Goal: Task Accomplishment & Management: Manage account settings

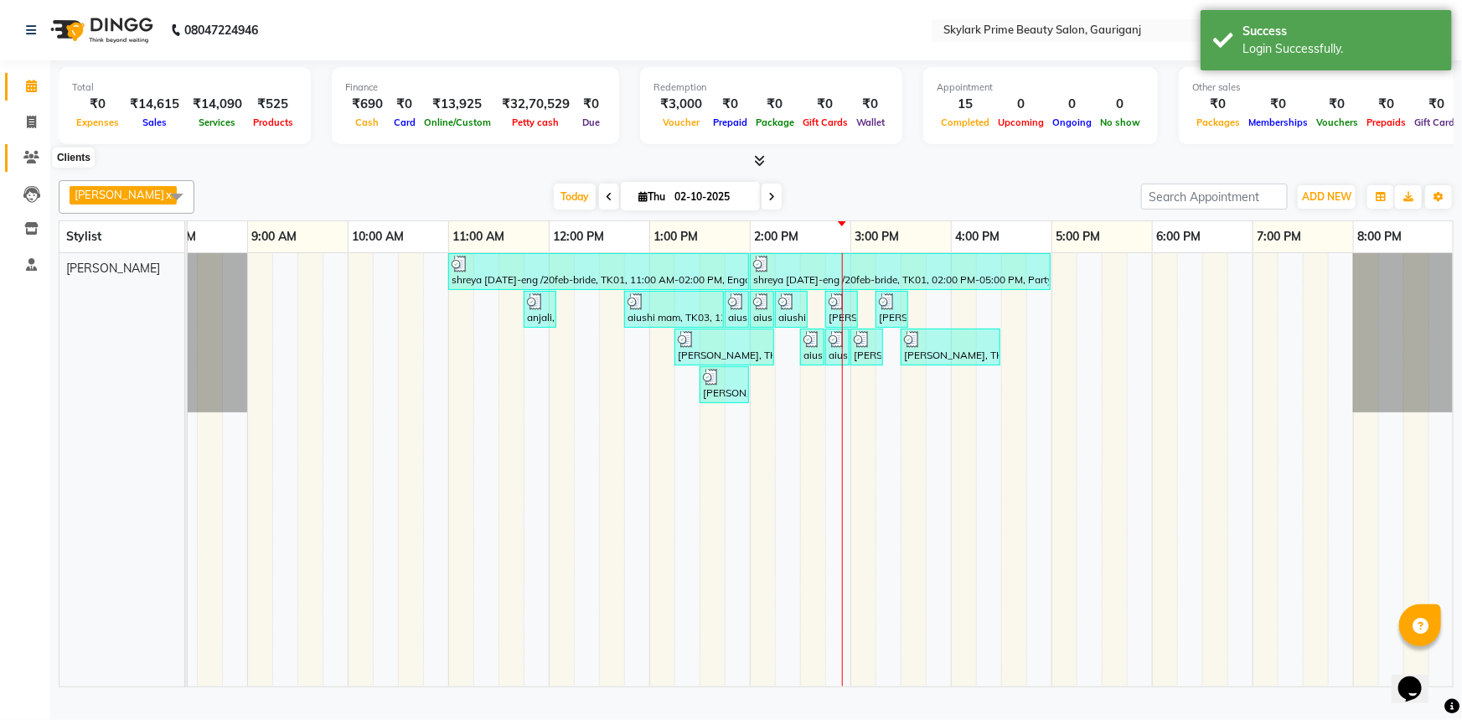
click at [31, 154] on icon at bounding box center [31, 157] width 16 height 13
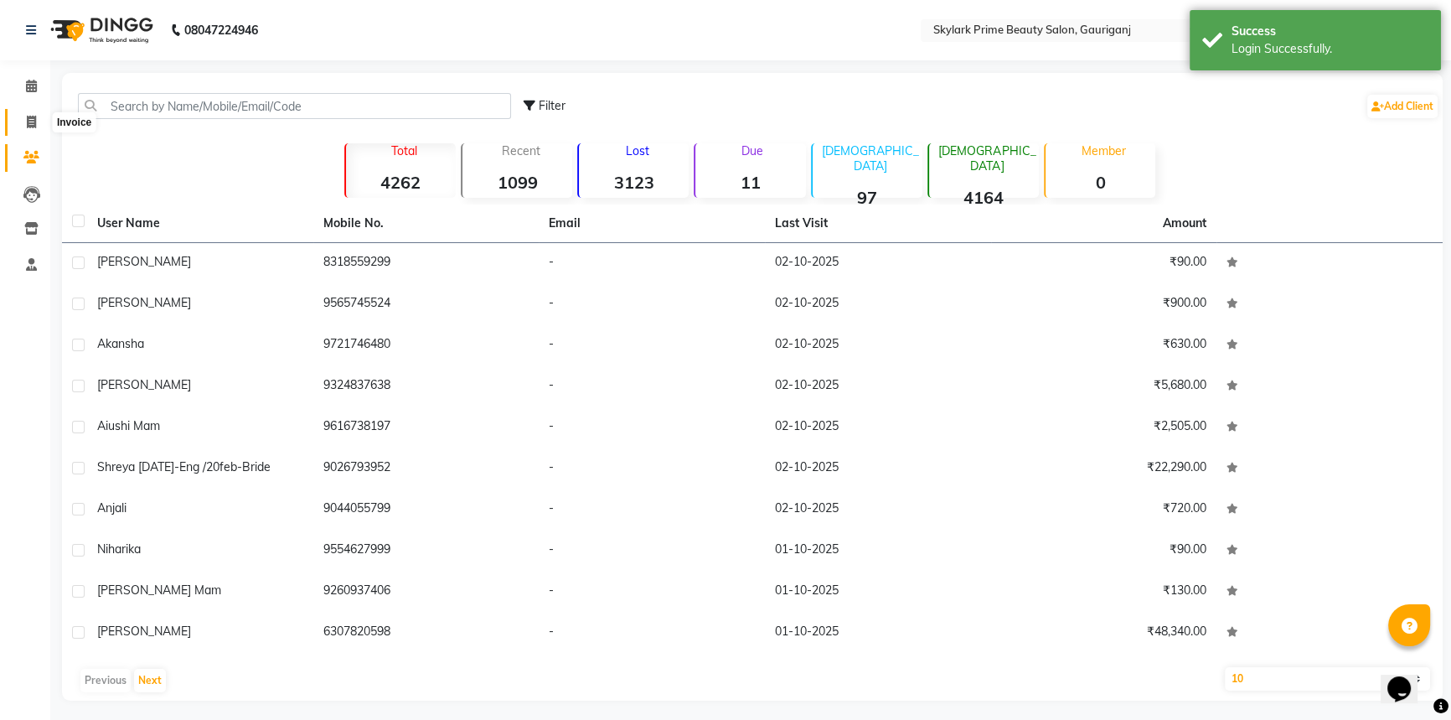
click at [28, 127] on icon at bounding box center [31, 122] width 9 height 13
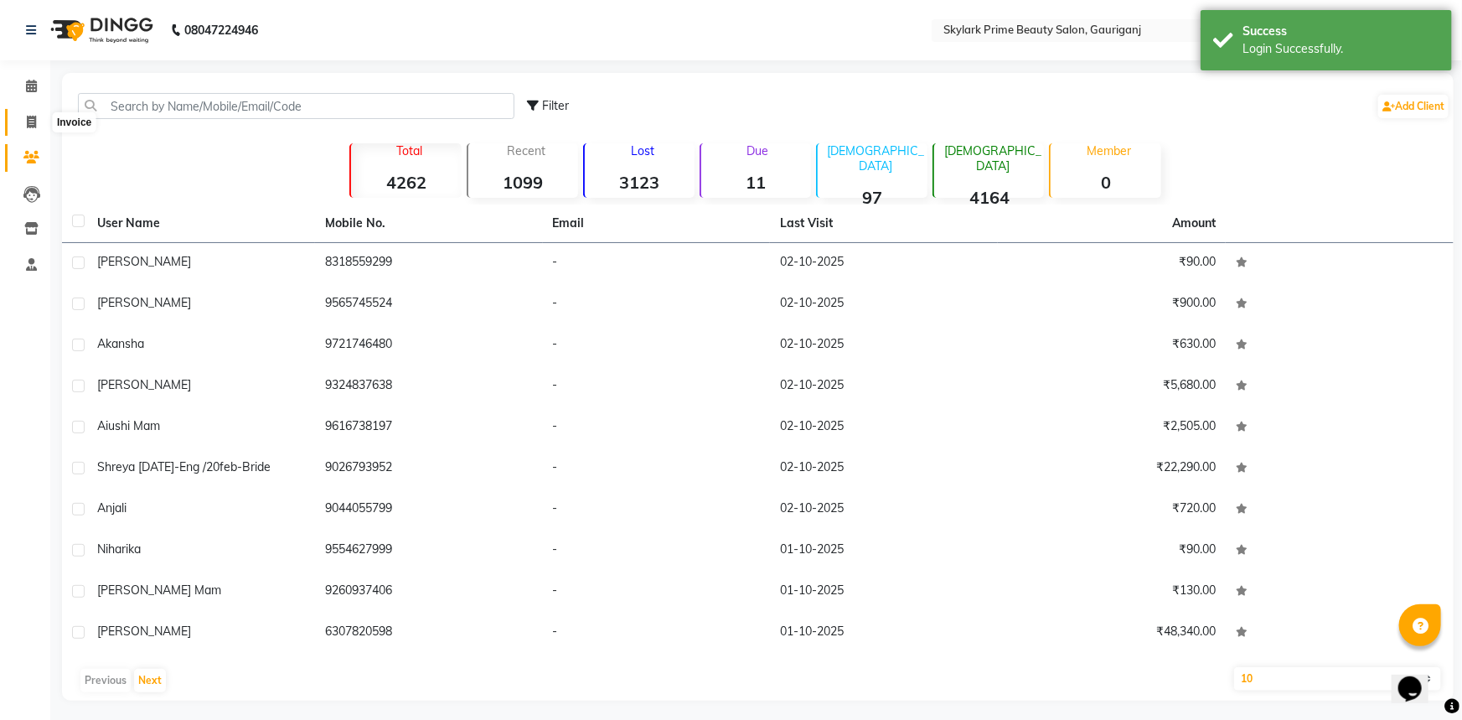
select select "service"
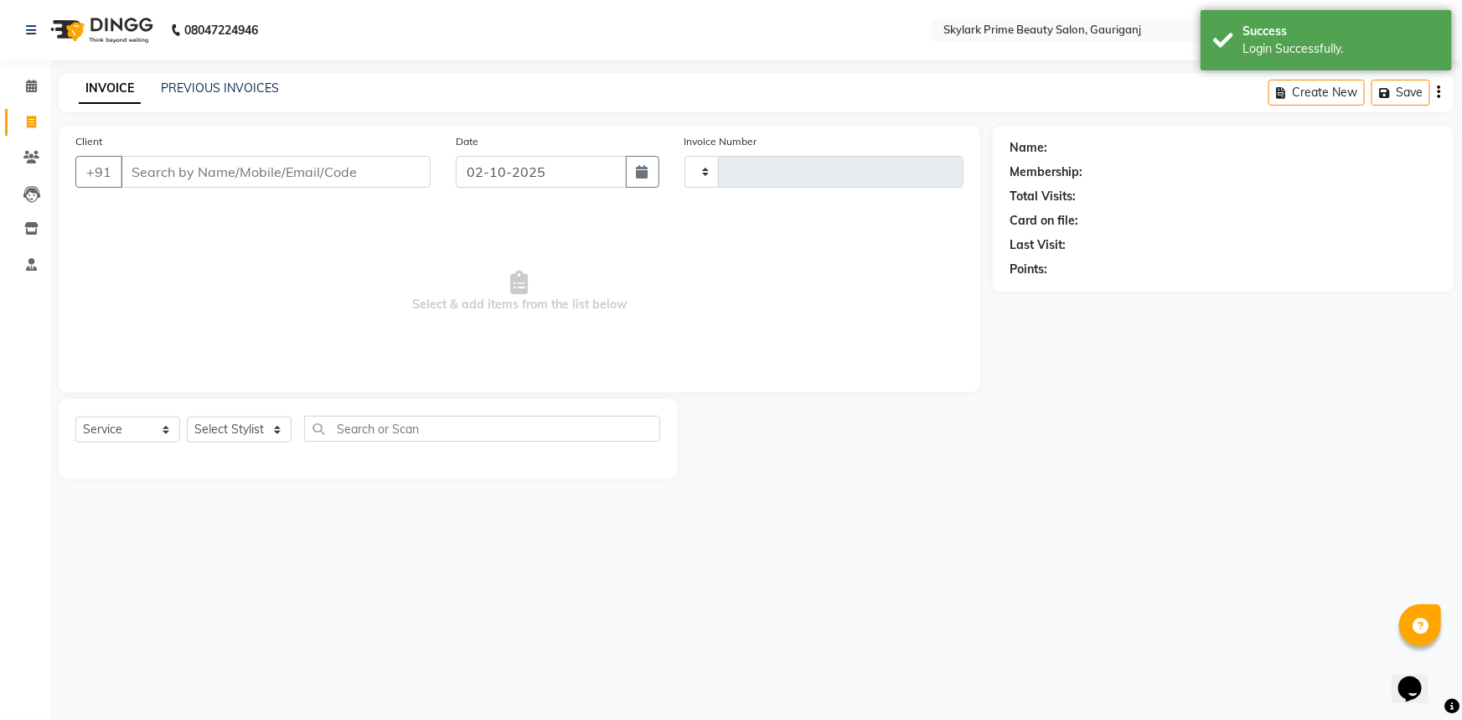
type input "3682"
select select "4735"
drag, startPoint x: 117, startPoint y: 420, endPoint x: 124, endPoint y: 429, distance: 11.4
click at [117, 420] on select "Select Service Product Membership Package Voucher Prepaid Gift Card" at bounding box center [127, 429] width 105 height 26
select select "product"
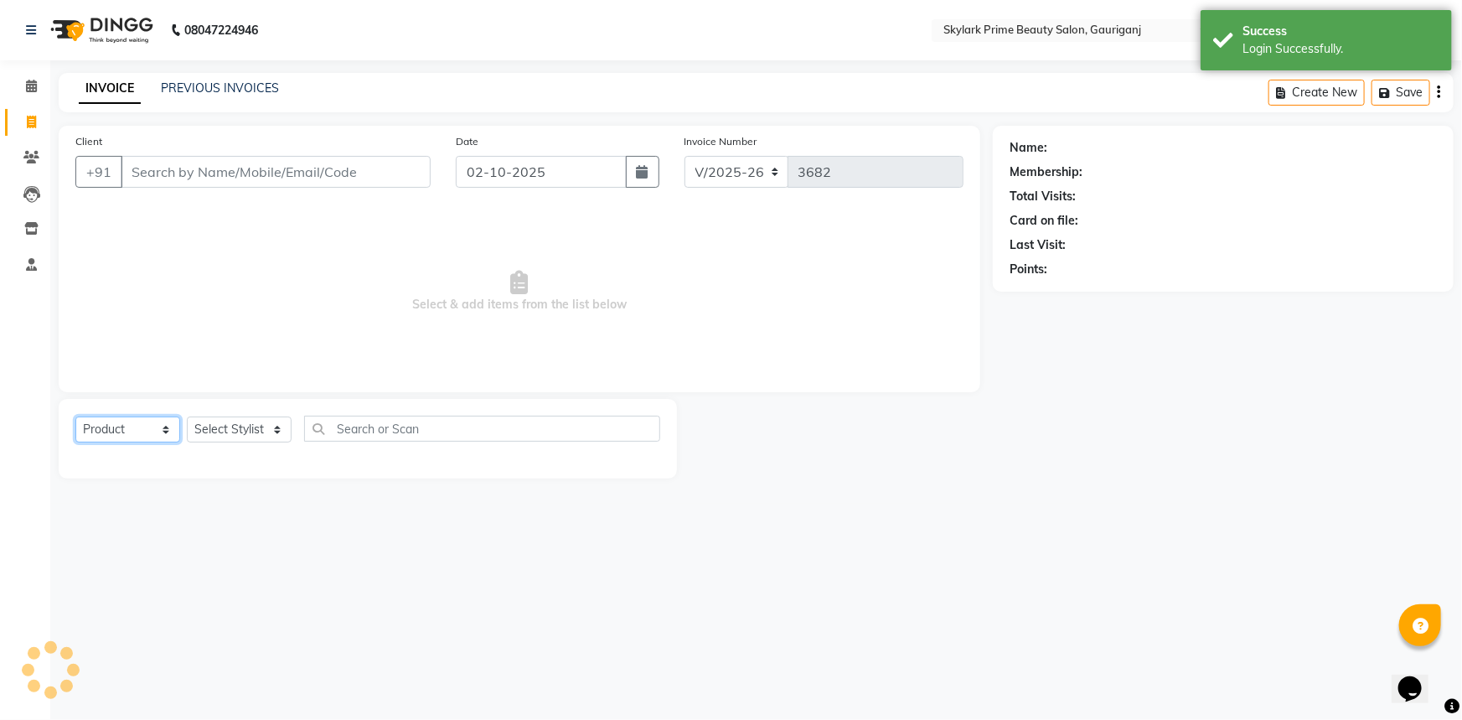
click at [75, 416] on select "Select Service Product Membership Package Voucher Prepaid Gift Card" at bounding box center [127, 429] width 105 height 26
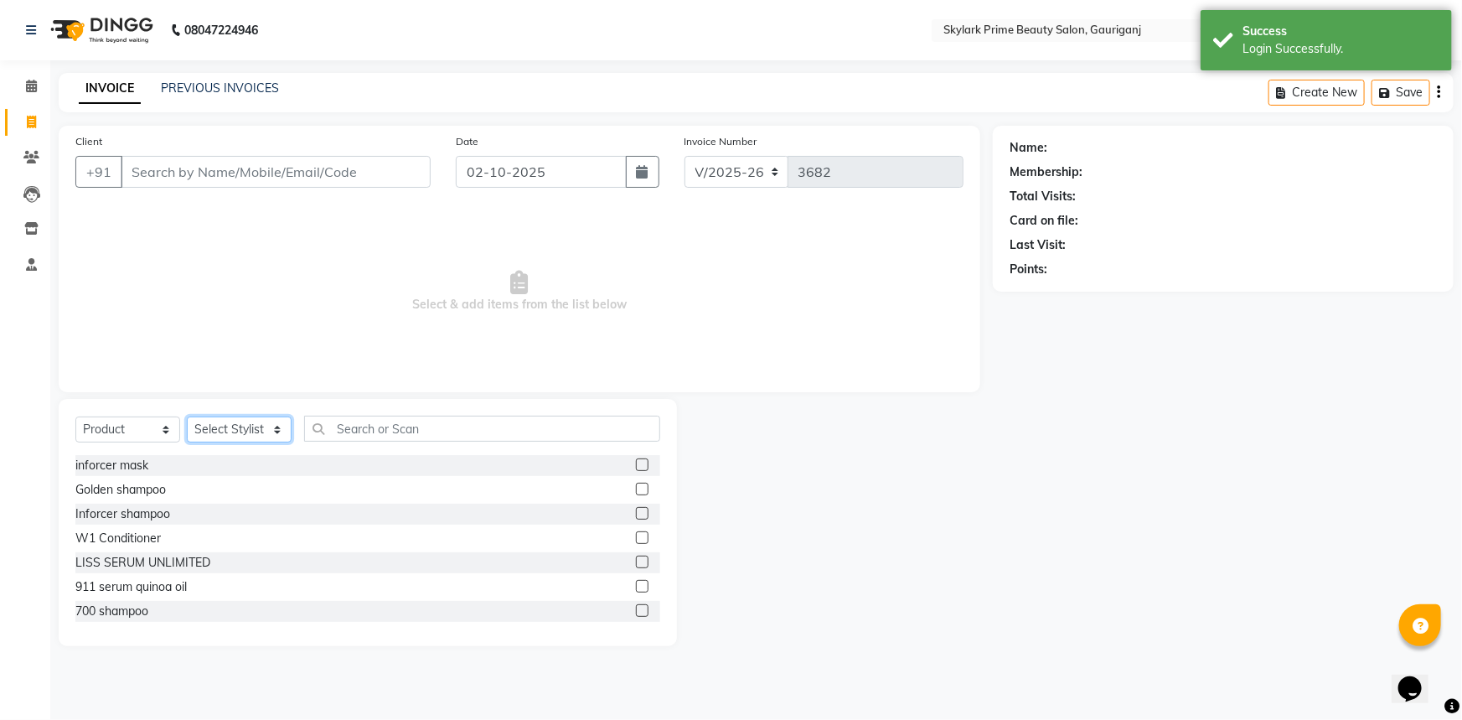
click at [233, 436] on select "Select Stylist [PERSON_NAME] [PERSON_NAME] [PERSON_NAME] Sindu [PERSON_NAME]" at bounding box center [239, 429] width 105 height 26
select select "30218"
click at [187, 416] on select "Select Stylist [PERSON_NAME] [PERSON_NAME] [PERSON_NAME] Sindu [PERSON_NAME]" at bounding box center [239, 429] width 105 height 26
click at [360, 414] on div "Select Service Product Membership Package Voucher Prepaid Gift Card Select Styl…" at bounding box center [368, 522] width 618 height 247
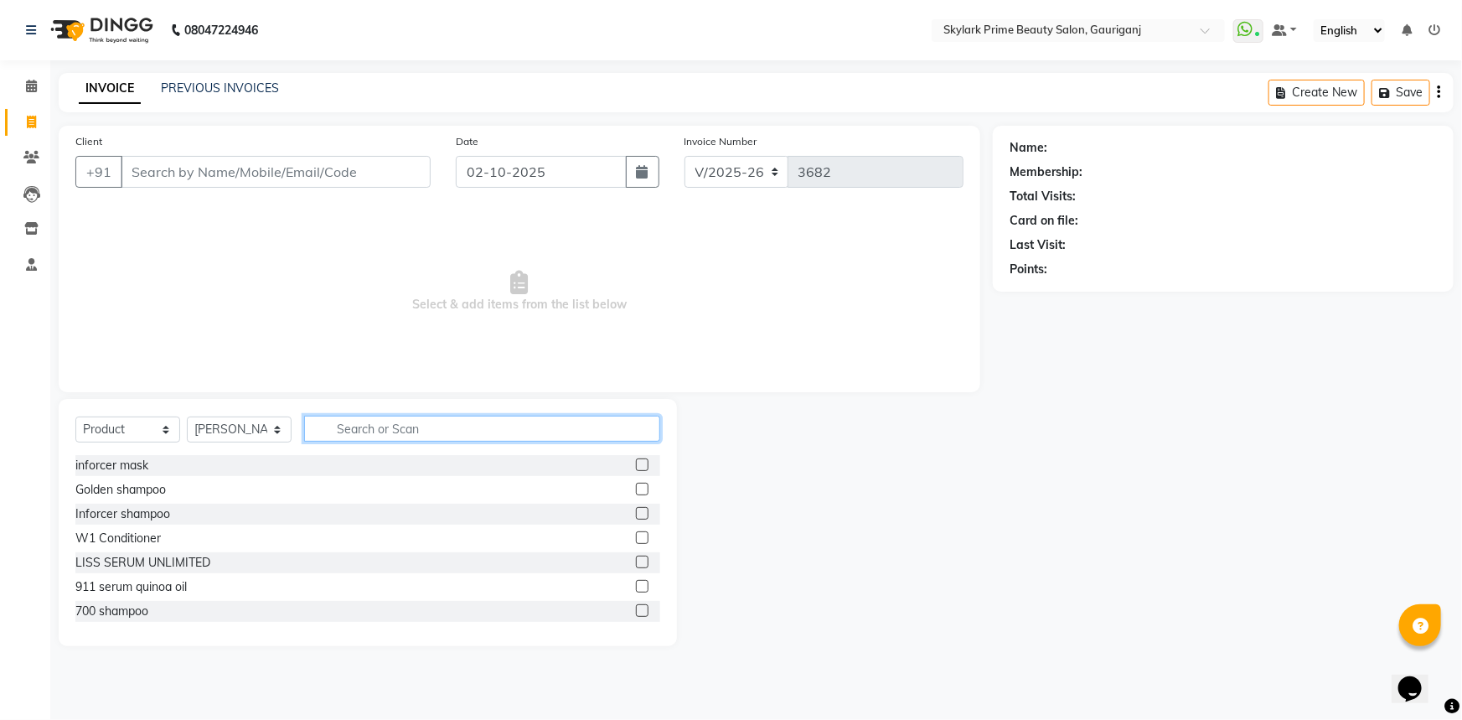
click at [408, 422] on input "text" at bounding box center [482, 429] width 356 height 26
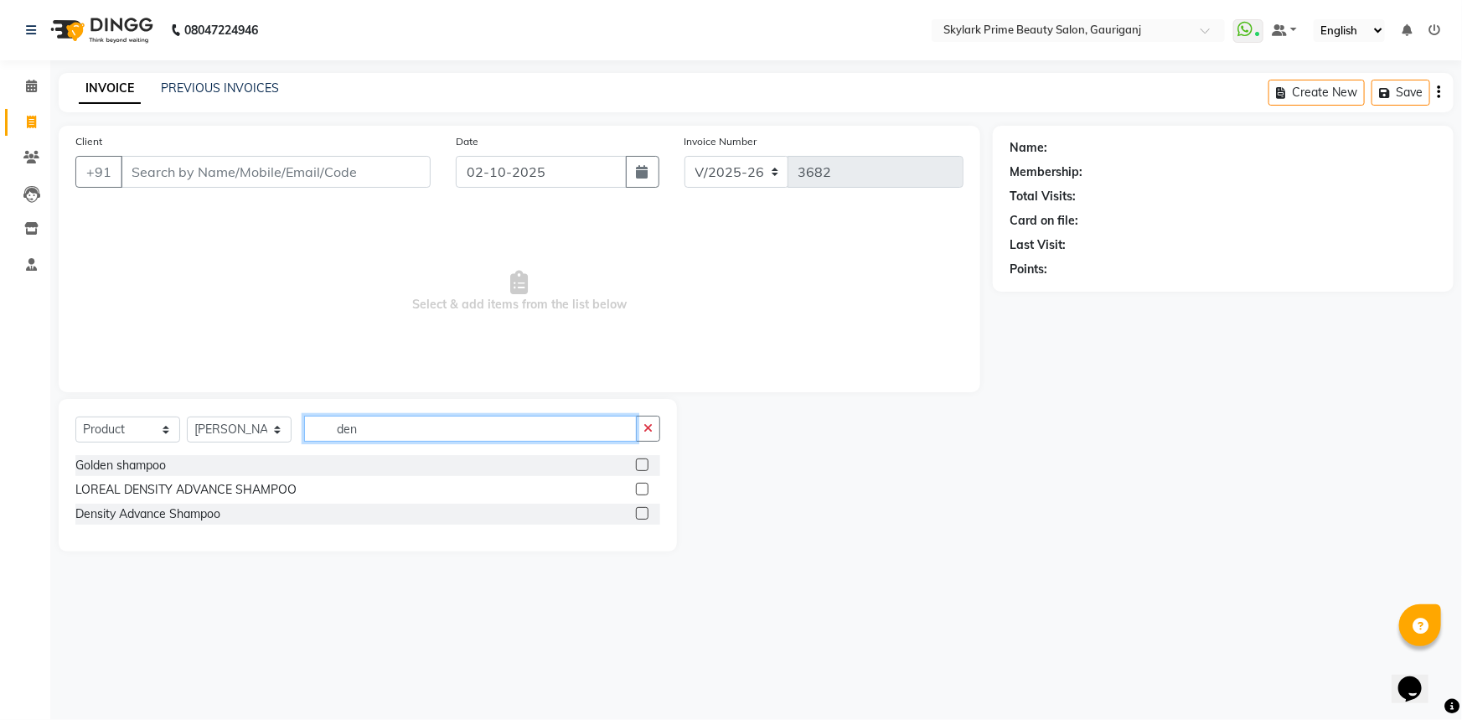
type input "den"
click at [645, 515] on label at bounding box center [642, 513] width 13 height 13
click at [645, 515] on input "checkbox" at bounding box center [641, 514] width 11 height 11
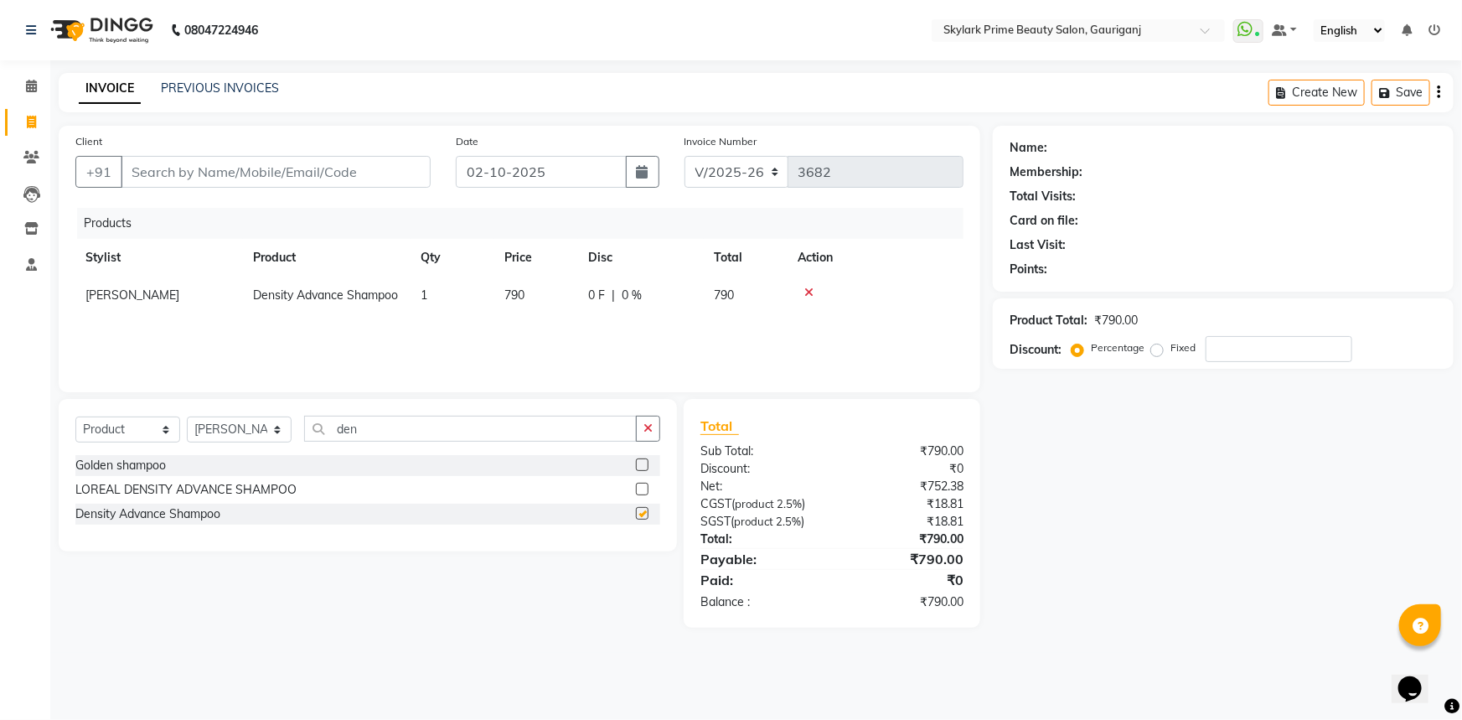
checkbox input "false"
click at [209, 179] on input "Client" at bounding box center [276, 172] width 310 height 32
type input "9"
type input "0"
type input "9305018151"
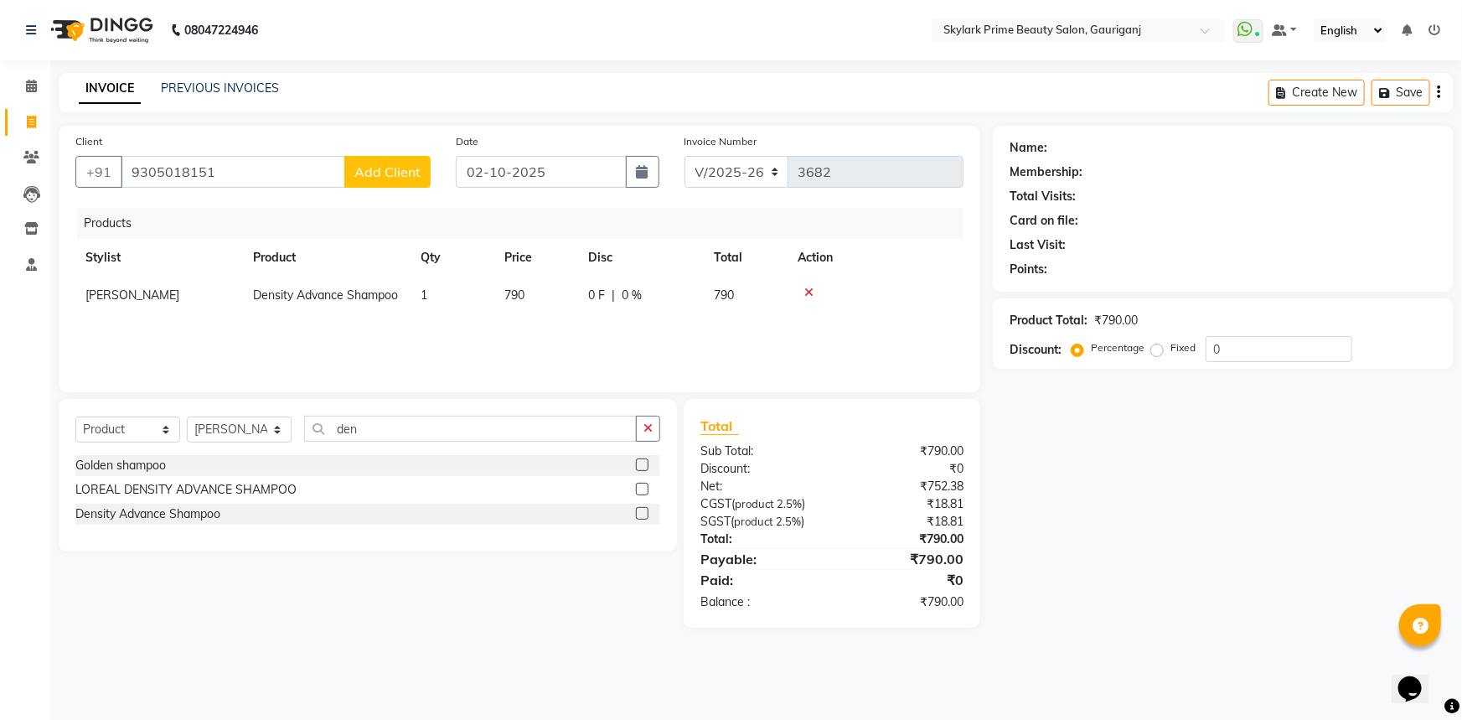
click at [392, 173] on span "Add Client" at bounding box center [387, 171] width 66 height 17
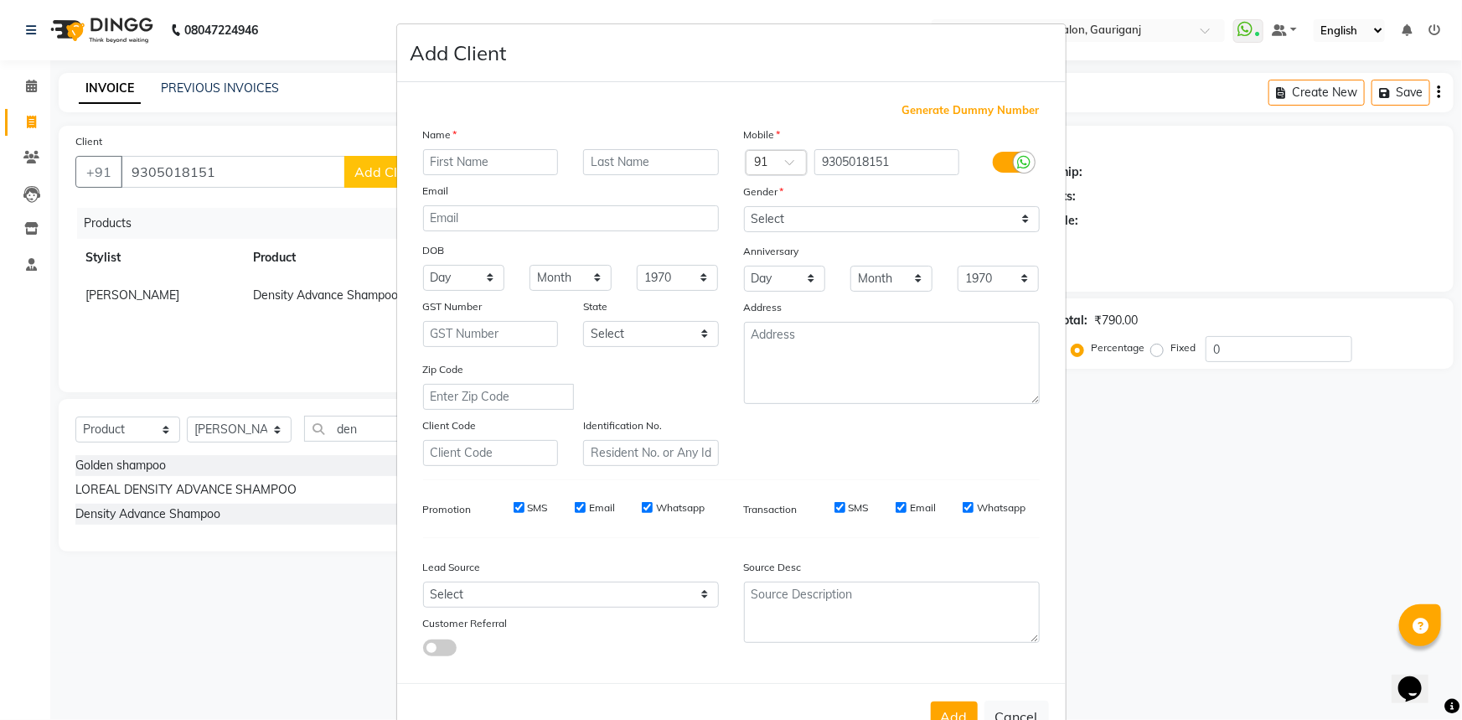
click at [443, 146] on div "Name" at bounding box center [437, 137] width 54 height 23
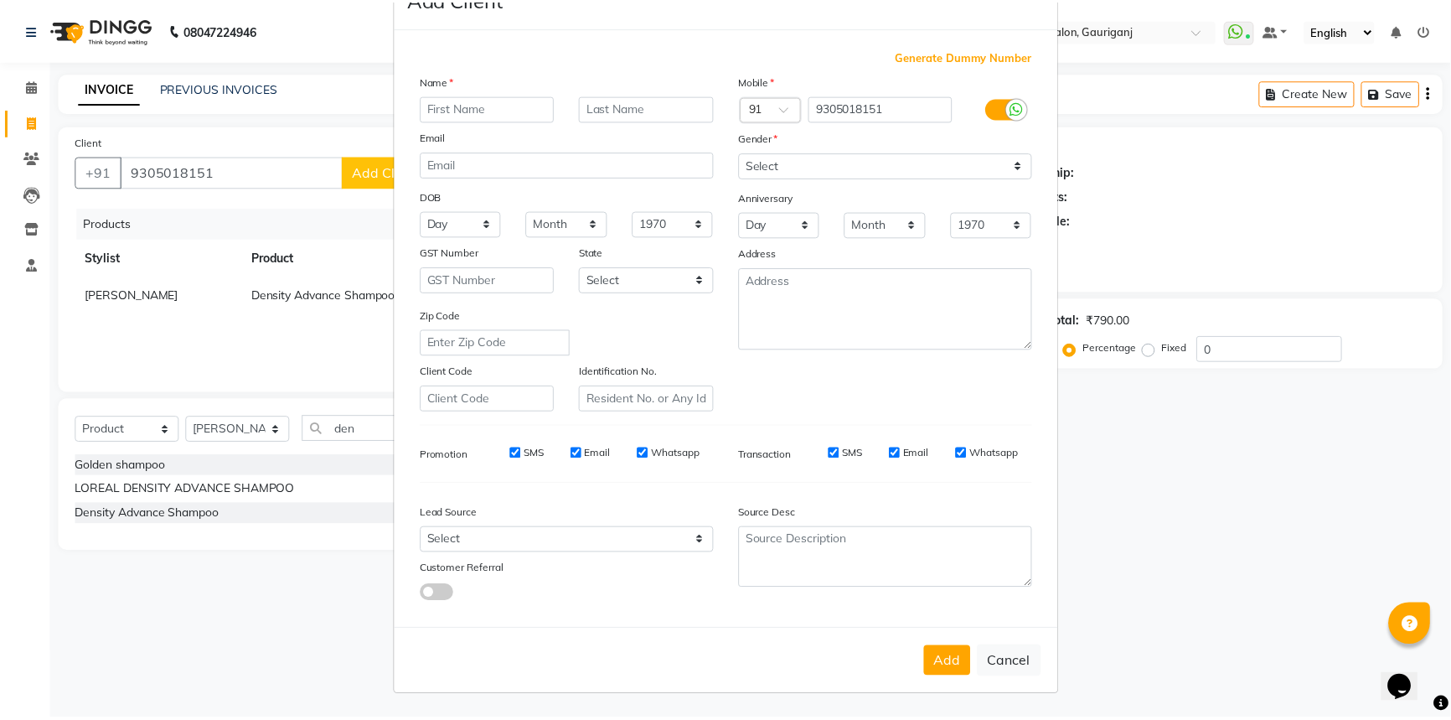
scroll to position [59, 0]
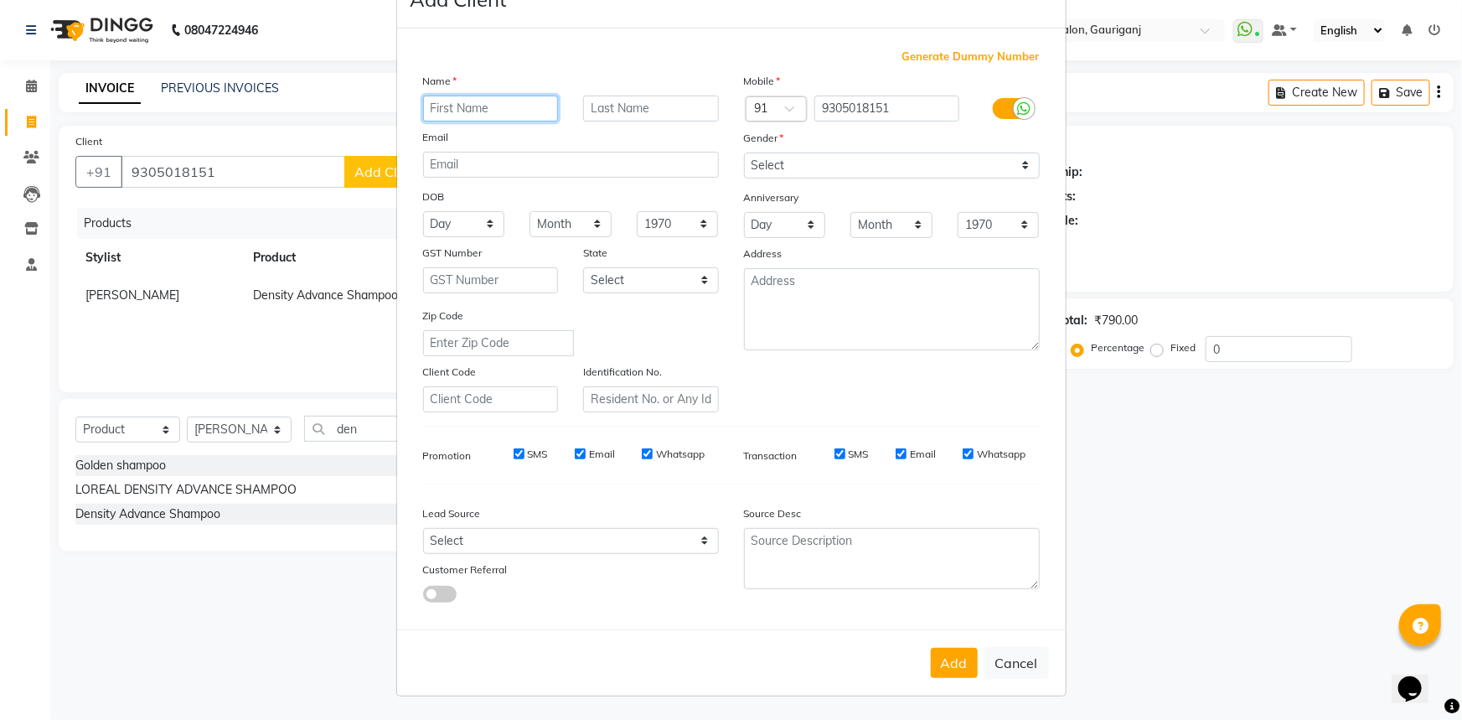
click at [461, 100] on input "text" at bounding box center [491, 109] width 136 height 26
type input "[PERSON_NAME]"
click at [813, 159] on select "Select Male Female Other Prefer Not To Say" at bounding box center [892, 165] width 296 height 26
select select "male"
click at [744, 152] on select "Select Male Female Other Prefer Not To Say" at bounding box center [892, 165] width 296 height 26
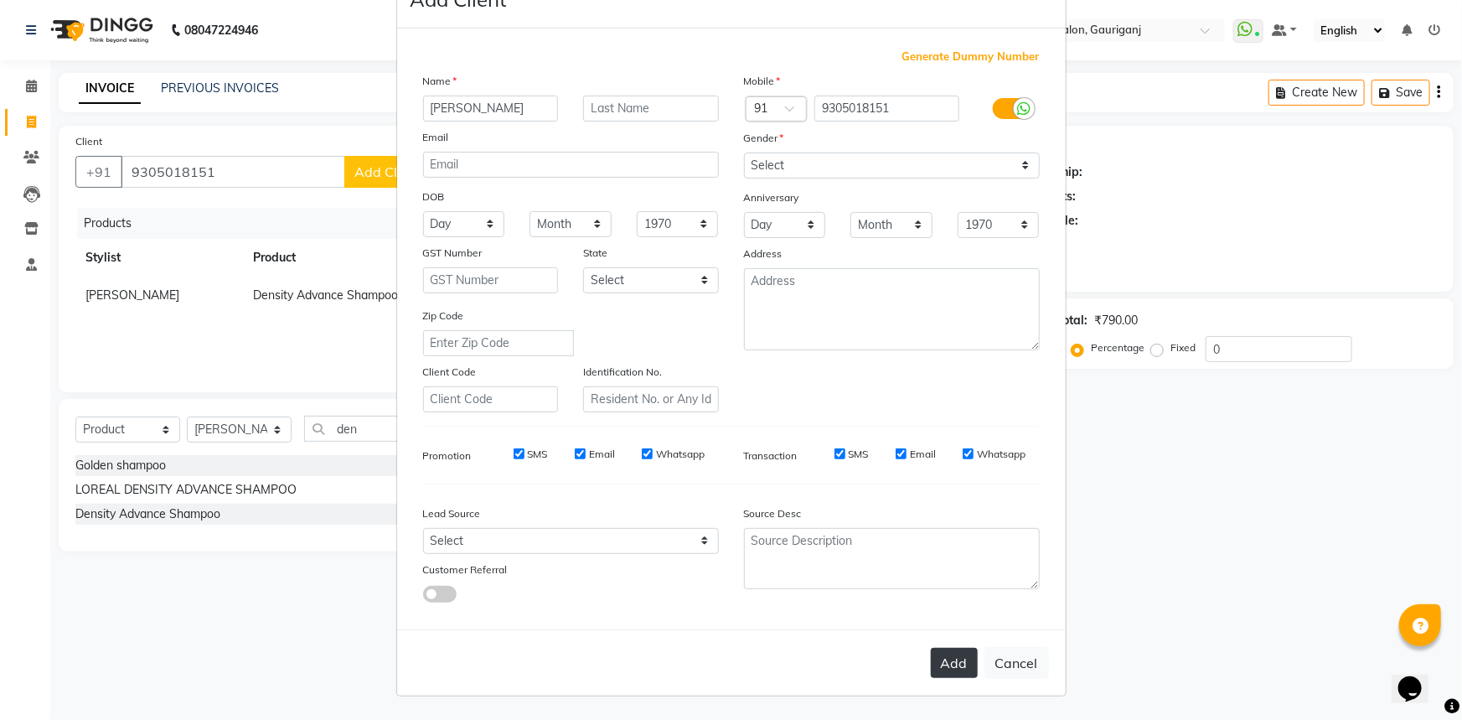
click at [942, 669] on button "Add" at bounding box center [954, 663] width 47 height 30
select select
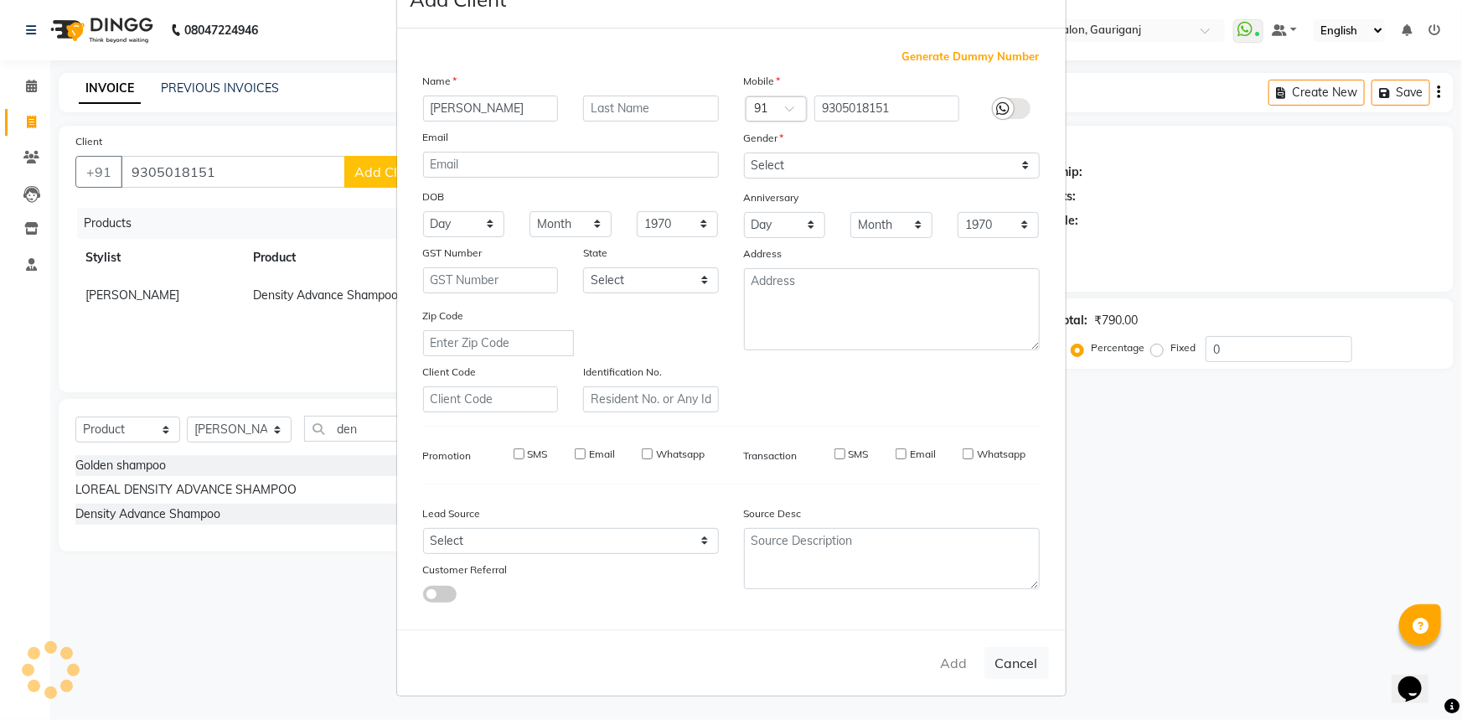
select select
checkbox input "false"
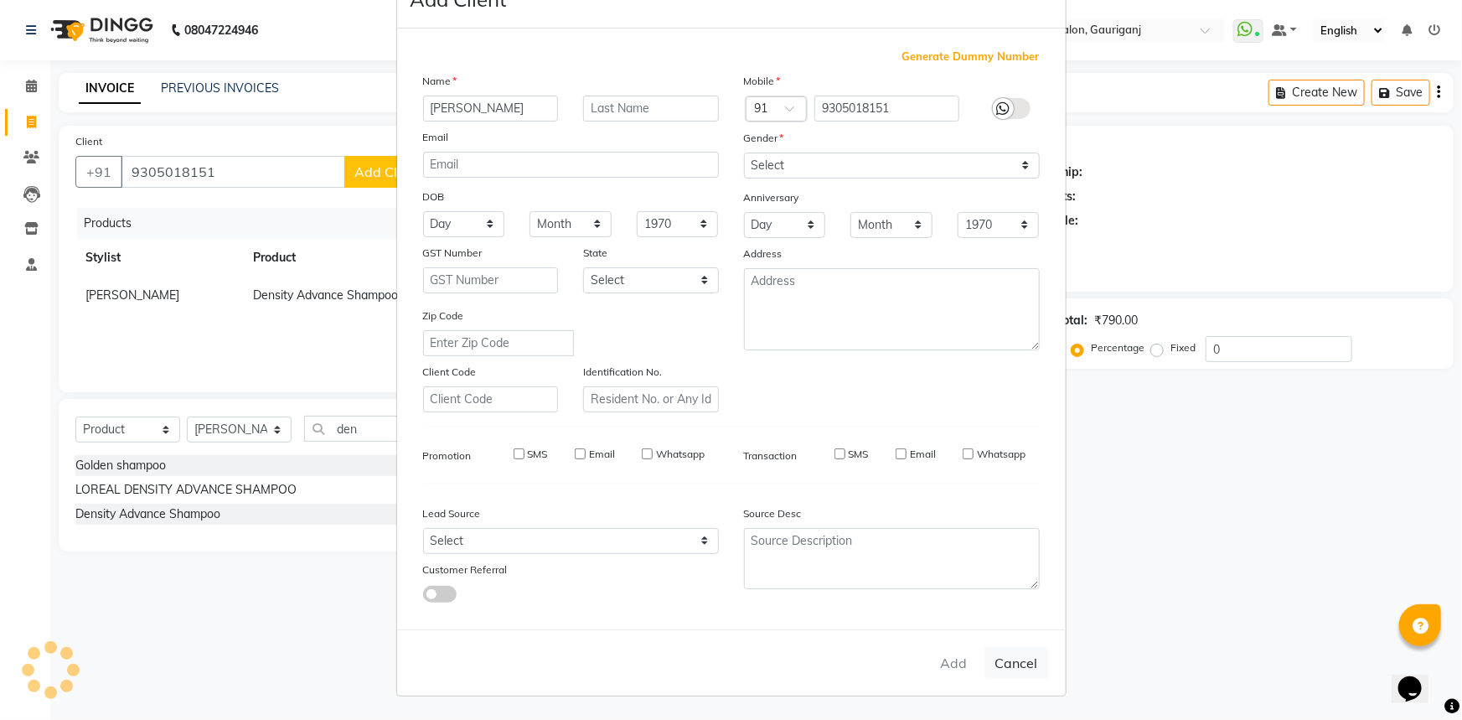
checkbox input "false"
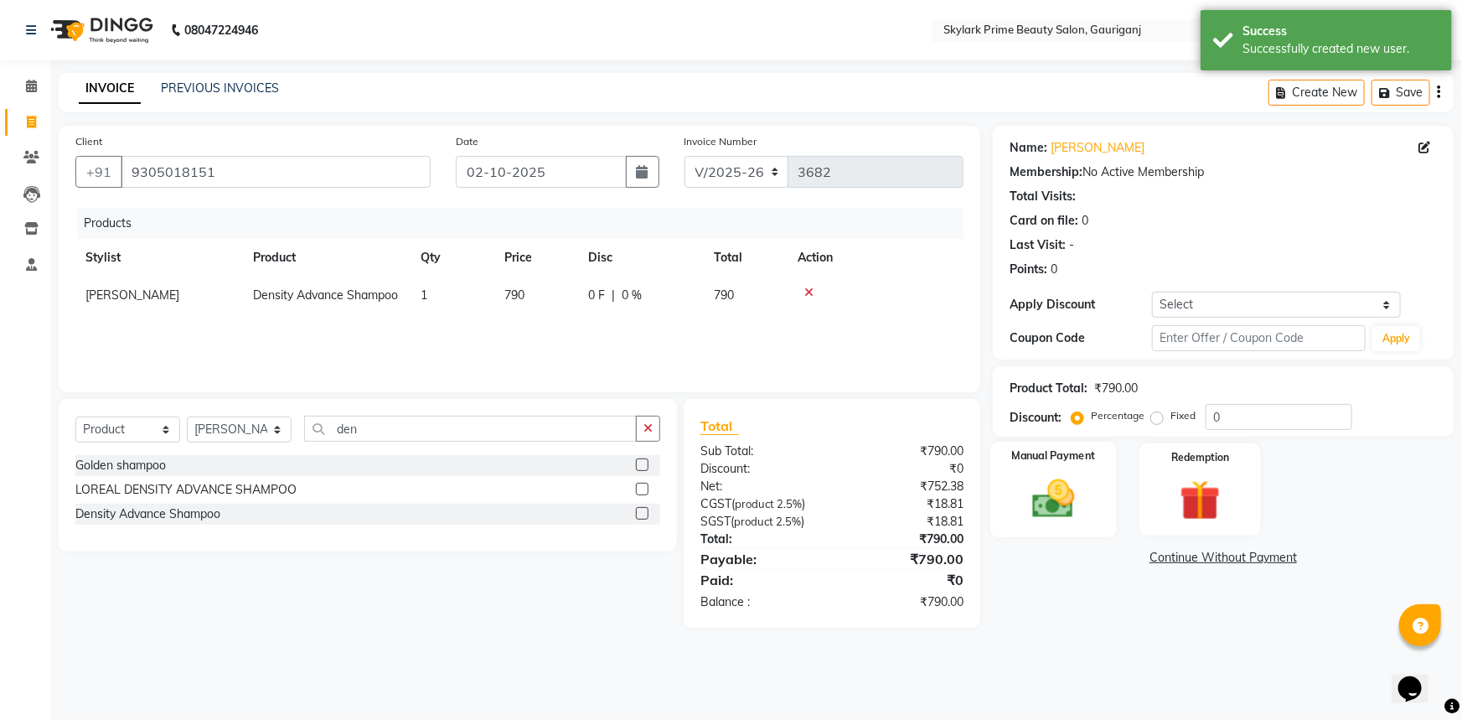
drag, startPoint x: 1071, startPoint y: 491, endPoint x: 1074, endPoint y: 525, distance: 34.5
click at [1070, 491] on img at bounding box center [1054, 498] width 69 height 49
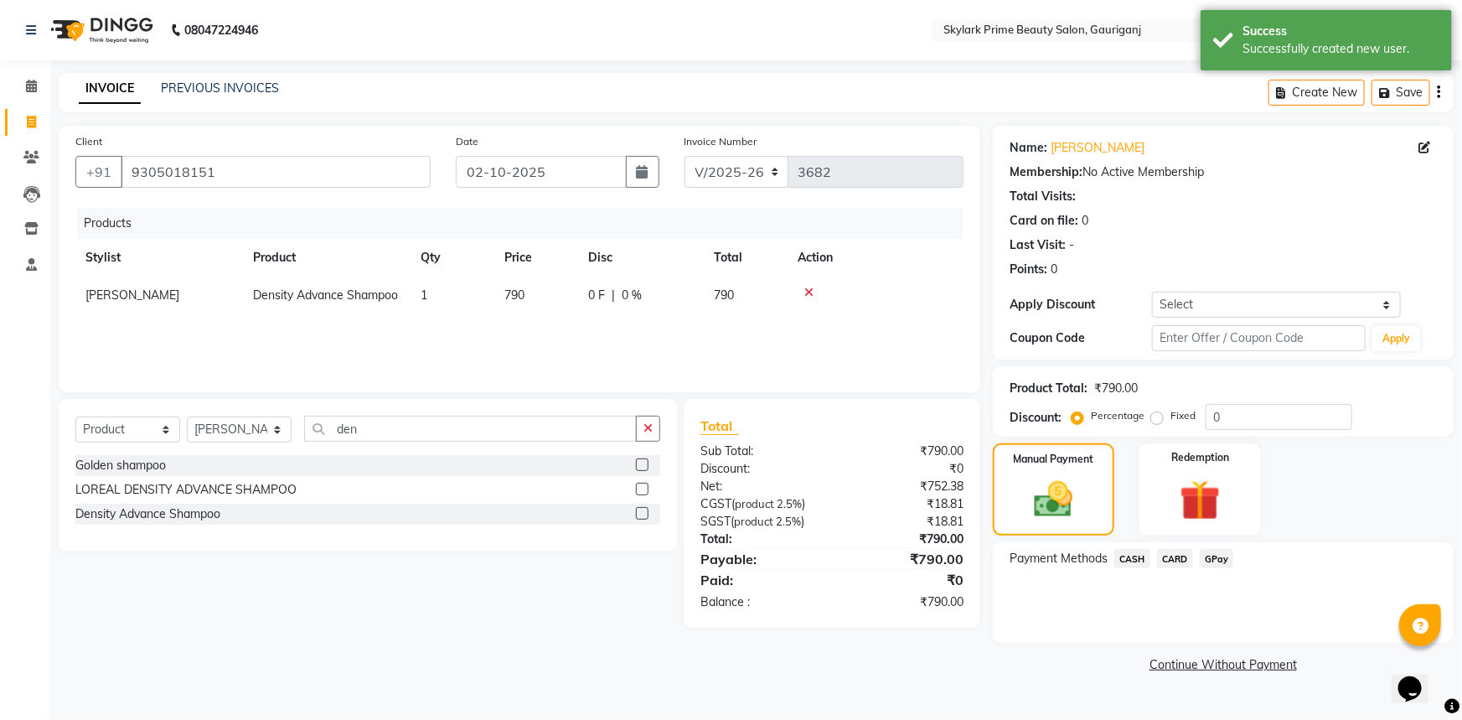
click at [1219, 561] on span "GPay" at bounding box center [1217, 558] width 34 height 19
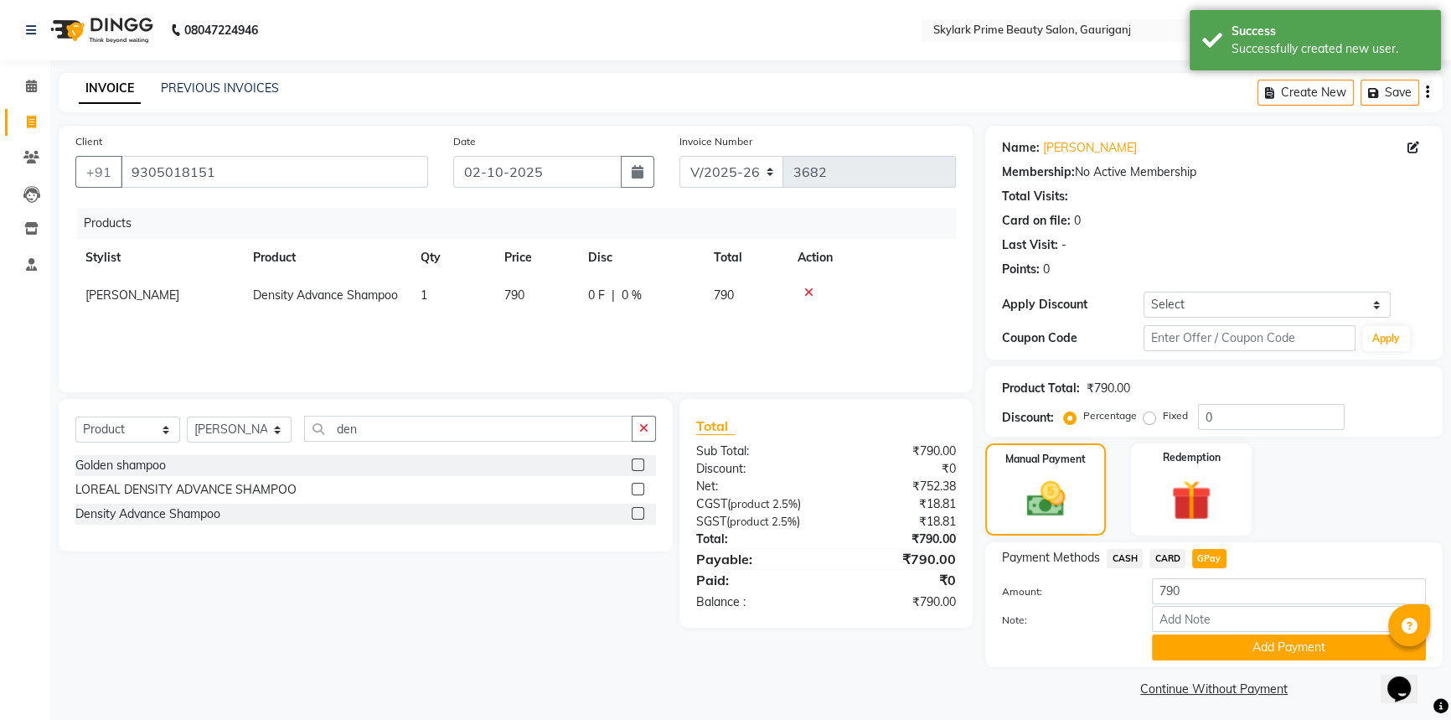
click at [1113, 559] on span "CASH" at bounding box center [1125, 558] width 36 height 19
click at [1121, 559] on span "CASH" at bounding box center [1125, 558] width 36 height 19
click at [1129, 550] on span "CASH" at bounding box center [1125, 558] width 36 height 19
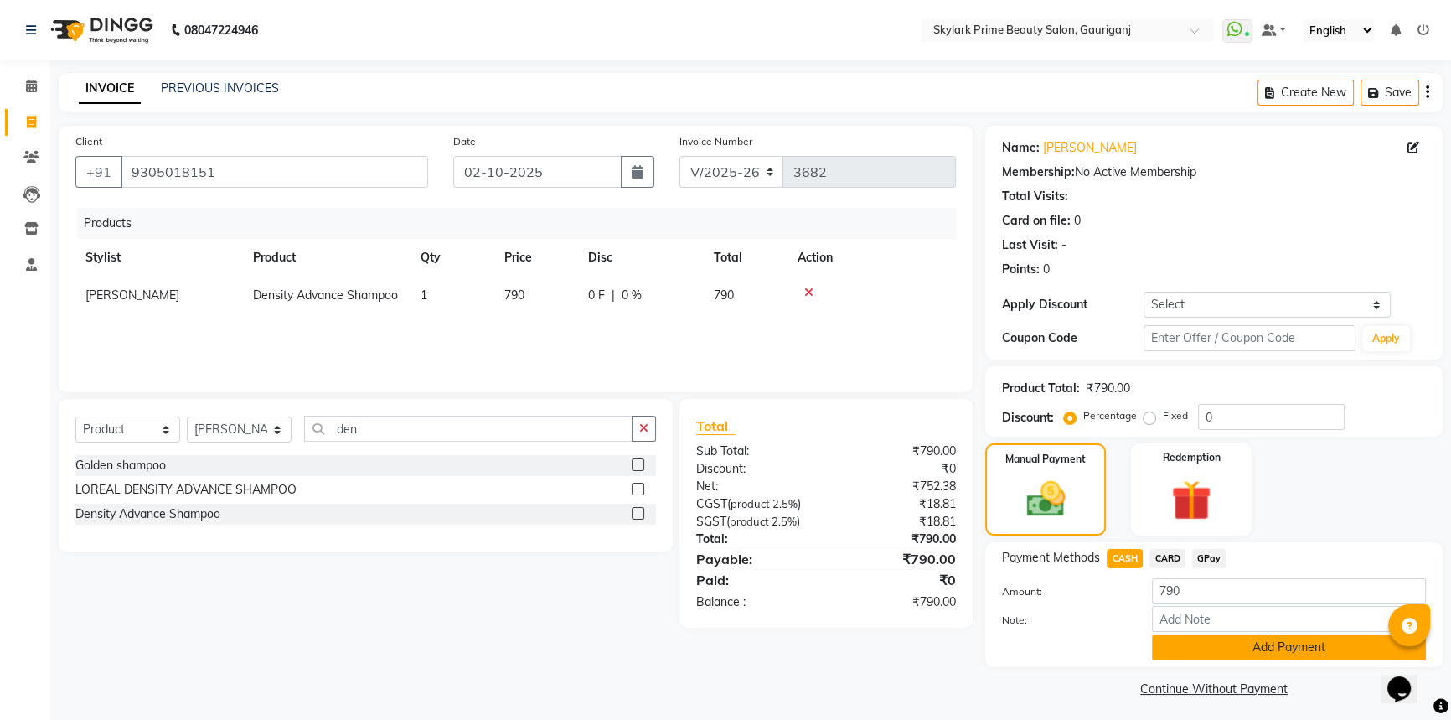
click at [1254, 647] on button "Add Payment" at bounding box center [1289, 647] width 274 height 26
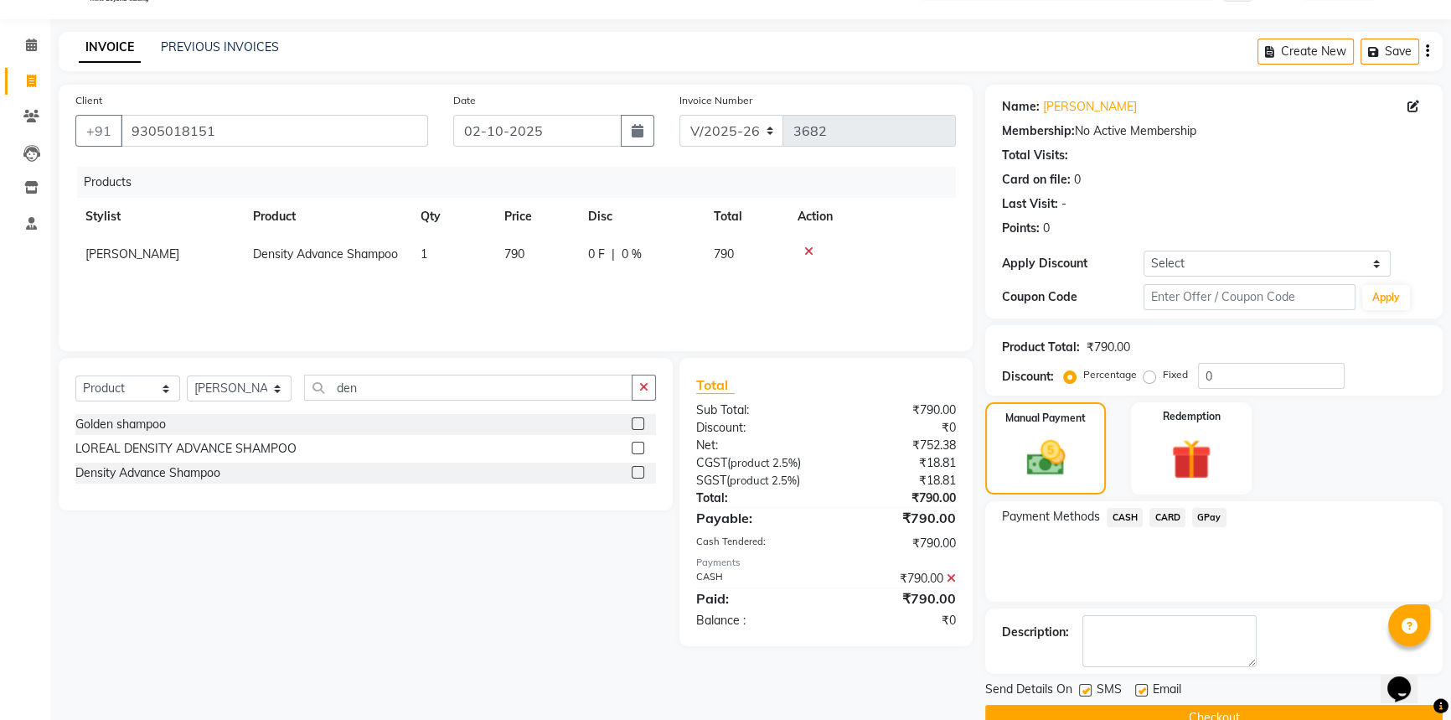
scroll to position [75, 0]
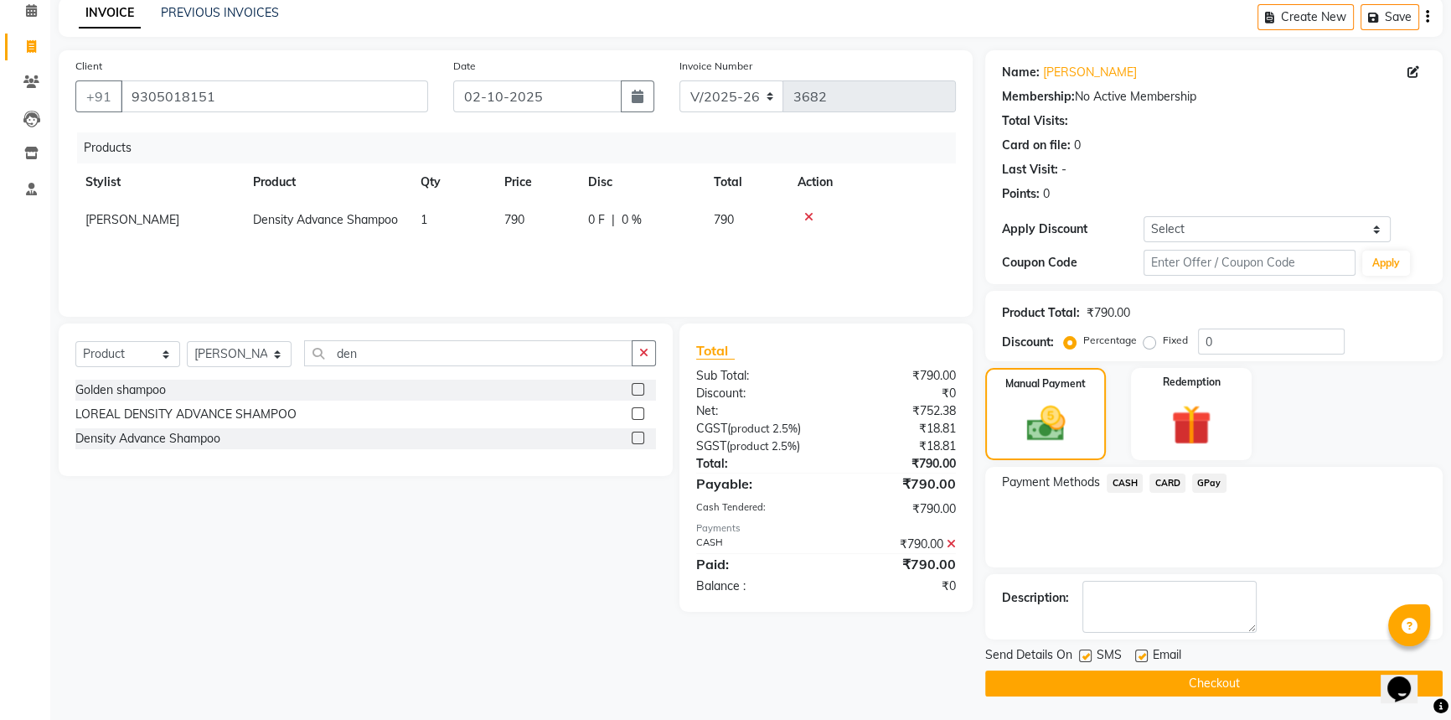
click at [1136, 685] on button "Checkout" at bounding box center [1213, 683] width 457 height 26
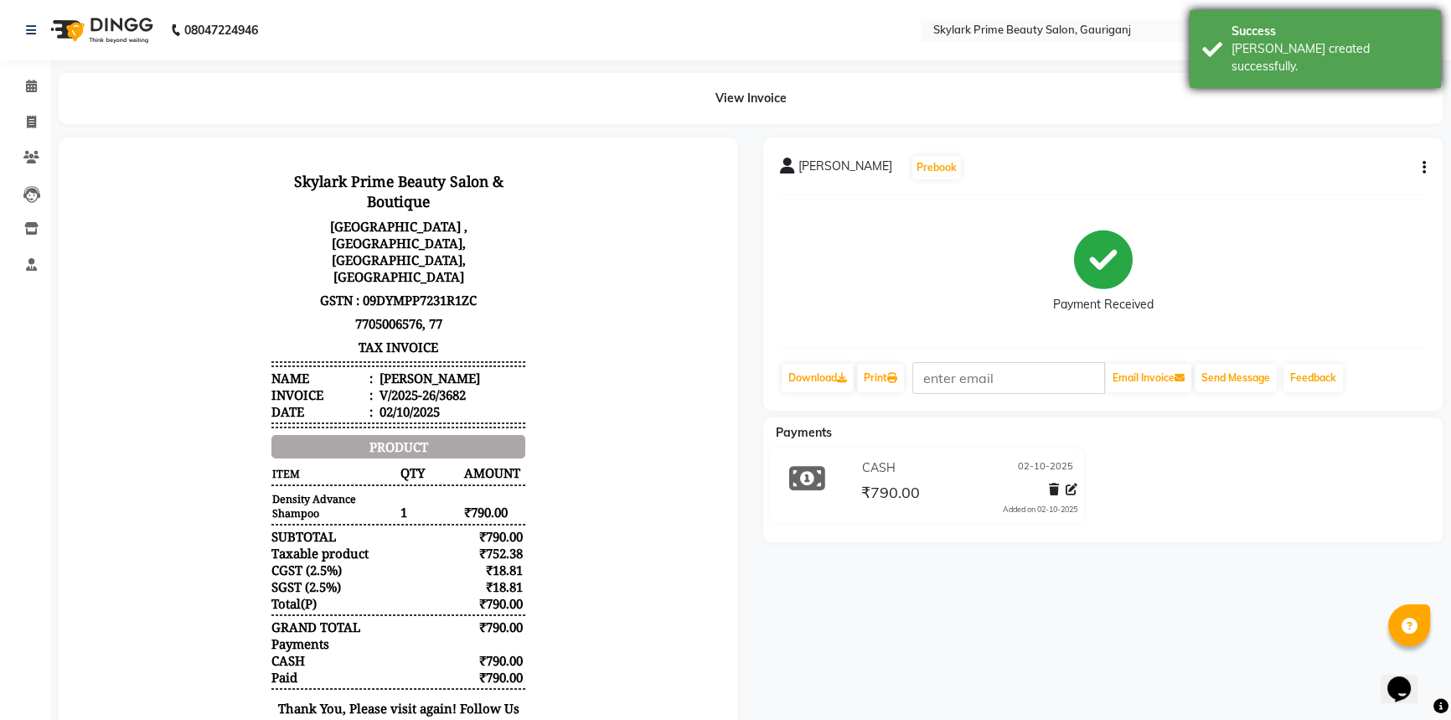
click at [1267, 50] on div "[PERSON_NAME] created successfully." at bounding box center [1329, 57] width 197 height 35
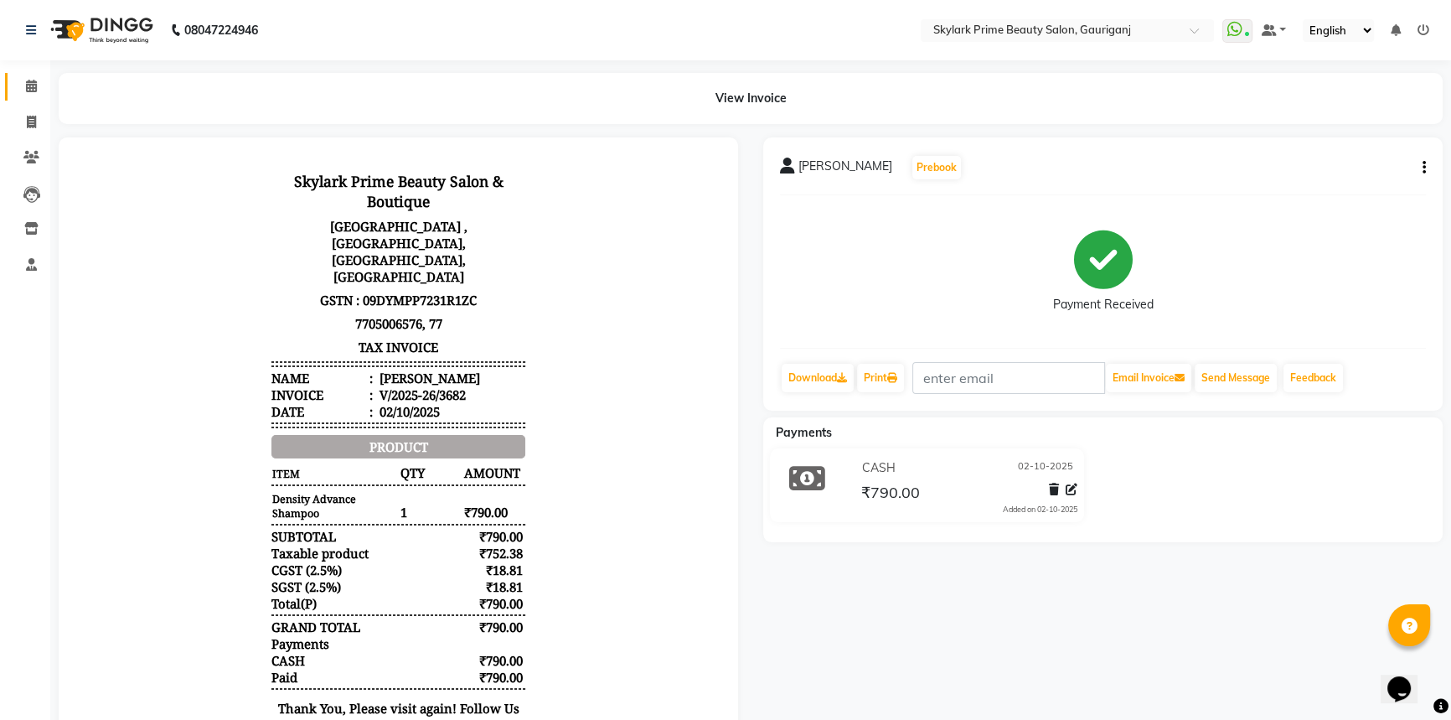
click at [23, 75] on link "Calendar" at bounding box center [25, 87] width 40 height 28
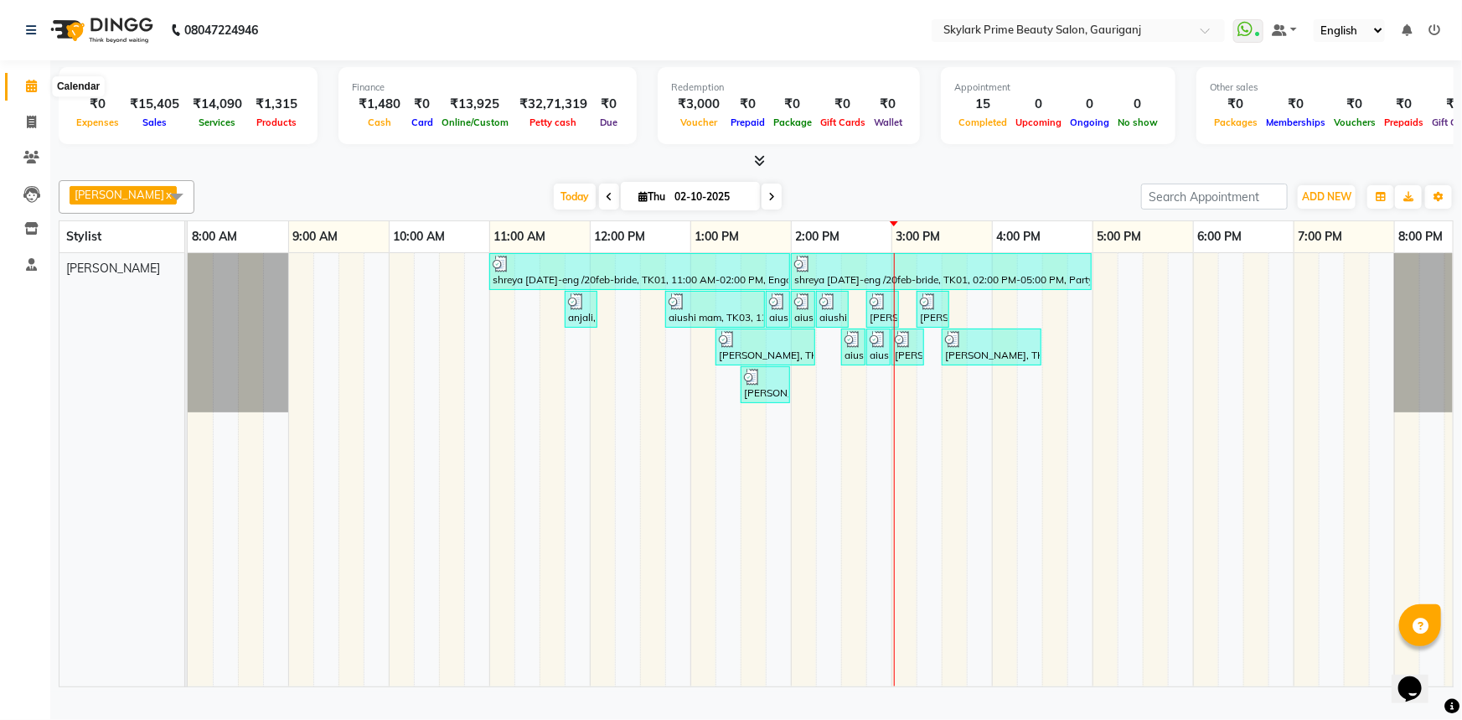
click at [34, 86] on icon at bounding box center [31, 86] width 11 height 13
click at [34, 126] on icon at bounding box center [31, 122] width 9 height 13
select select "service"
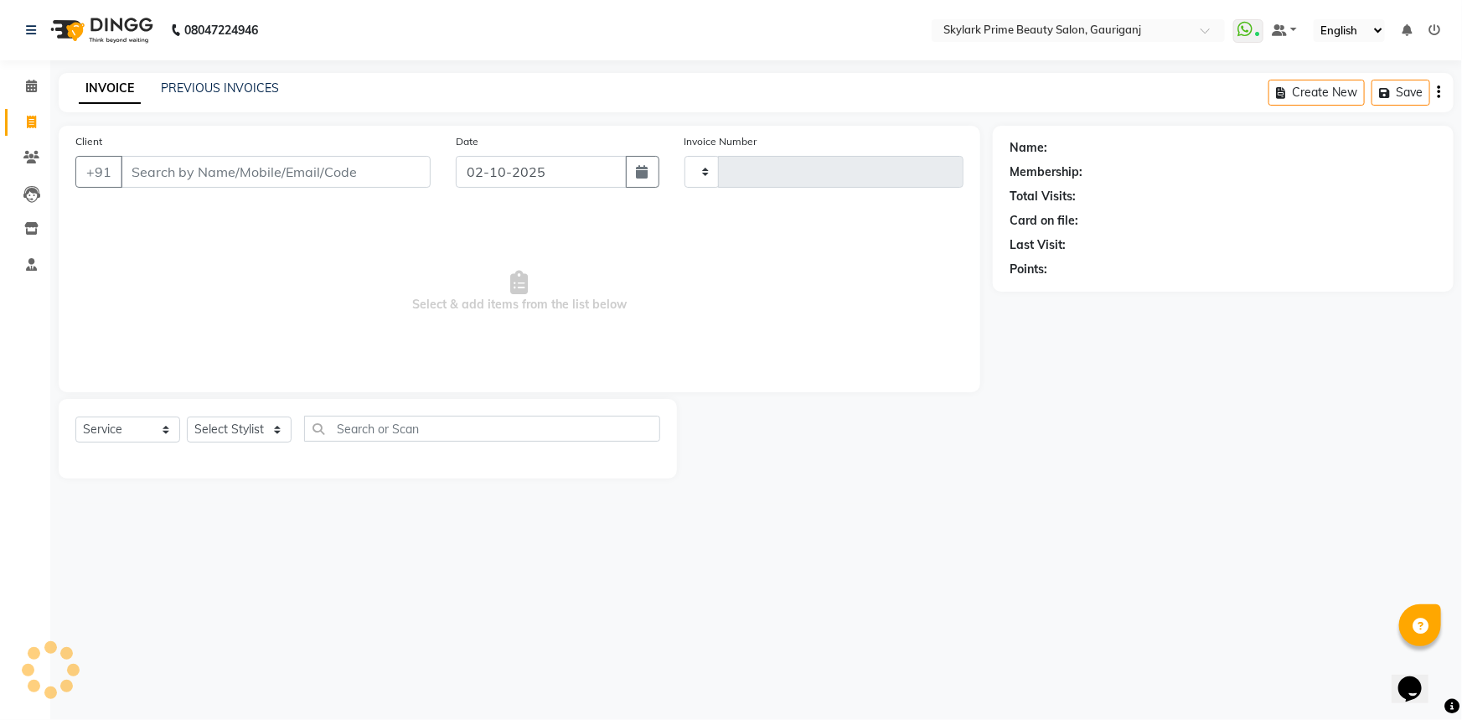
type input "3683"
select select "4735"
click at [32, 84] on icon at bounding box center [31, 86] width 11 height 13
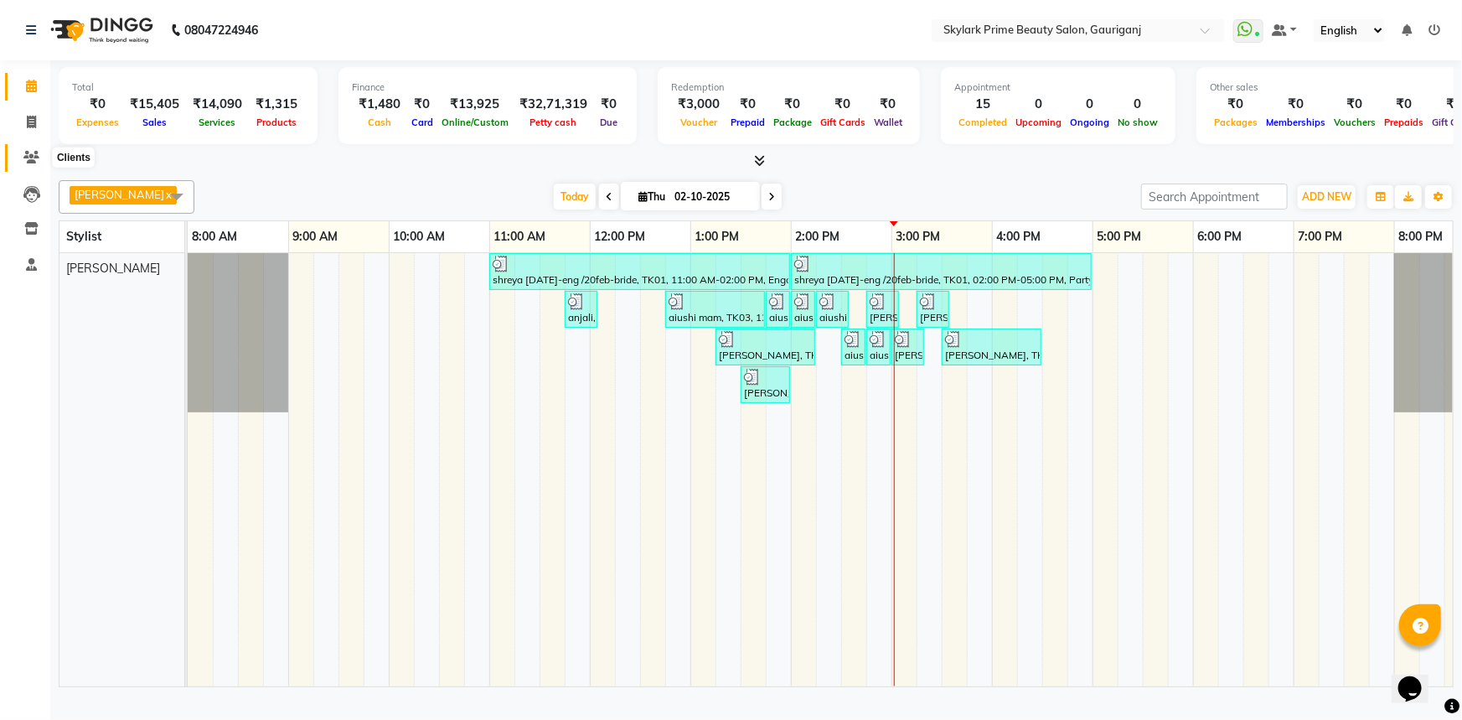
click at [43, 156] on span at bounding box center [31, 157] width 29 height 19
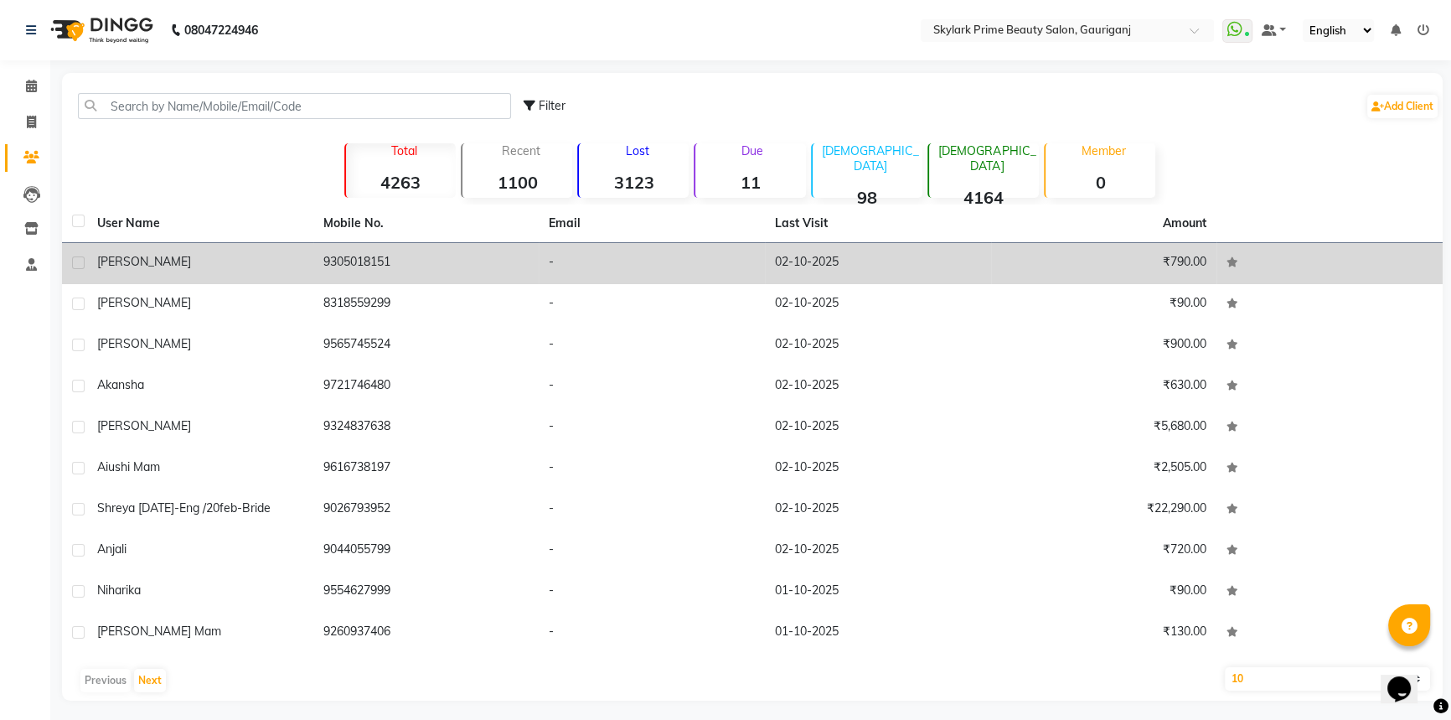
click at [431, 259] on td "9305018151" at bounding box center [426, 263] width 226 height 41
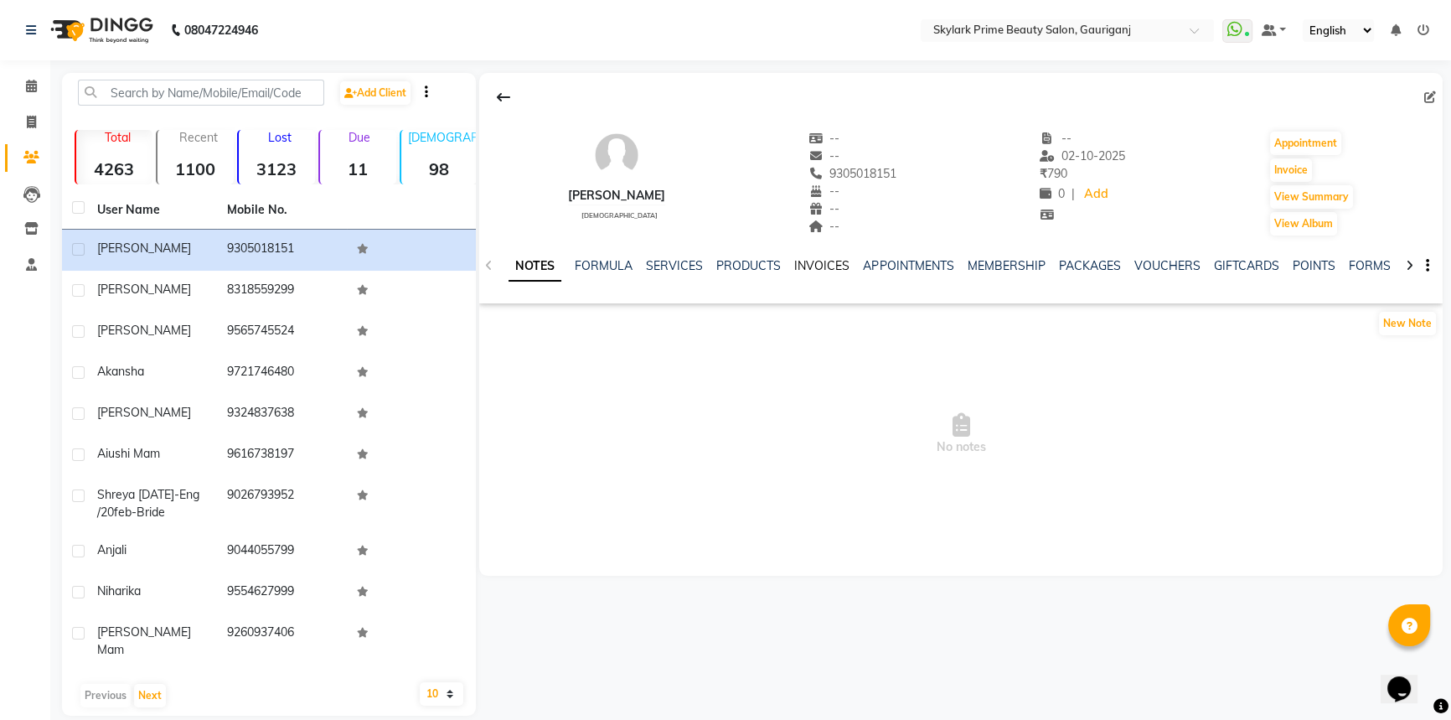
click at [829, 262] on link "INVOICES" at bounding box center [821, 265] width 55 height 15
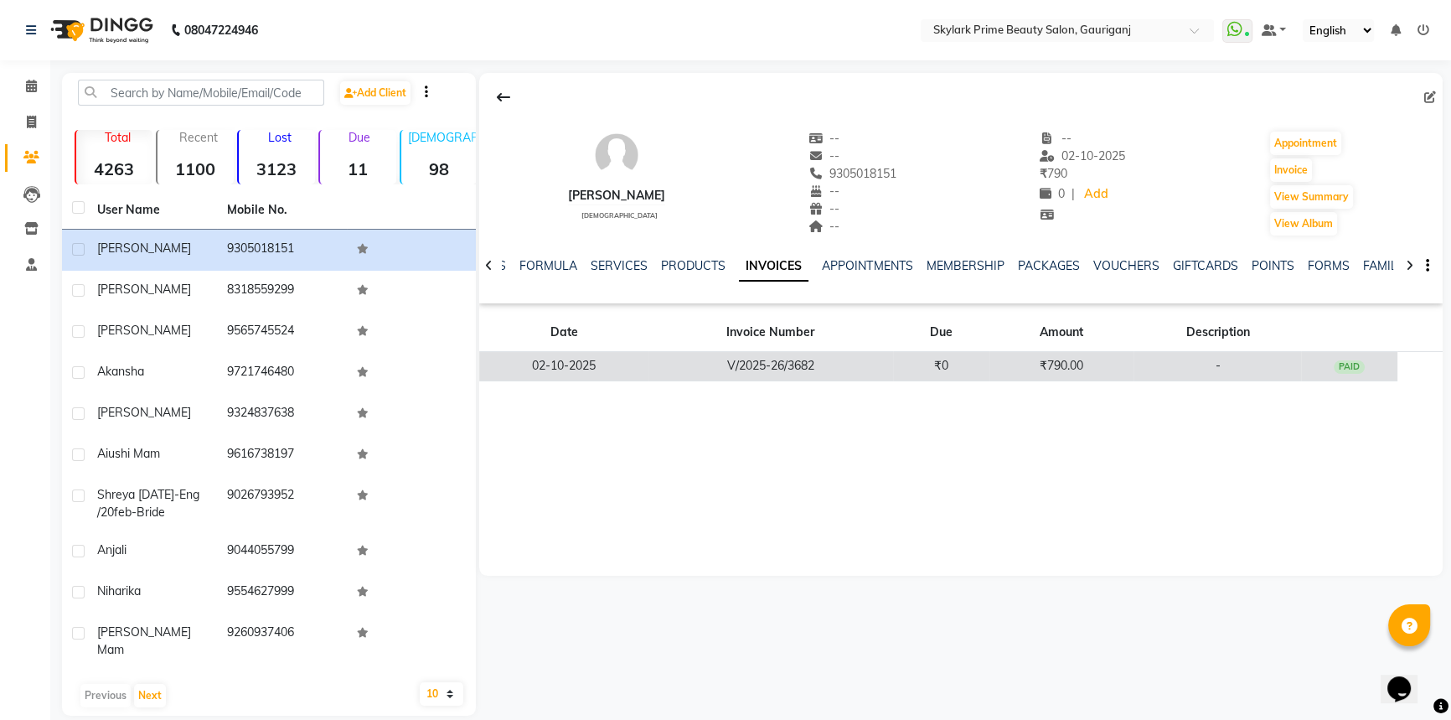
click at [839, 367] on td "V/2025-26/3682" at bounding box center [770, 366] width 245 height 29
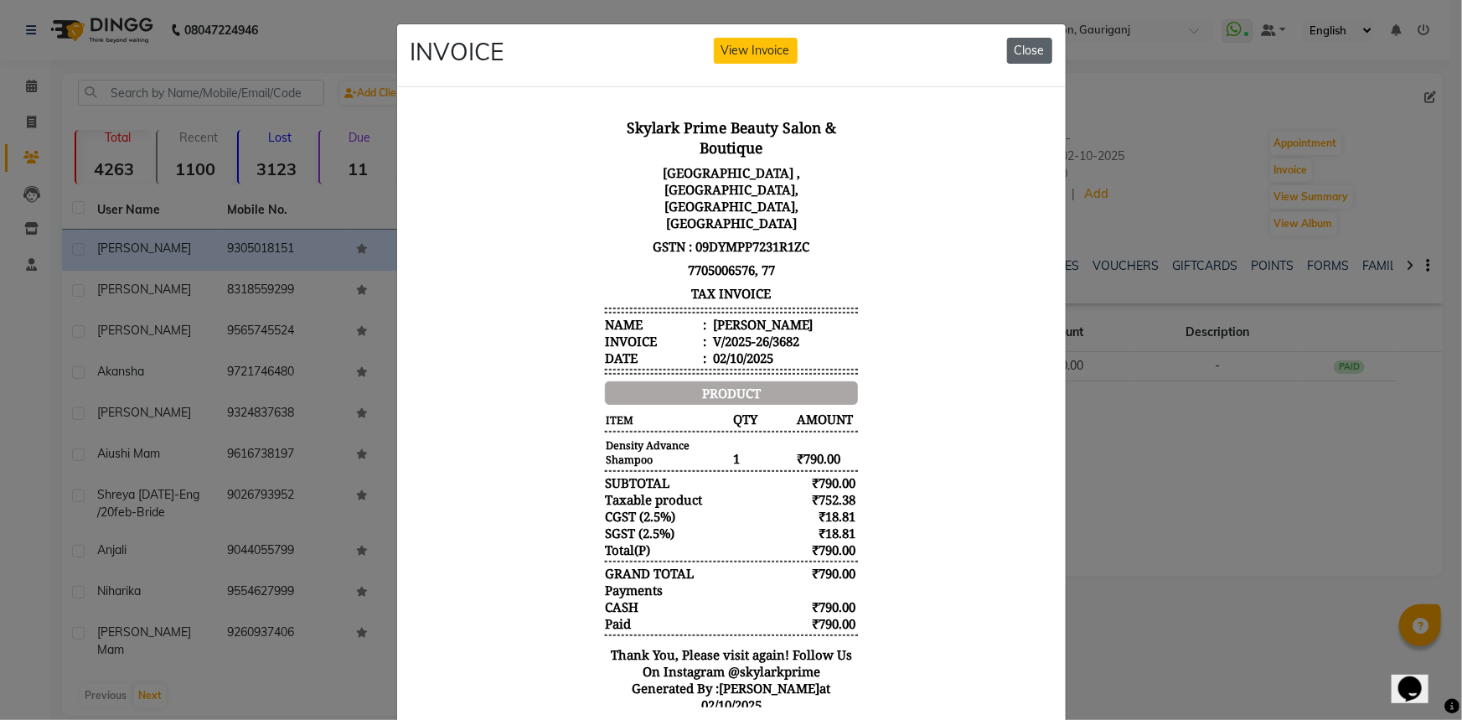
click at [1024, 43] on button "Close" at bounding box center [1029, 51] width 45 height 26
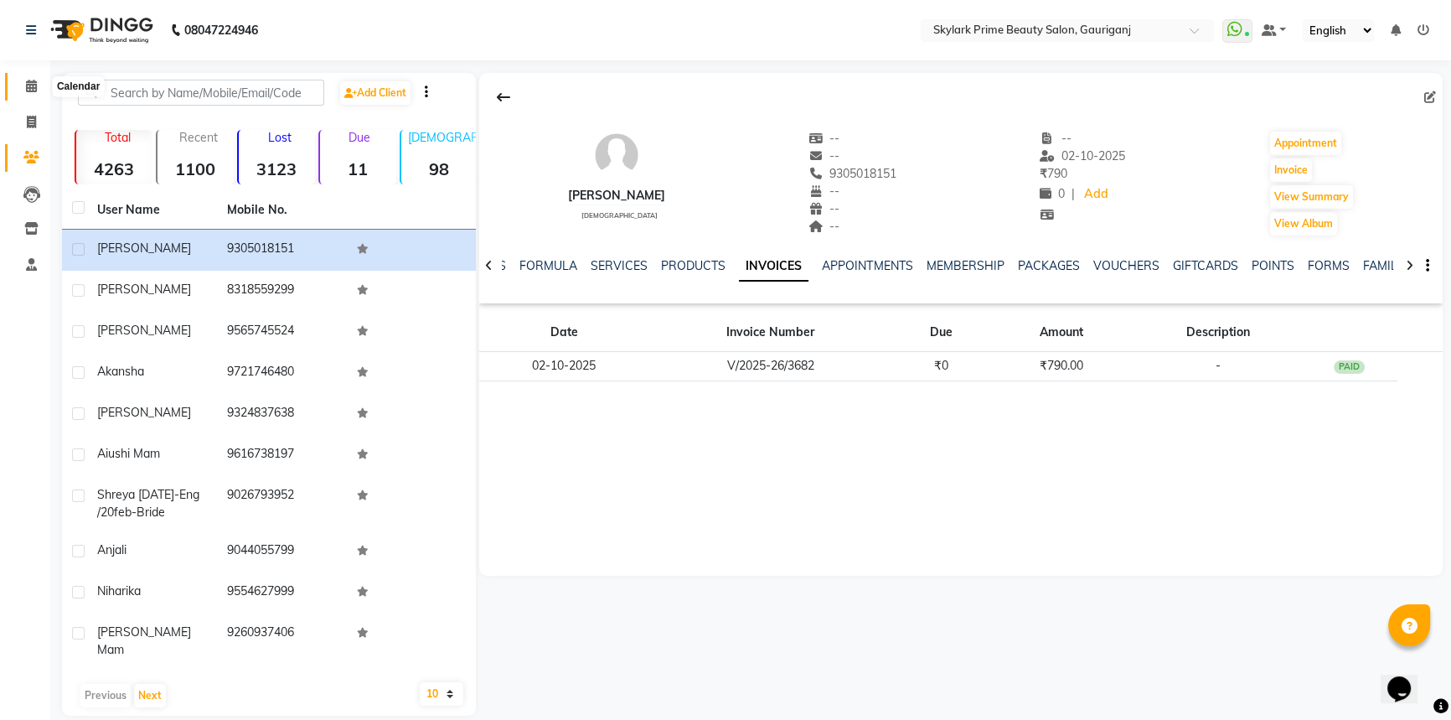
click at [17, 86] on span at bounding box center [31, 86] width 29 height 19
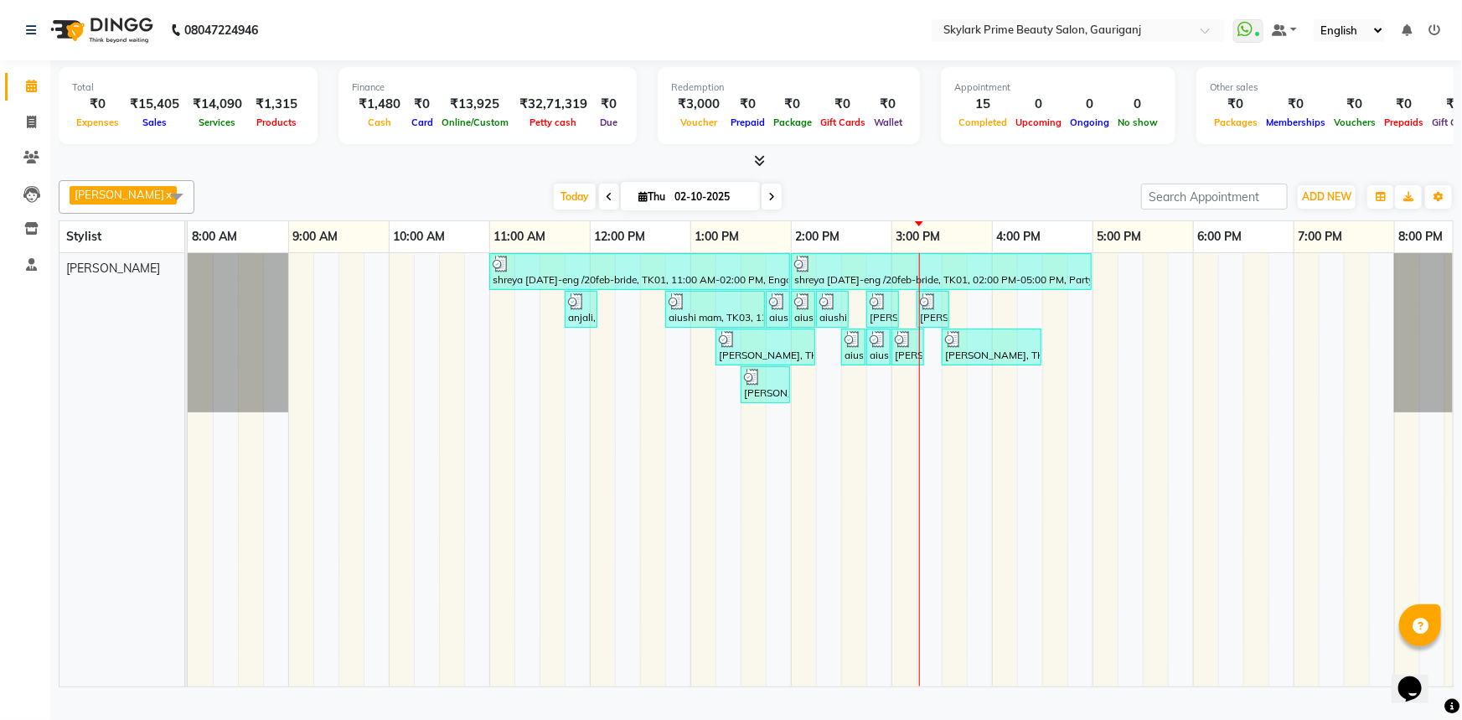
click at [937, 392] on div "shreya 2oct-eng /20feb-bride, TK01, 11:00 AM-02:00 PM, Engagement Brazillian sh…" at bounding box center [841, 469] width 1307 height 433
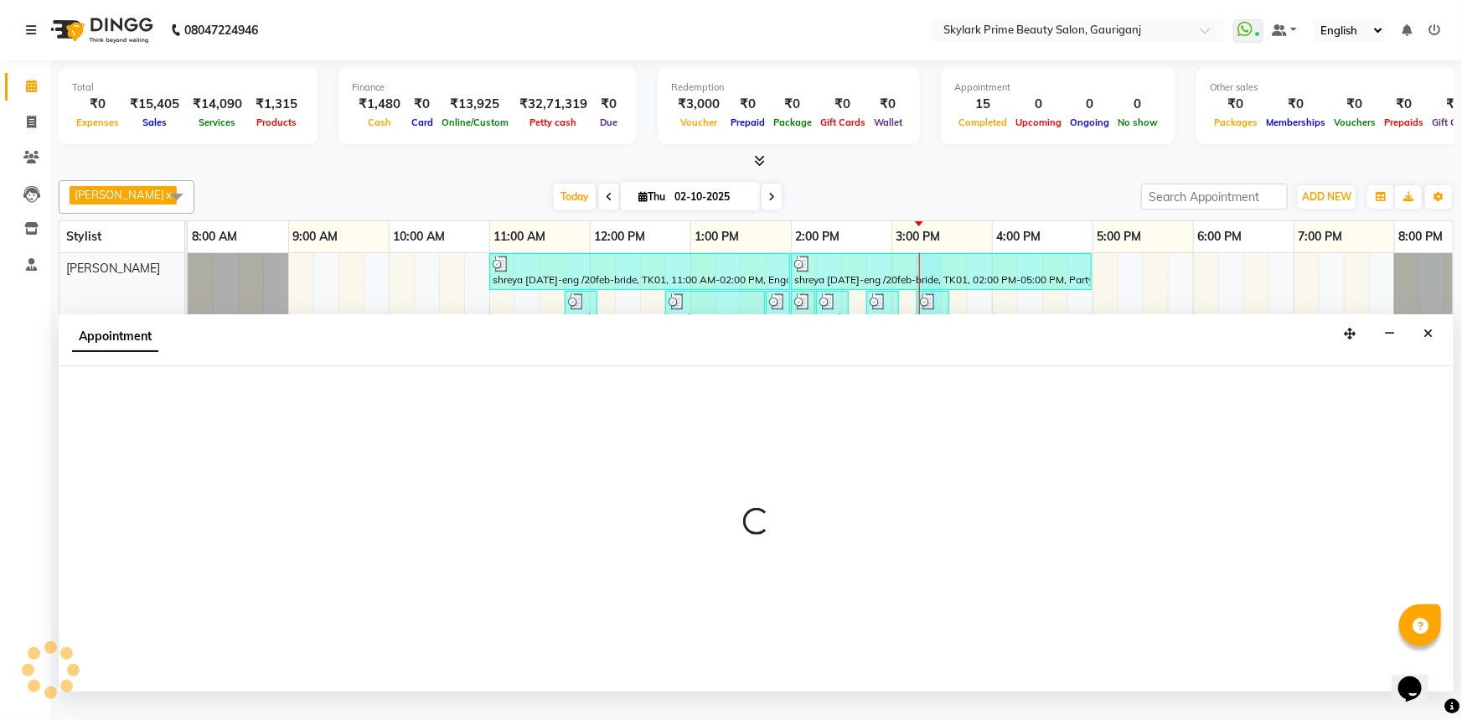
select select "30218"
select select "915"
select select "tentative"
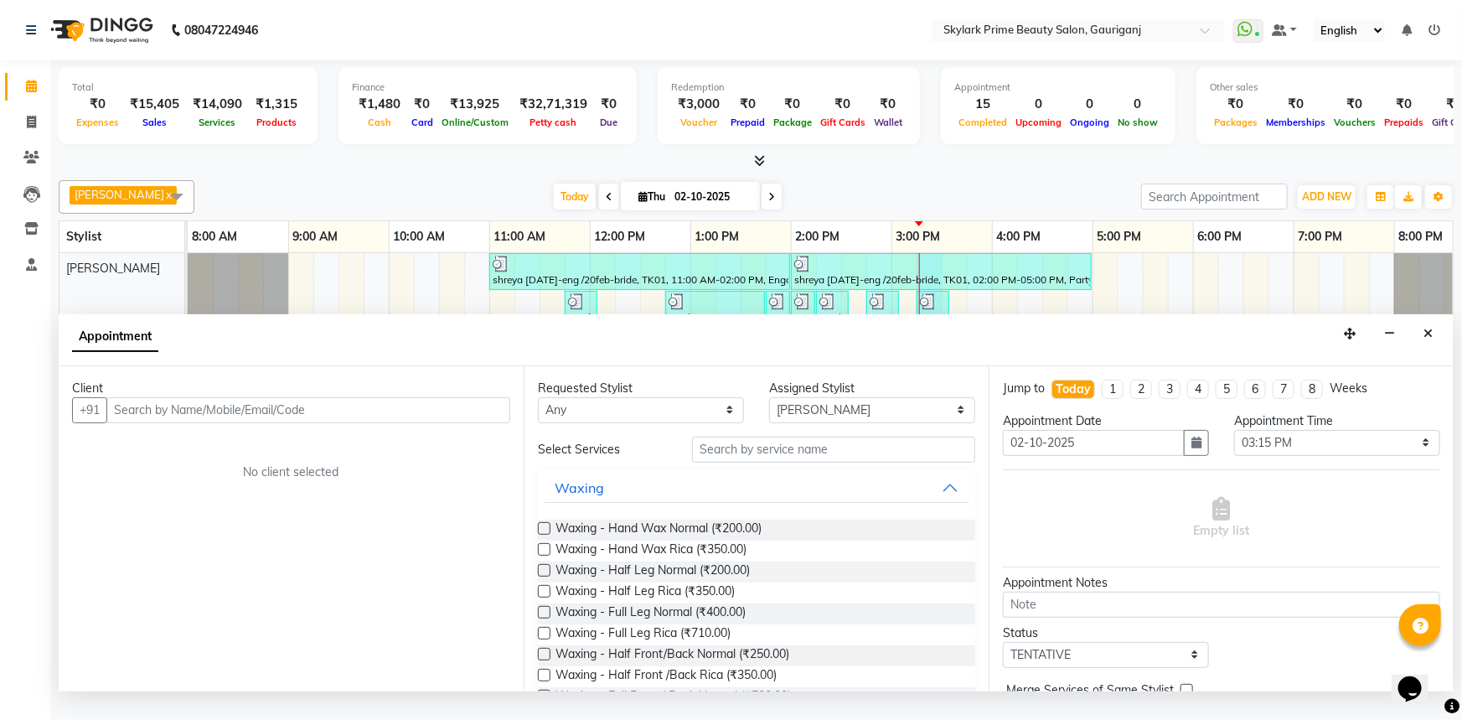
click at [377, 423] on input "text" at bounding box center [308, 410] width 404 height 26
type input "6393003191"
click at [457, 417] on span "Add Client" at bounding box center [475, 409] width 56 height 15
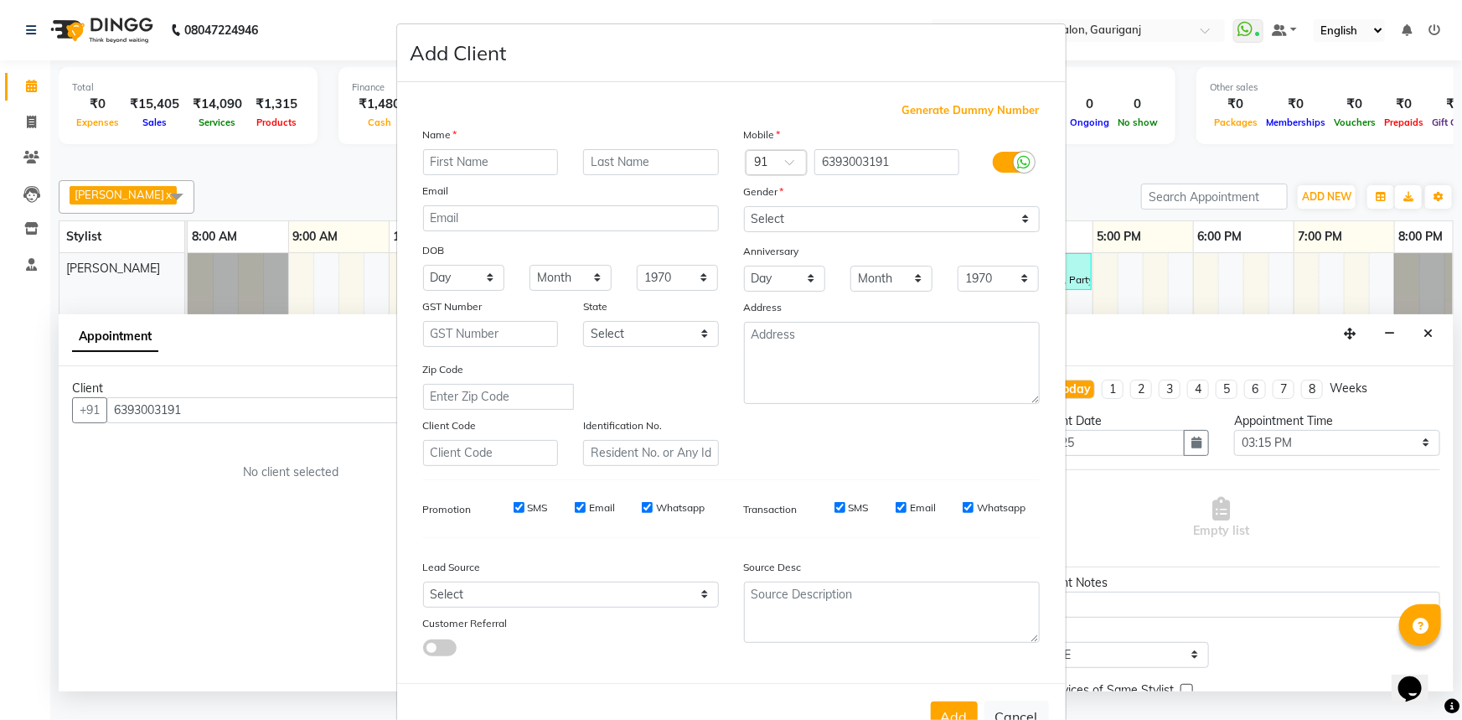
click at [452, 158] on input "text" at bounding box center [491, 162] width 136 height 26
type input "r"
type input "[PERSON_NAME] mam"
drag, startPoint x: 808, startPoint y: 216, endPoint x: 816, endPoint y: 230, distance: 15.4
click at [808, 216] on select "Select Male Female Other Prefer Not To Say" at bounding box center [892, 219] width 296 height 26
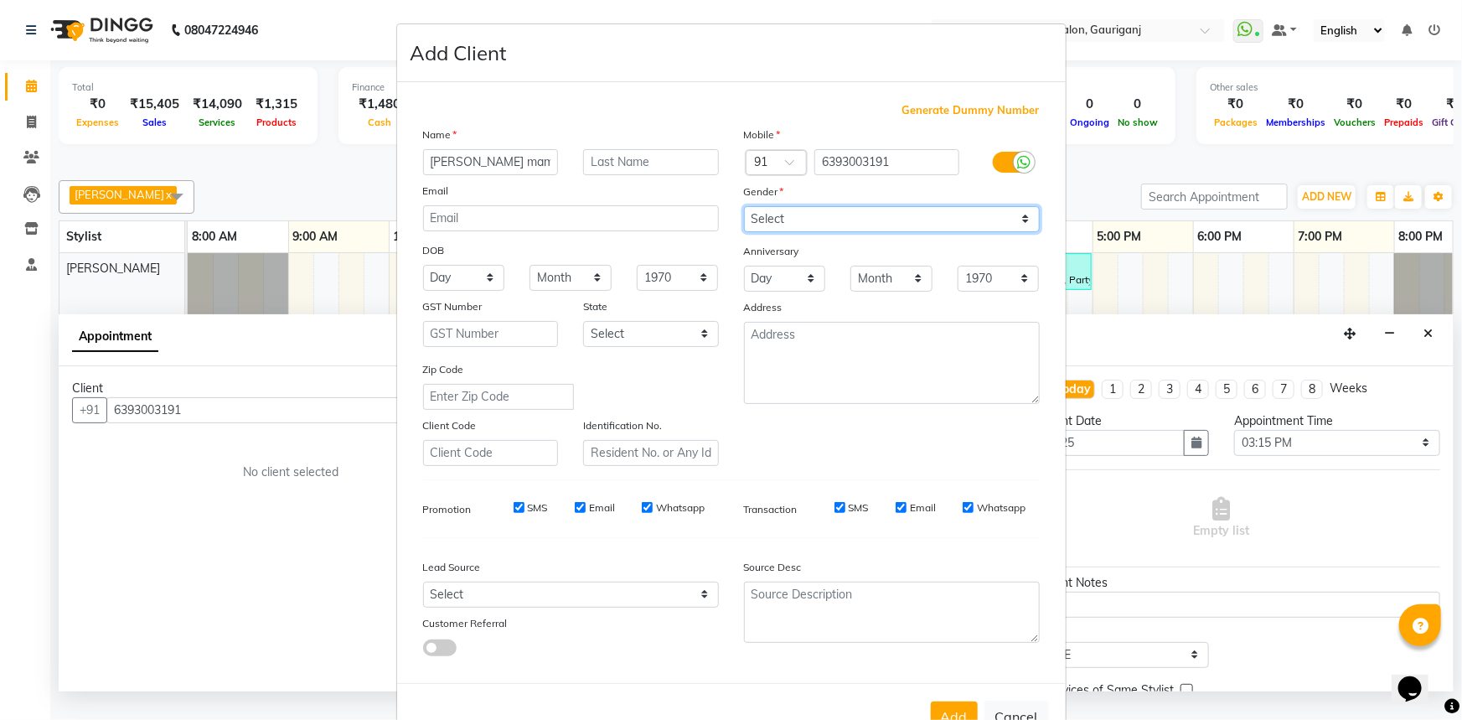
select select "female"
click at [744, 206] on select "Select Male Female Other Prefer Not To Say" at bounding box center [892, 219] width 296 height 26
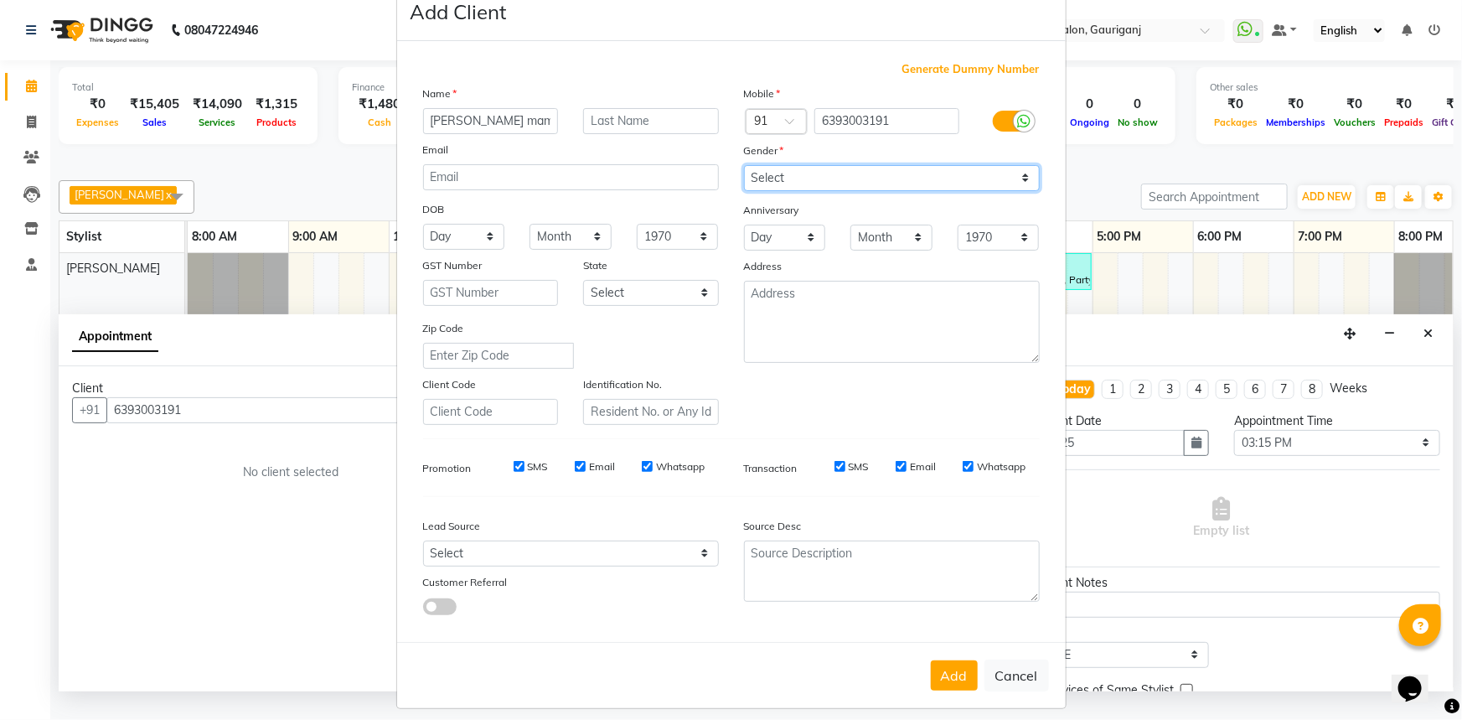
scroll to position [59, 0]
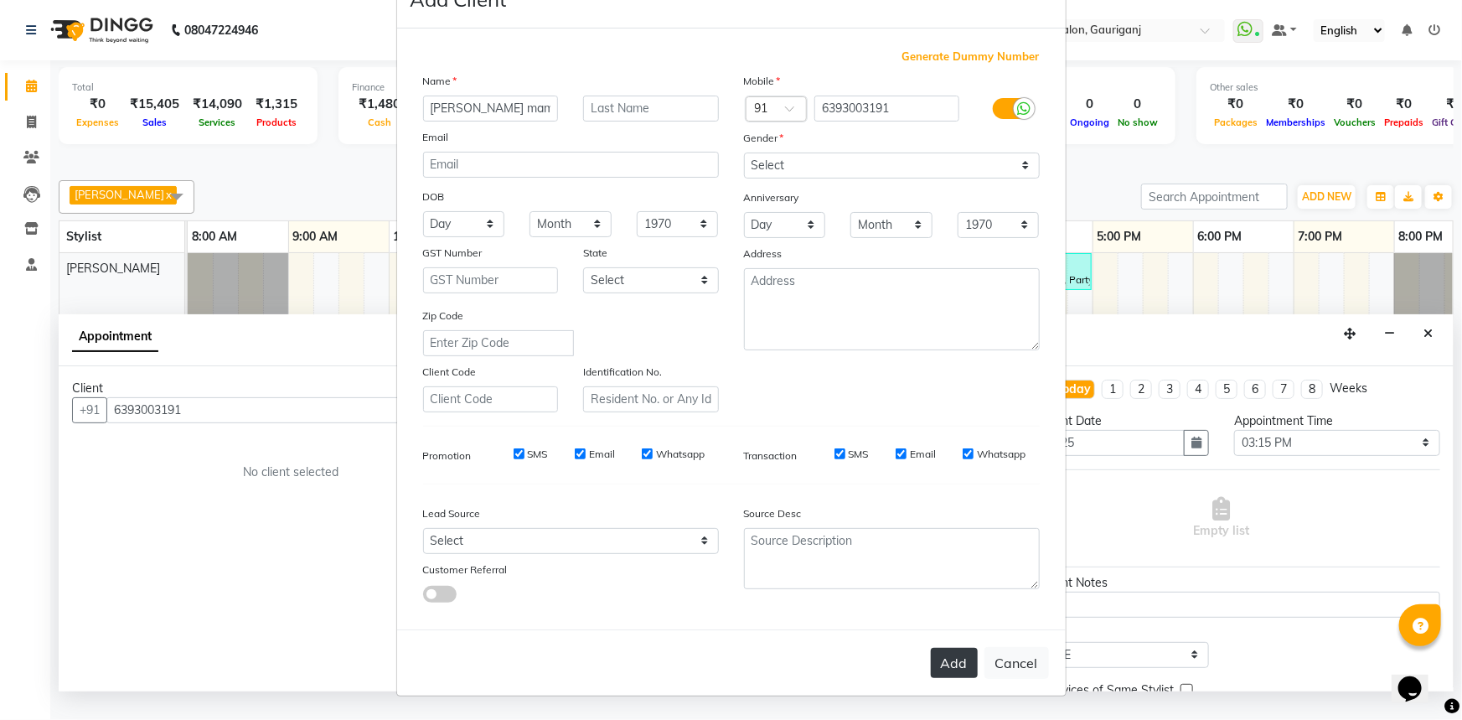
click at [959, 667] on button "Add" at bounding box center [954, 663] width 47 height 30
select select
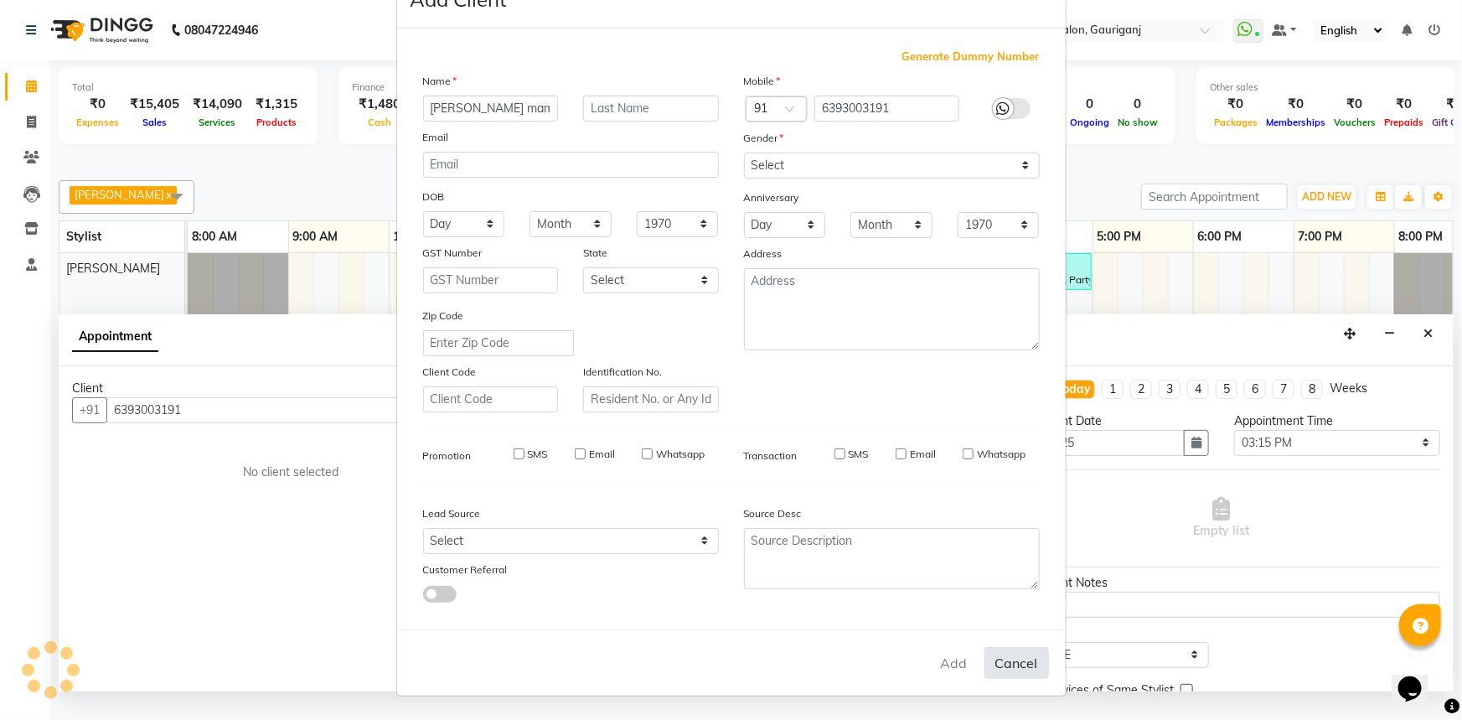
select select
checkbox input "false"
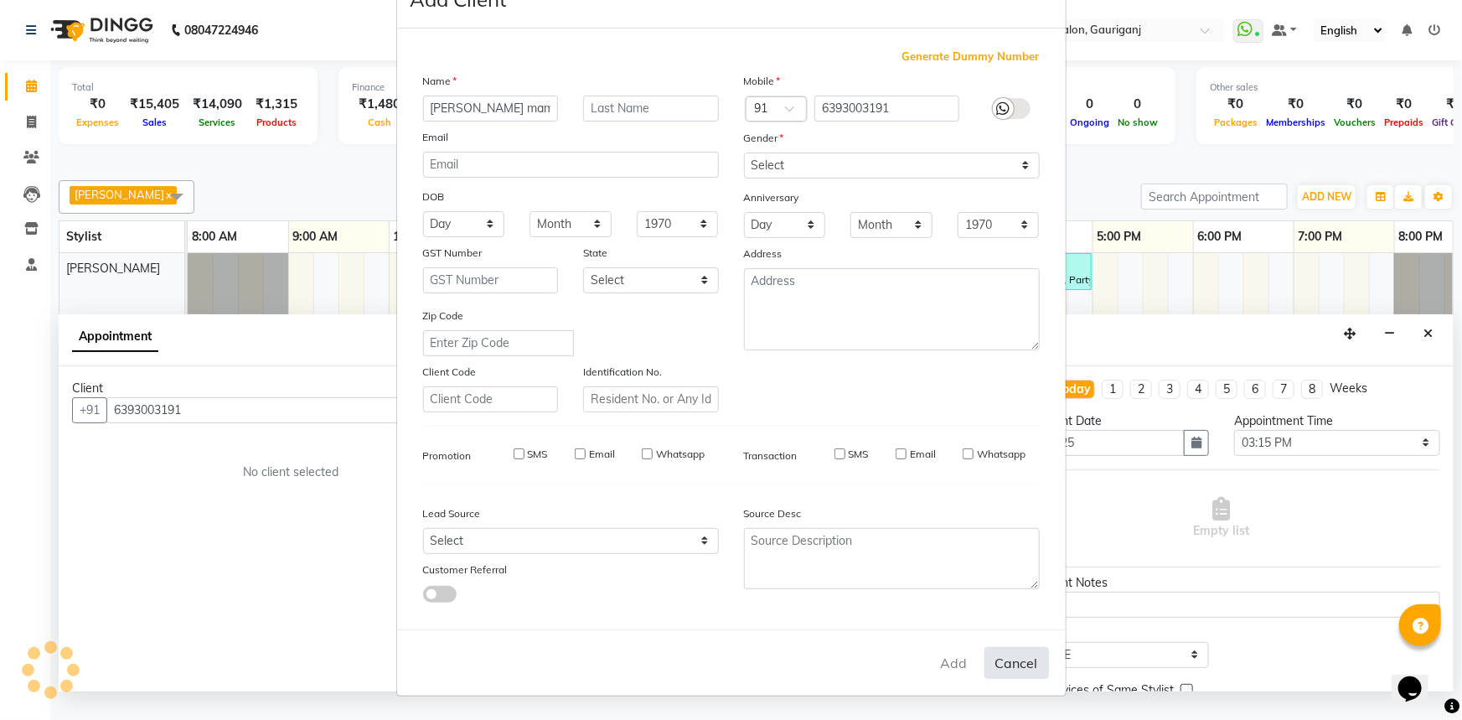
checkbox input "false"
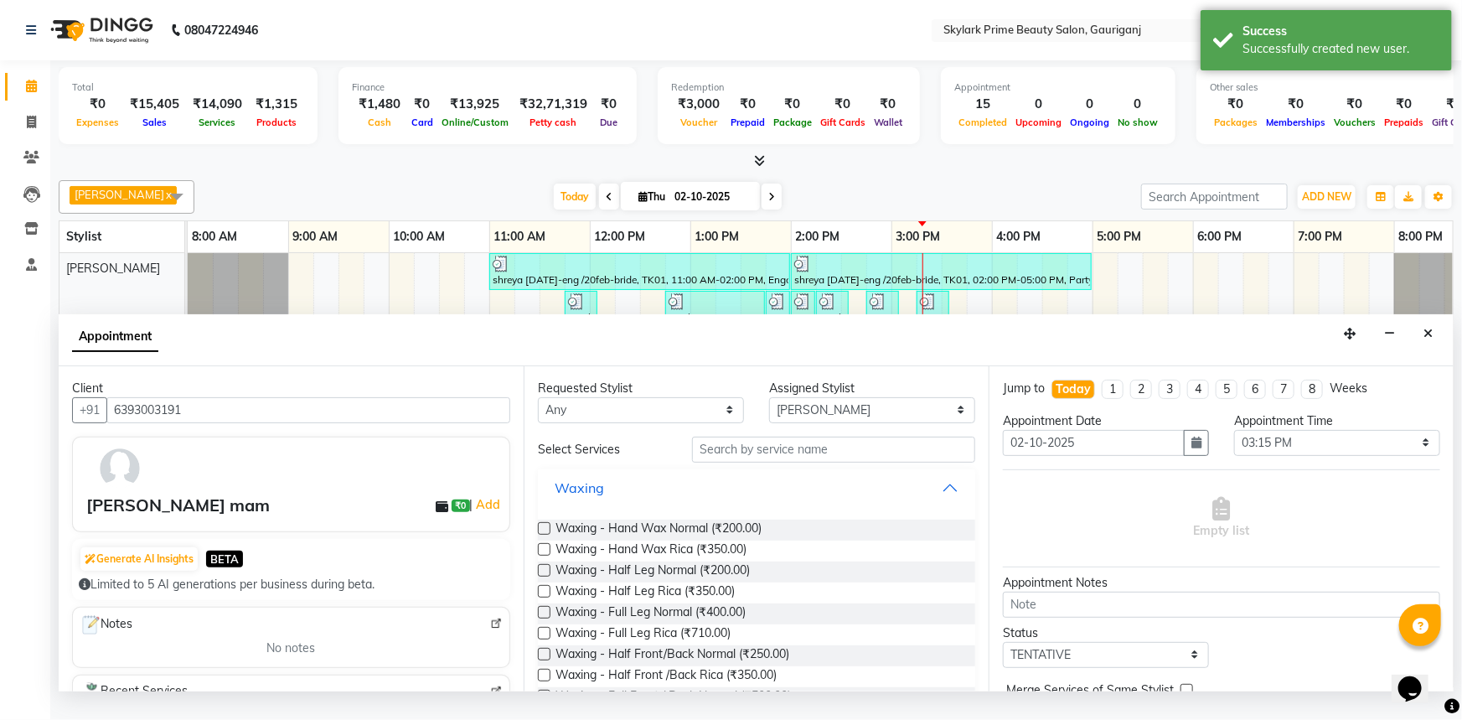
click at [931, 499] on button "Waxing" at bounding box center [757, 487] width 424 height 30
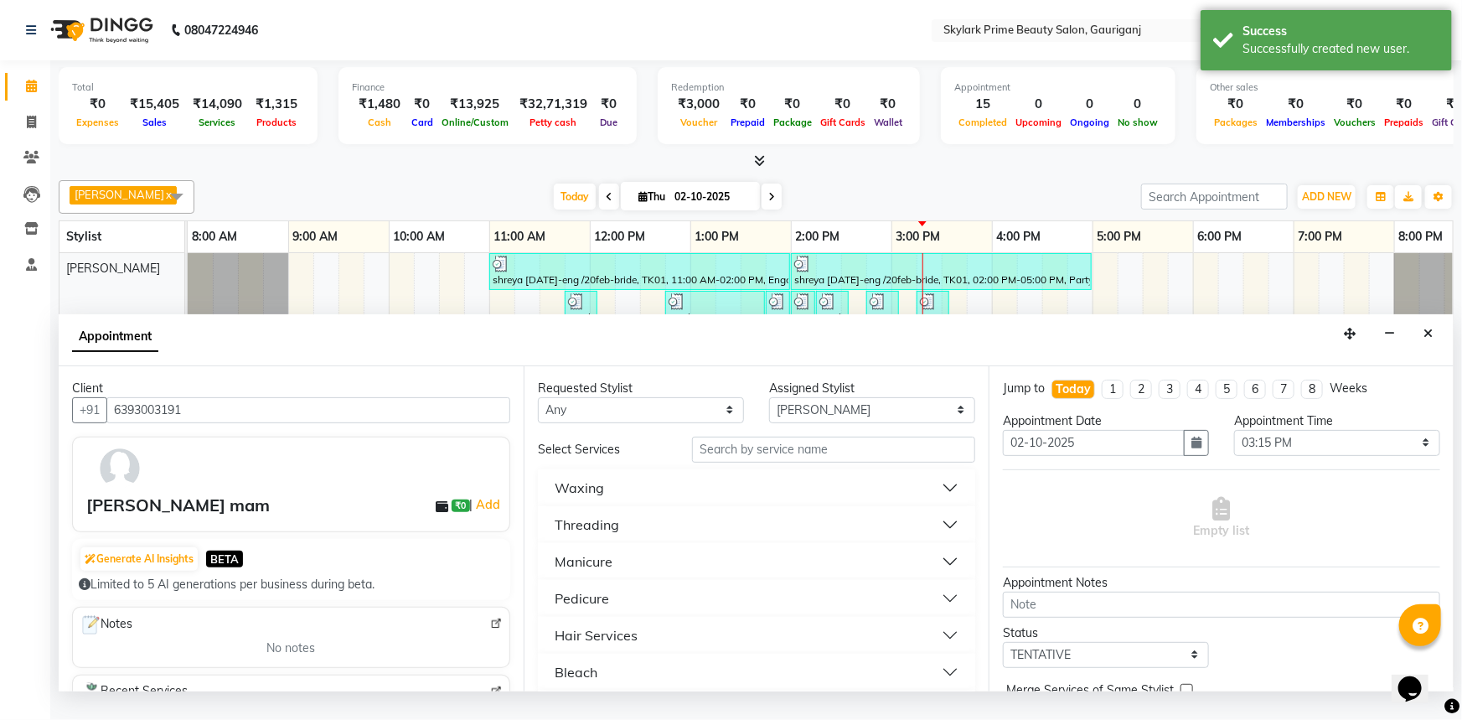
click at [616, 534] on div "Threading" at bounding box center [587, 524] width 65 height 20
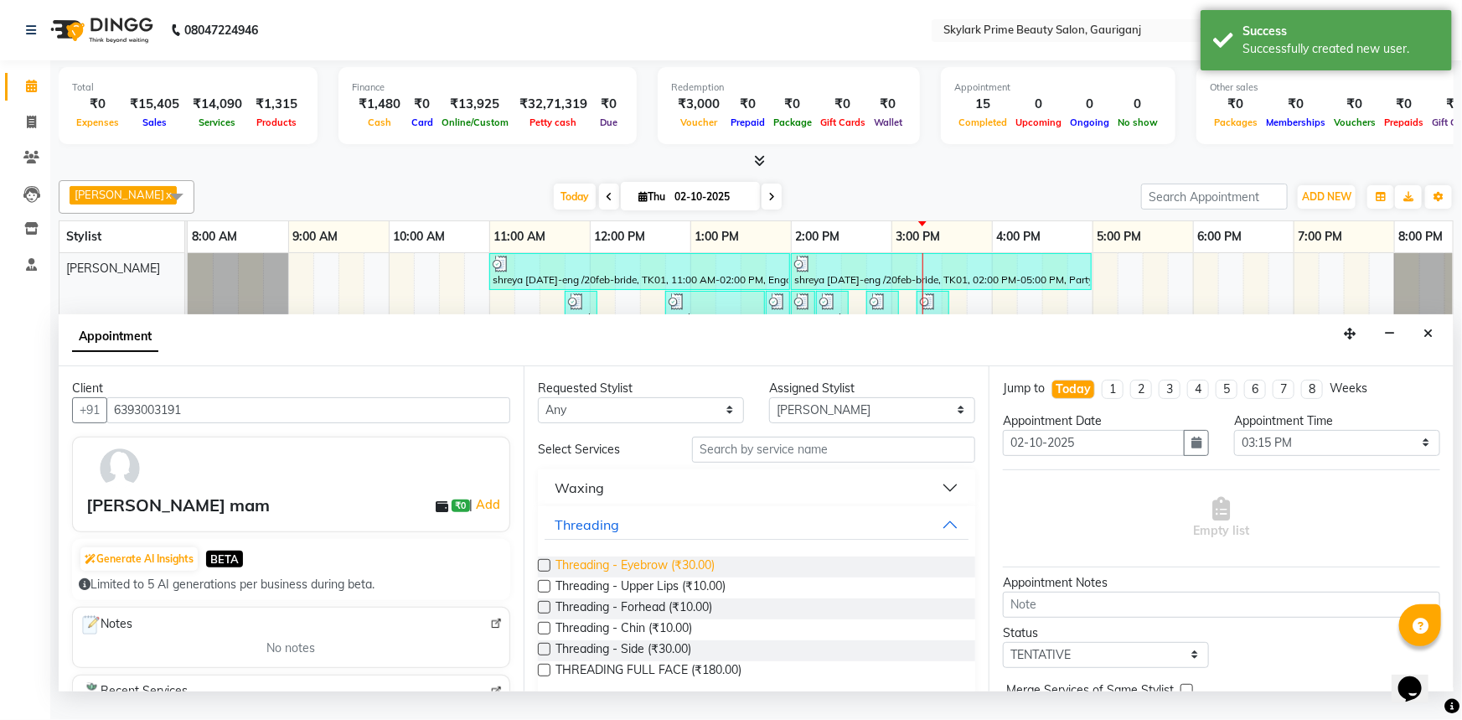
click at [617, 577] on span "Threading - Eyebrow (₹30.00)" at bounding box center [634, 566] width 159 height 21
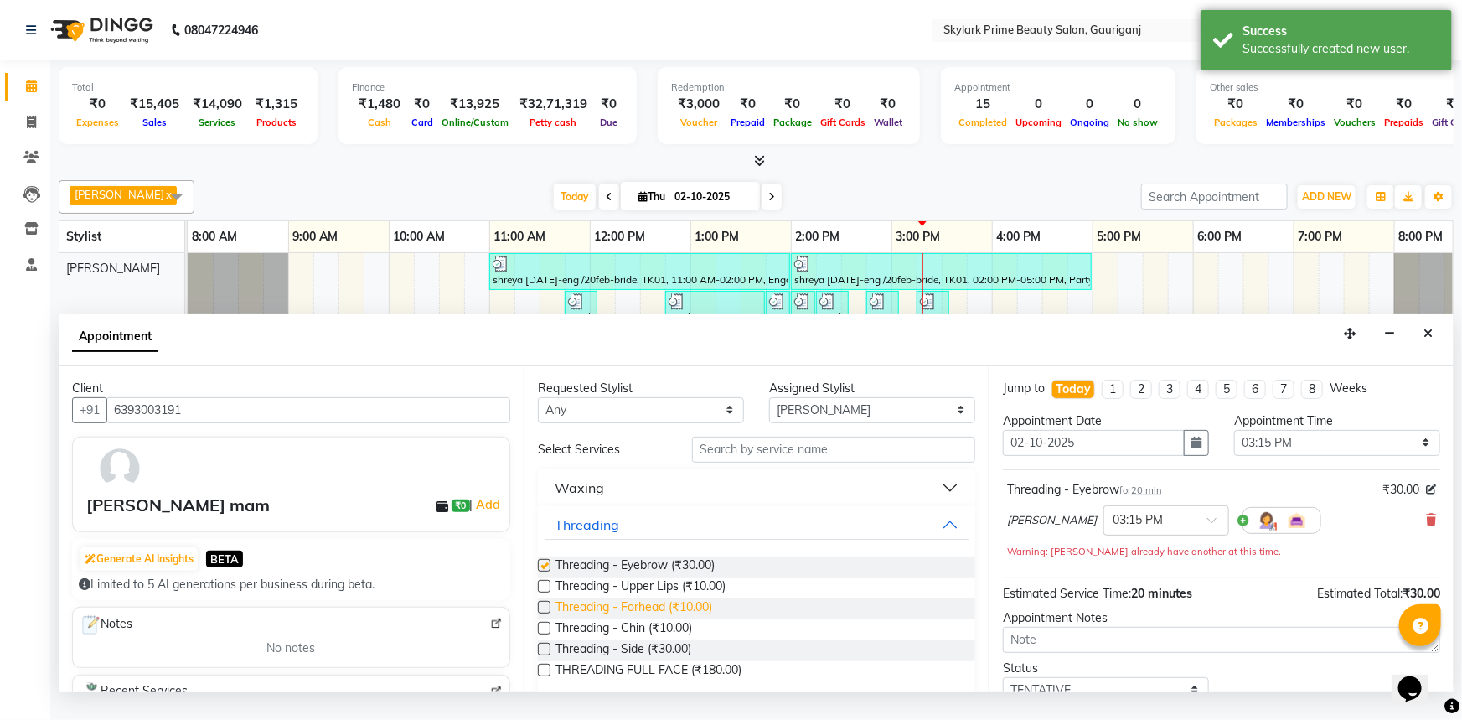
checkbox input "false"
click at [617, 619] on span "Threading - Forhead (₹10.00)" at bounding box center [633, 608] width 157 height 21
checkbox input "false"
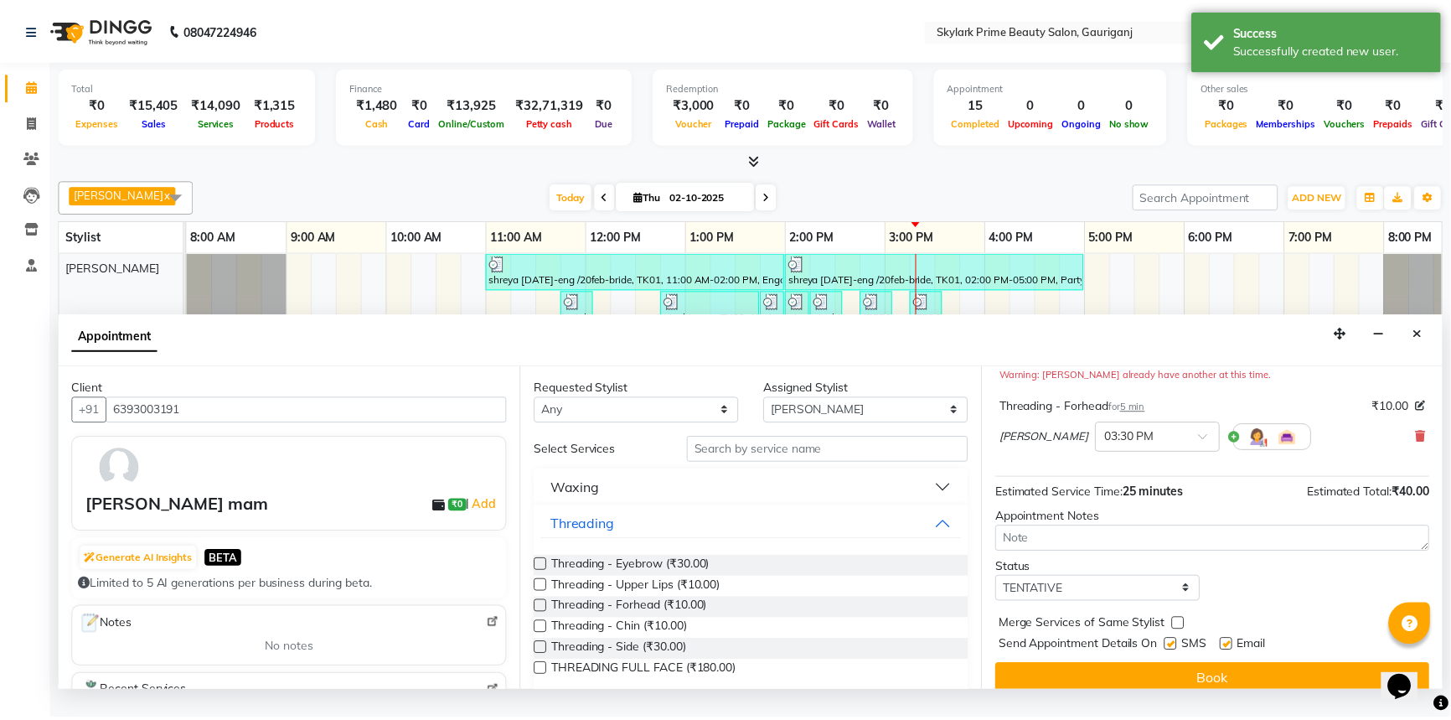
scroll to position [193, 0]
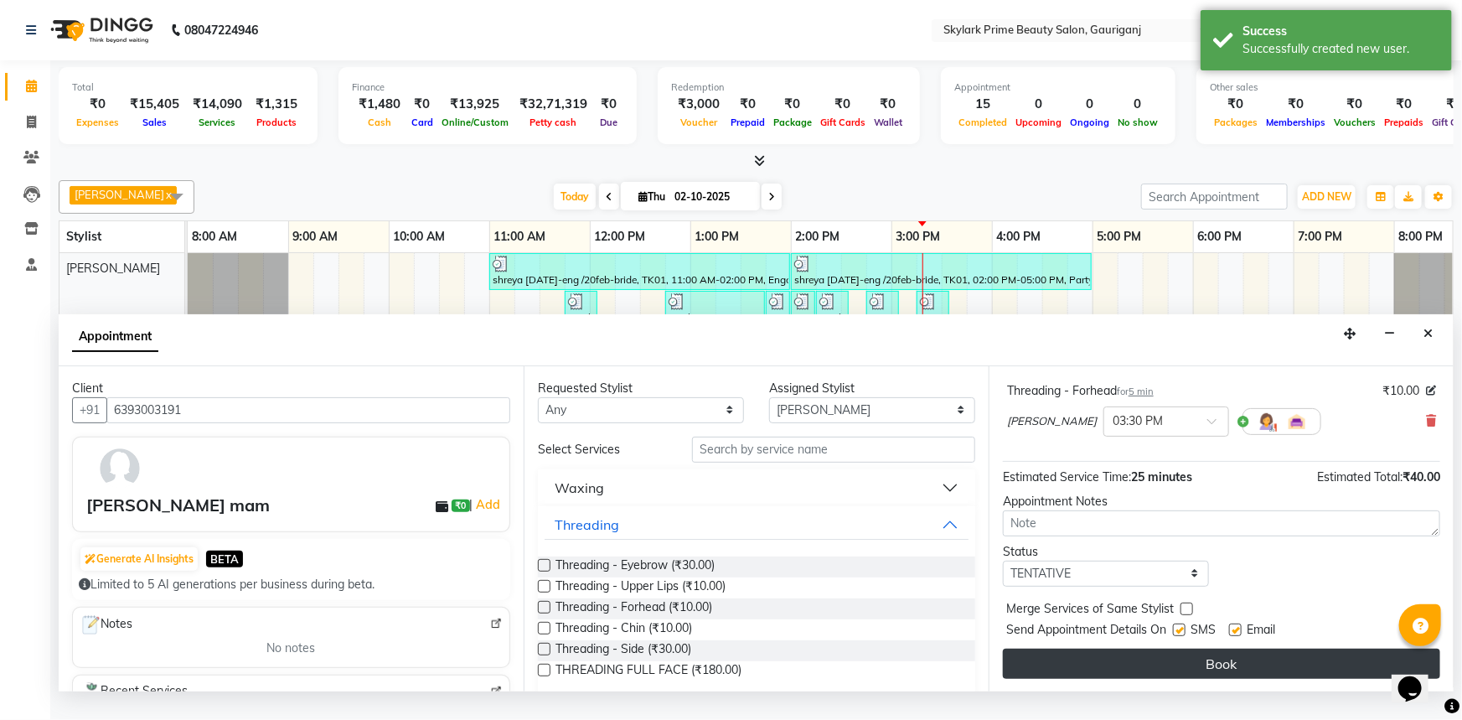
click at [1193, 672] on button "Book" at bounding box center [1221, 663] width 437 height 30
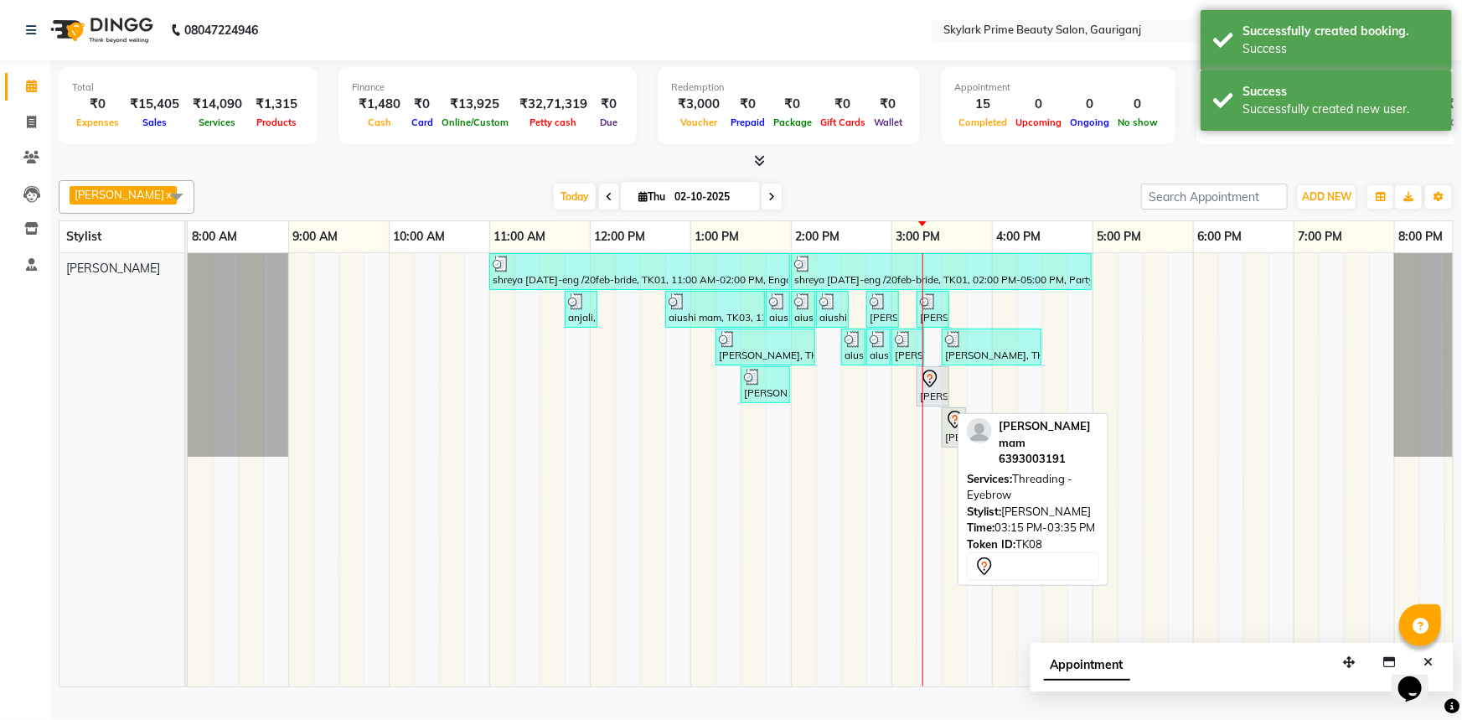
click at [929, 389] on icon at bounding box center [930, 379] width 20 height 20
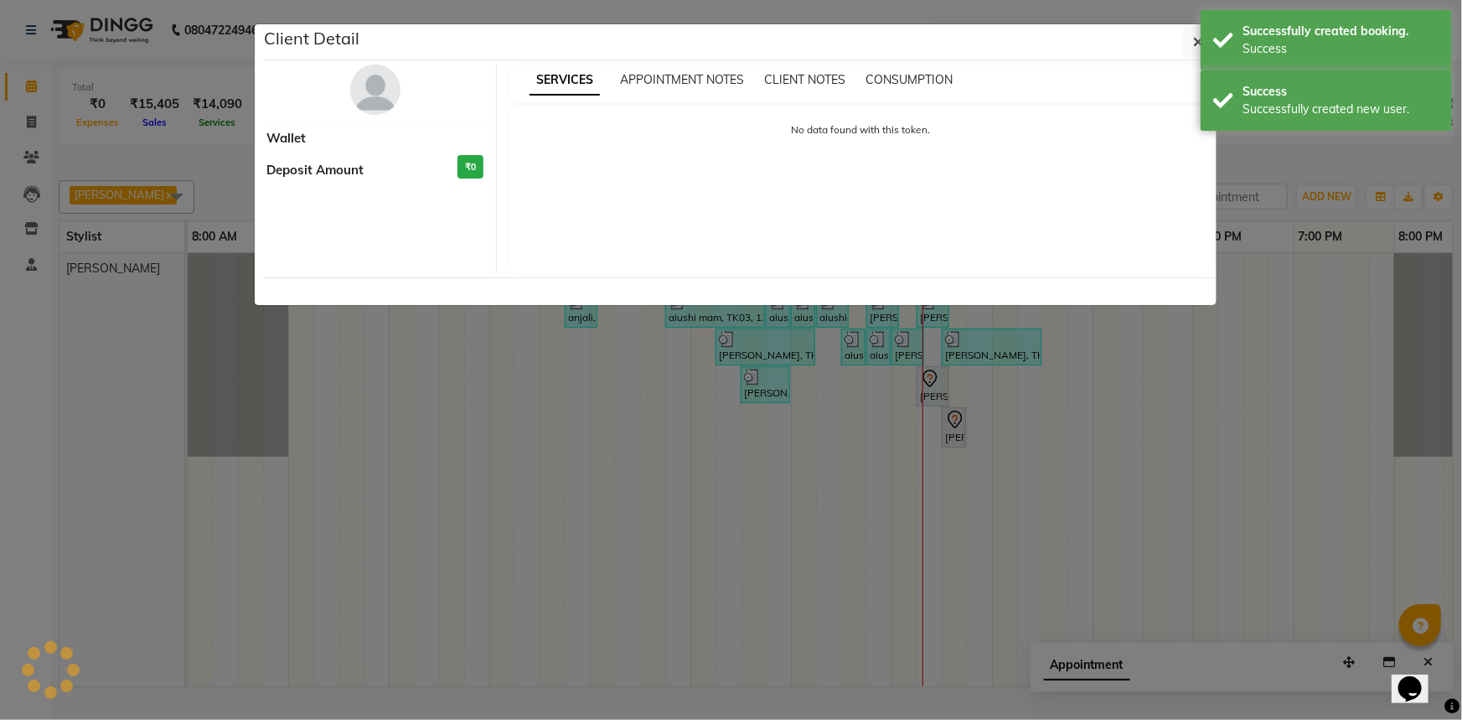
select select "7"
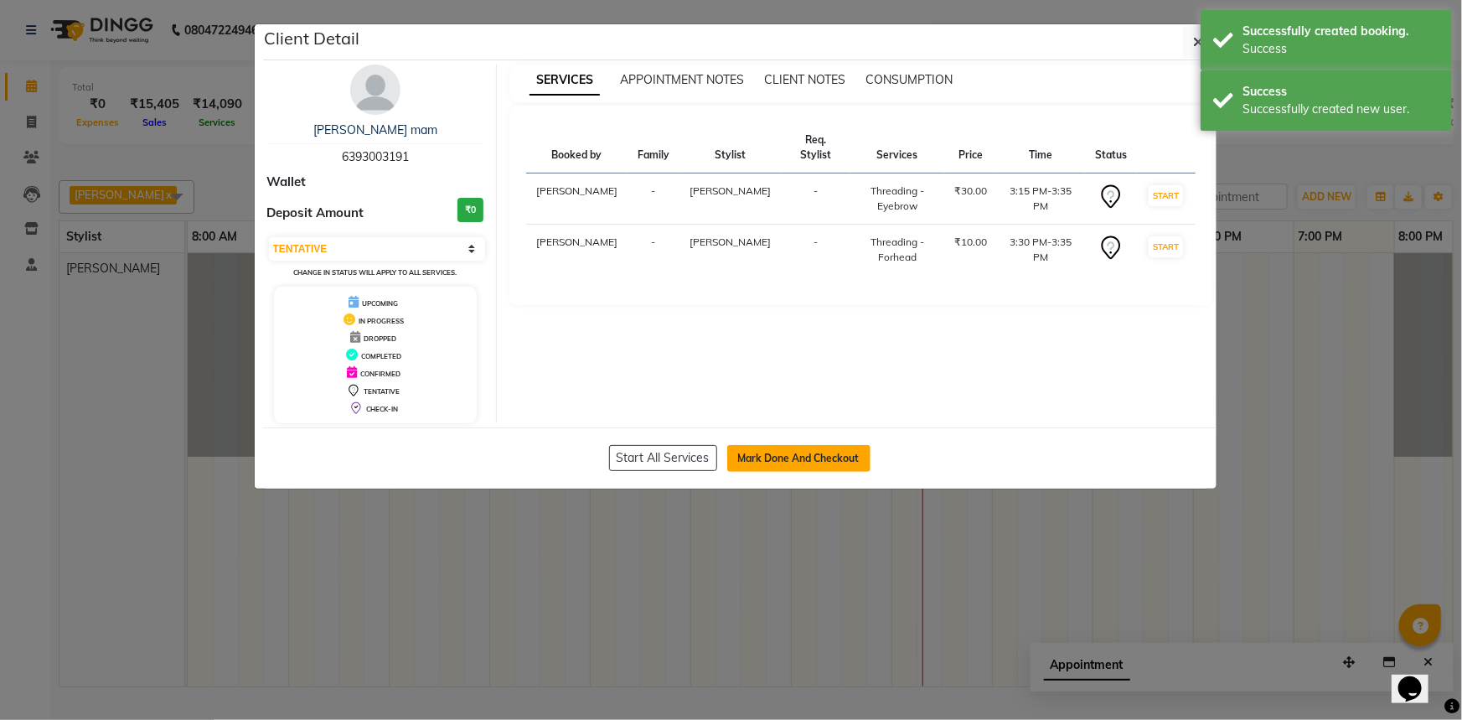
click at [786, 452] on button "Mark Done And Checkout" at bounding box center [798, 458] width 143 height 27
select select "service"
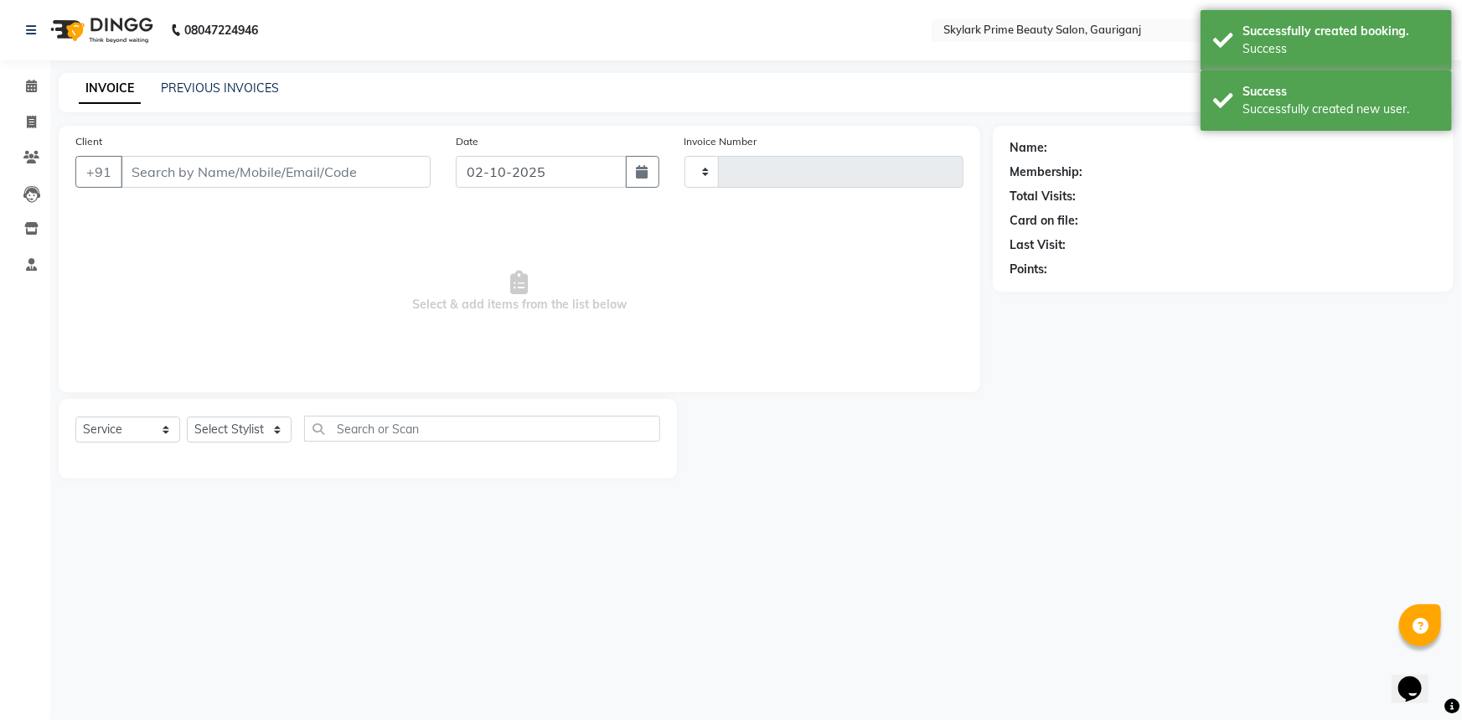
type input "3683"
select select "4735"
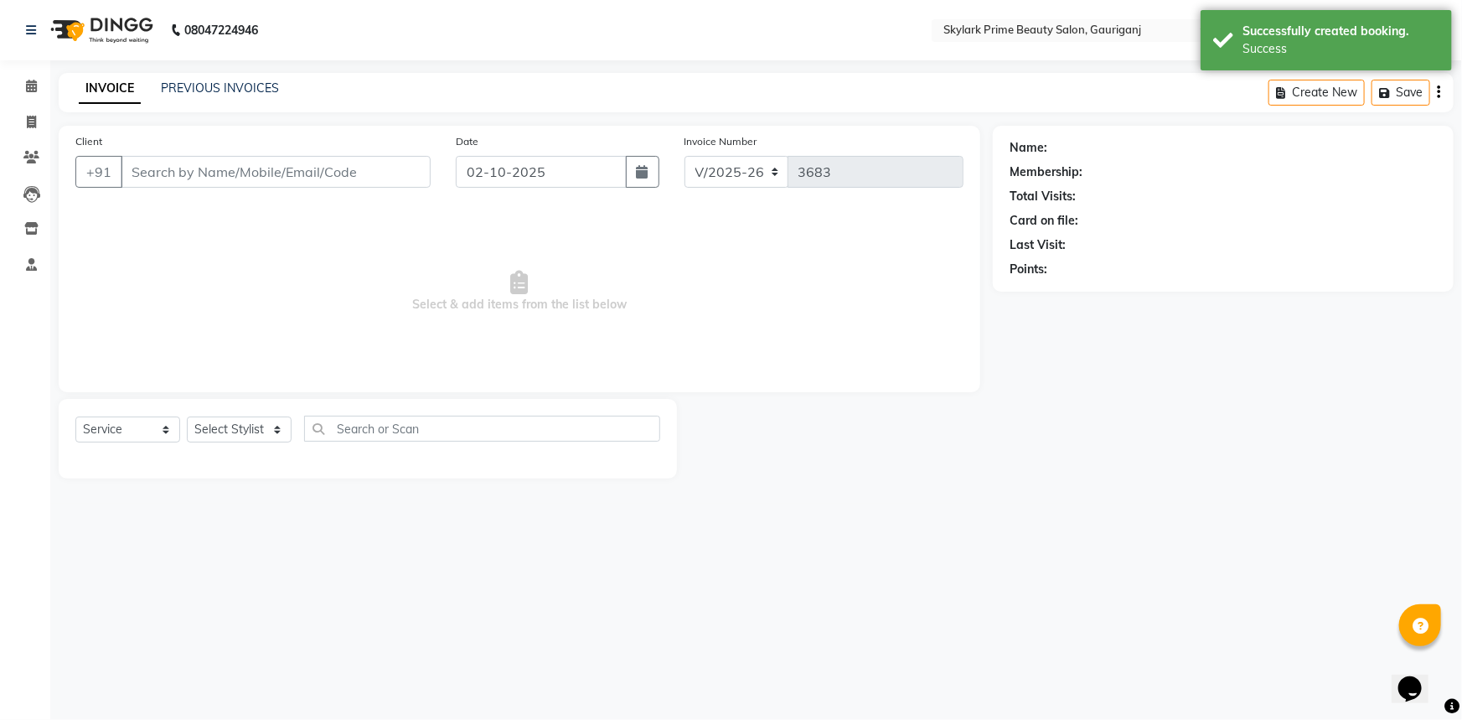
type input "6393003191"
select select "30218"
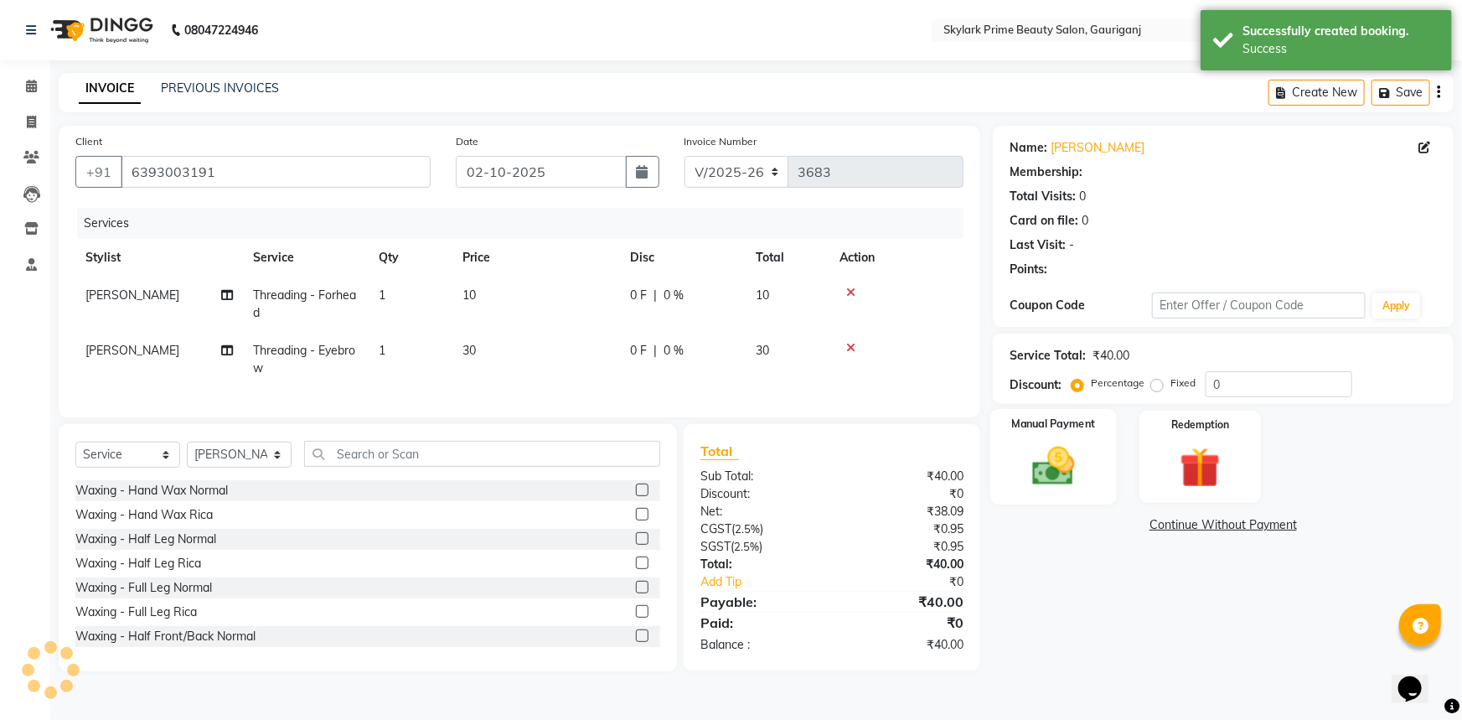
click at [1057, 478] on img at bounding box center [1054, 465] width 69 height 49
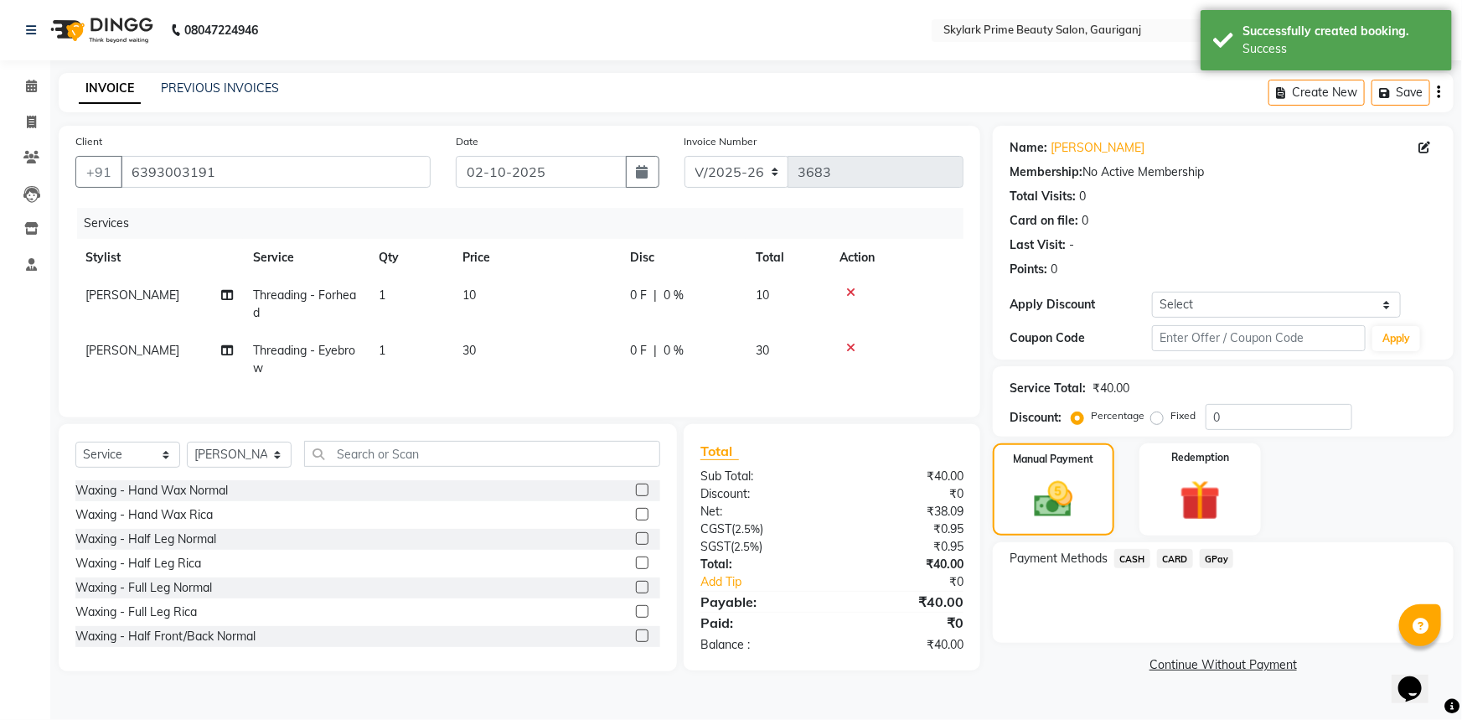
drag, startPoint x: 1128, startPoint y: 548, endPoint x: 1135, endPoint y: 560, distance: 13.9
click at [1129, 550] on span "CASH" at bounding box center [1132, 558] width 36 height 19
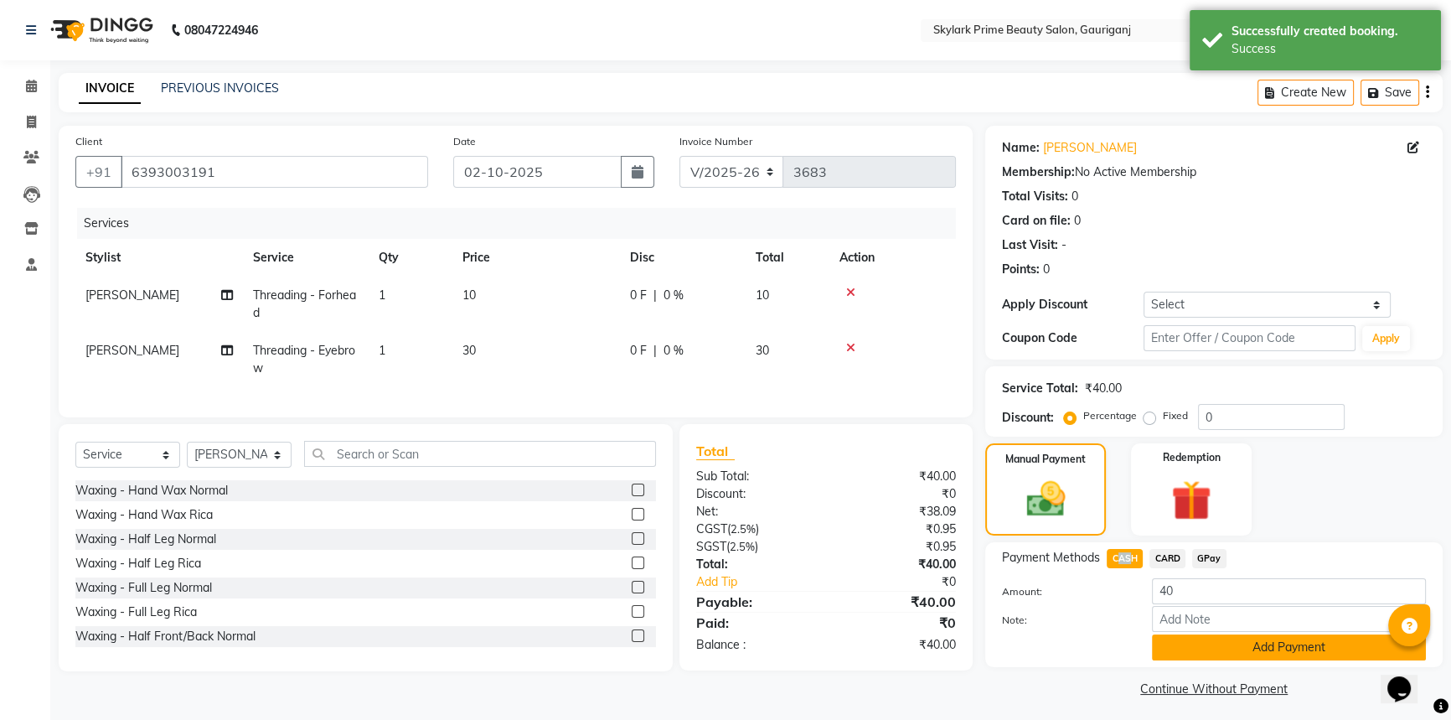
click at [1179, 658] on button "Add Payment" at bounding box center [1289, 647] width 274 height 26
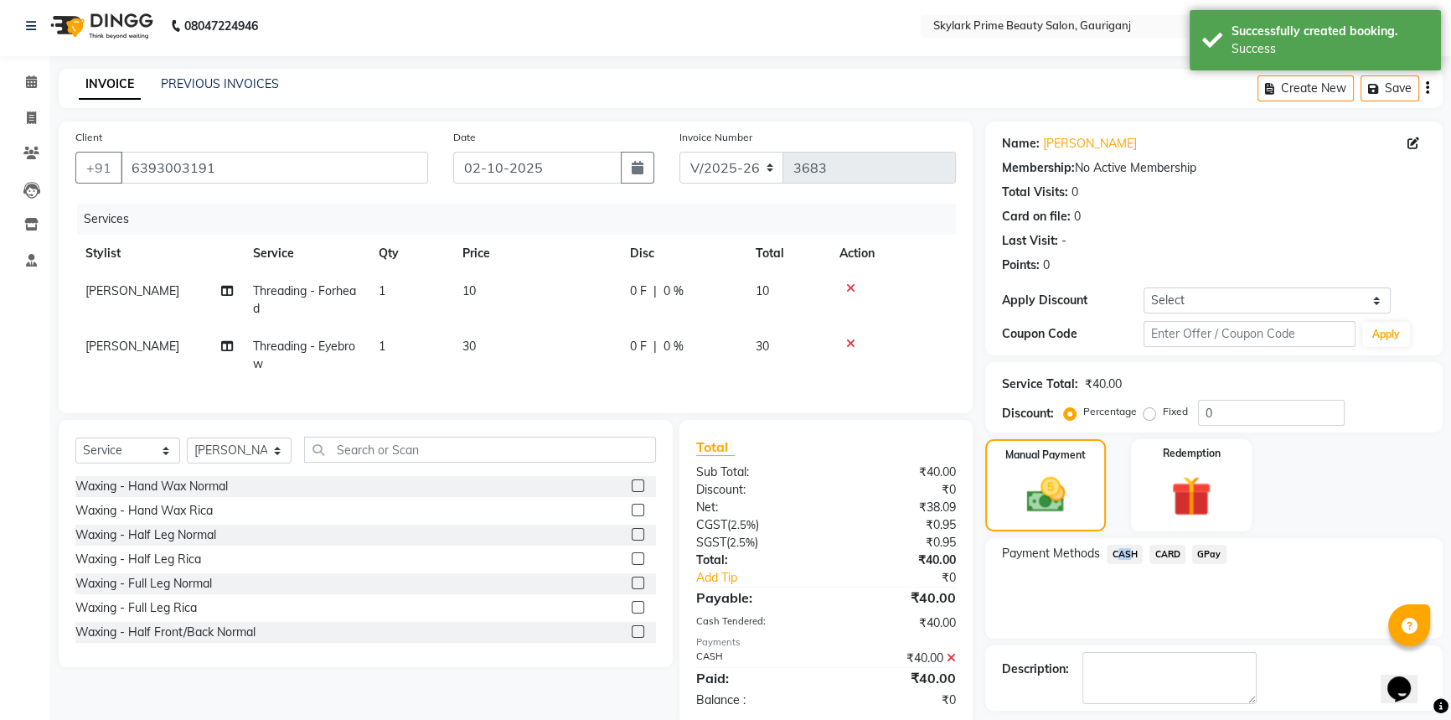
scroll to position [75, 0]
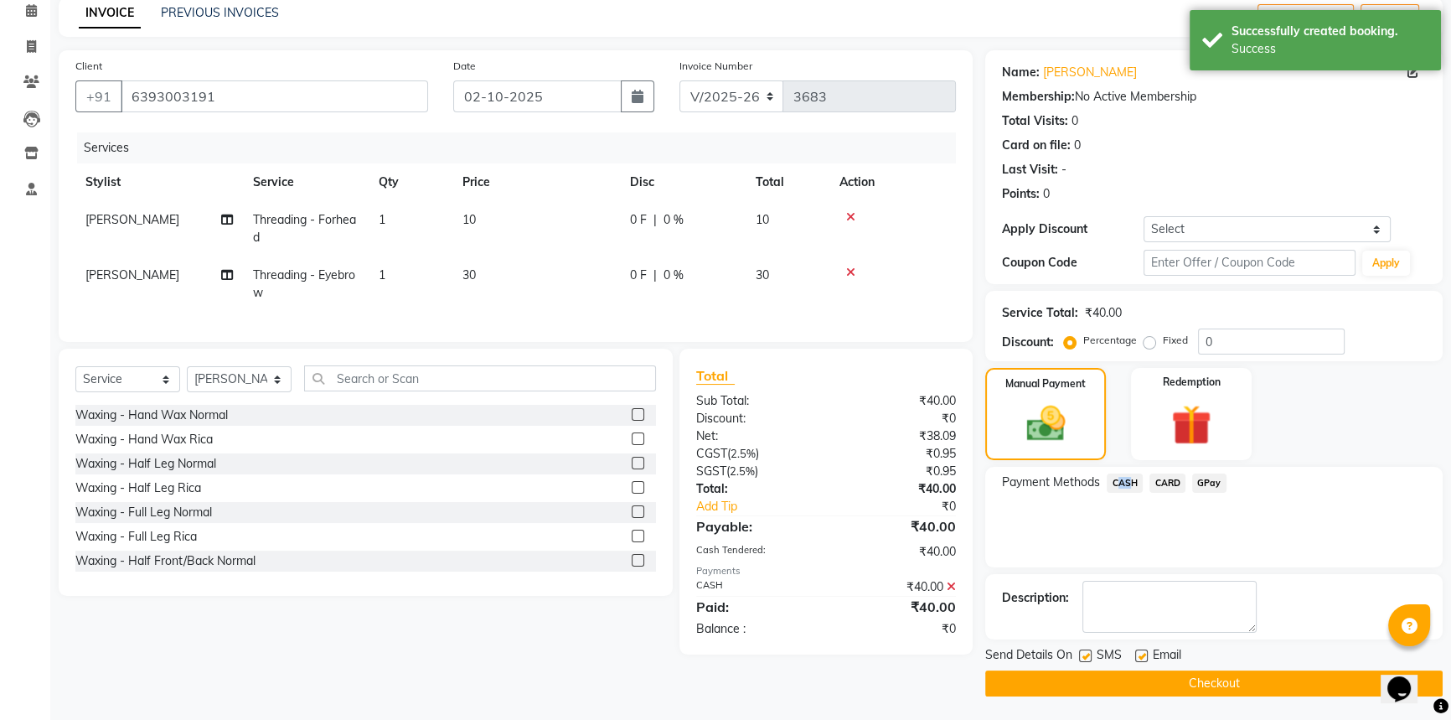
click at [1130, 679] on button "Checkout" at bounding box center [1213, 683] width 457 height 26
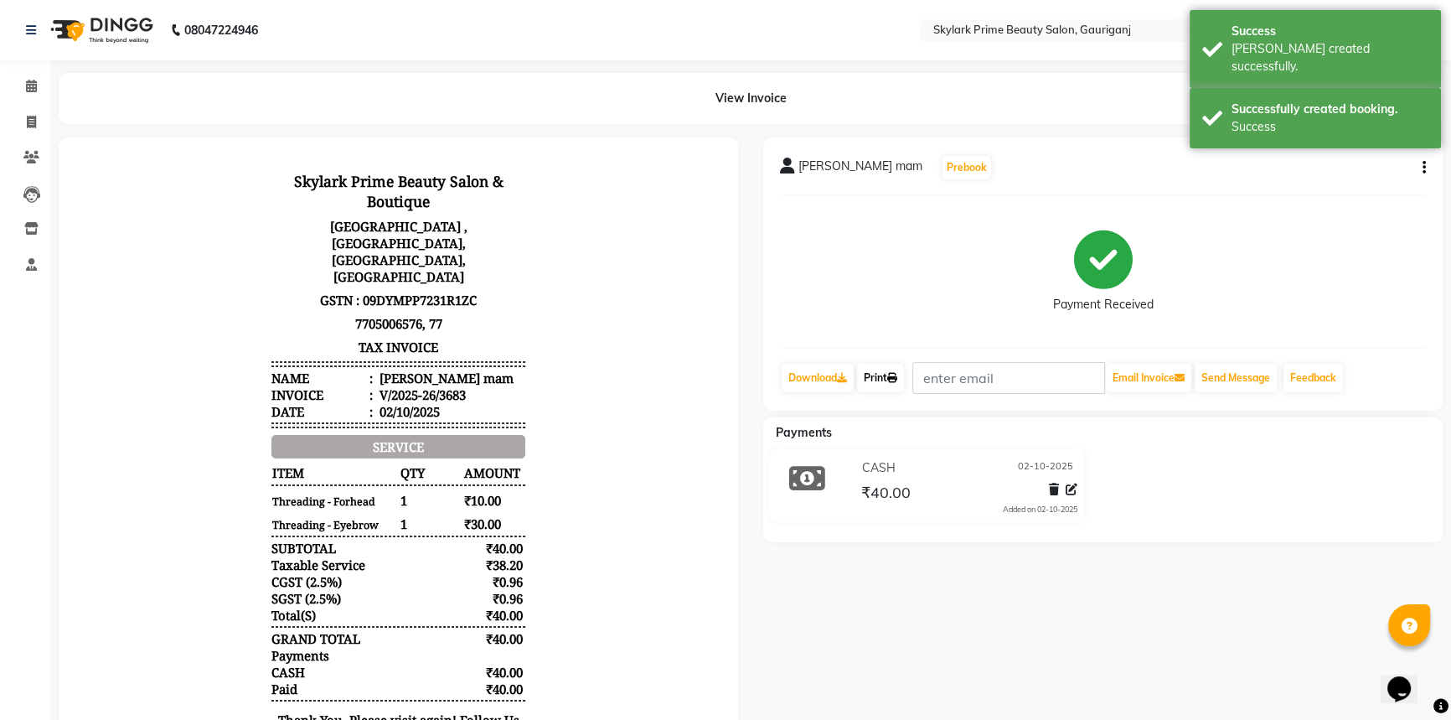
click at [880, 376] on link "Print" at bounding box center [880, 378] width 47 height 28
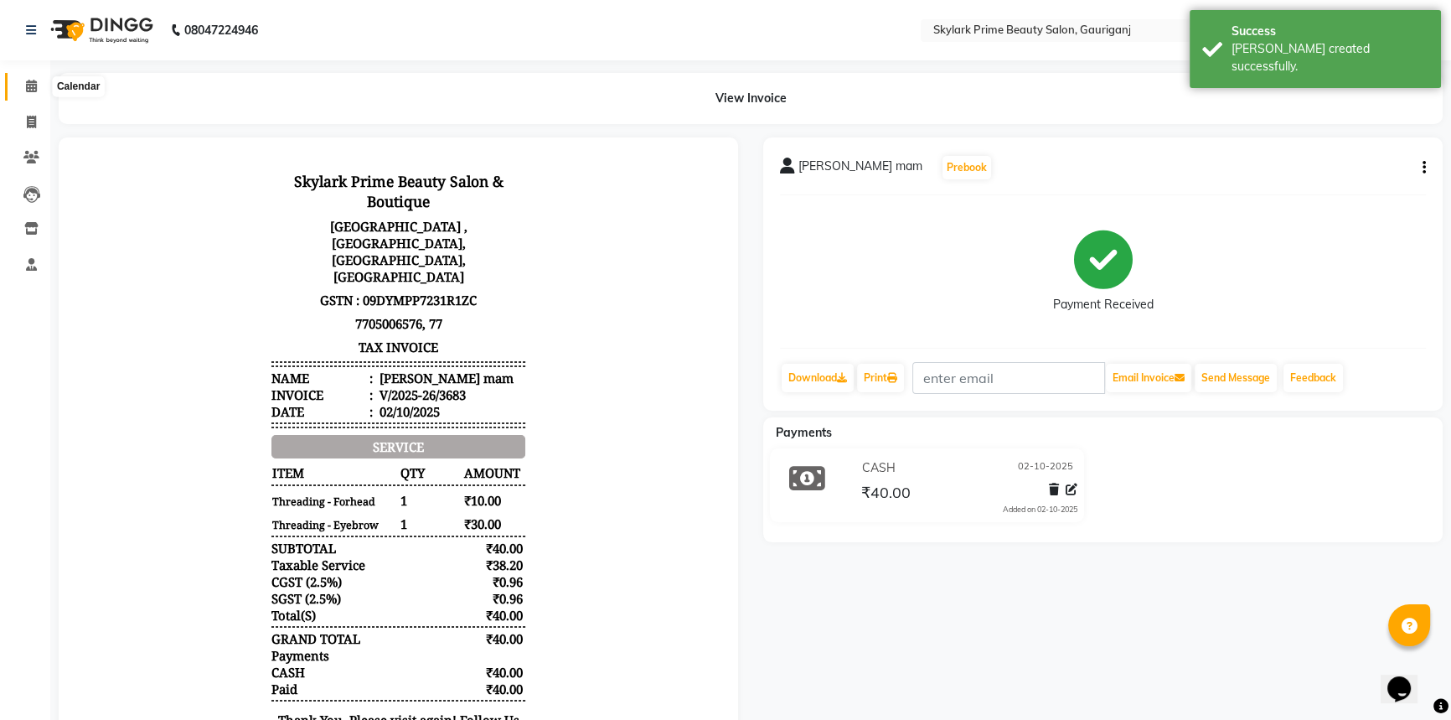
click at [27, 80] on icon at bounding box center [31, 86] width 11 height 13
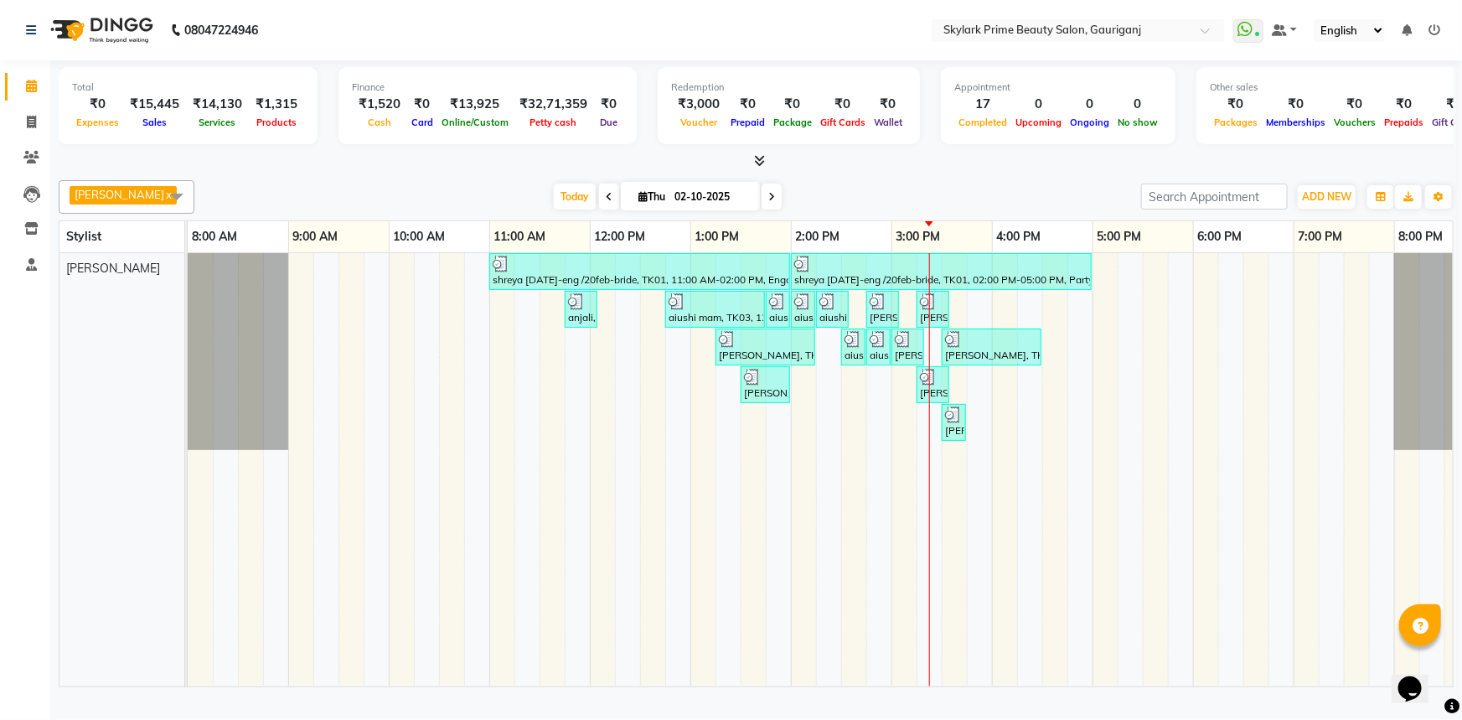
click at [34, 77] on span at bounding box center [31, 86] width 29 height 19
click at [34, 154] on icon at bounding box center [31, 157] width 16 height 13
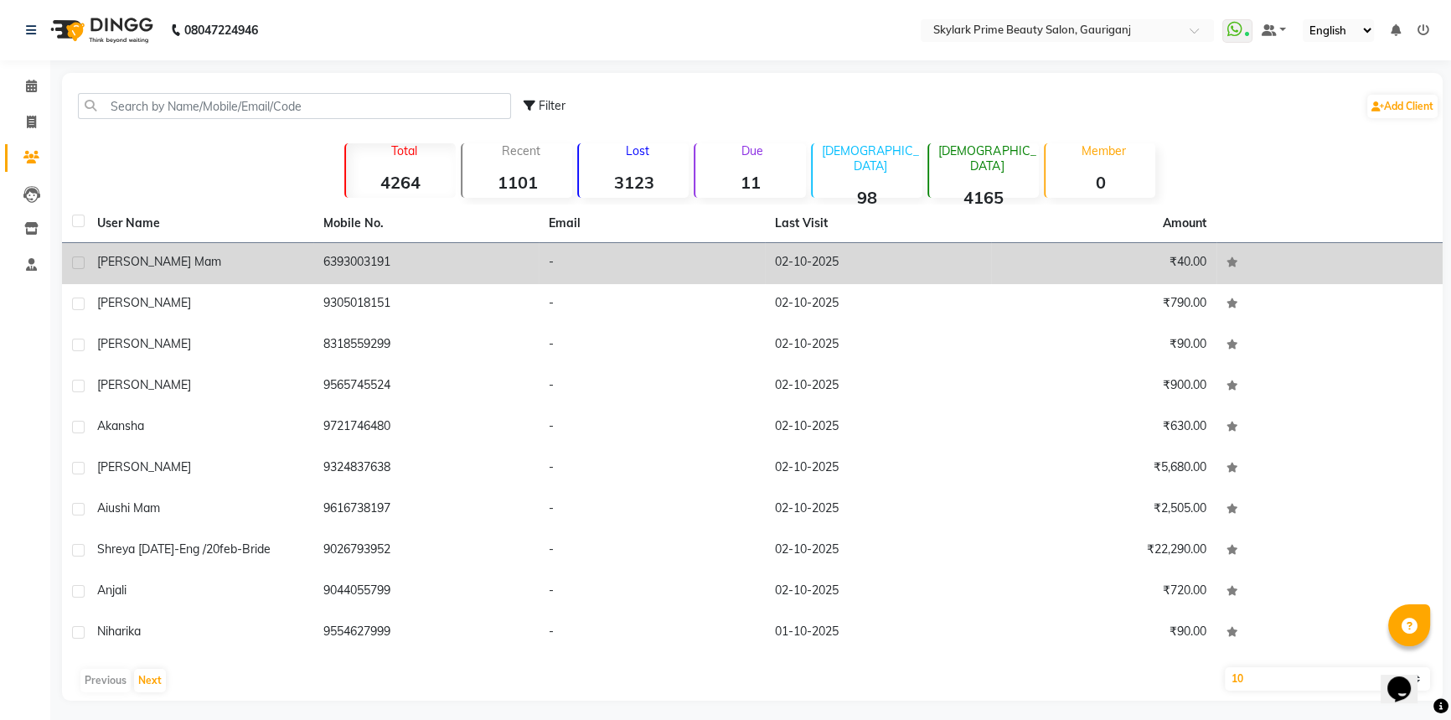
click at [613, 246] on td "-" at bounding box center [652, 263] width 226 height 41
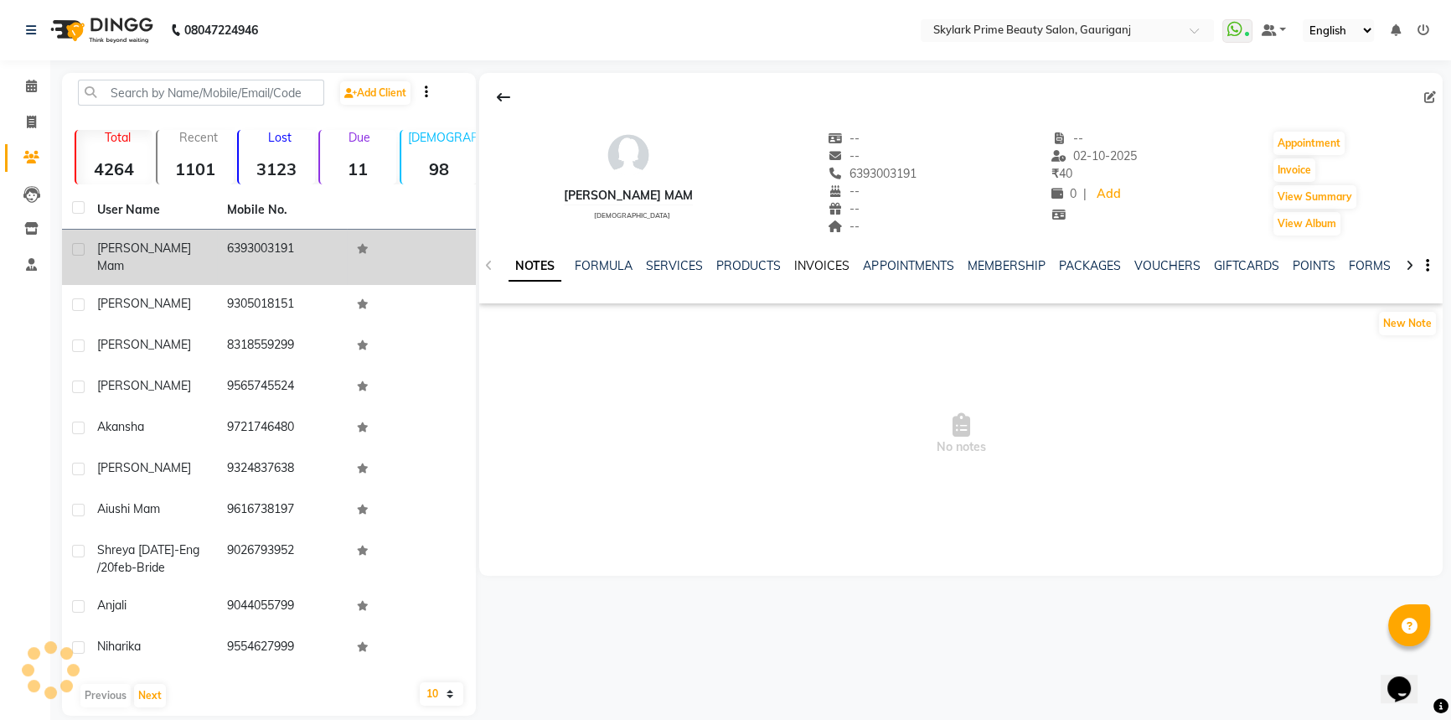
click at [808, 272] on link "INVOICES" at bounding box center [821, 265] width 55 height 15
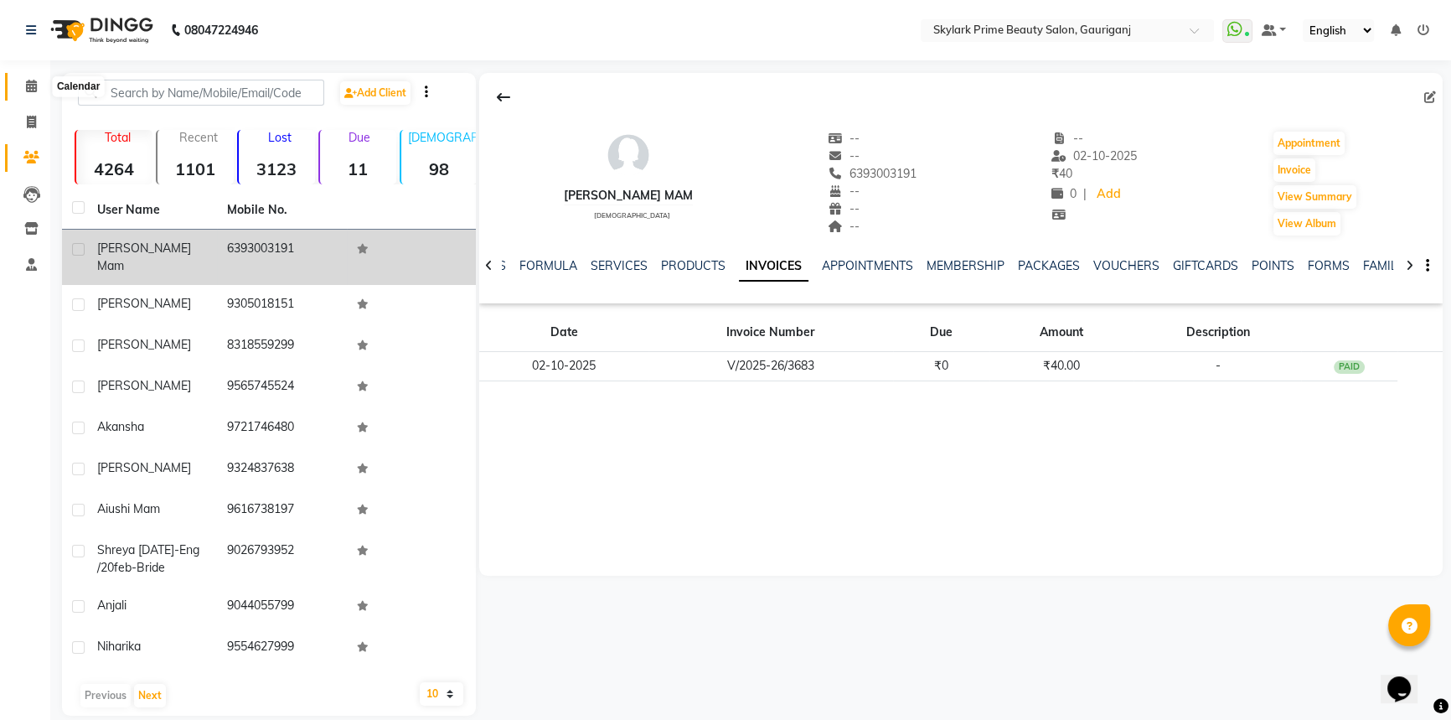
click at [30, 83] on icon at bounding box center [31, 86] width 11 height 13
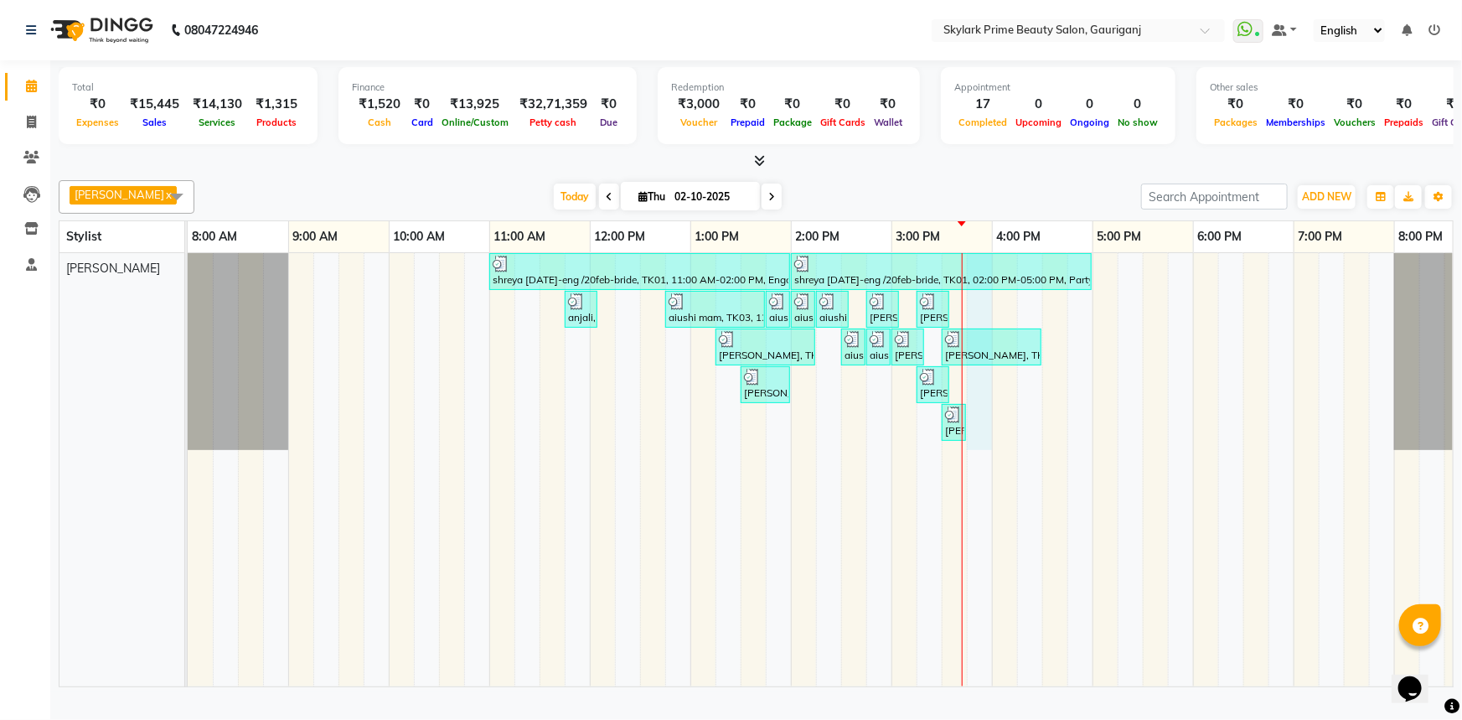
click at [979, 405] on div "shreya [DATE]-eng /20feb-bride, TK01, 11:00 AM-02:00 PM, Engagement Brazillian …" at bounding box center [841, 469] width 1307 height 433
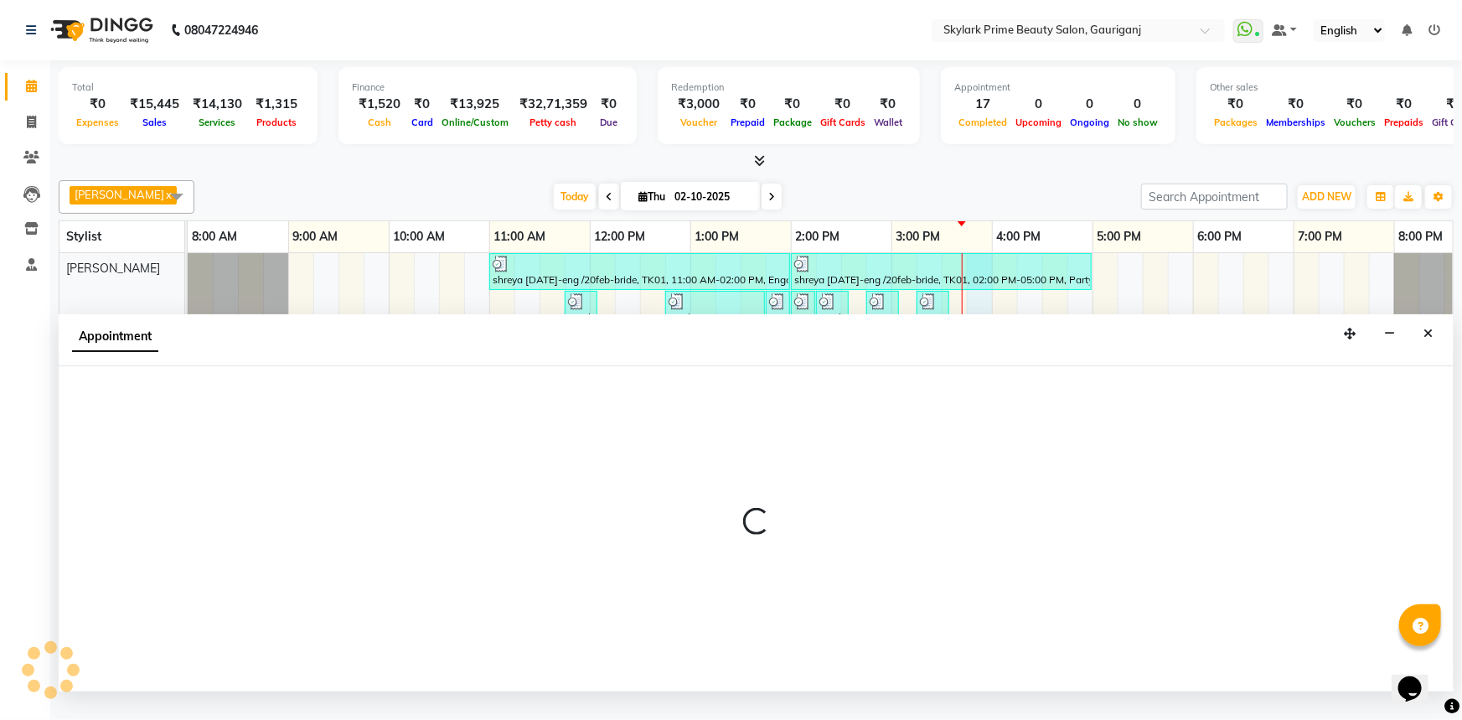
select select "30218"
select select "945"
select select "tentative"
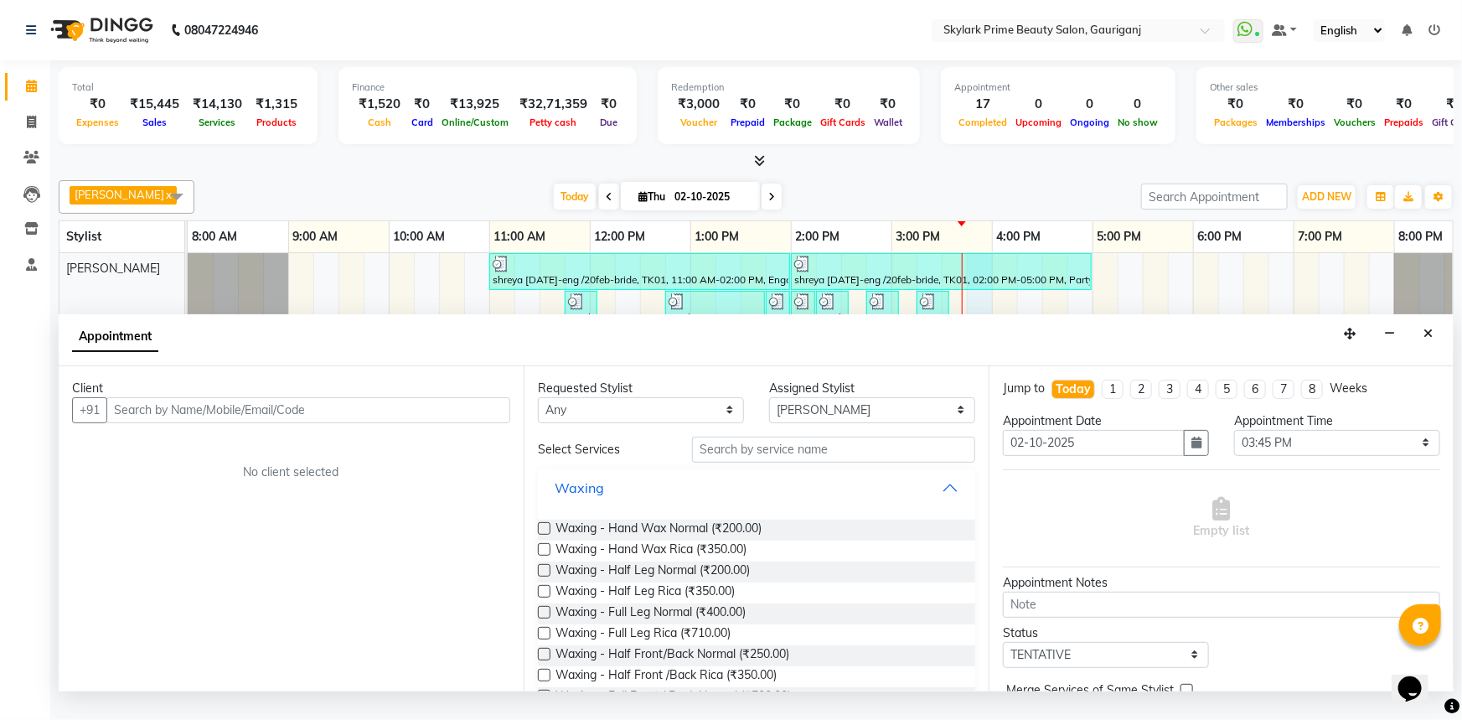
click at [940, 503] on button "Waxing" at bounding box center [757, 487] width 424 height 30
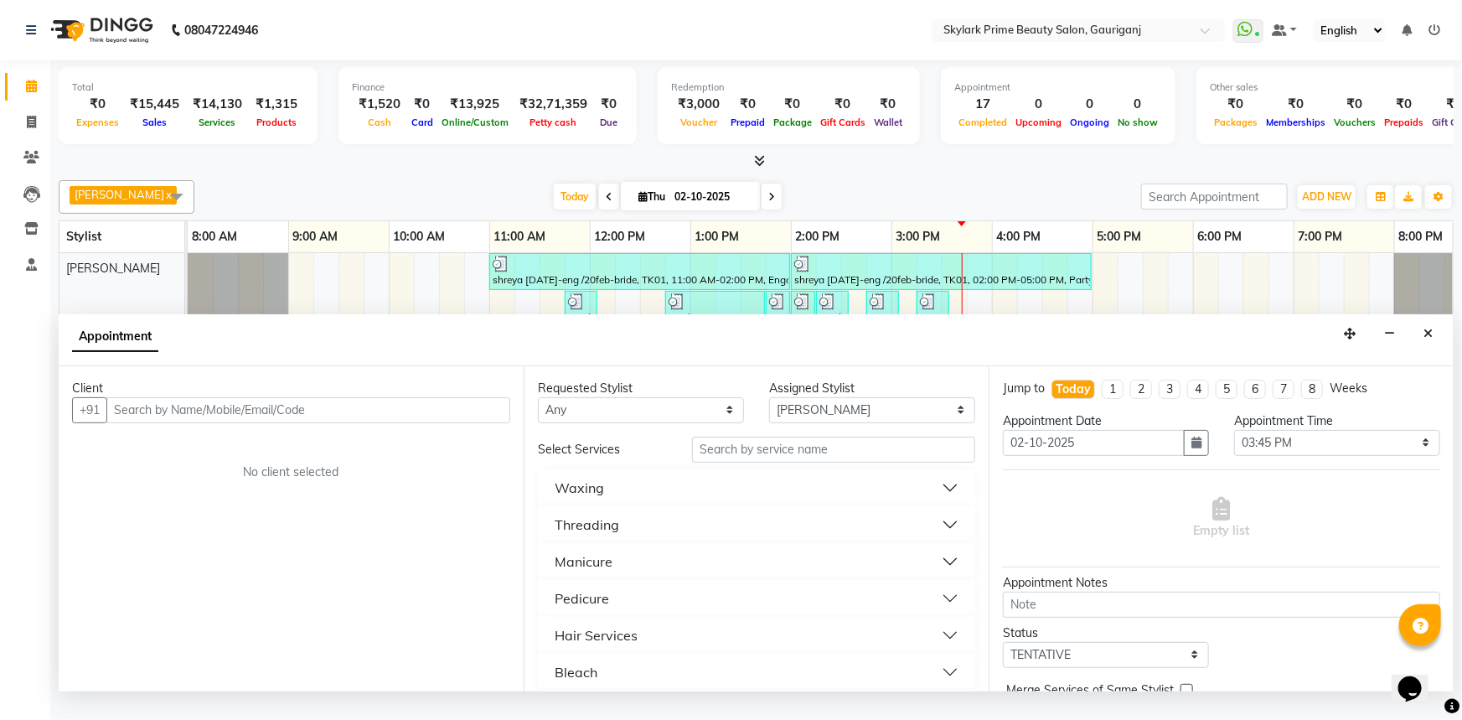
click at [619, 540] on button "Threading" at bounding box center [757, 524] width 424 height 30
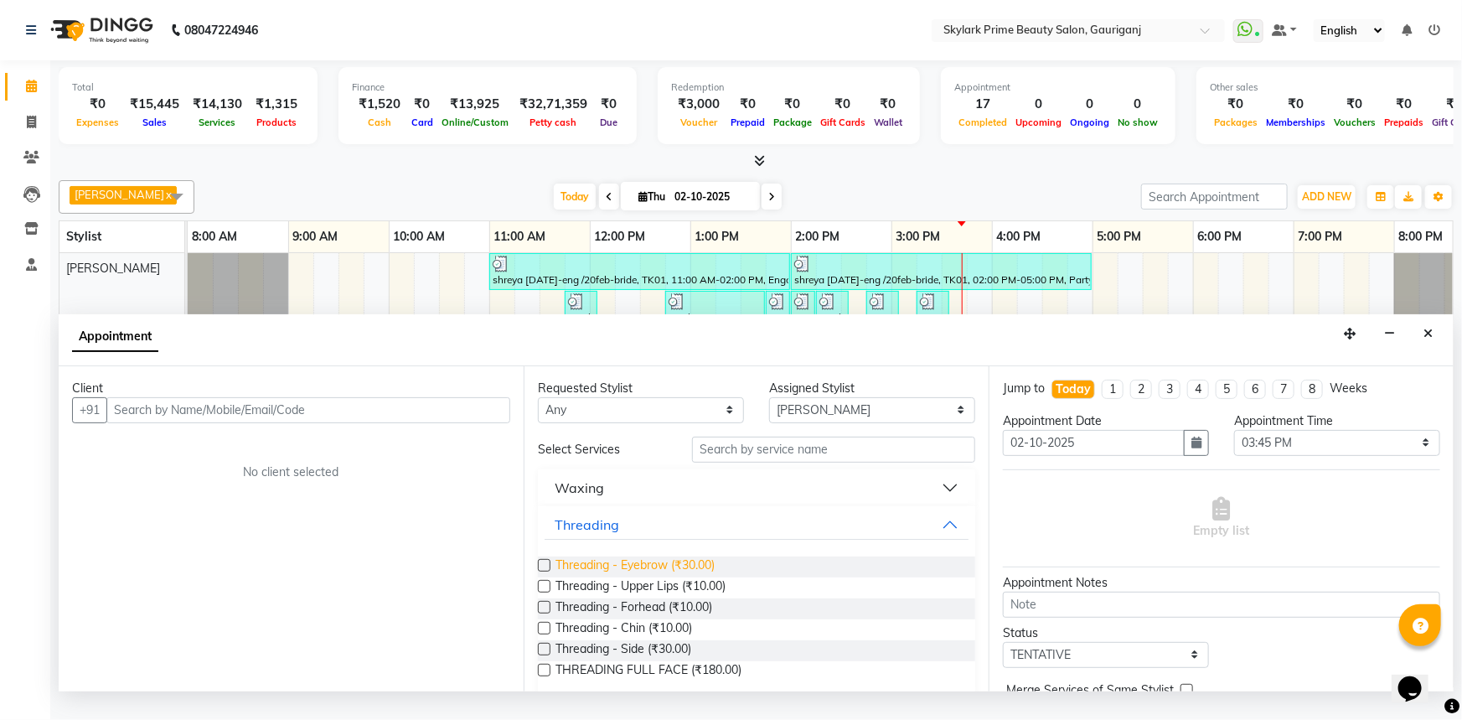
click at [614, 573] on span "Threading - Eyebrow (₹30.00)" at bounding box center [634, 566] width 159 height 21
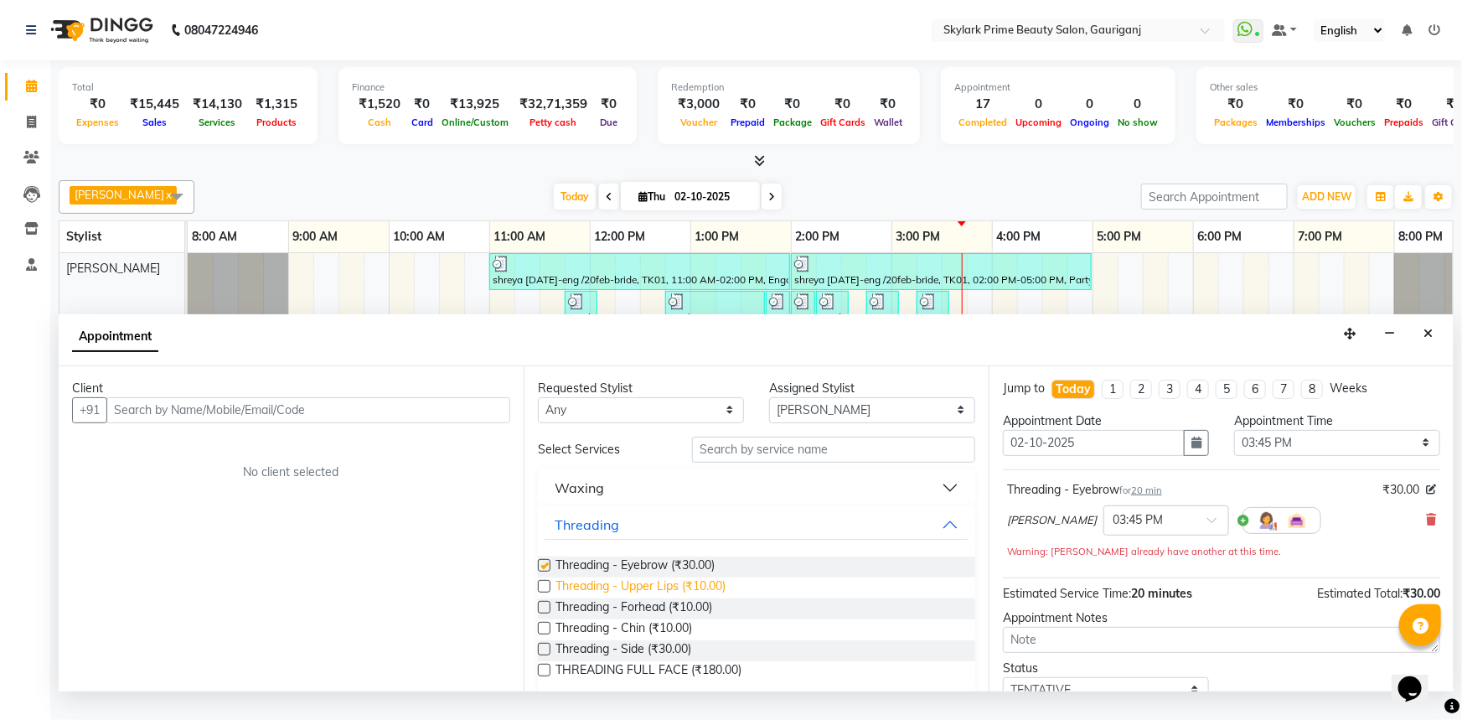
checkbox input "false"
click at [619, 598] on span "Threading - Upper Lips (₹10.00)" at bounding box center [640, 587] width 170 height 21
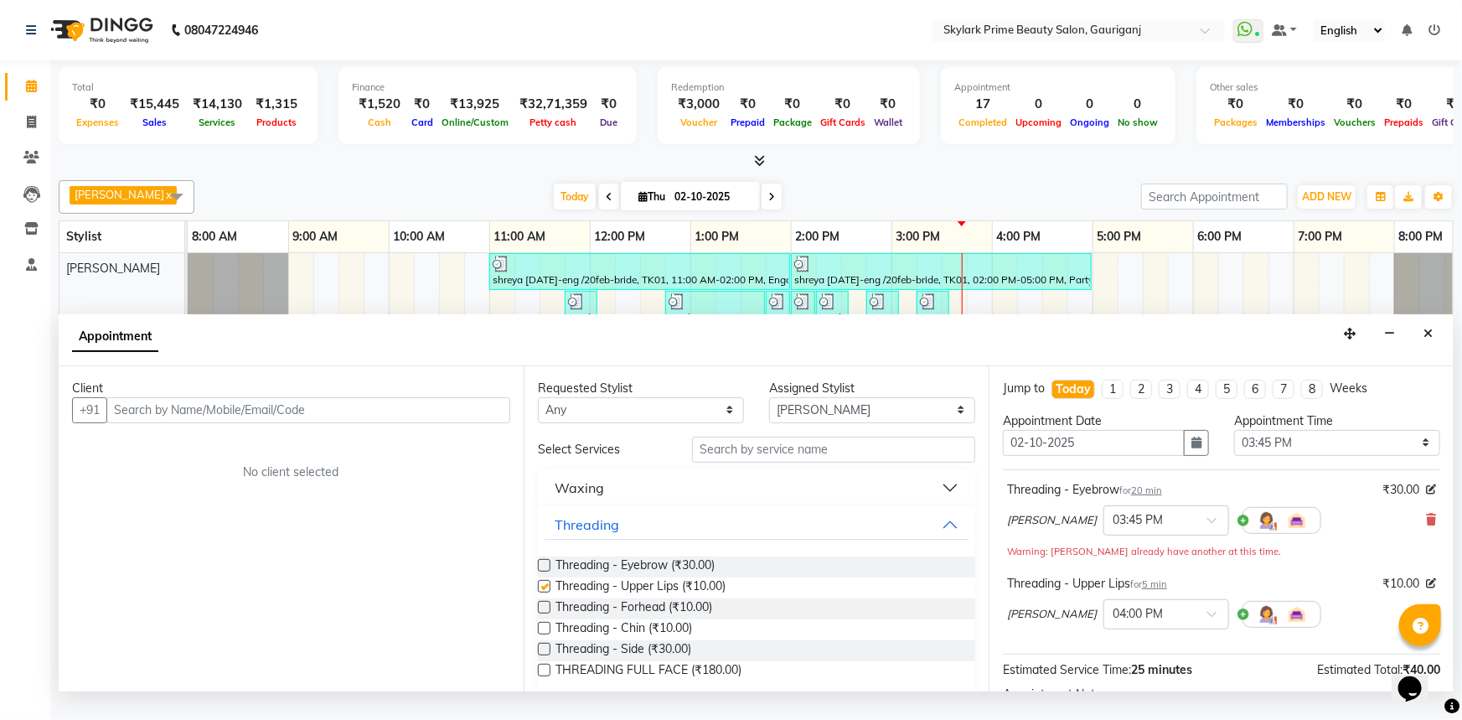
checkbox input "false"
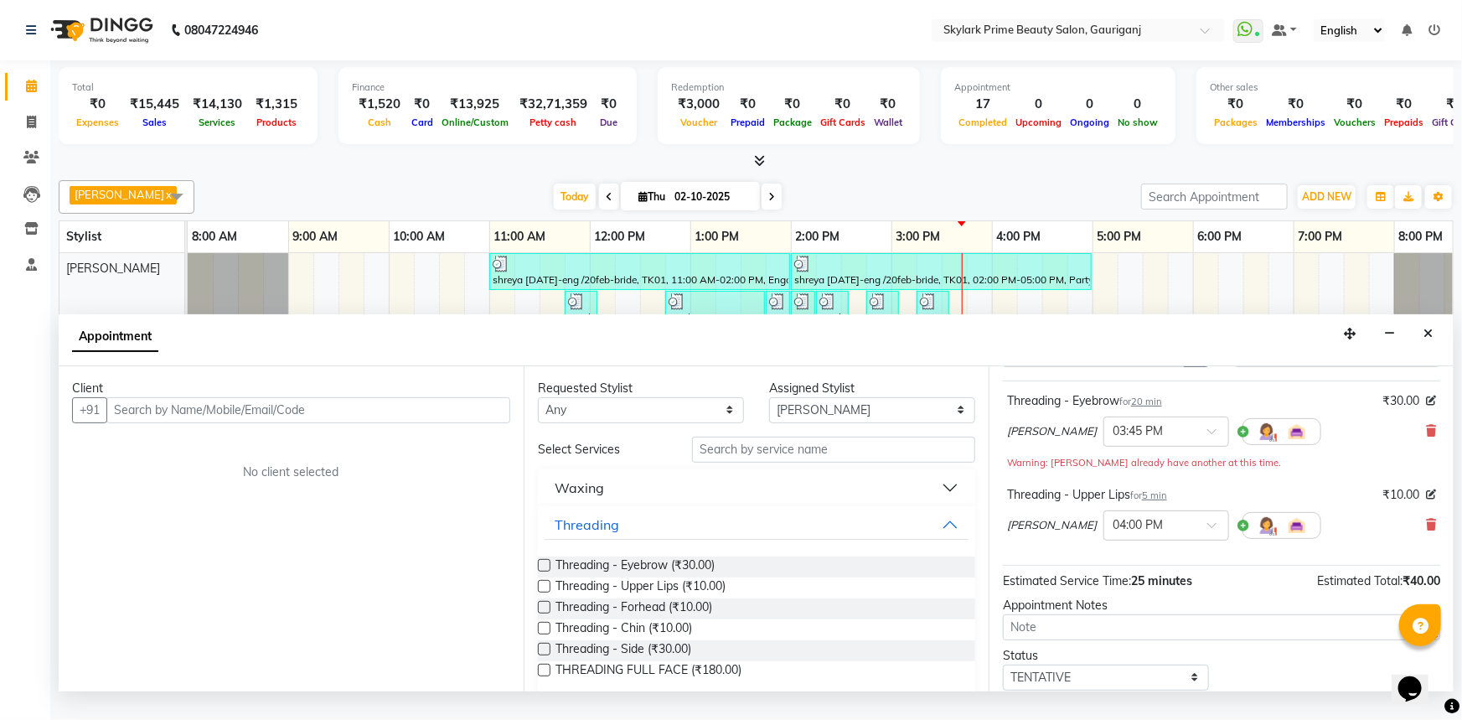
scroll to position [194, 0]
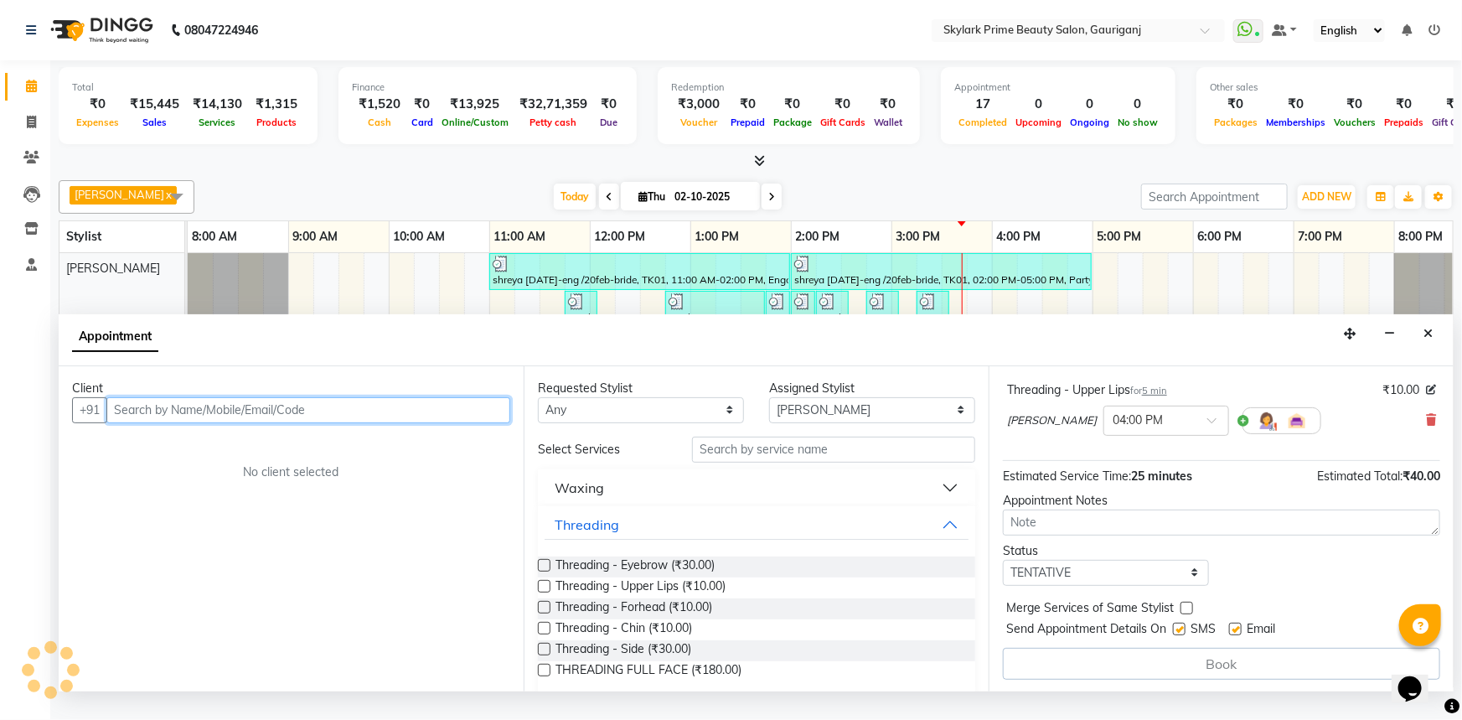
click at [198, 420] on input "text" at bounding box center [308, 410] width 404 height 26
click at [309, 412] on input "text" at bounding box center [308, 410] width 404 height 26
click at [307, 423] on input "text" at bounding box center [308, 410] width 404 height 26
click at [310, 423] on input "text" at bounding box center [308, 410] width 404 height 26
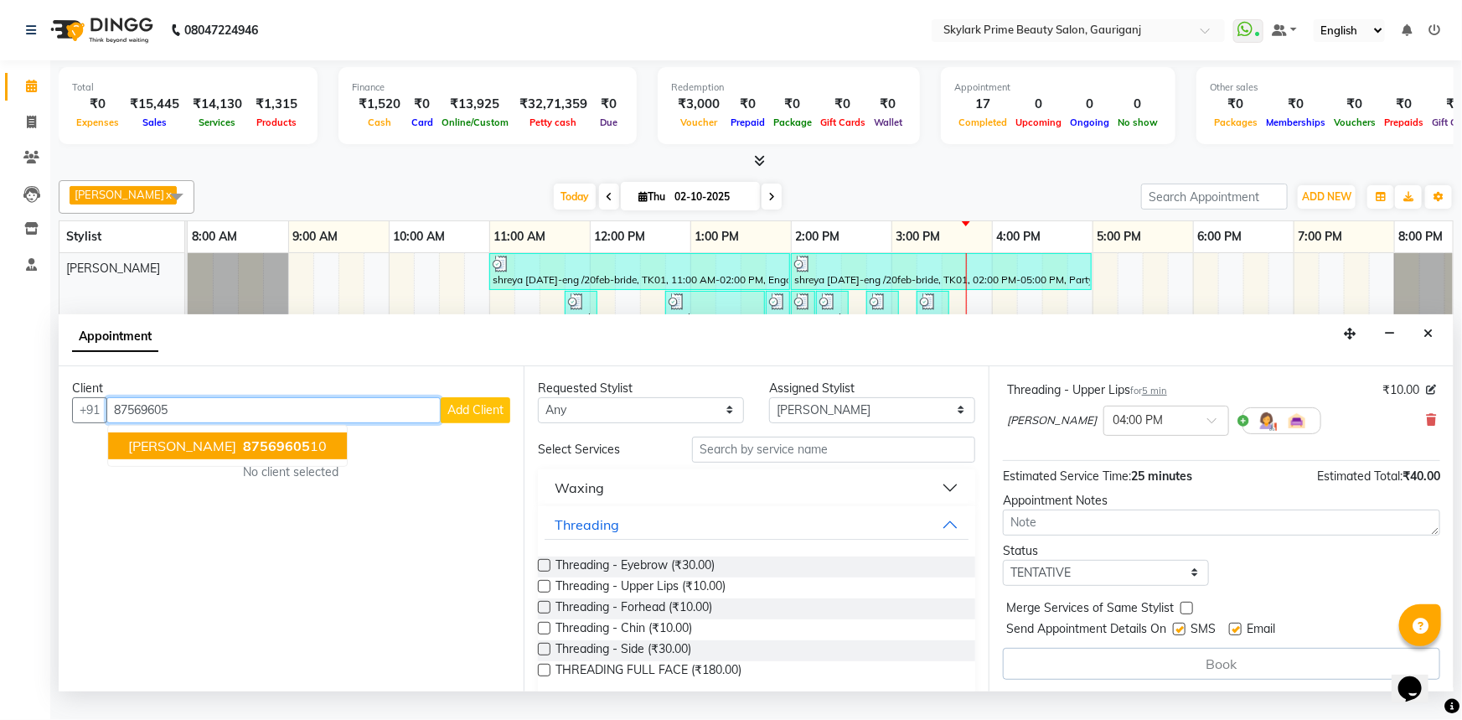
click at [243, 454] on span "87569605" at bounding box center [276, 445] width 67 height 17
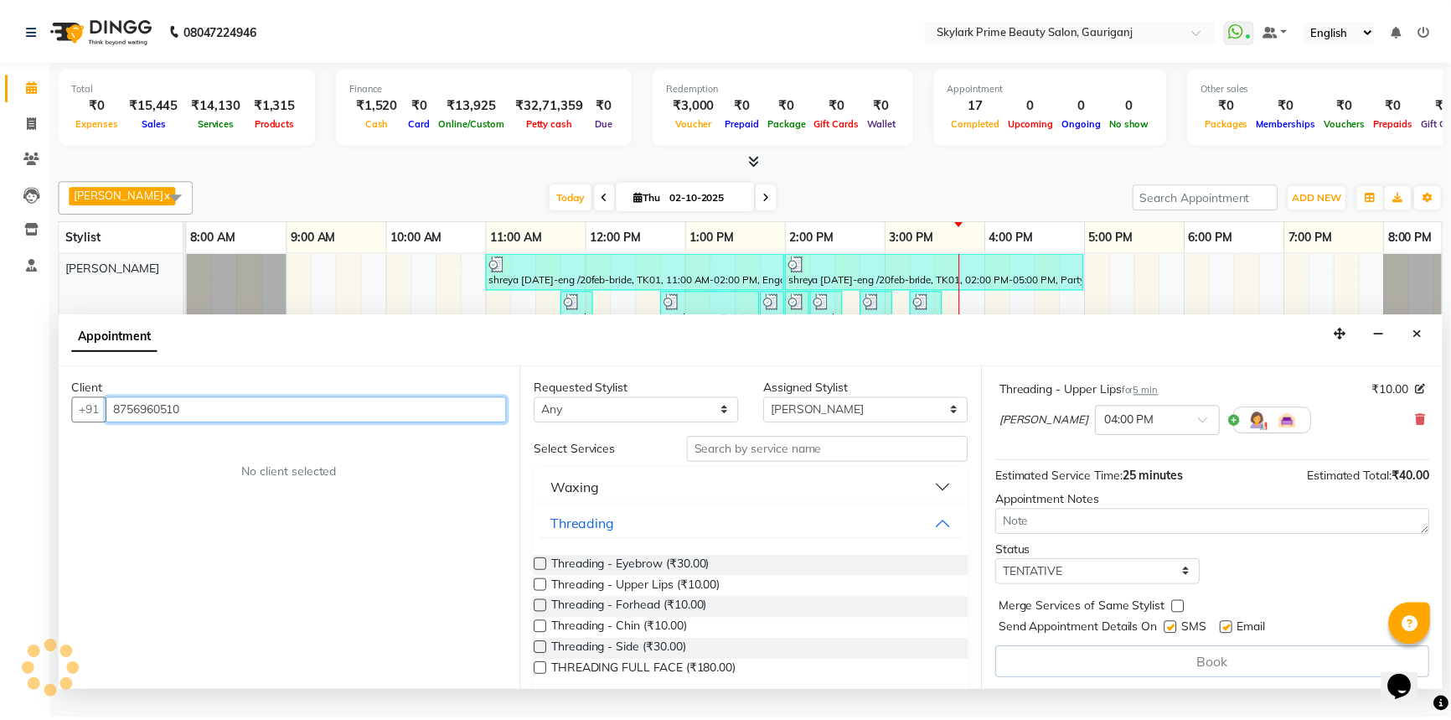
scroll to position [193, 0]
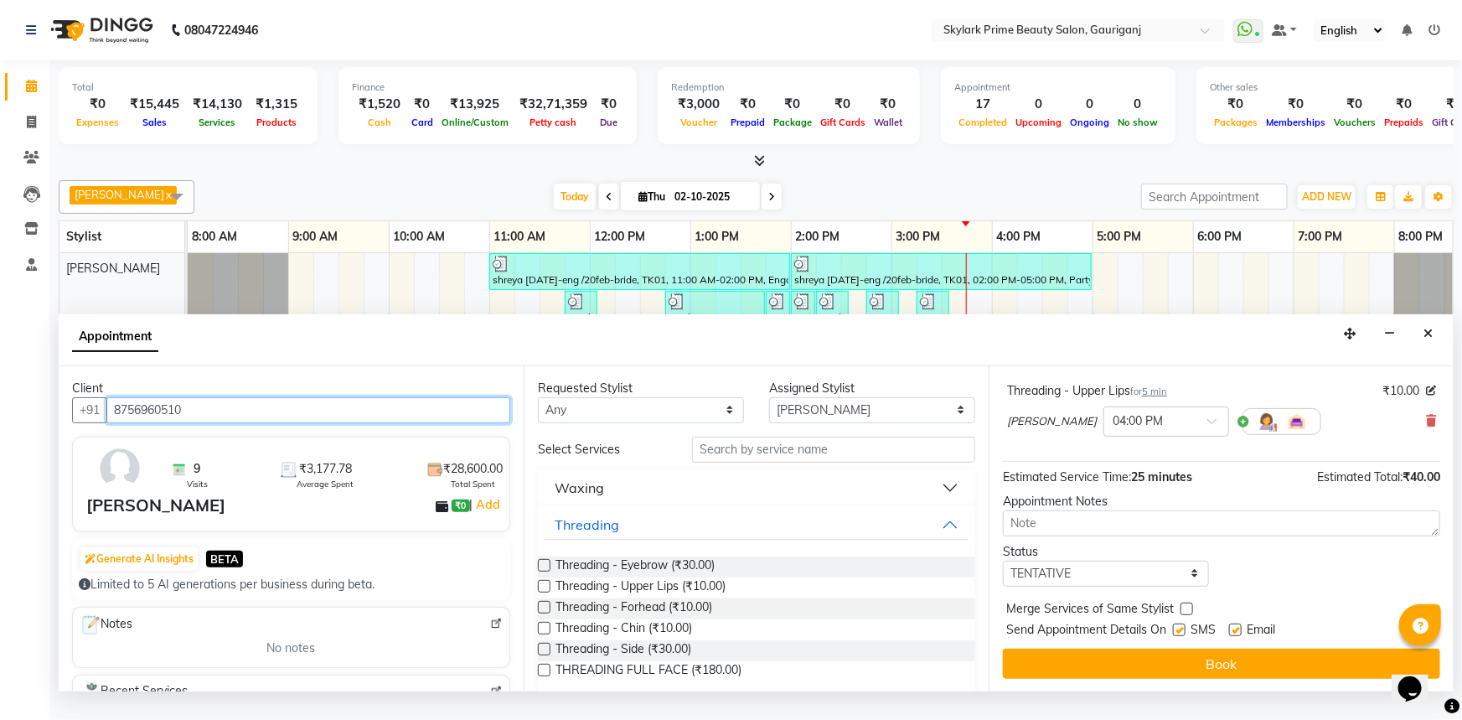
type input "8756960510"
click at [953, 540] on button "Threading" at bounding box center [757, 524] width 424 height 30
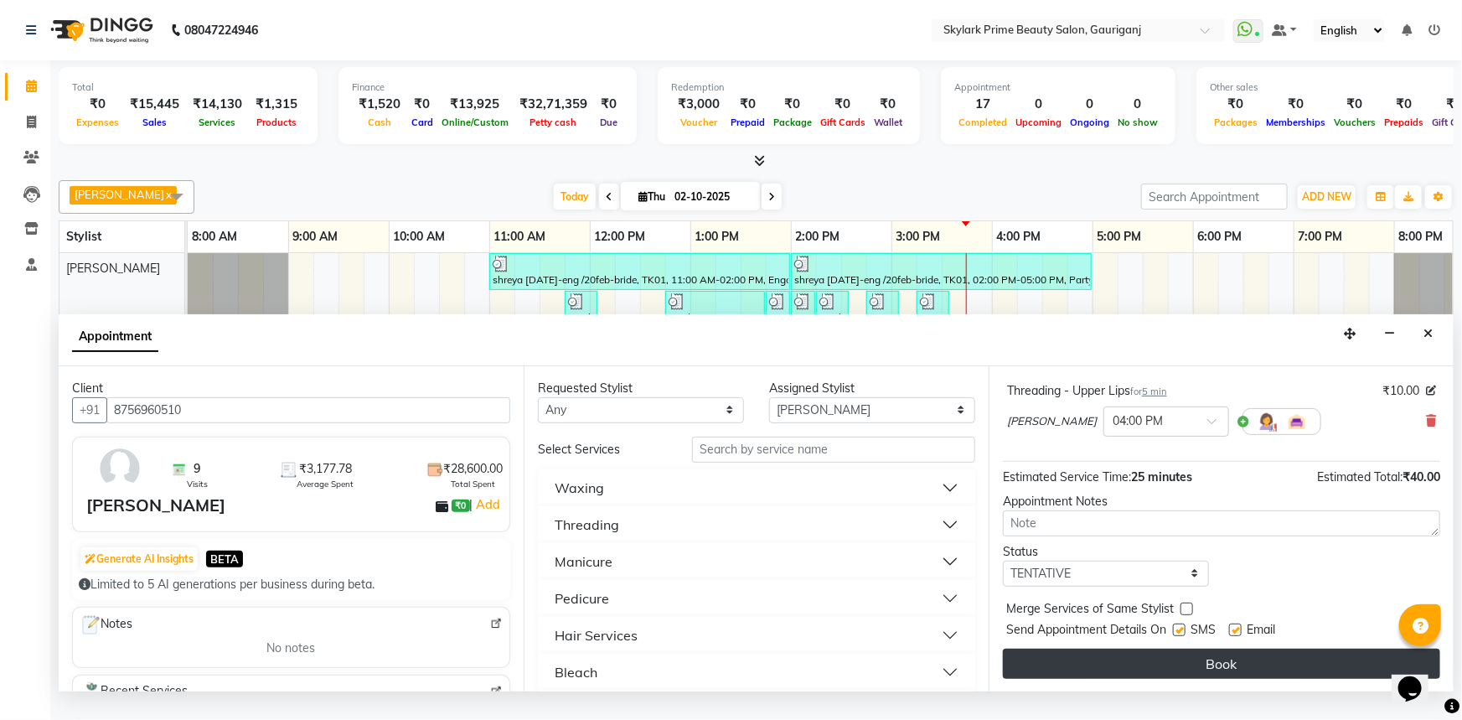
click at [1211, 666] on button "Book" at bounding box center [1221, 663] width 437 height 30
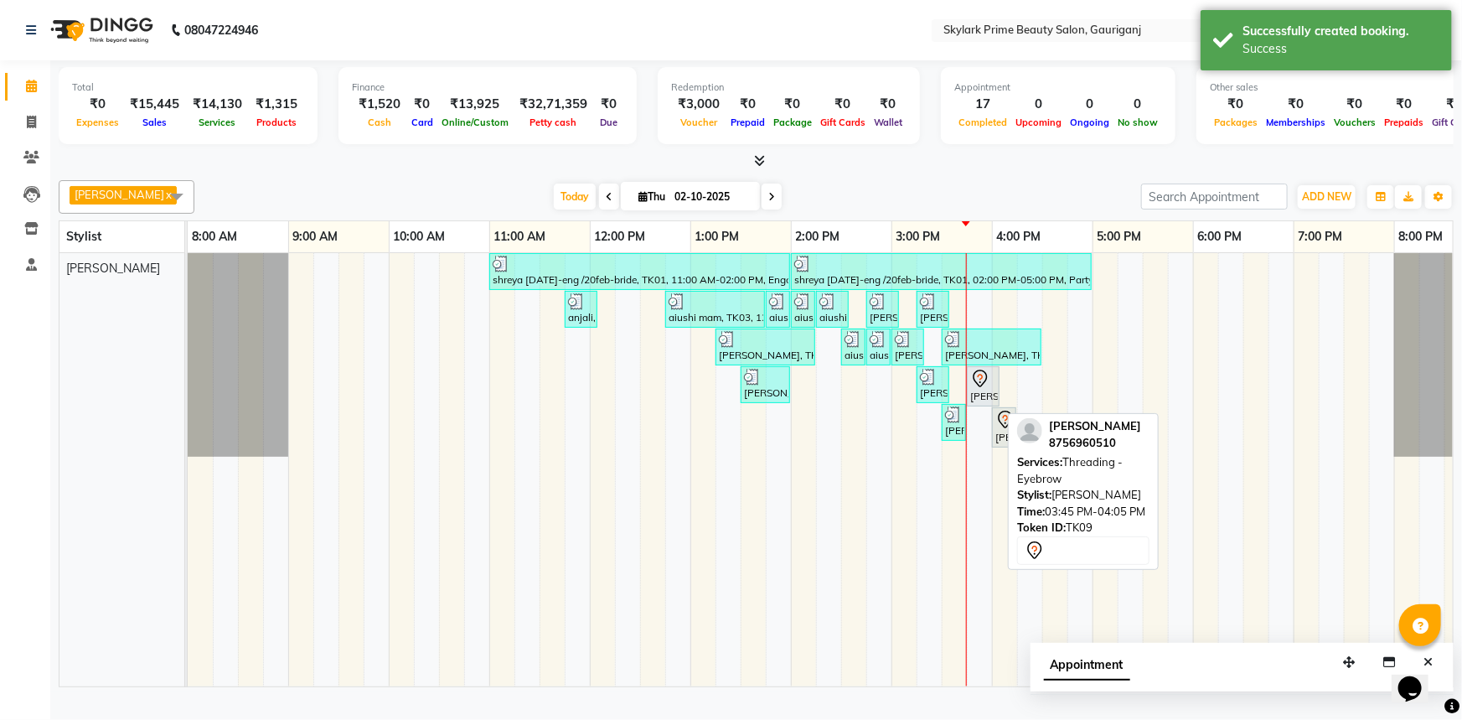
click at [978, 389] on icon at bounding box center [980, 379] width 20 height 20
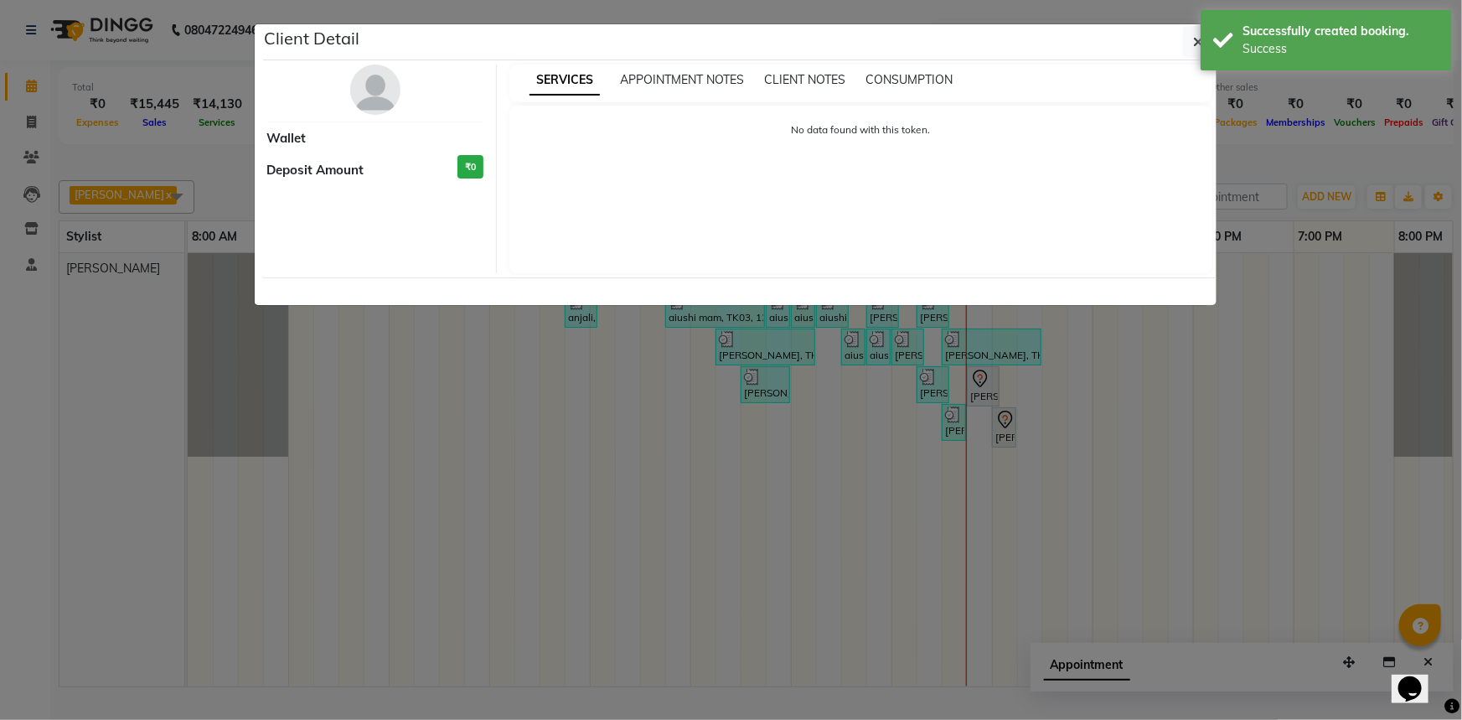
select select "7"
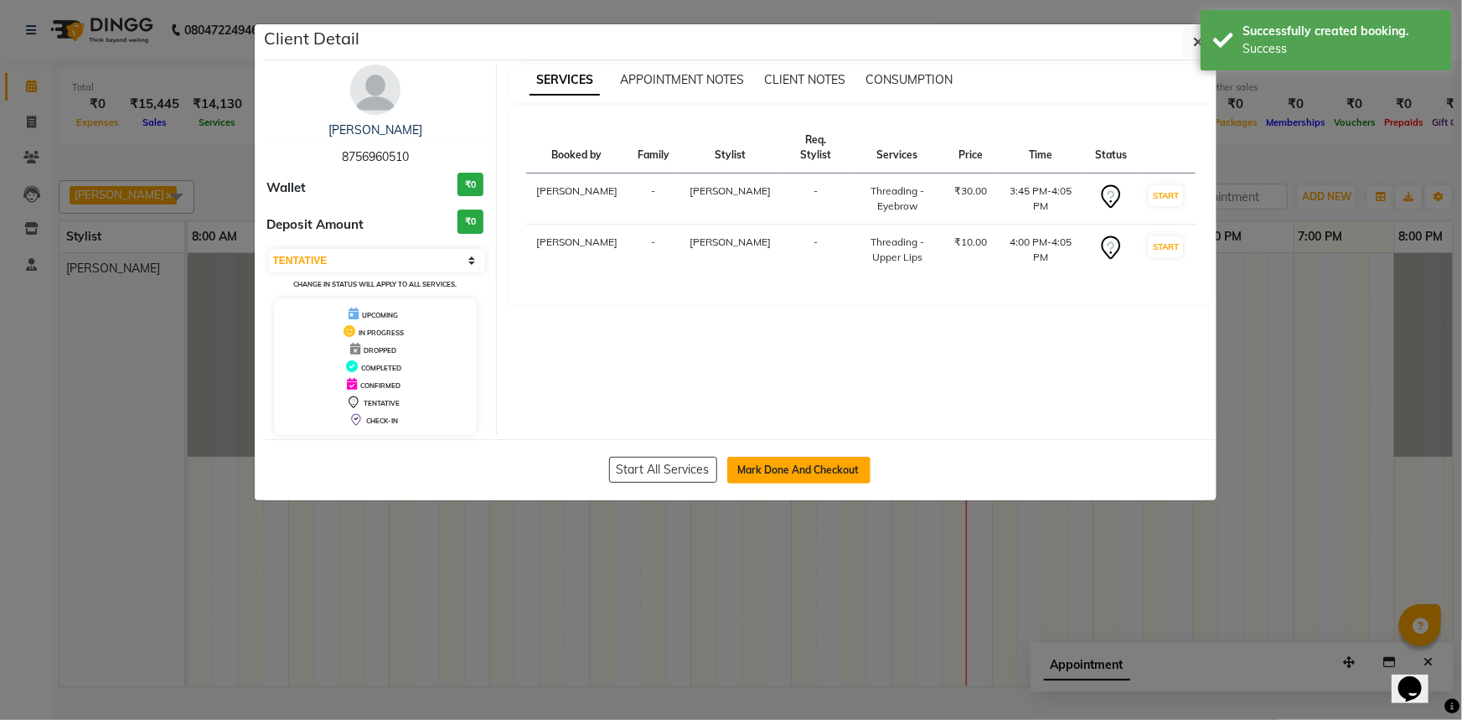
click at [777, 469] on button "Mark Done And Checkout" at bounding box center [798, 470] width 143 height 27
select select "service"
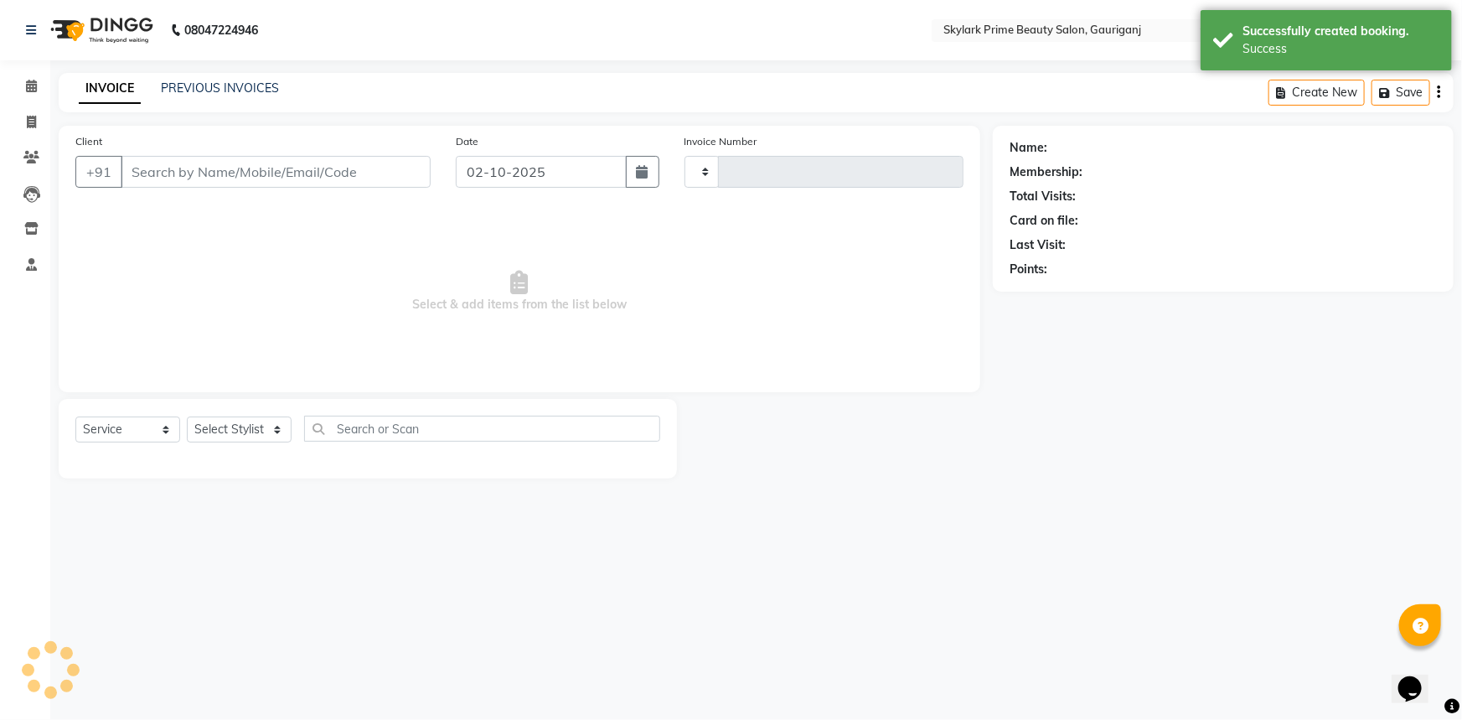
type input "3684"
select select "4735"
type input "8756960510"
select select "30218"
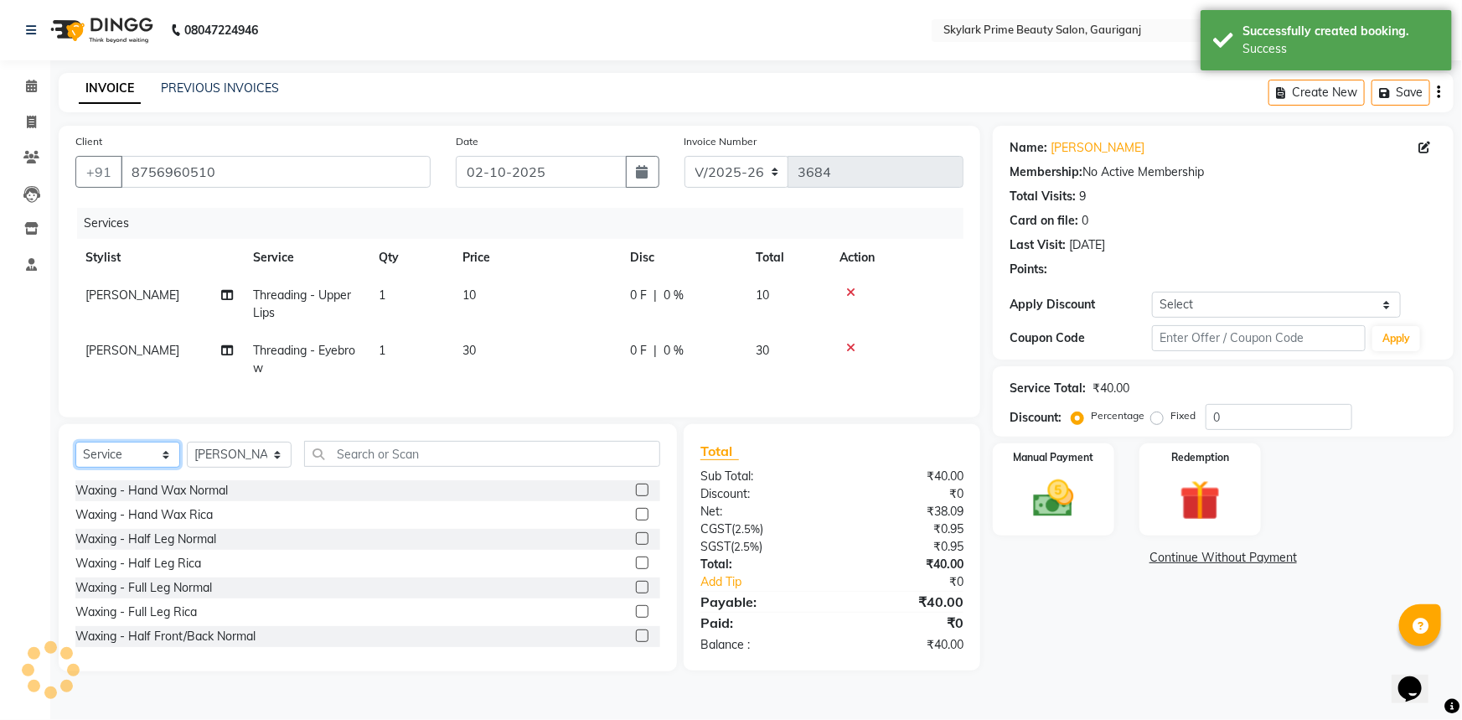
drag, startPoint x: 132, startPoint y: 466, endPoint x: 132, endPoint y: 477, distance: 10.9
click at [132, 466] on select "Select Service Product Membership Package Voucher Prepaid Gift Card" at bounding box center [127, 454] width 105 height 26
select select "product"
click at [75, 453] on select "Select Service Product Membership Package Voucher Prepaid Gift Card" at bounding box center [127, 454] width 105 height 26
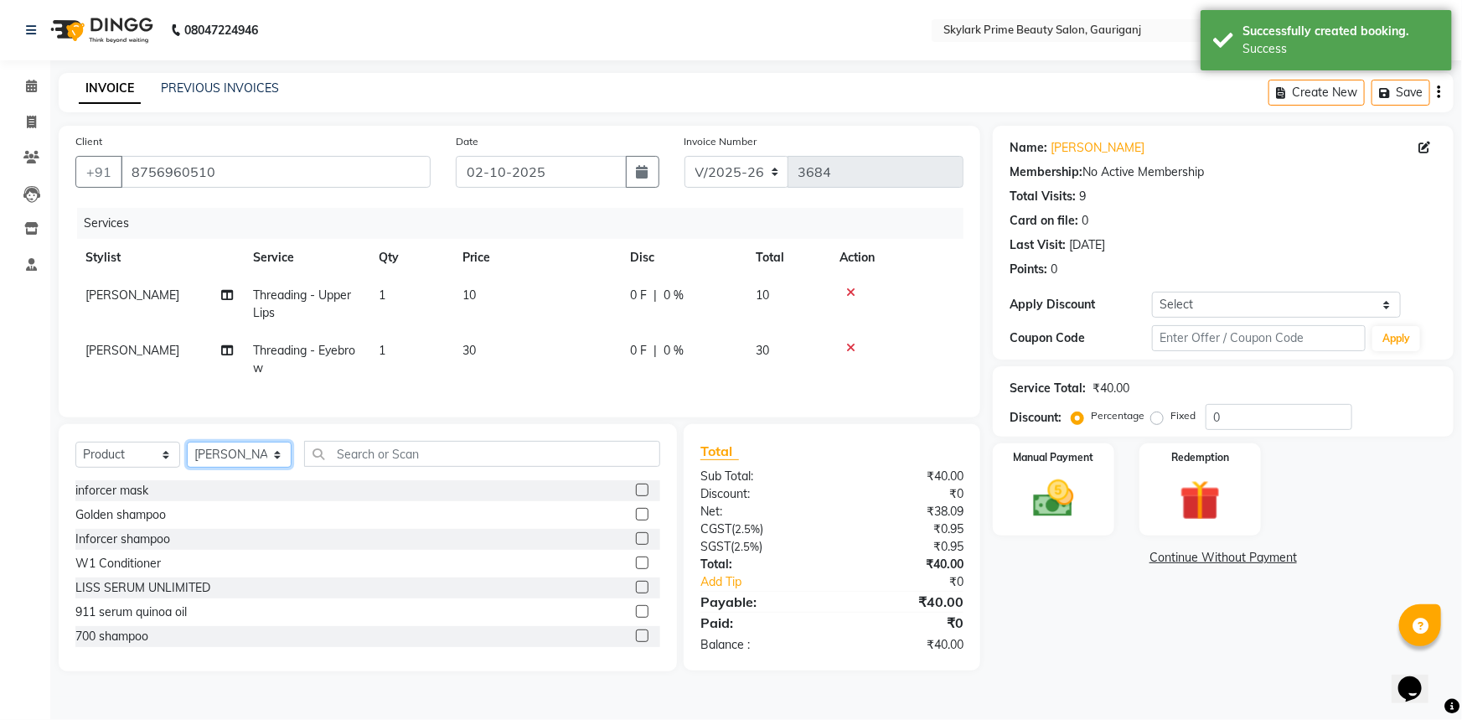
click at [257, 460] on select "Select Stylist [PERSON_NAME] [PERSON_NAME] [PERSON_NAME] Sindu [PERSON_NAME]" at bounding box center [239, 454] width 105 height 26
click at [404, 461] on input "text" at bounding box center [482, 454] width 356 height 26
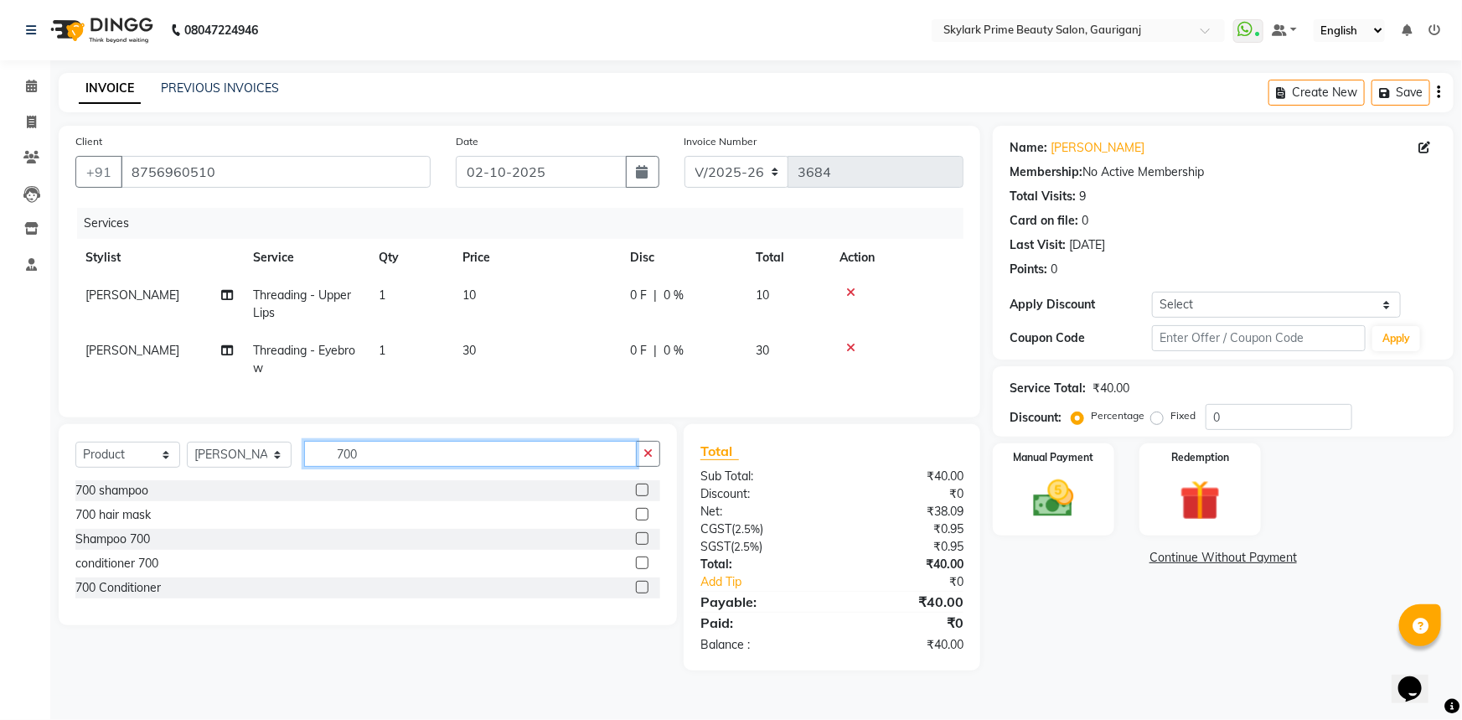
type input "700"
click at [643, 496] on label at bounding box center [642, 489] width 13 height 13
click at [643, 496] on input "checkbox" at bounding box center [641, 490] width 11 height 11
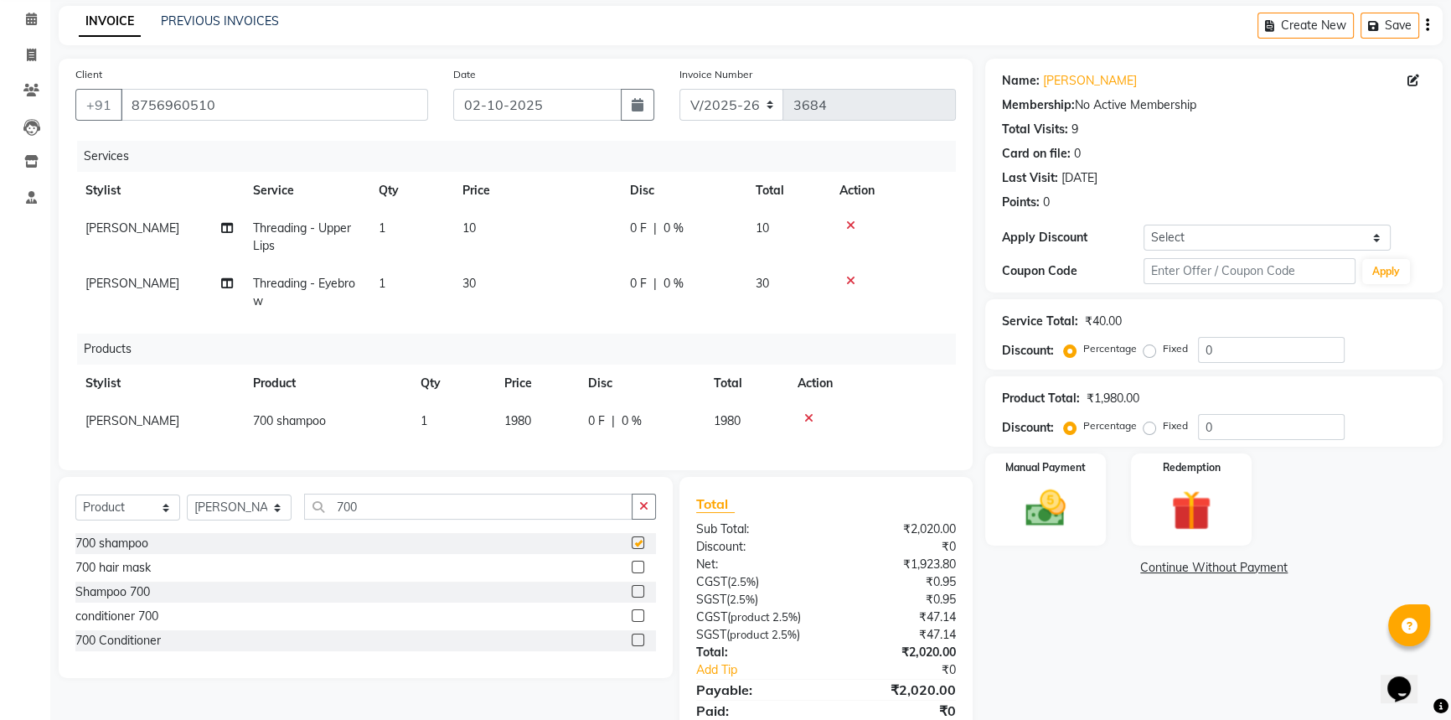
checkbox input "false"
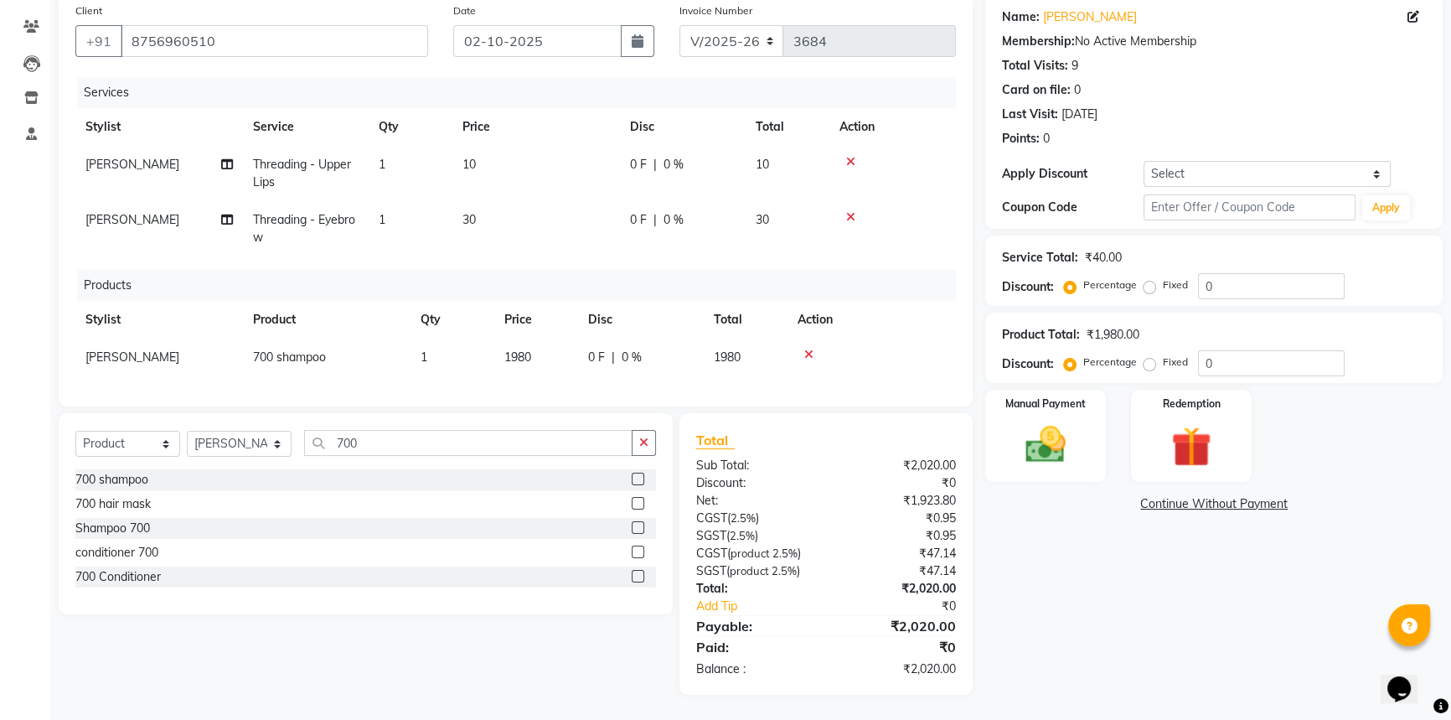
scroll to position [142, 0]
click at [811, 348] on icon at bounding box center [808, 354] width 9 height 12
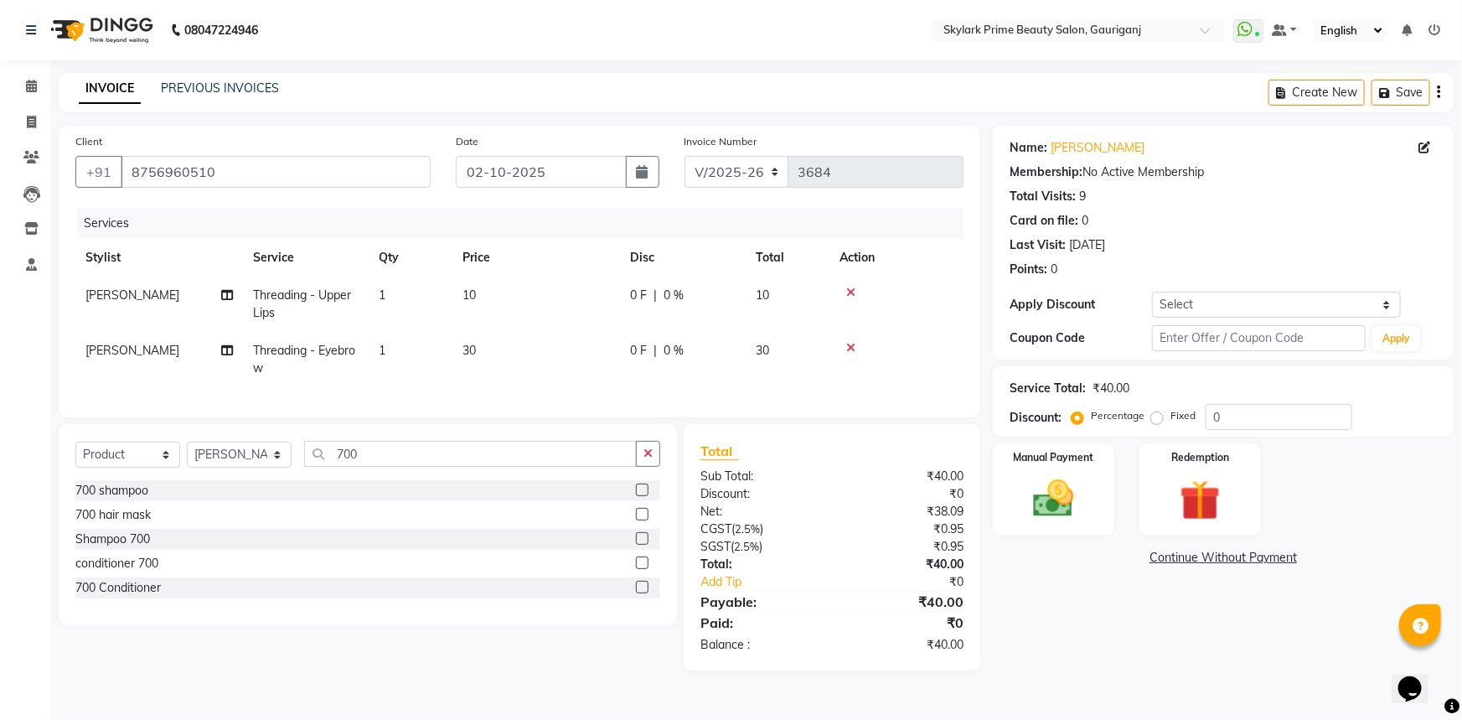
click at [641, 545] on label at bounding box center [642, 538] width 13 height 13
click at [641, 545] on input "checkbox" at bounding box center [641, 539] width 11 height 11
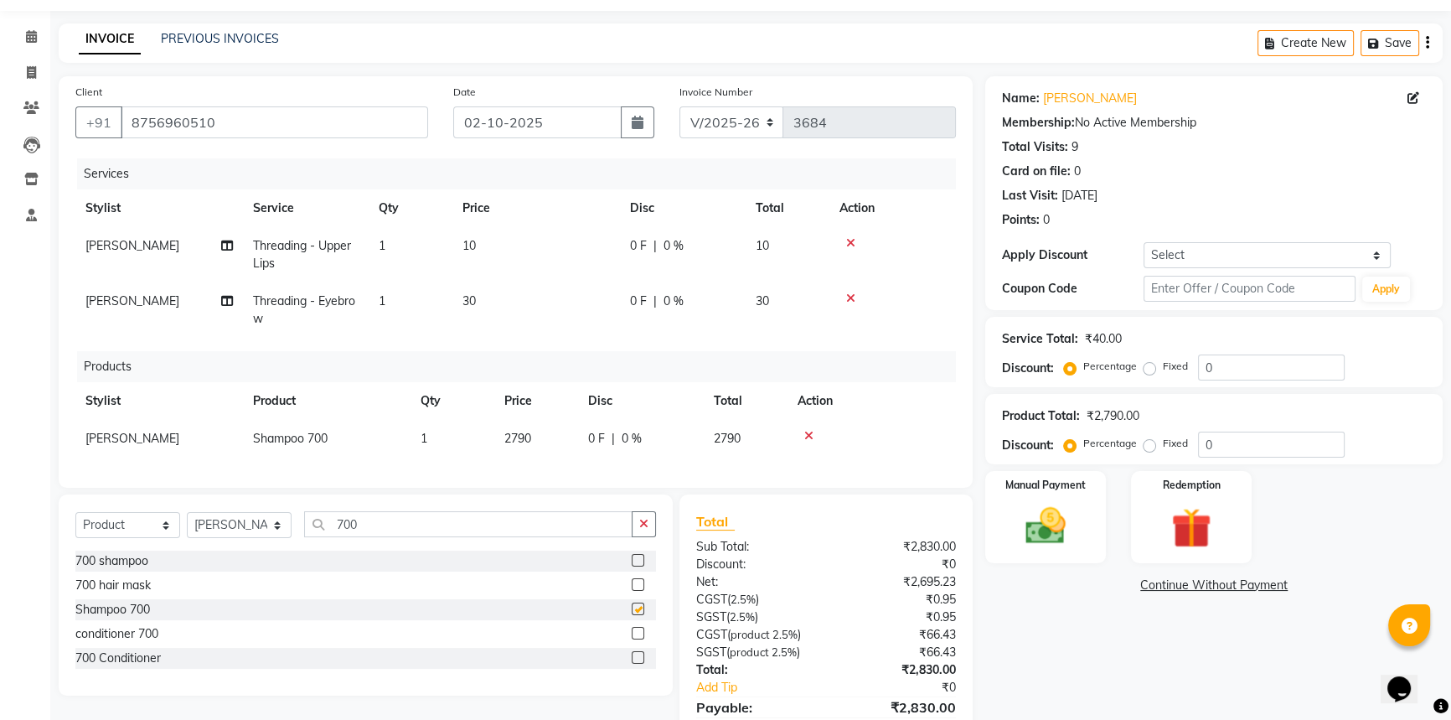
checkbox input "false"
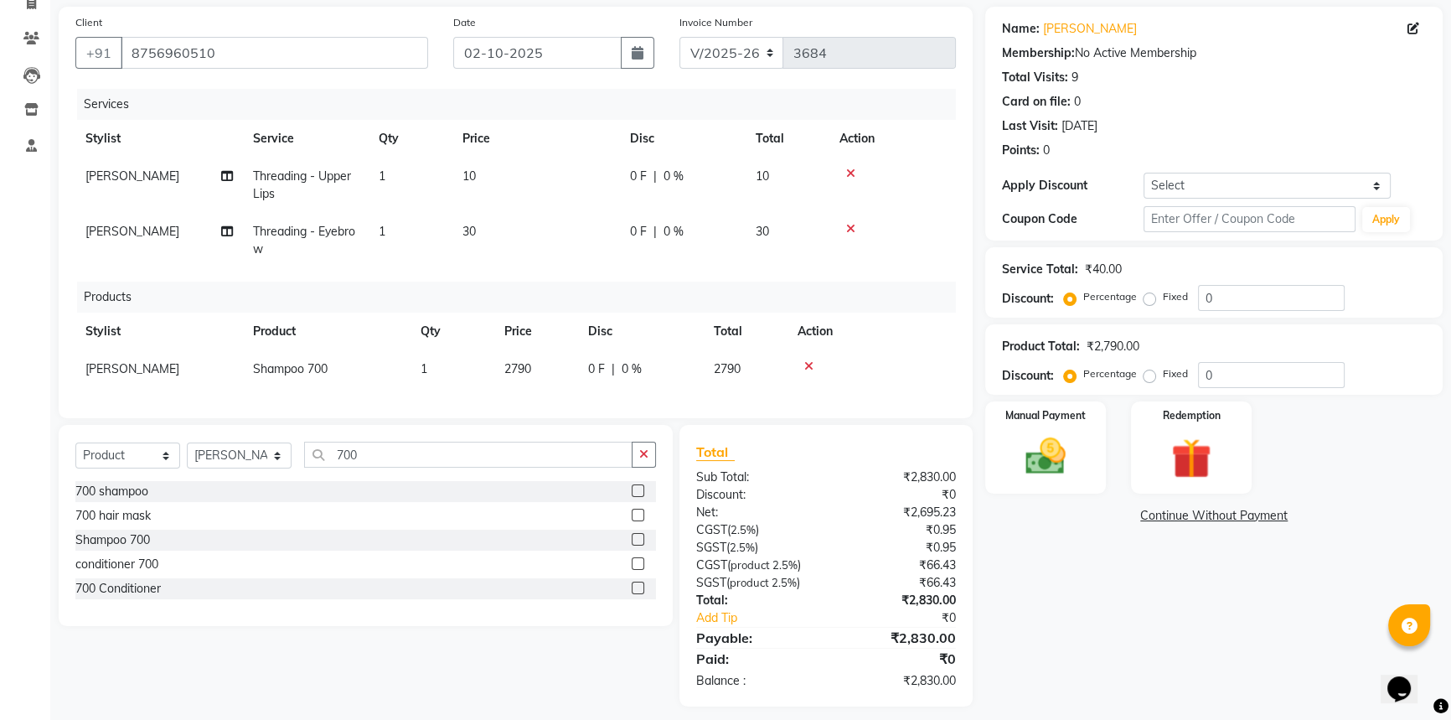
scroll to position [142, 0]
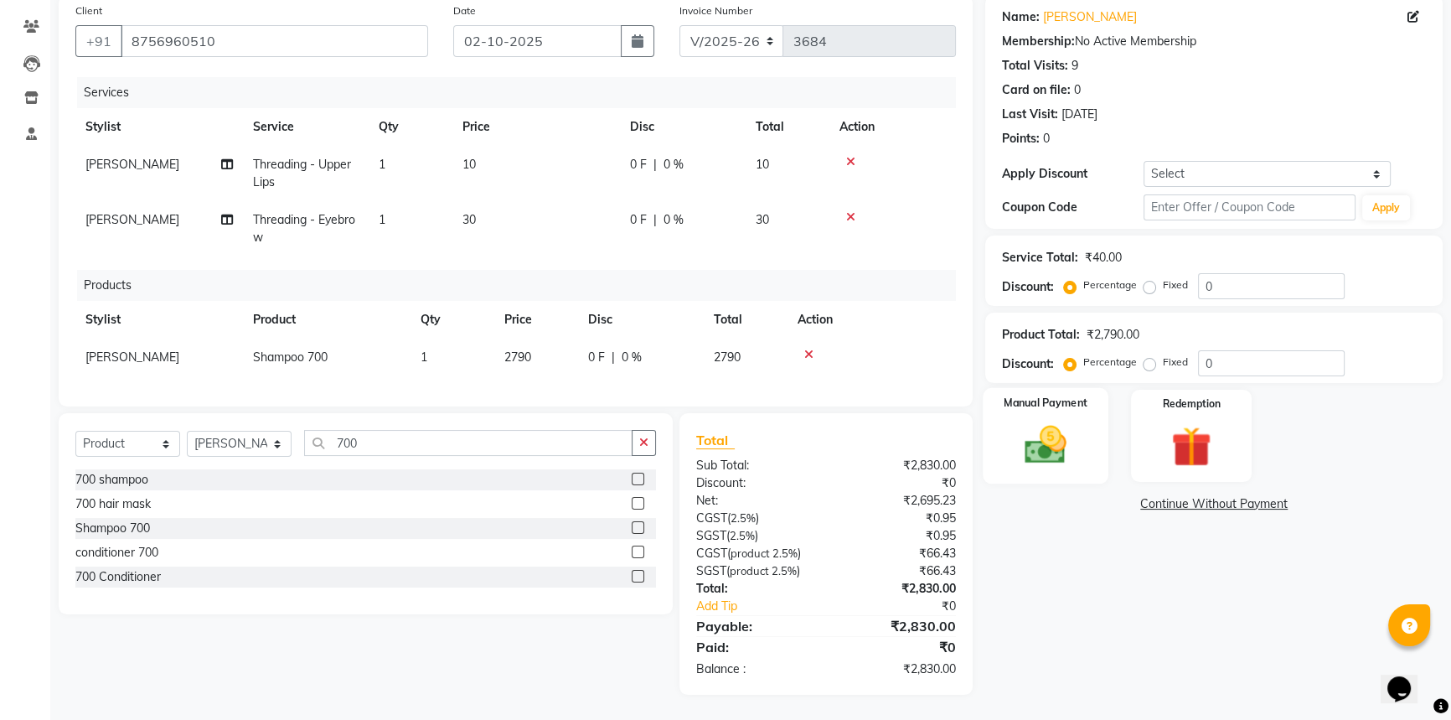
click at [1057, 428] on img at bounding box center [1046, 445] width 68 height 48
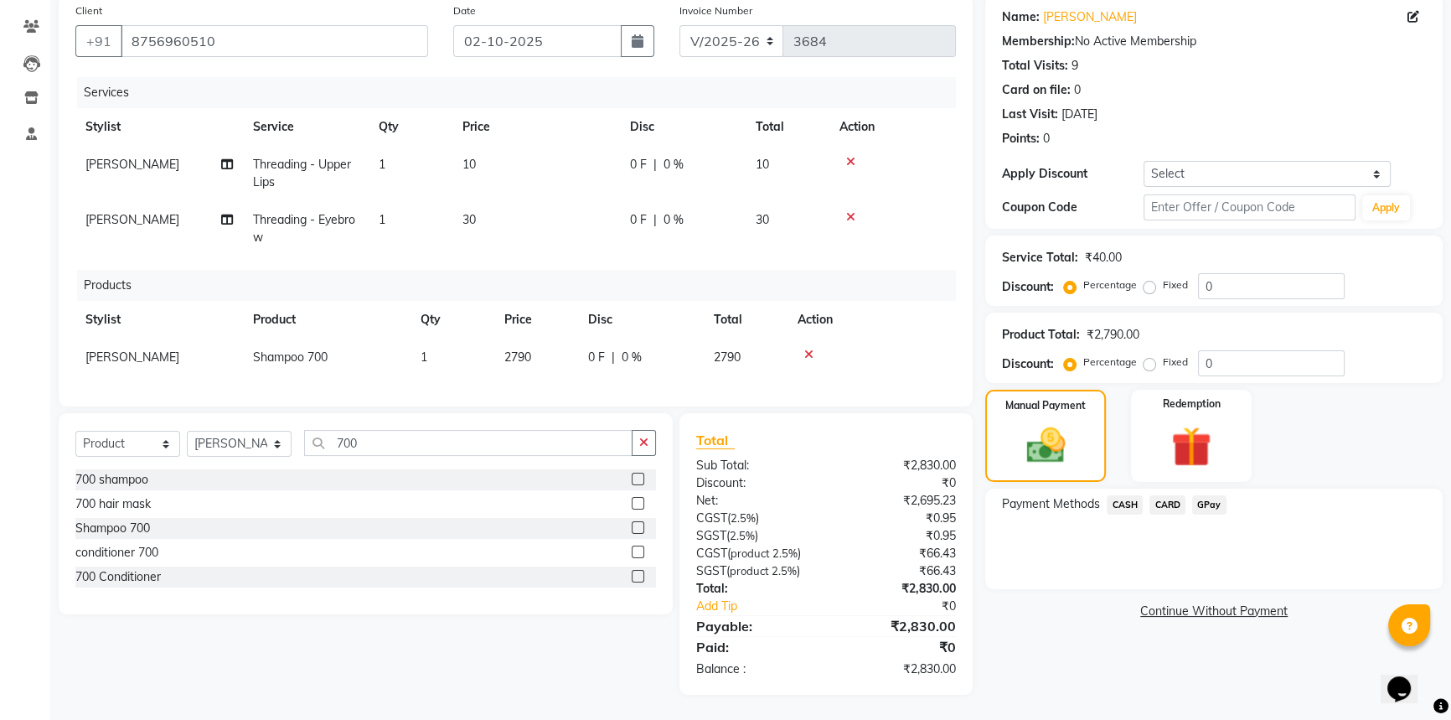
click at [1160, 495] on span "CARD" at bounding box center [1167, 504] width 36 height 19
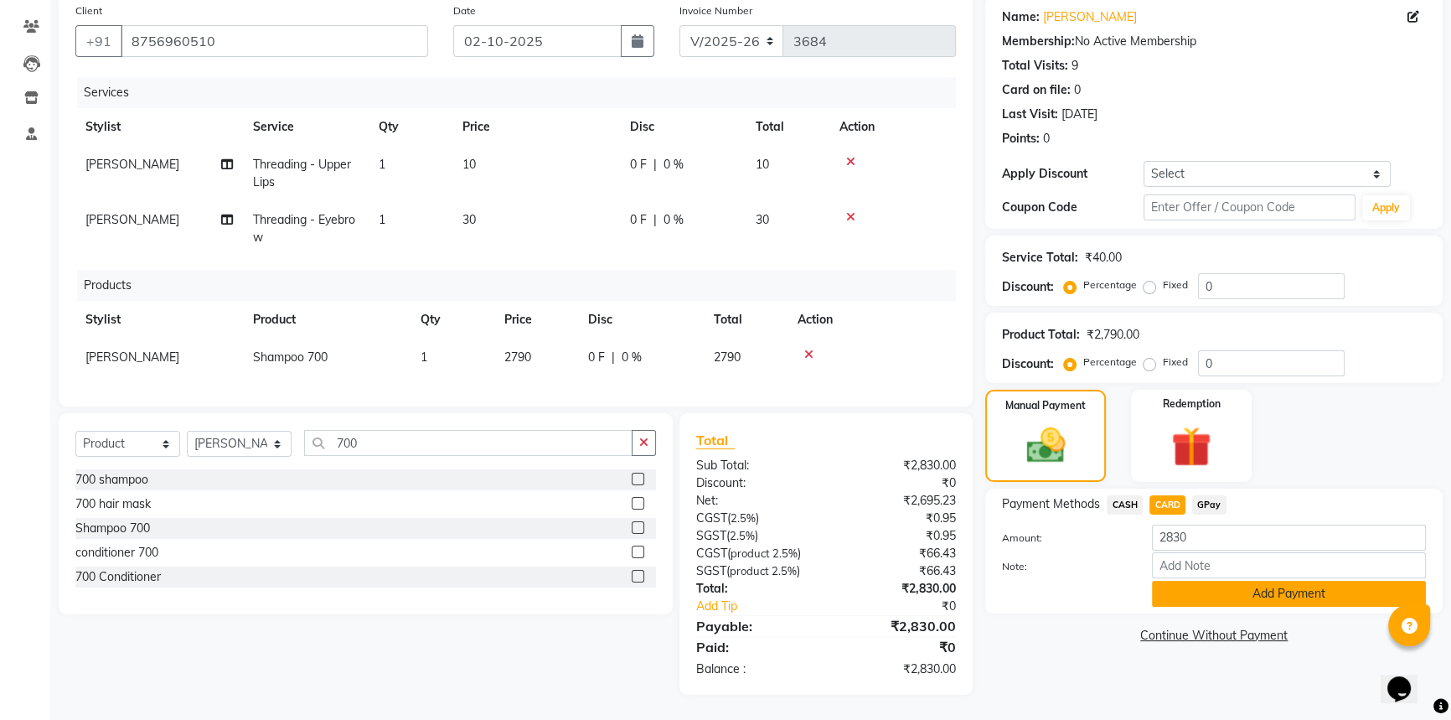
click at [1190, 586] on button "Add Payment" at bounding box center [1289, 594] width 274 height 26
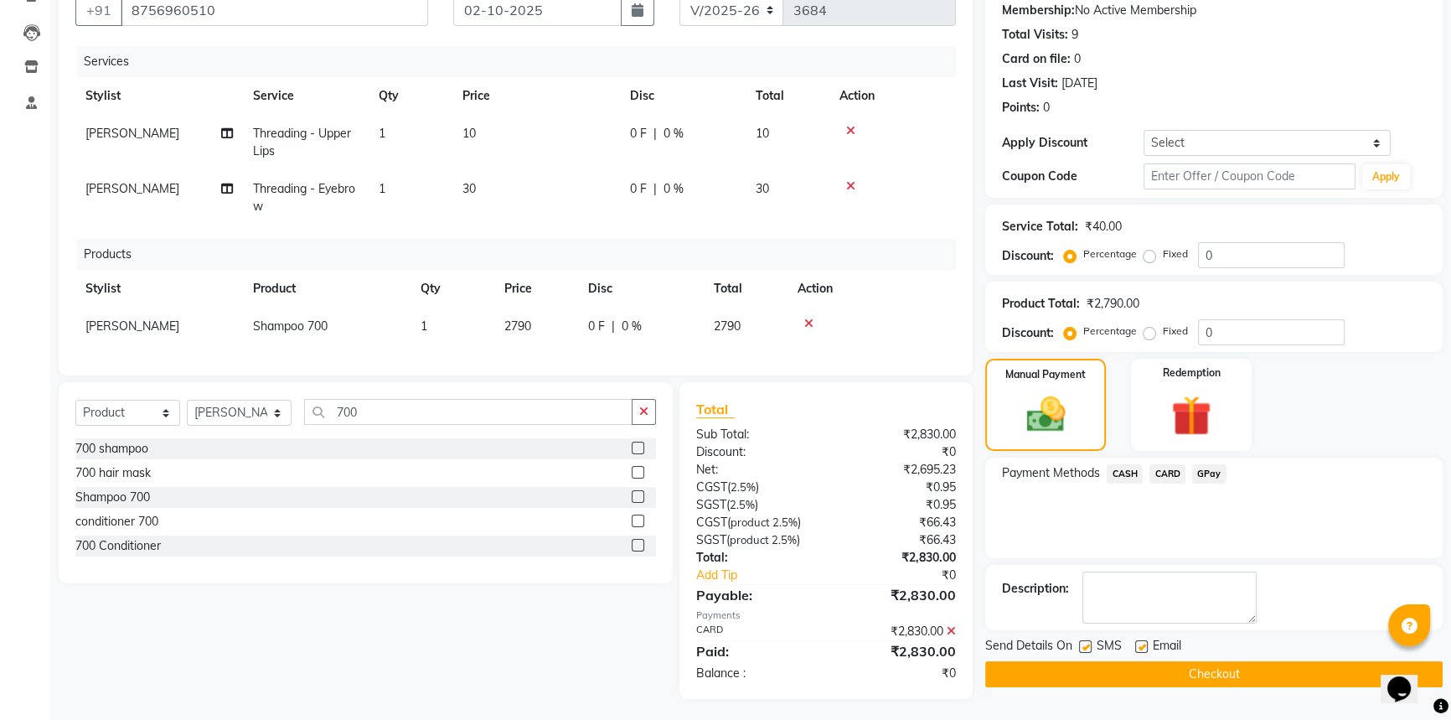
scroll to position [178, 0]
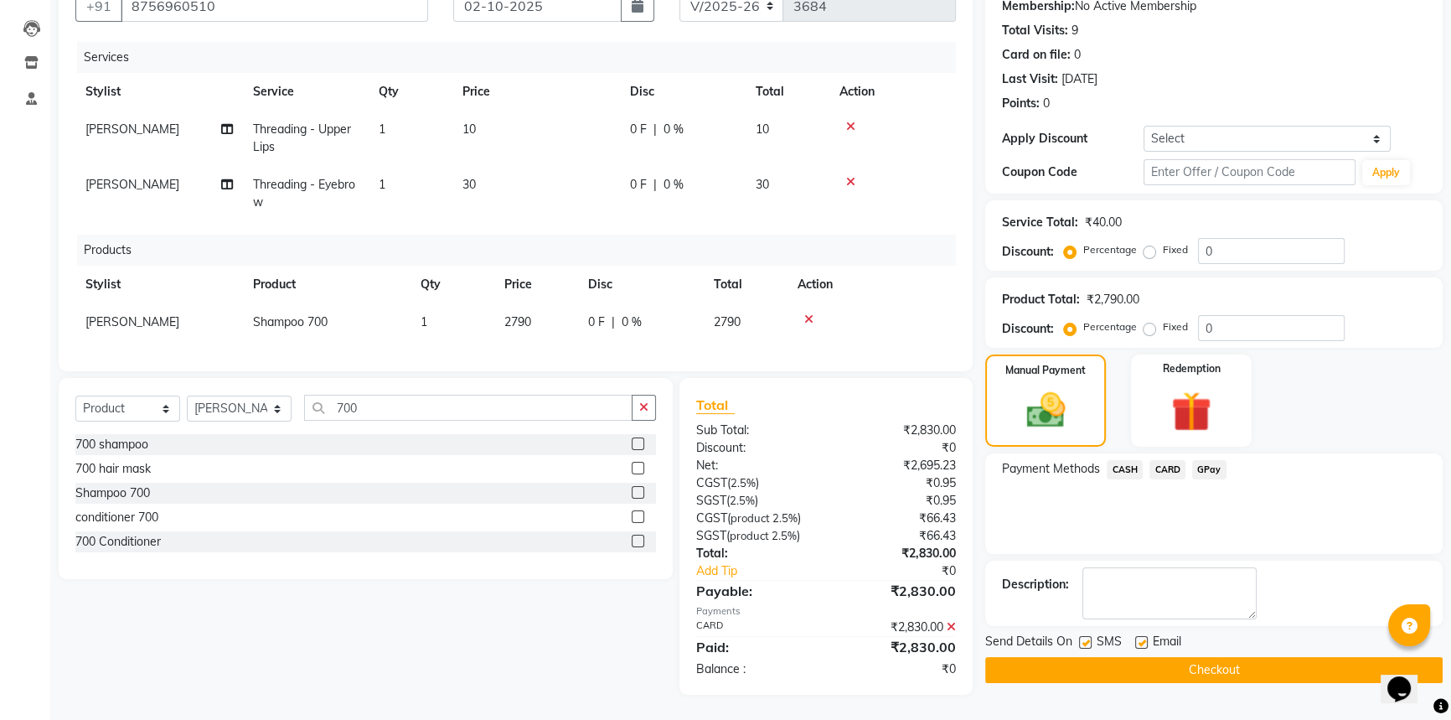
click at [1165, 657] on button "Checkout" at bounding box center [1213, 670] width 457 height 26
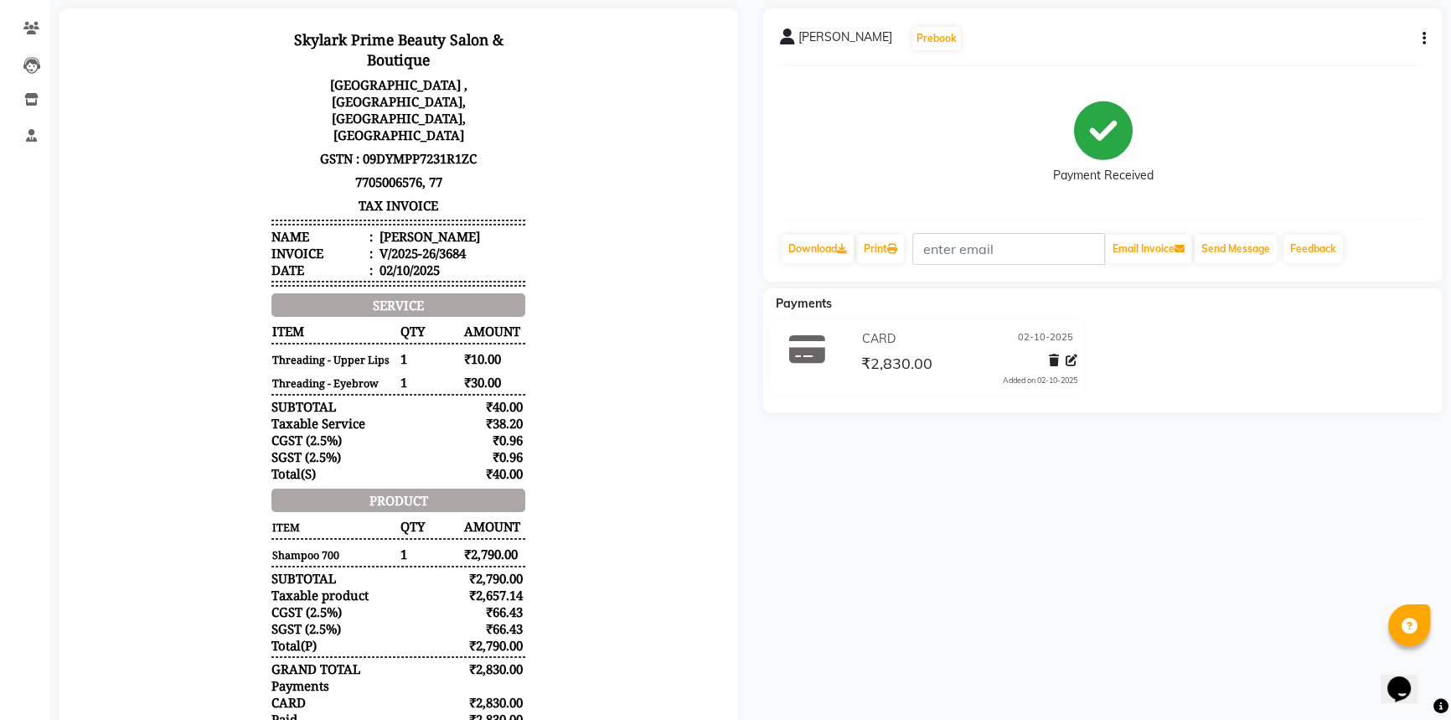
scroll to position [289, 0]
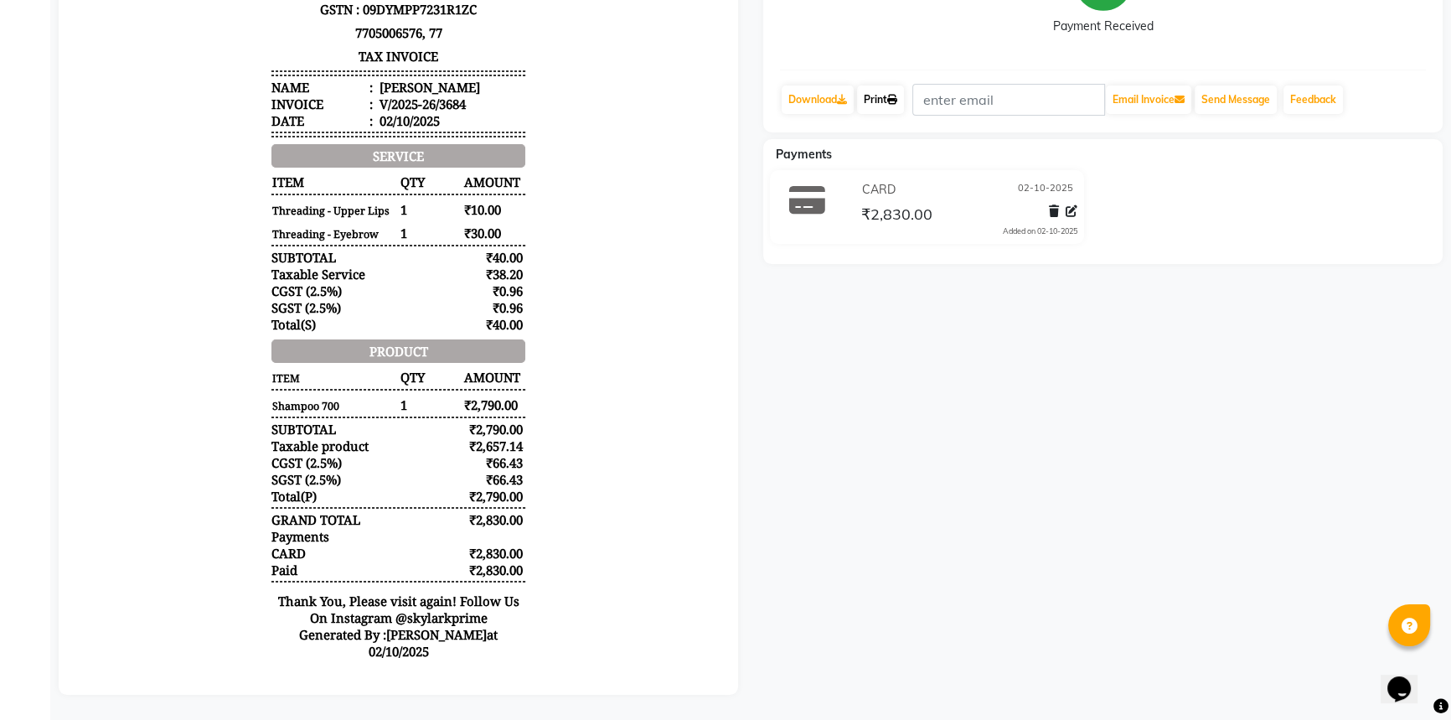
click at [883, 92] on link "Print" at bounding box center [880, 99] width 47 height 28
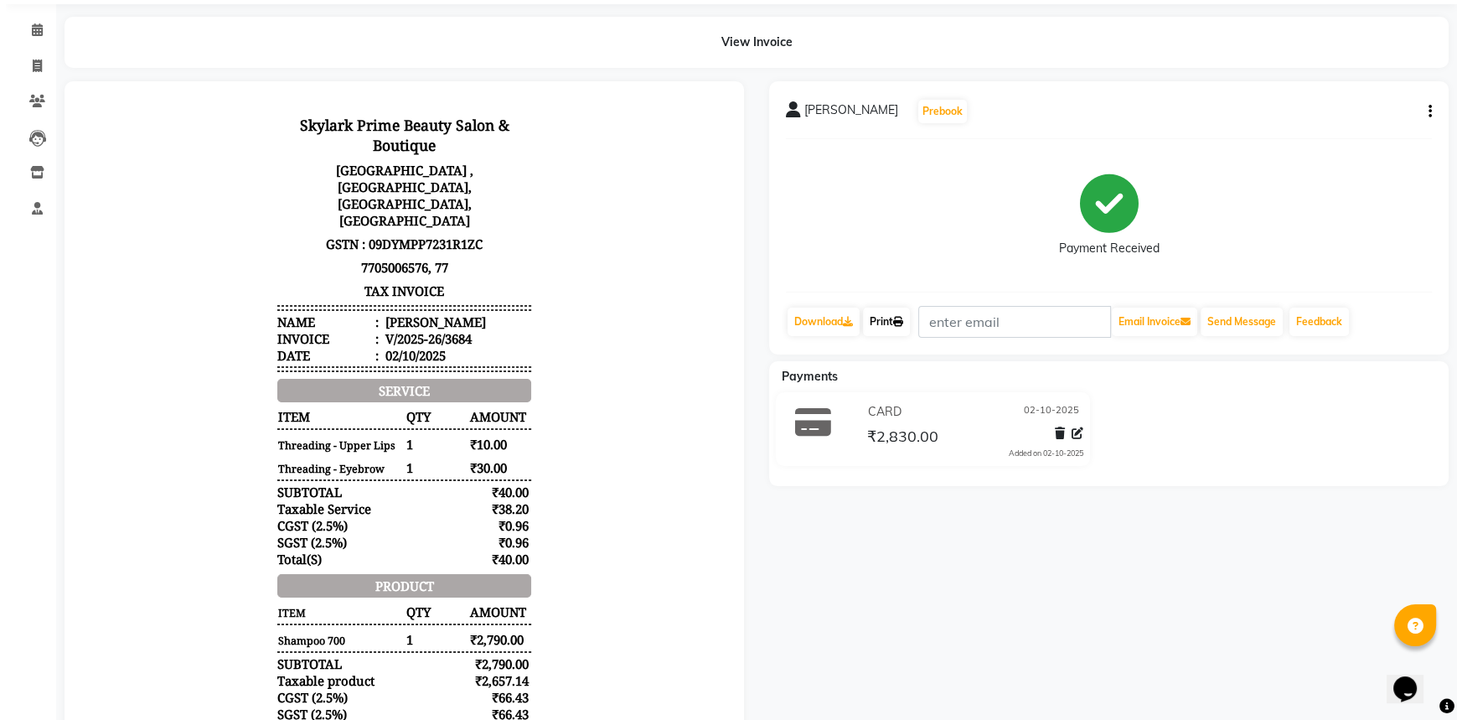
scroll to position [0, 0]
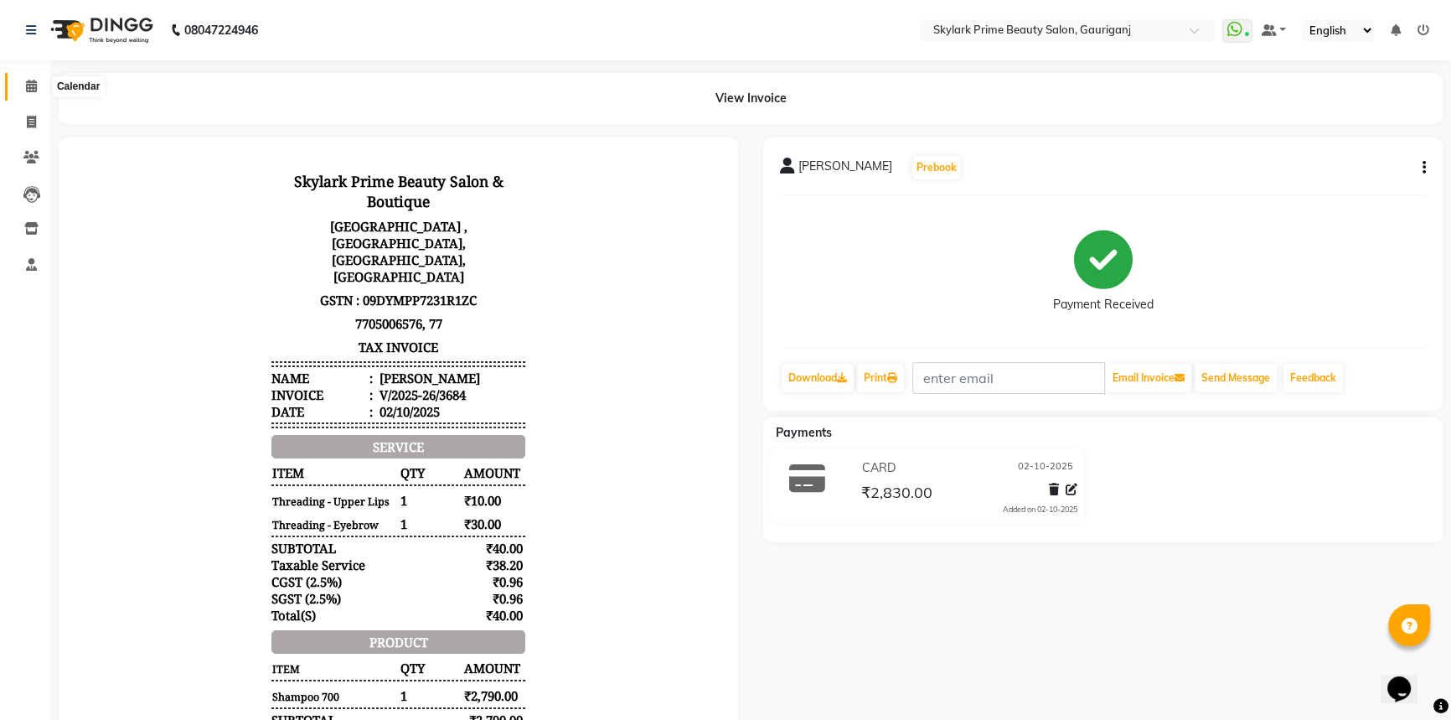
click at [35, 85] on icon at bounding box center [31, 86] width 11 height 13
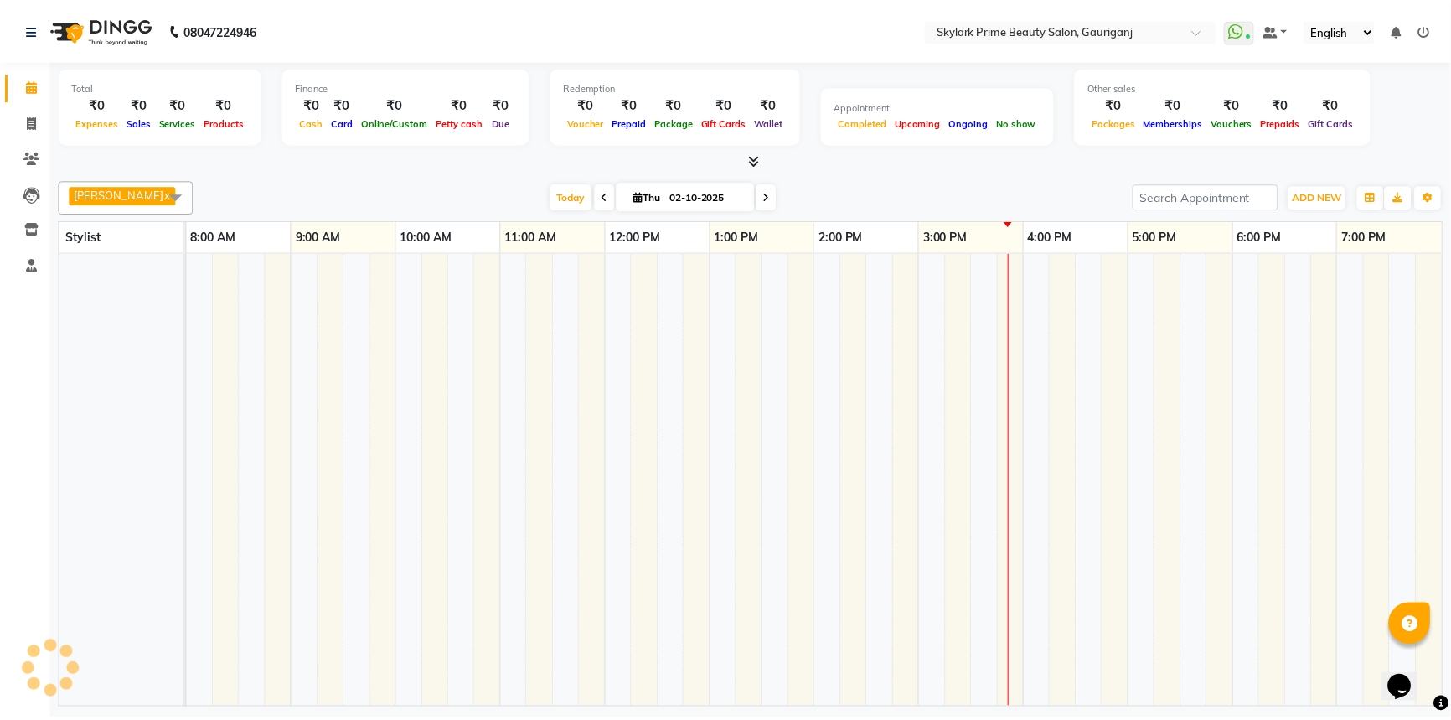
scroll to position [0, 41]
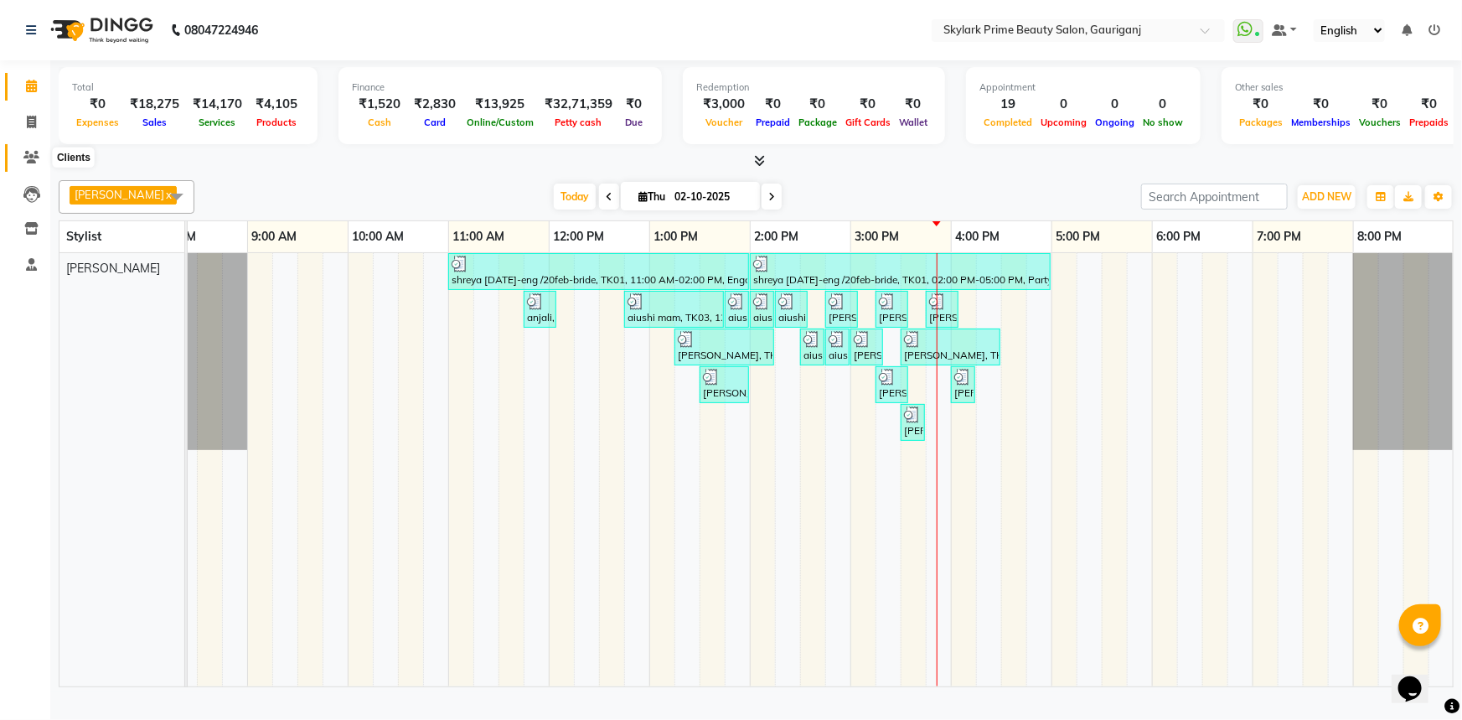
click at [37, 160] on icon at bounding box center [31, 157] width 16 height 13
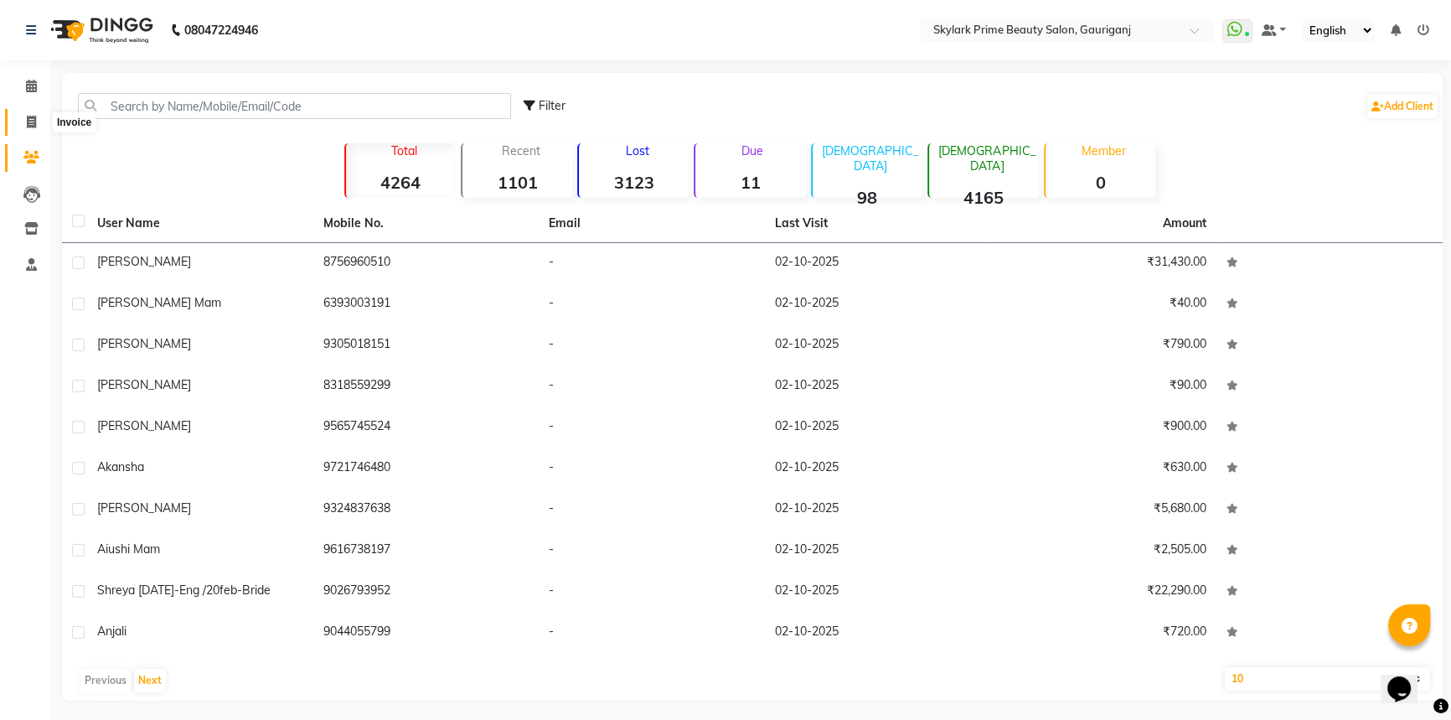
click at [28, 126] on icon at bounding box center [31, 122] width 9 height 13
select select "service"
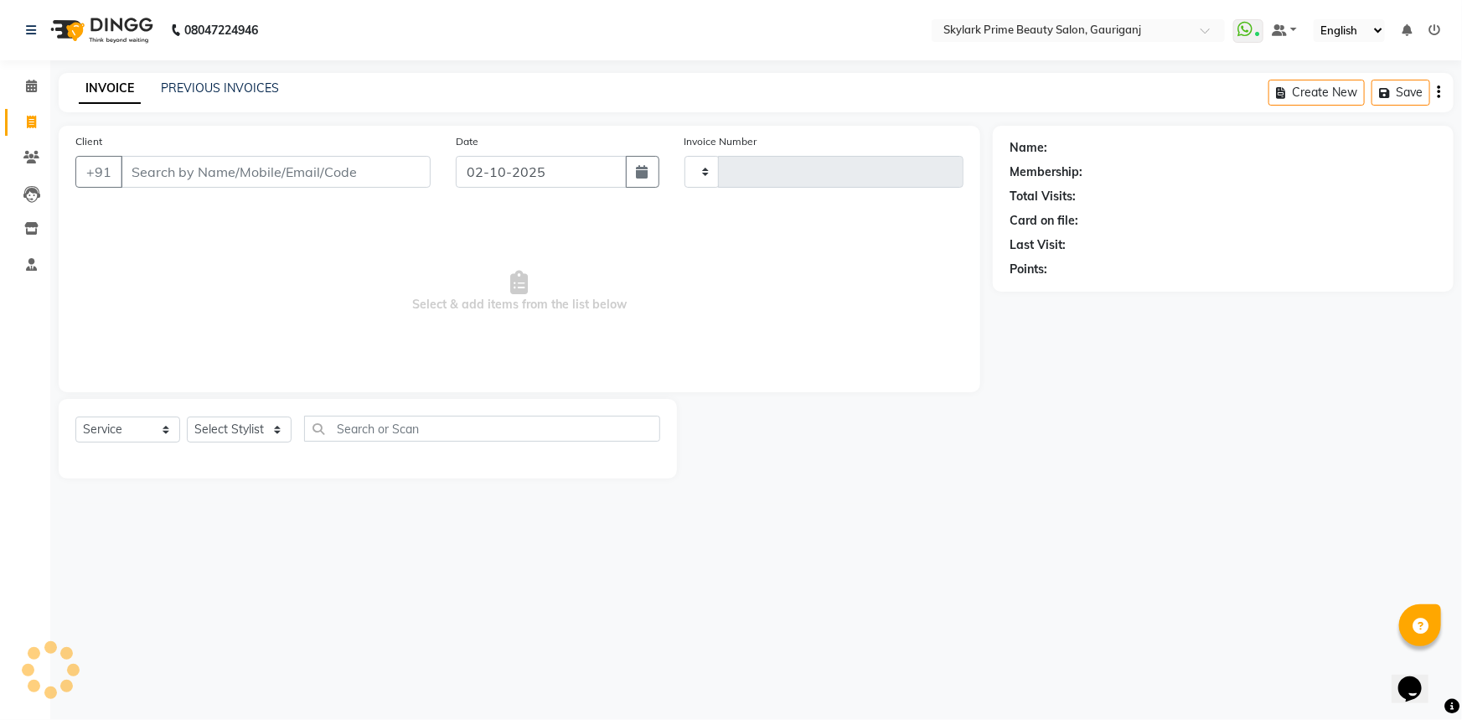
type input "3685"
select select "4735"
click at [227, 84] on link "PREVIOUS INVOICES" at bounding box center [220, 87] width 118 height 15
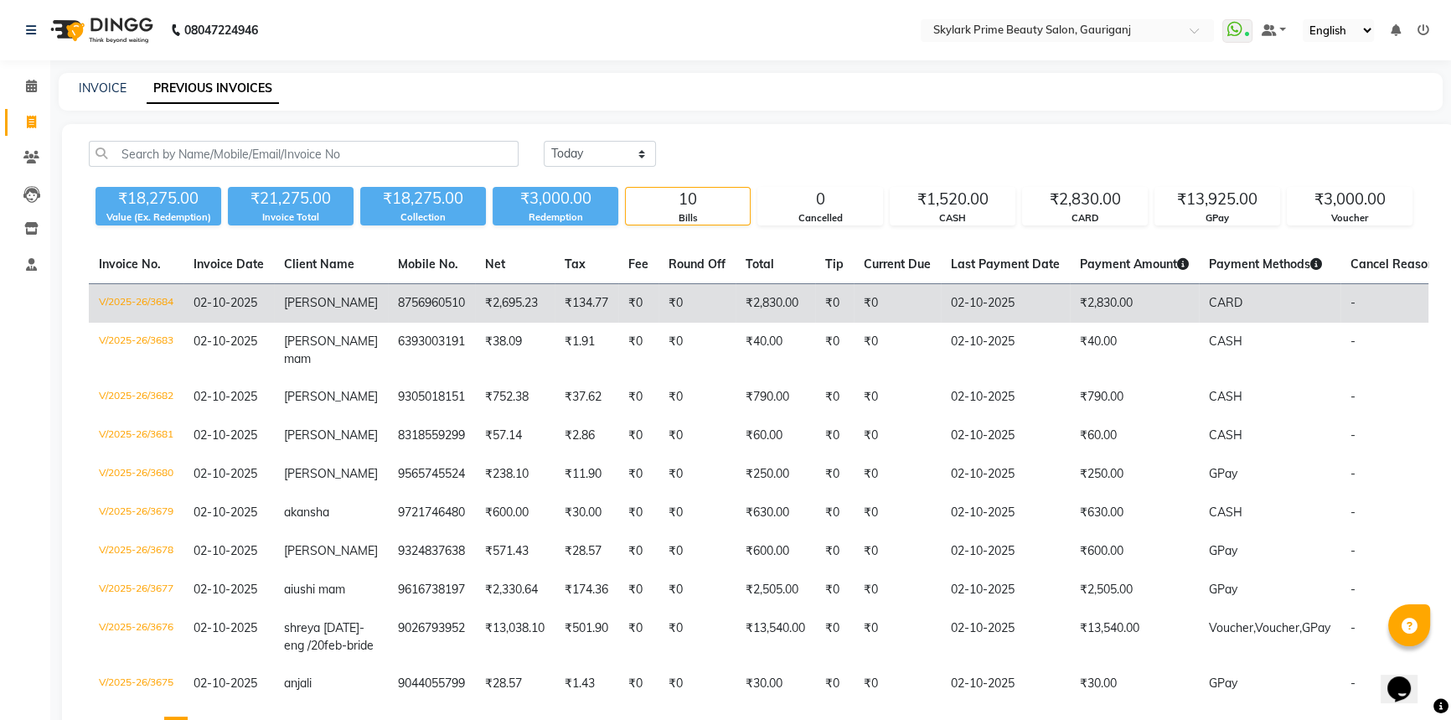
click at [666, 302] on td "₹0" at bounding box center [696, 303] width 77 height 39
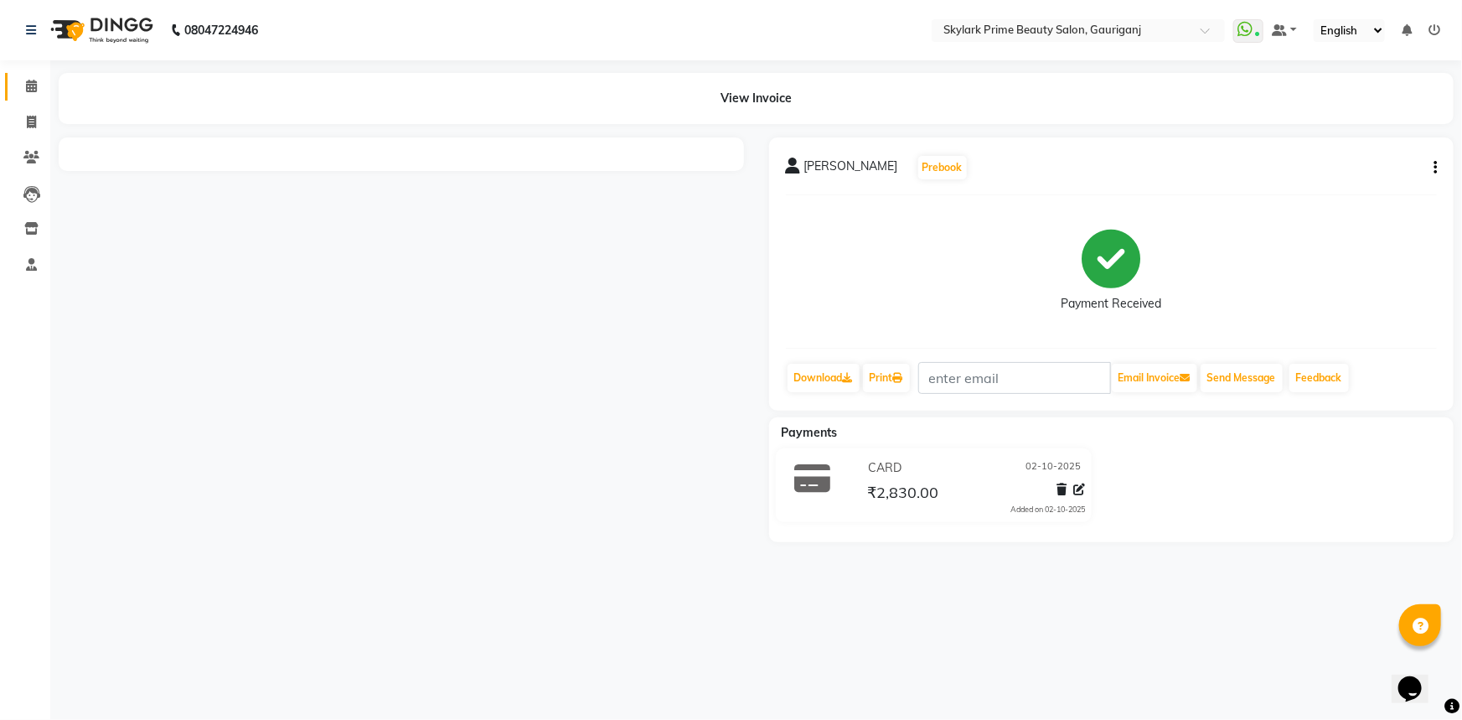
click at [23, 74] on link "Calendar" at bounding box center [25, 87] width 40 height 28
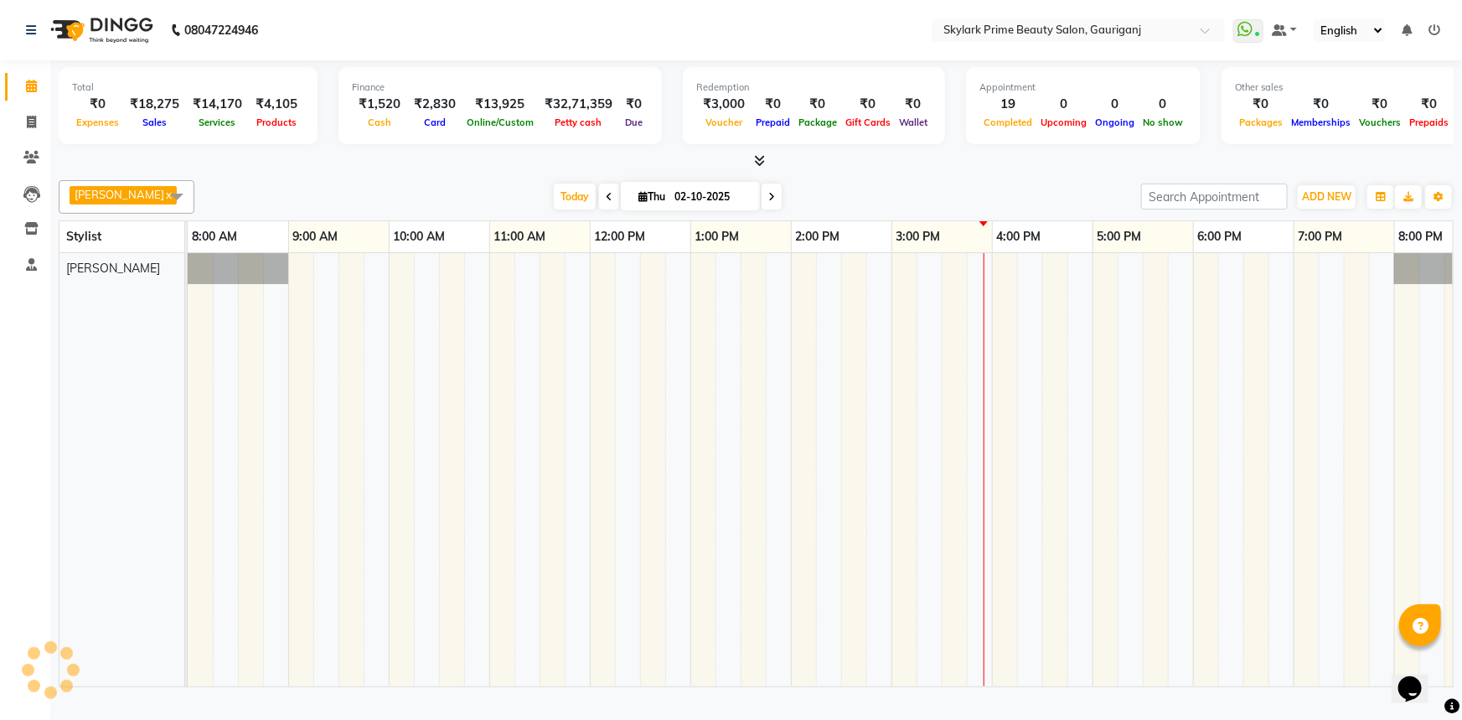
scroll to position [0, 41]
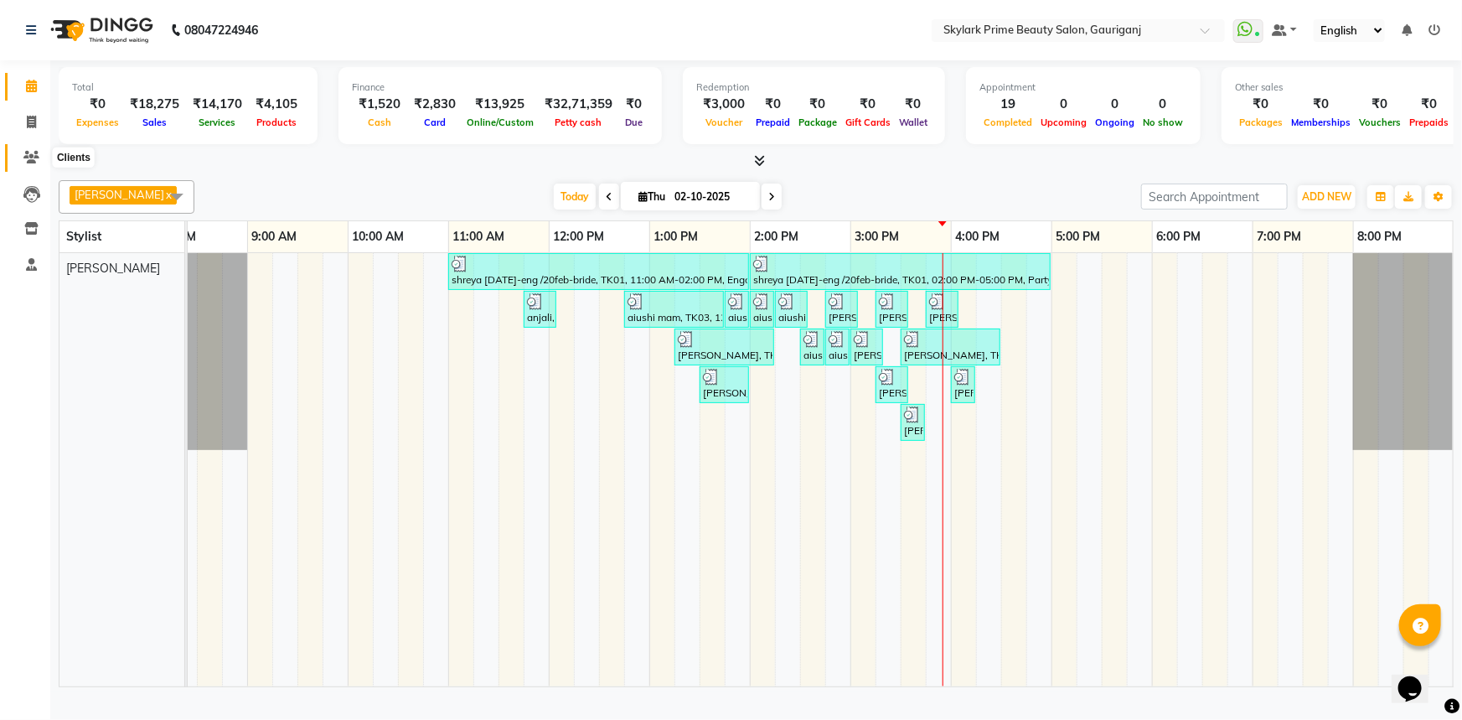
click at [21, 158] on span at bounding box center [31, 157] width 29 height 19
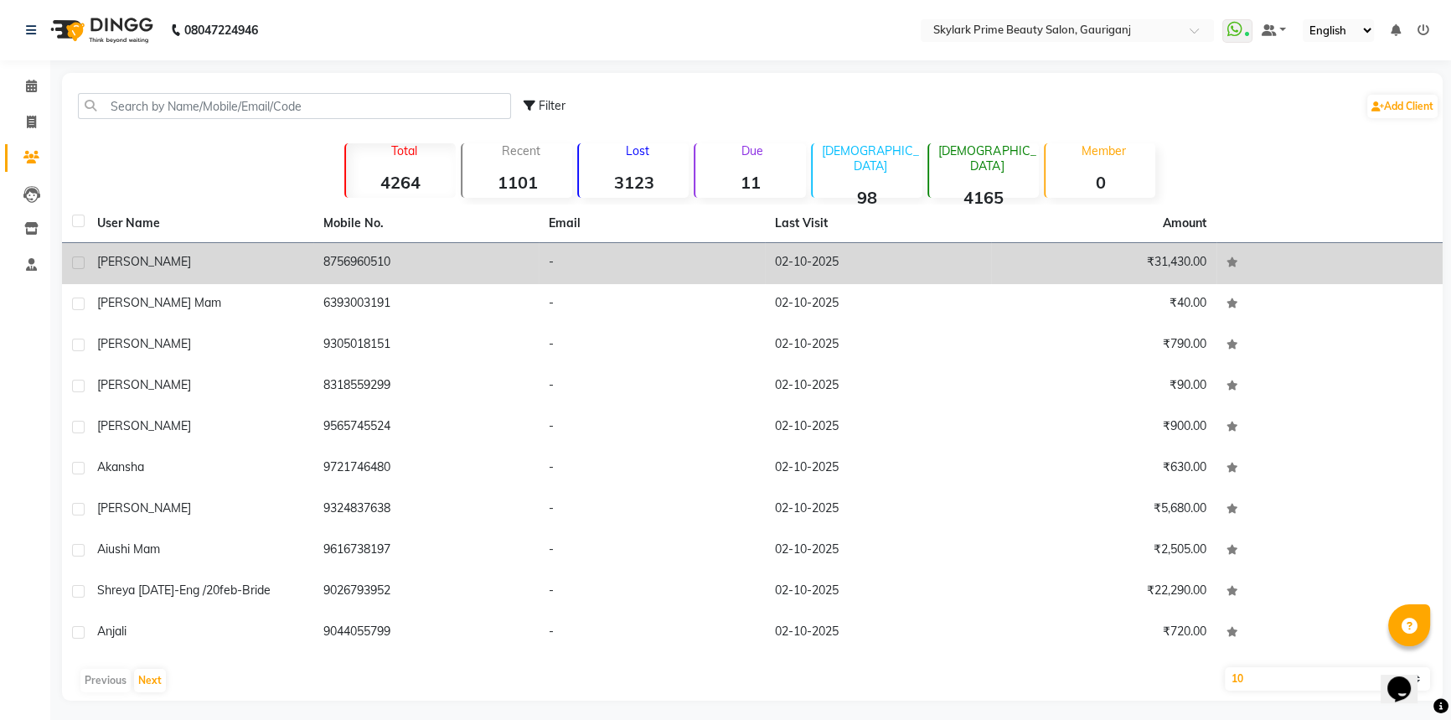
click at [721, 255] on td "-" at bounding box center [652, 263] width 226 height 41
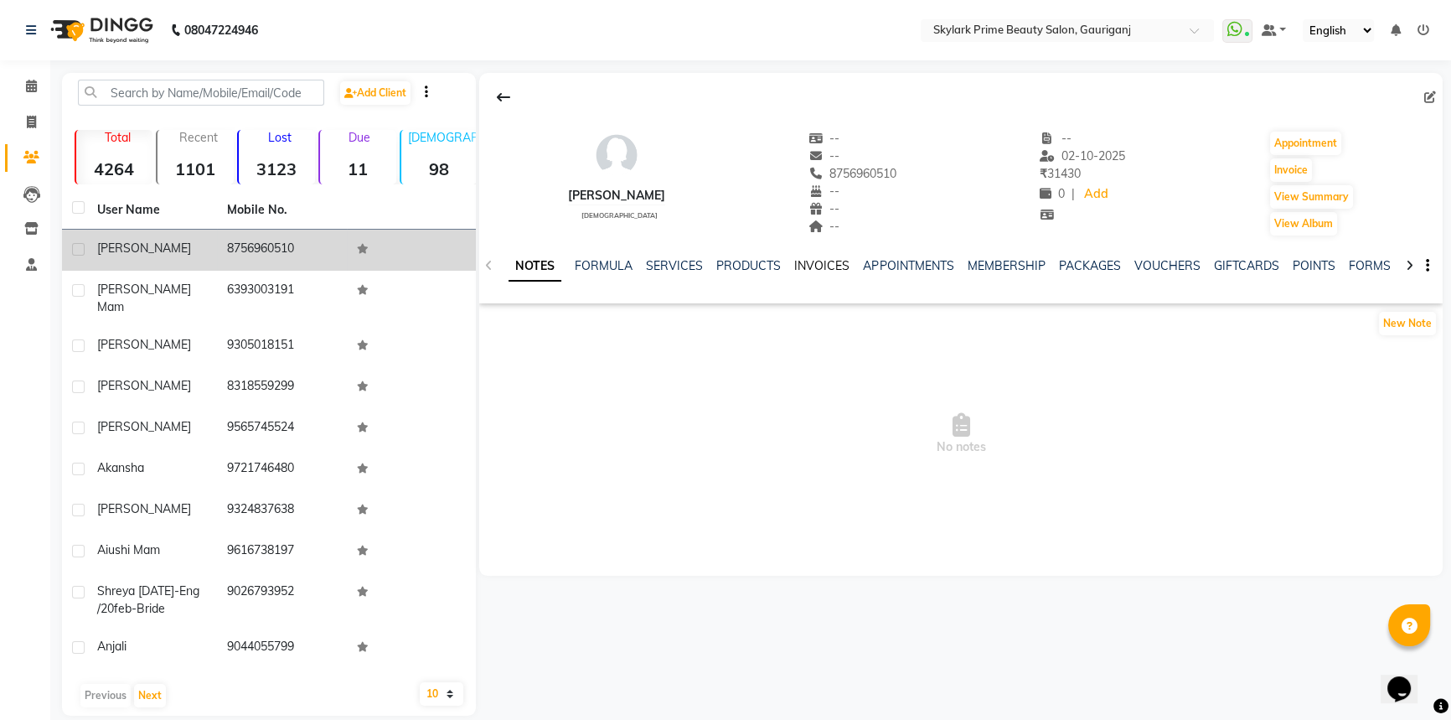
click at [825, 267] on link "INVOICES" at bounding box center [821, 265] width 55 height 15
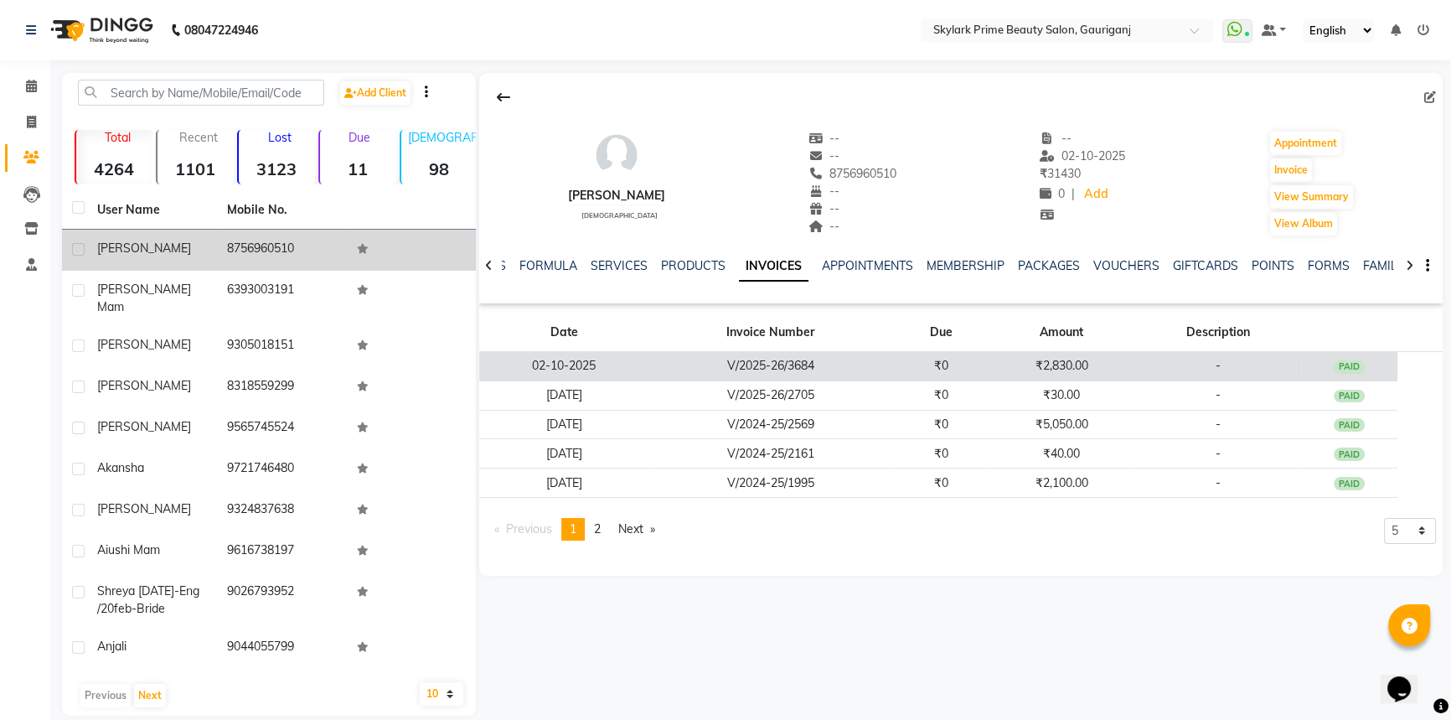
click at [860, 362] on td "V/2025-26/3684" at bounding box center [770, 366] width 245 height 29
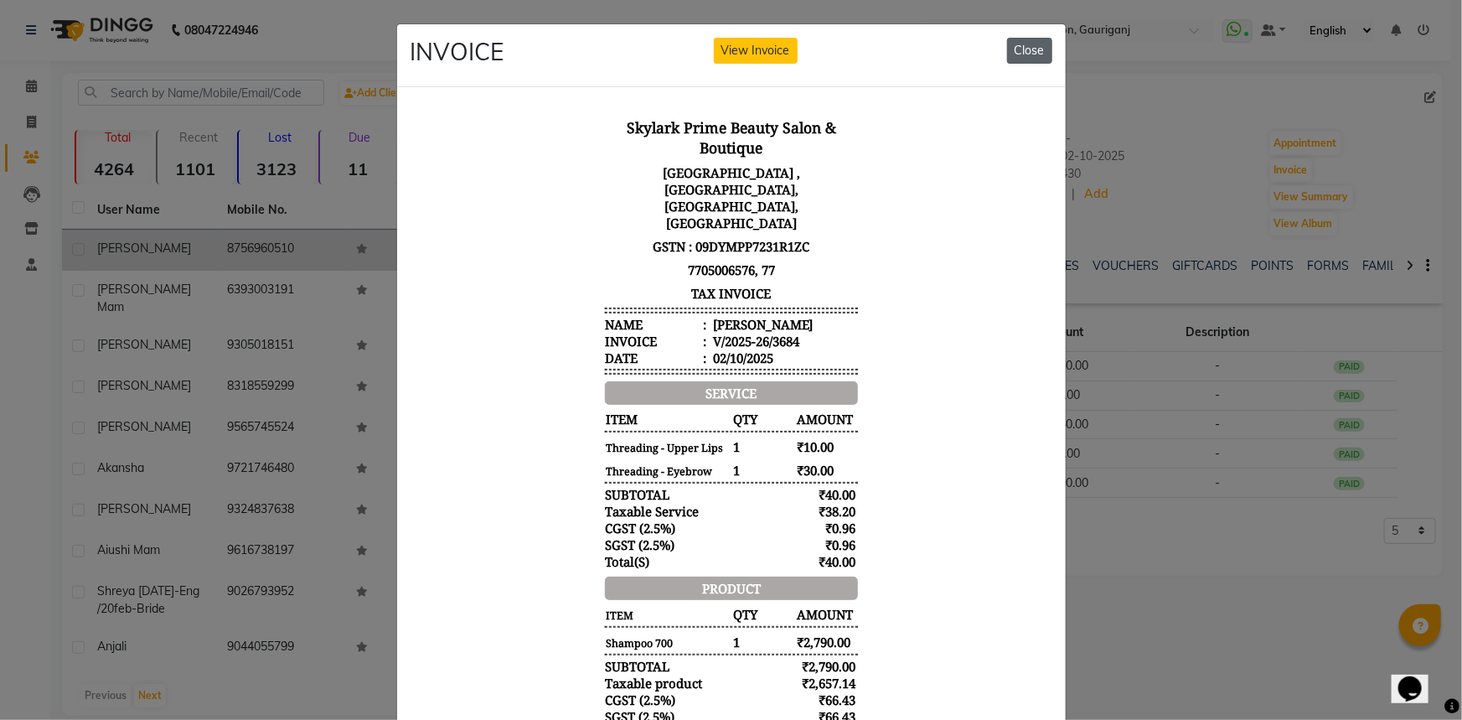
click at [1035, 44] on button "Close" at bounding box center [1029, 51] width 45 height 26
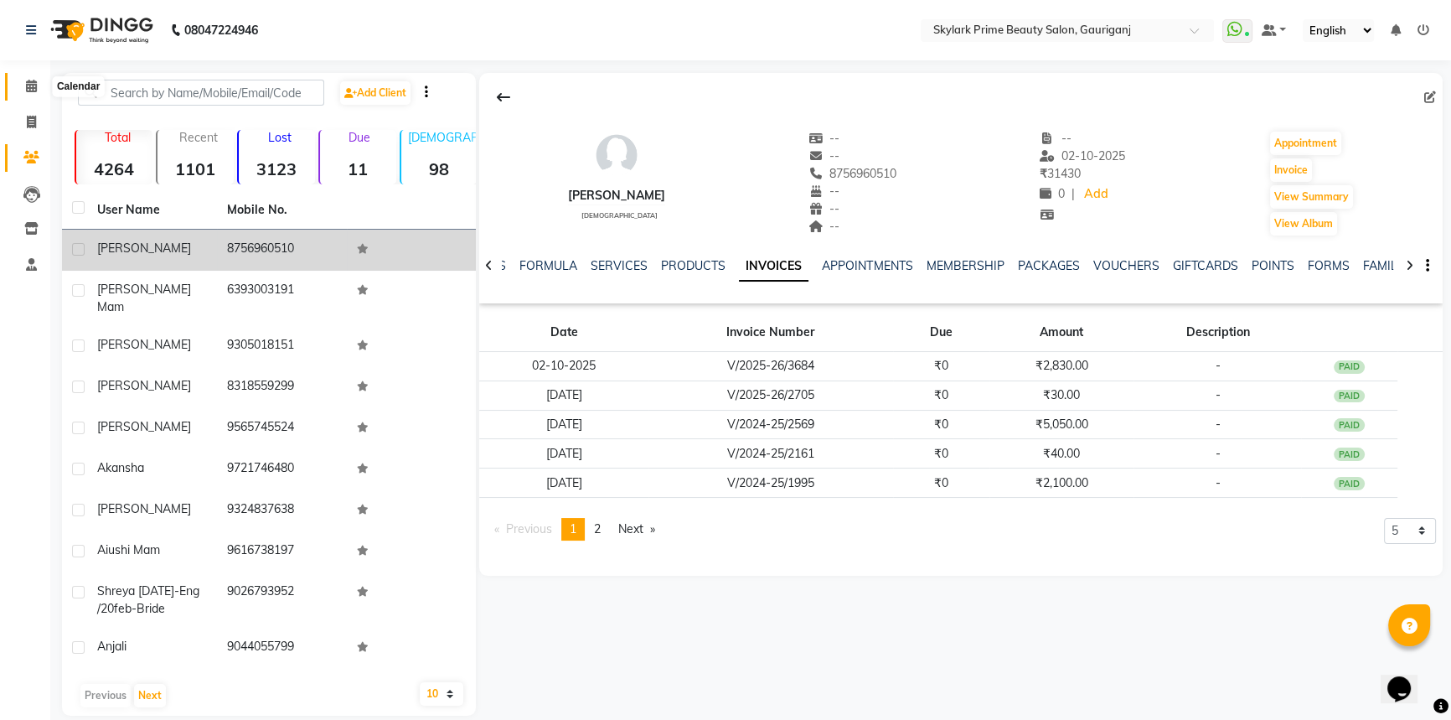
click at [28, 84] on icon at bounding box center [31, 86] width 11 height 13
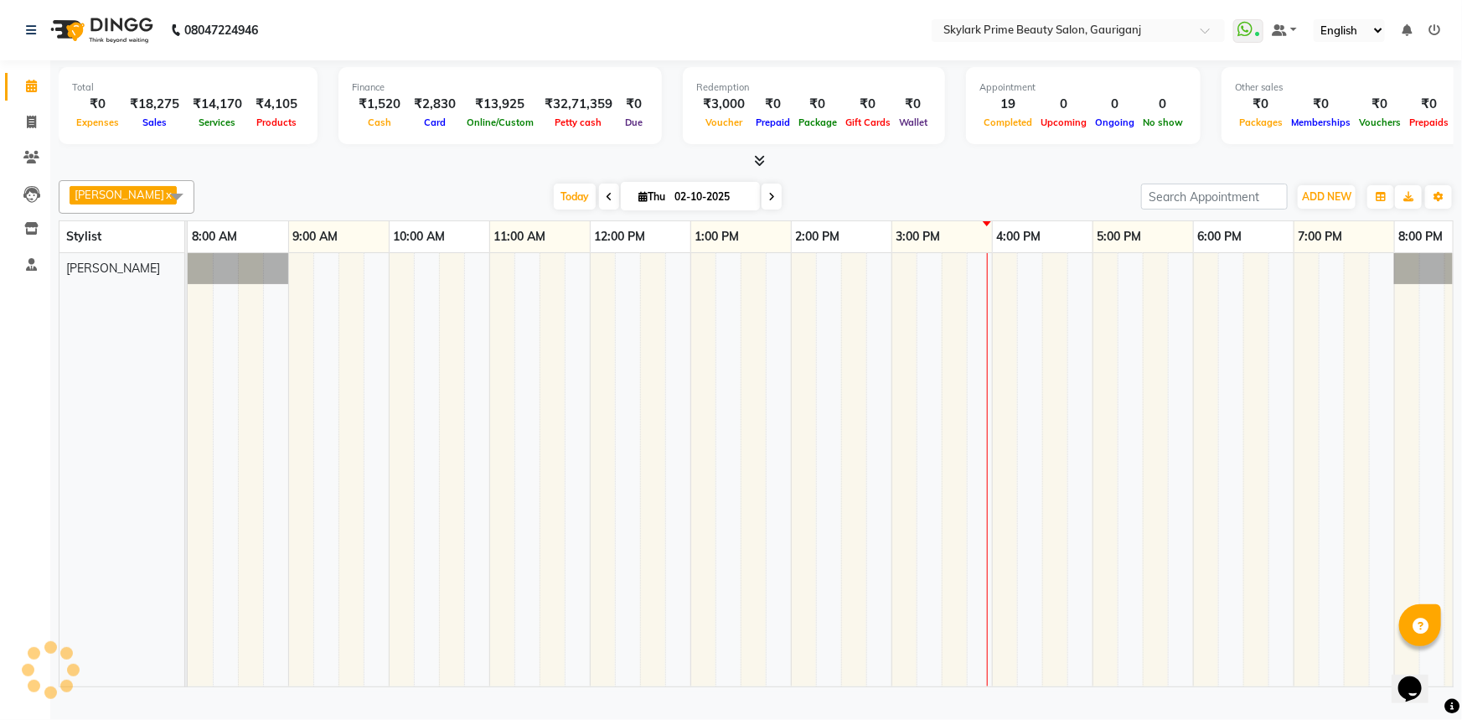
scroll to position [0, 41]
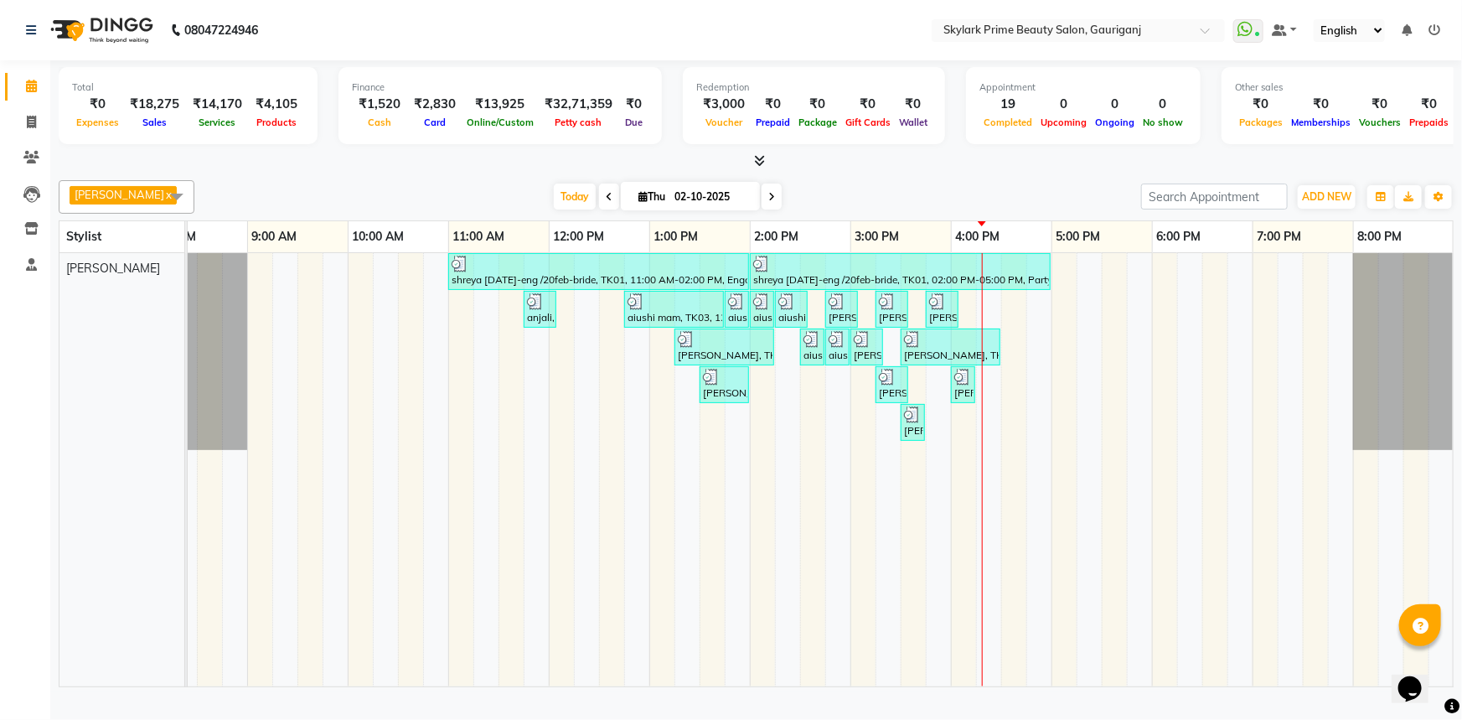
click at [1011, 340] on div "shreya 2oct-eng /20feb-bride, TK01, 11:00 AM-02:00 PM, Engagement Brazillian sh…" at bounding box center [800, 469] width 1307 height 433
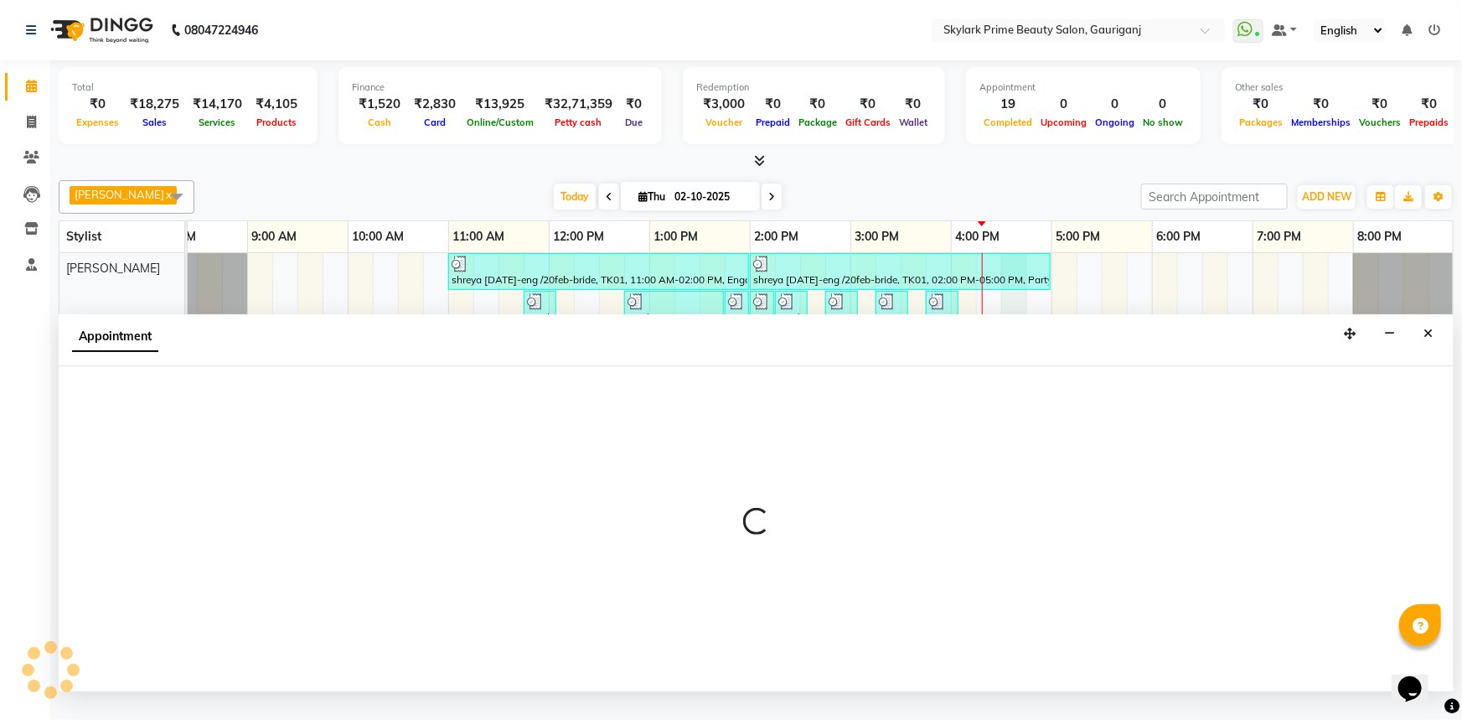
select select "30218"
select select "990"
select select "tentative"
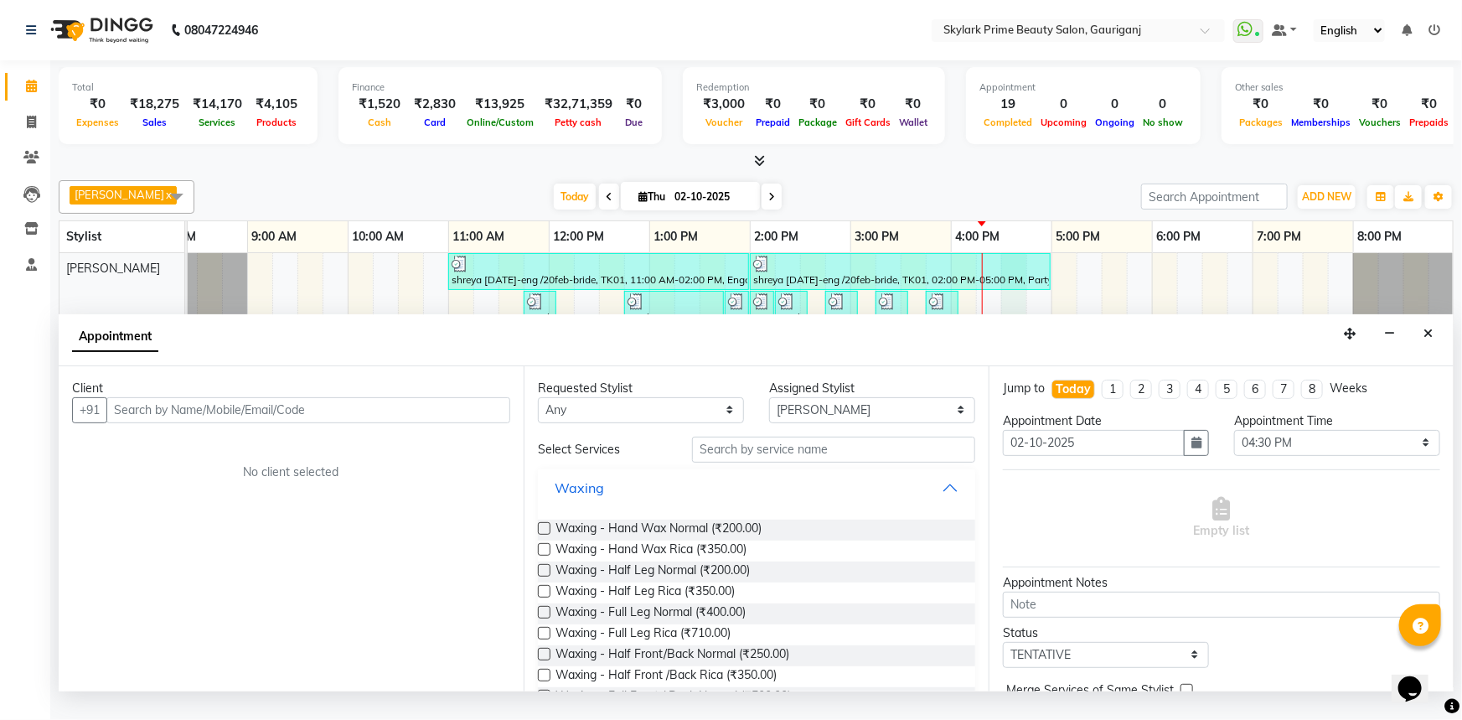
click at [922, 503] on button "Waxing" at bounding box center [757, 487] width 424 height 30
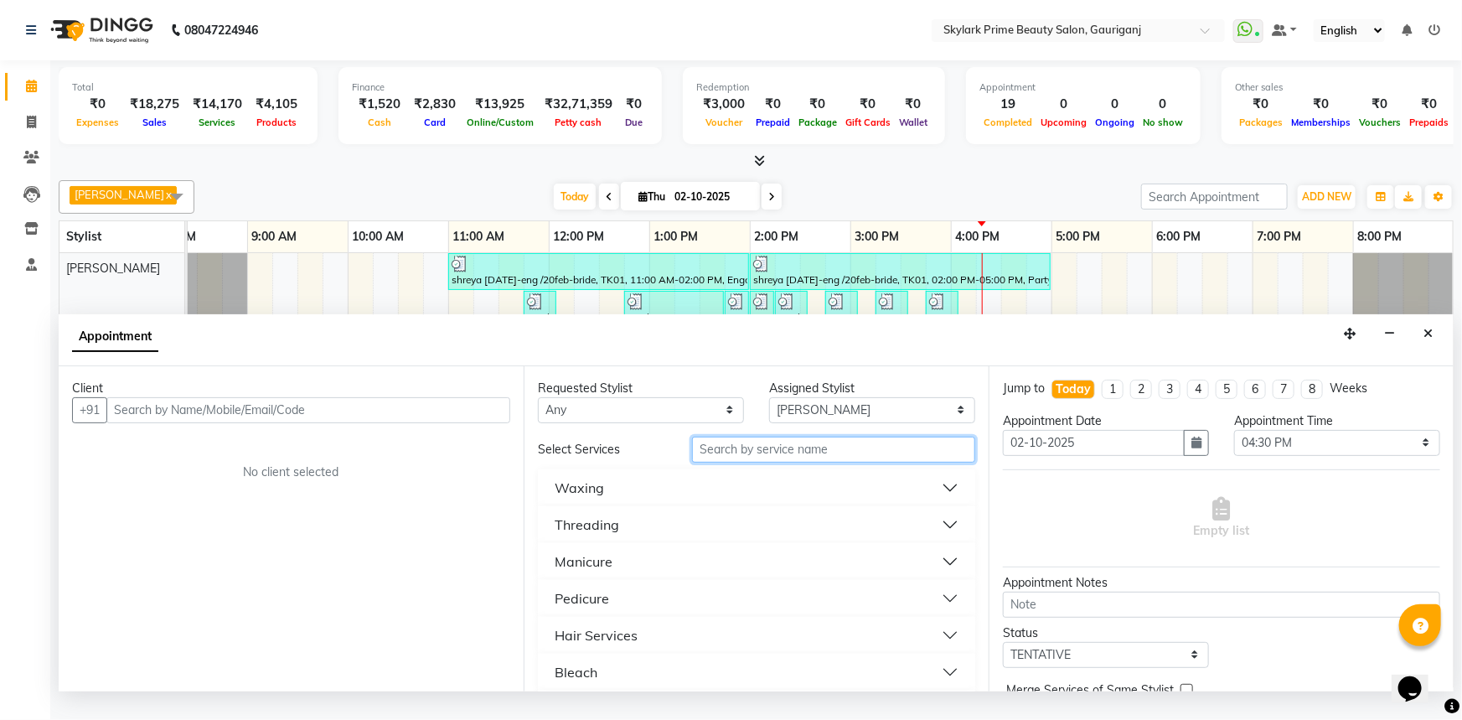
click at [753, 461] on input "text" at bounding box center [833, 449] width 283 height 26
click at [628, 540] on button "Threading" at bounding box center [757, 524] width 424 height 30
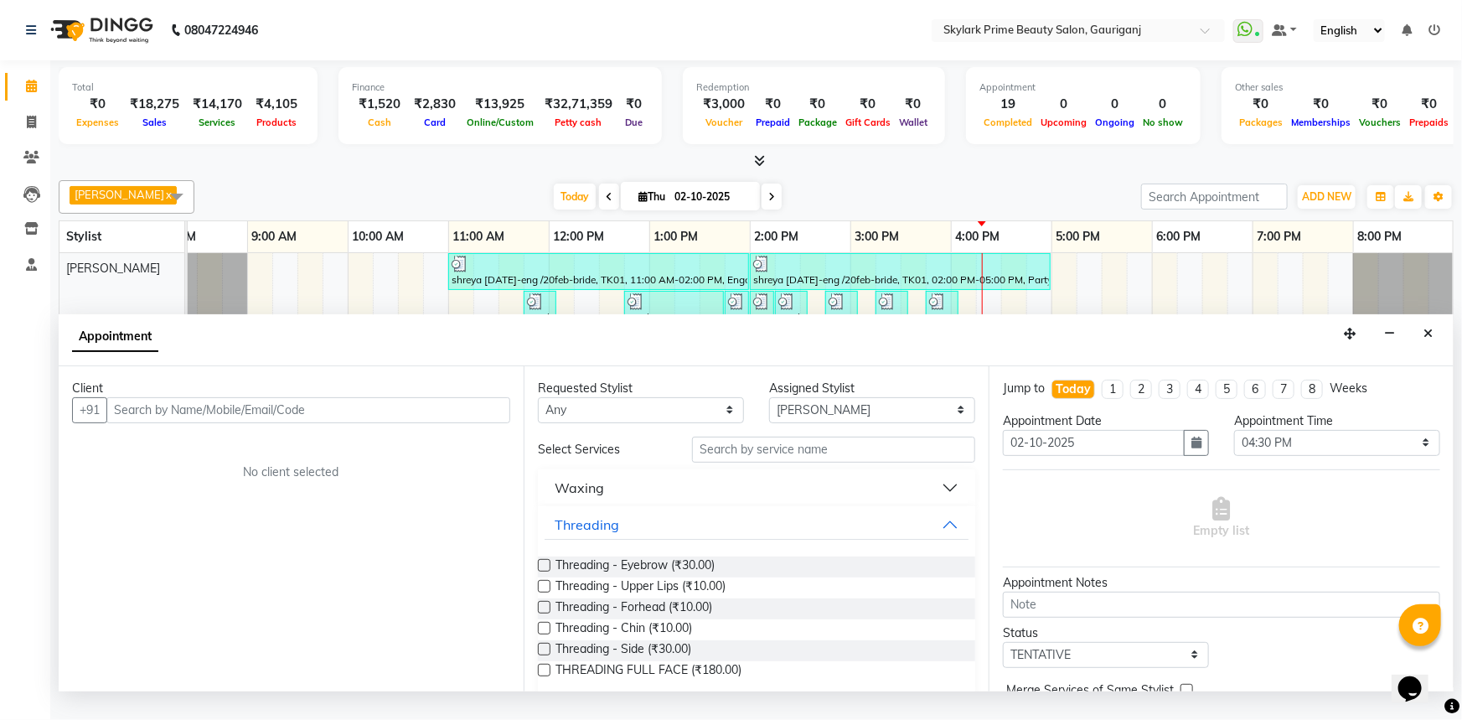
click at [615, 503] on button "Waxing" at bounding box center [757, 487] width 424 height 30
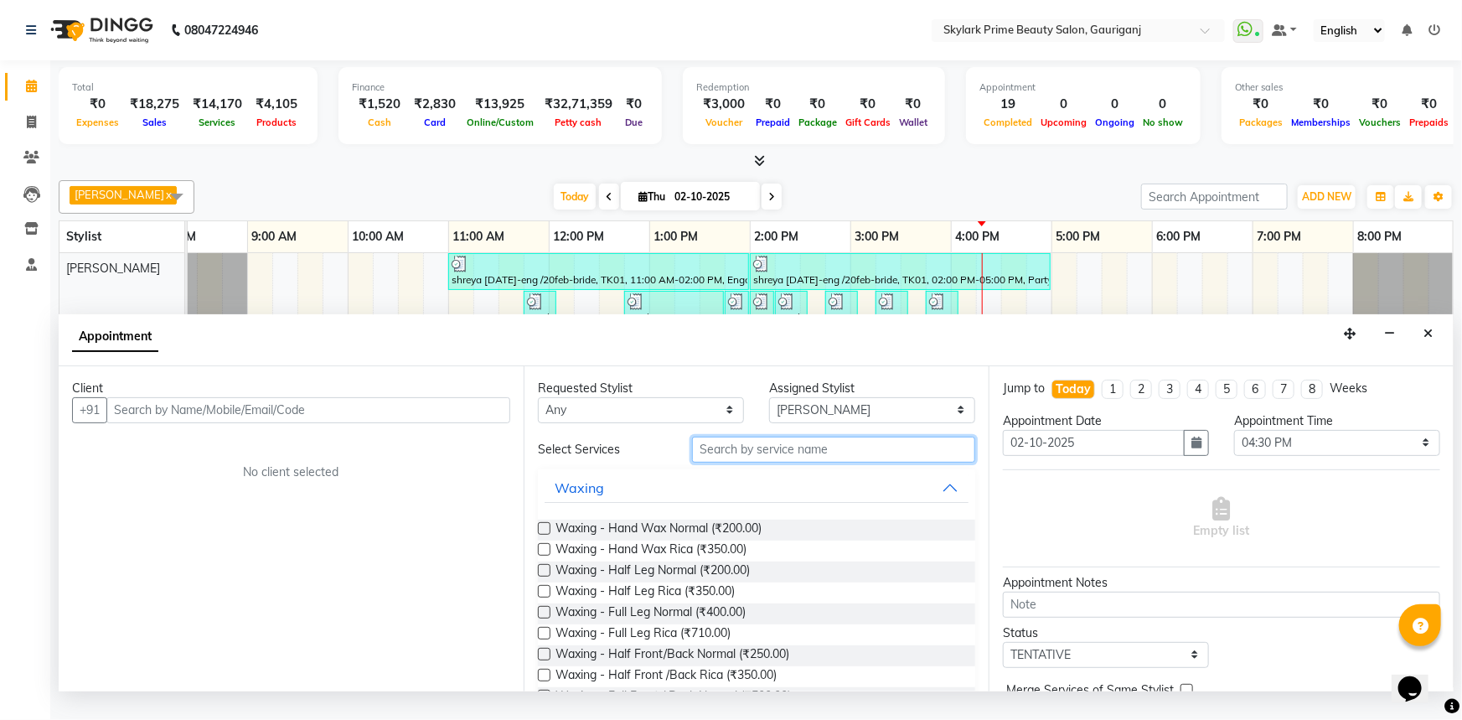
click at [704, 462] on input "text" at bounding box center [833, 449] width 283 height 26
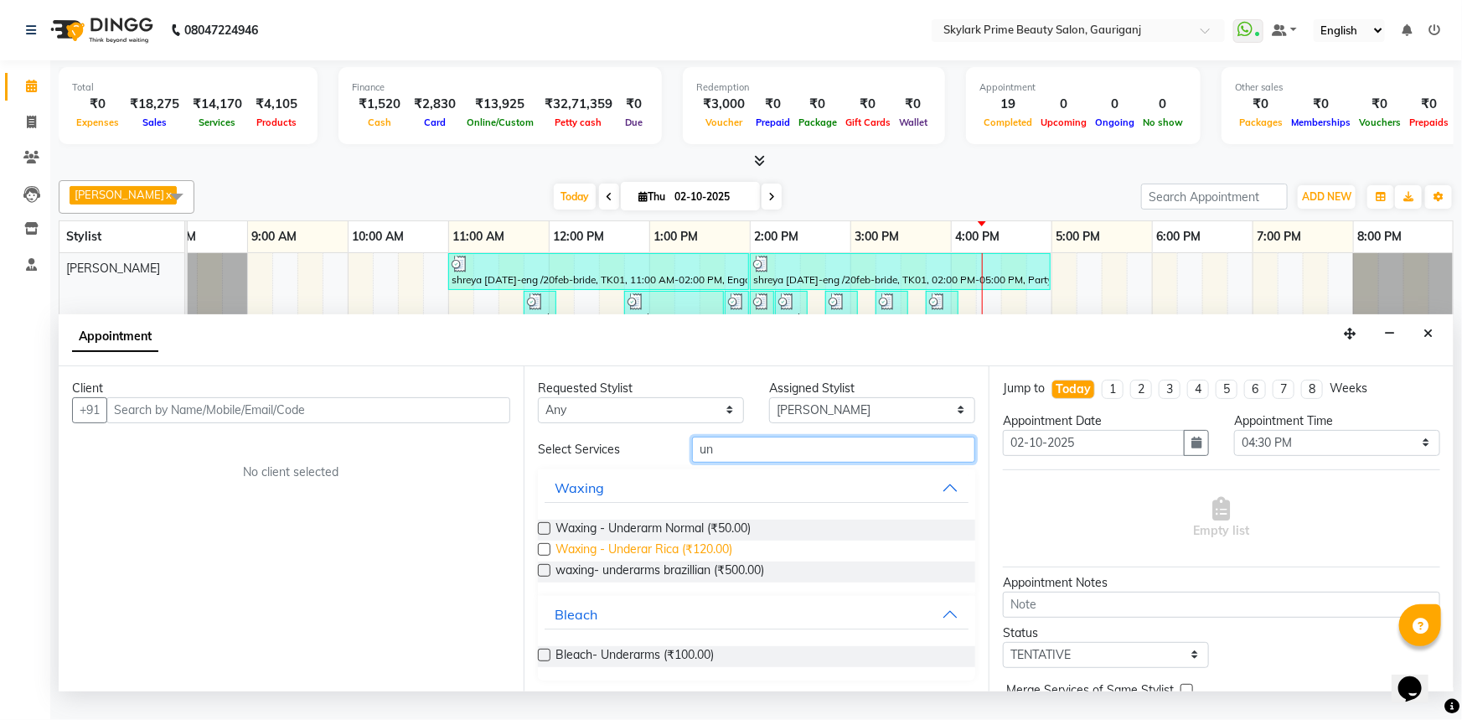
type input "un"
click at [631, 561] on span "Waxing - Underar Rica (₹120.00)" at bounding box center [643, 550] width 177 height 21
checkbox input "false"
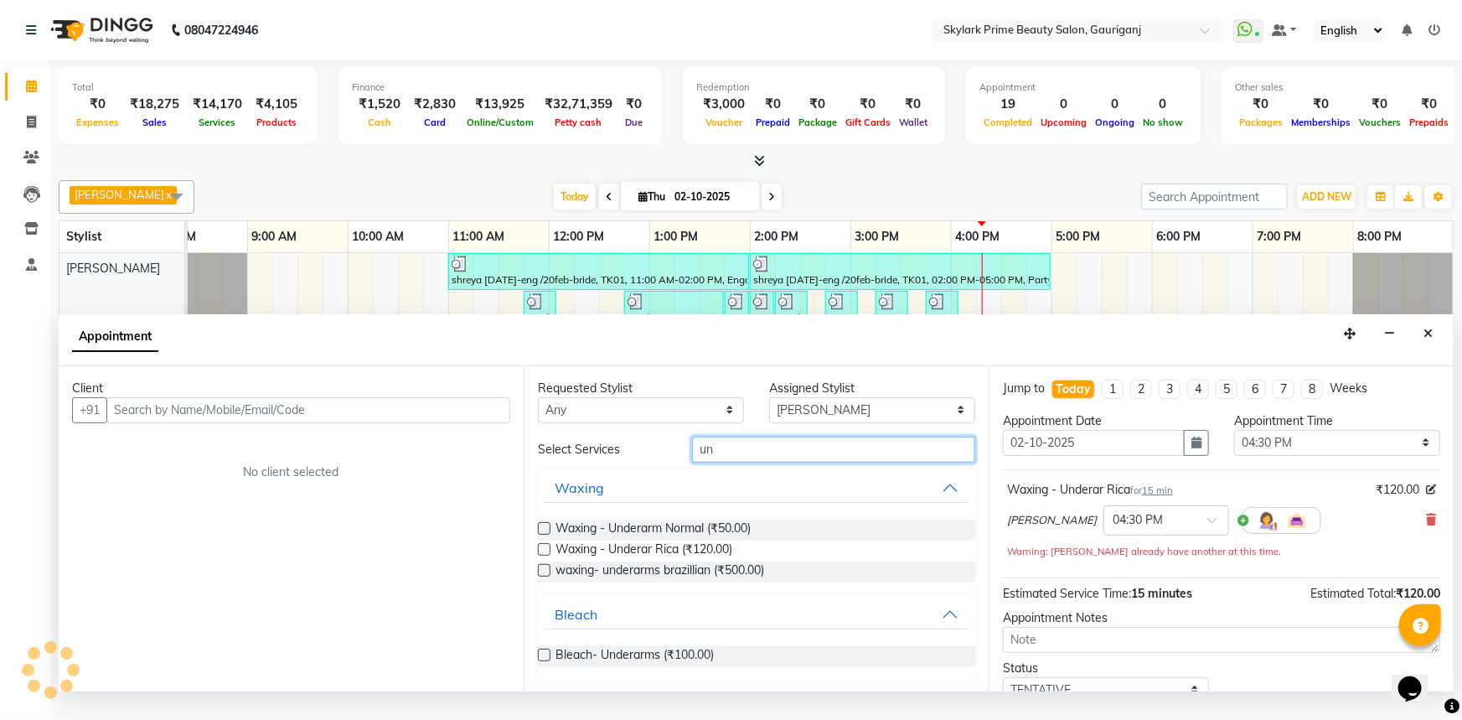
click at [738, 452] on input "un" at bounding box center [833, 449] width 283 height 26
type input "u"
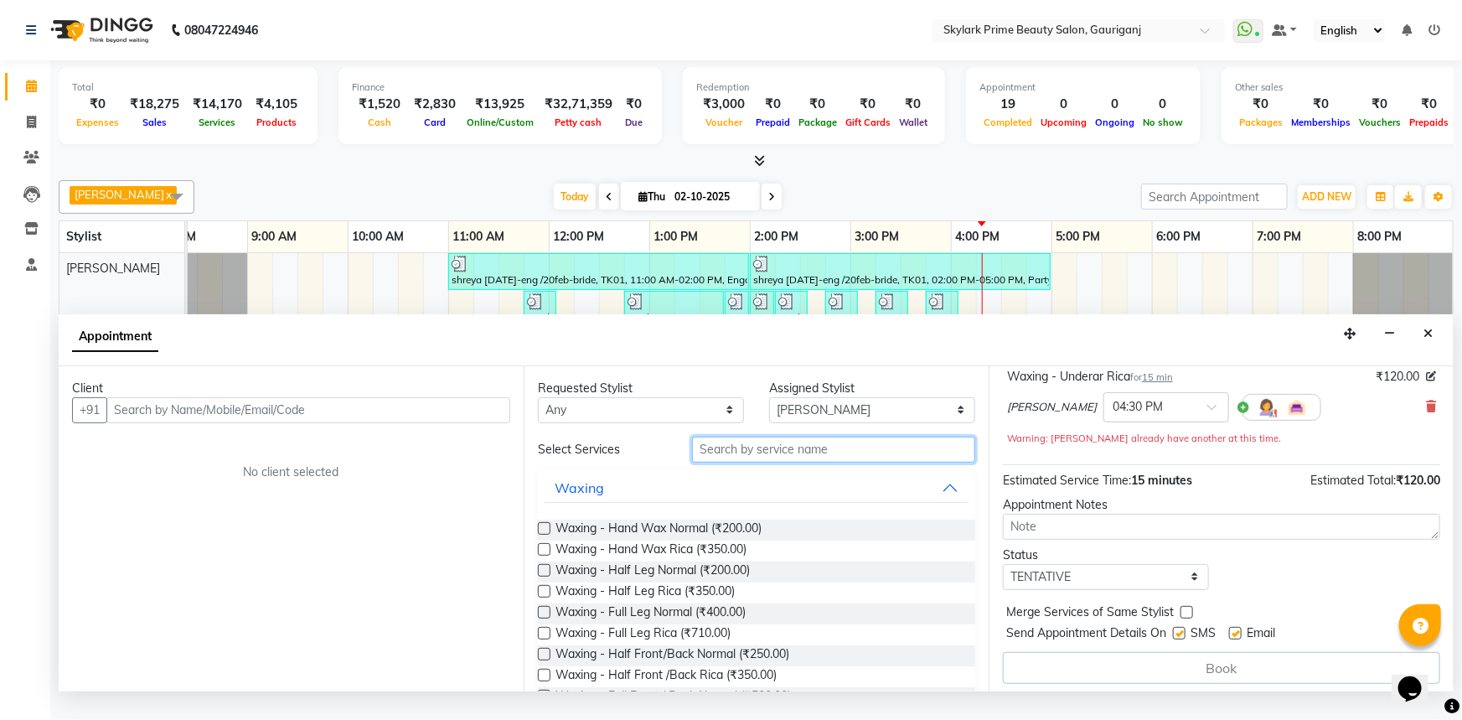
scroll to position [117, 0]
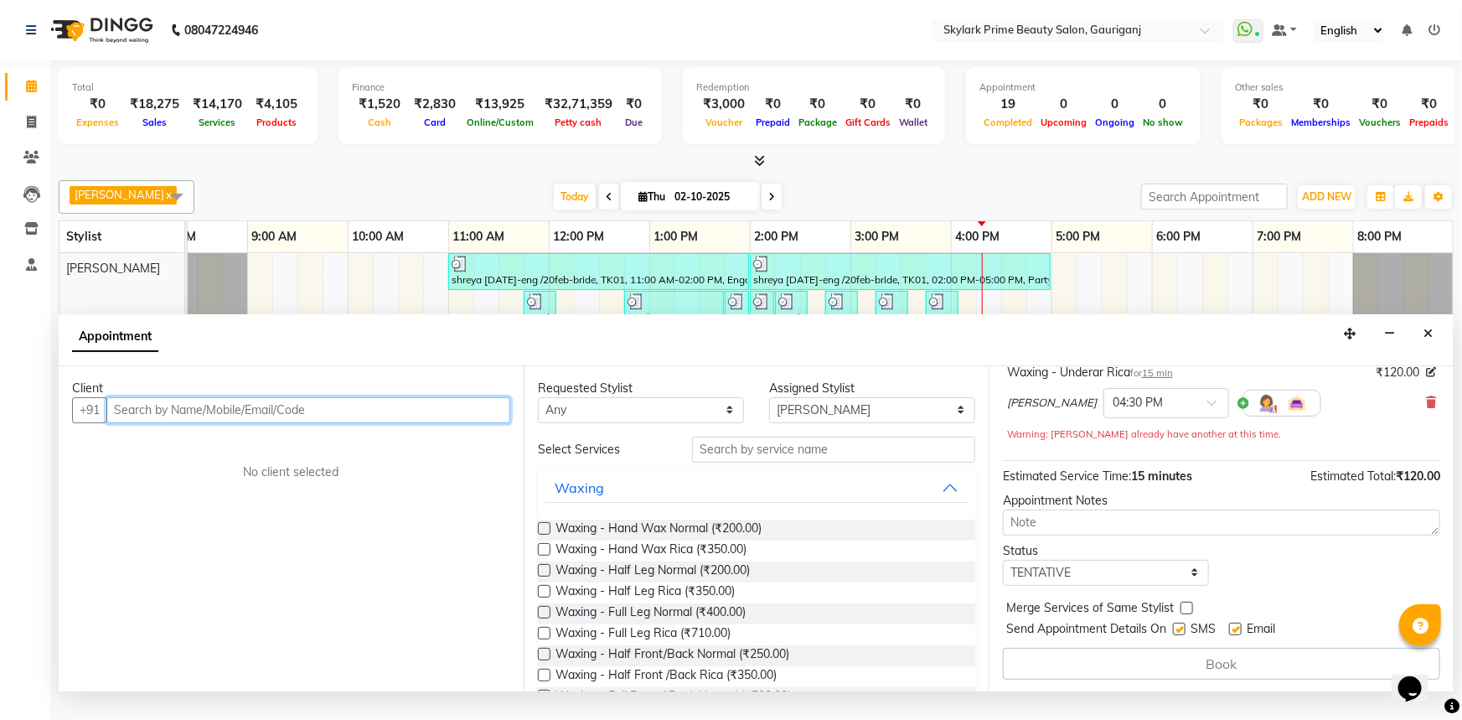
click at [389, 421] on input "text" at bounding box center [308, 410] width 404 height 26
click at [201, 418] on input "text" at bounding box center [308, 410] width 404 height 26
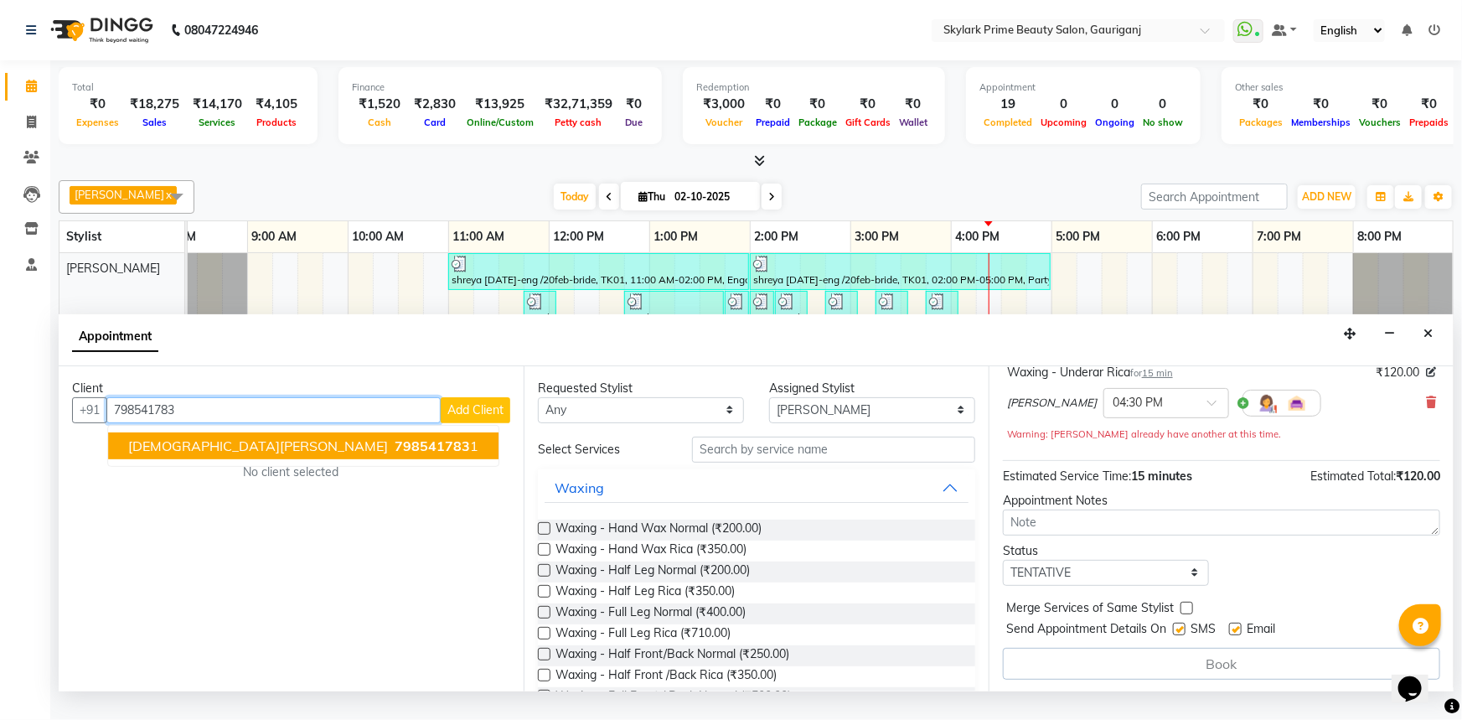
click at [207, 454] on span "vaishnavi mam" at bounding box center [258, 445] width 260 height 17
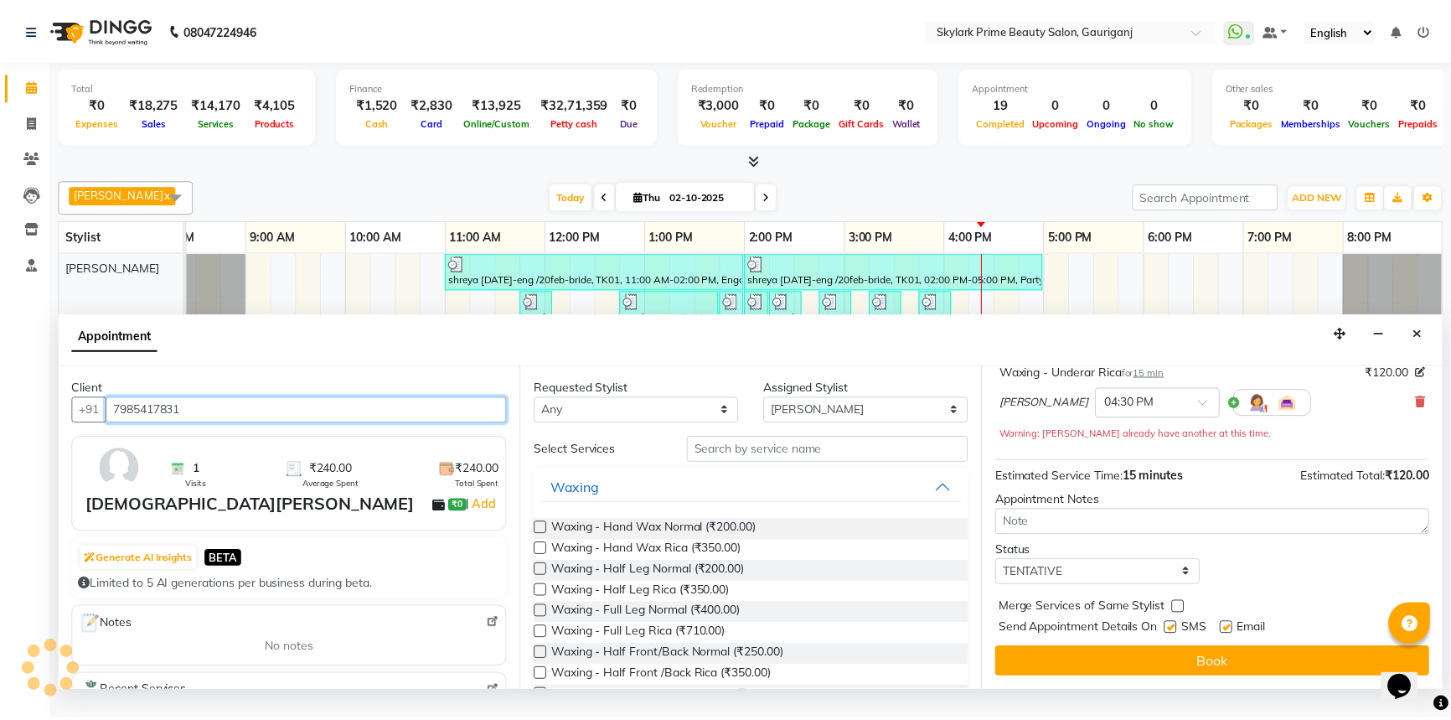
scroll to position [116, 0]
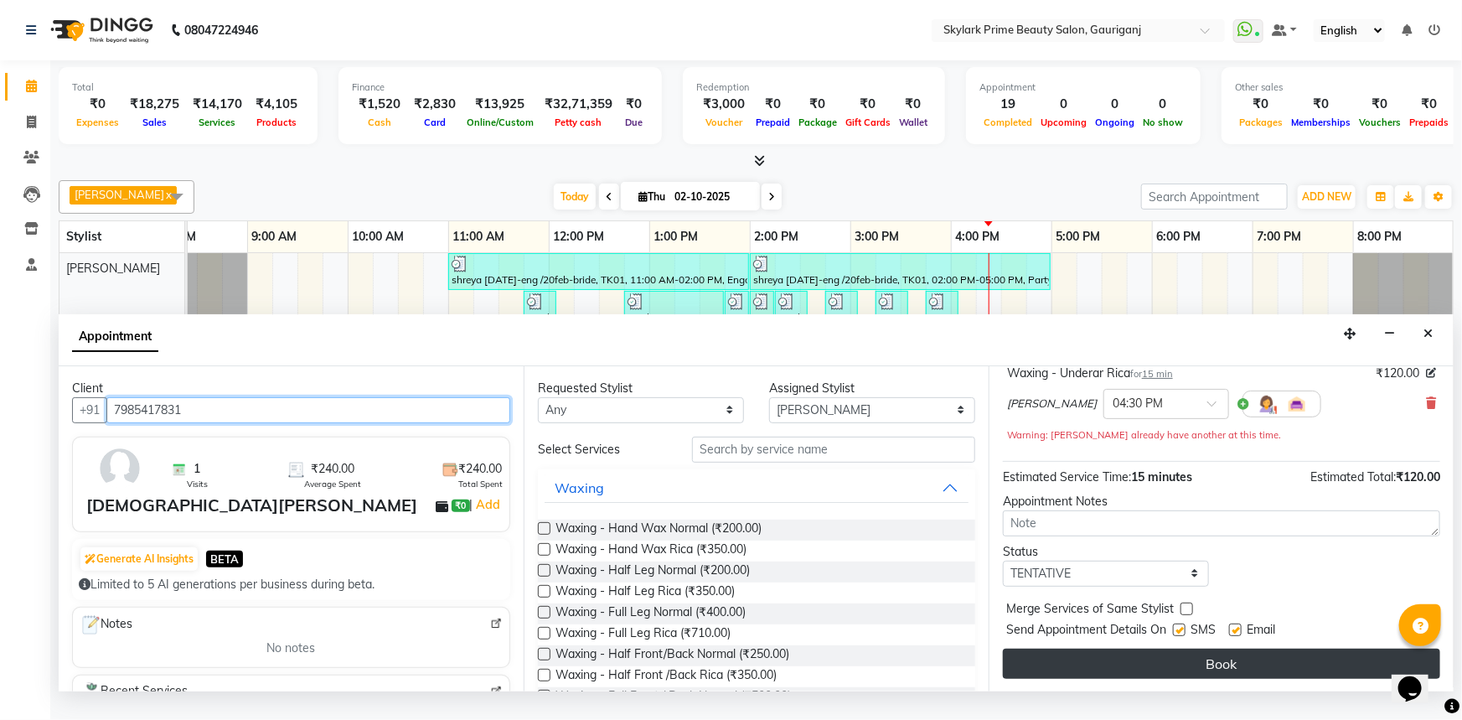
type input "7985417831"
click at [1161, 679] on button "Book" at bounding box center [1221, 663] width 437 height 30
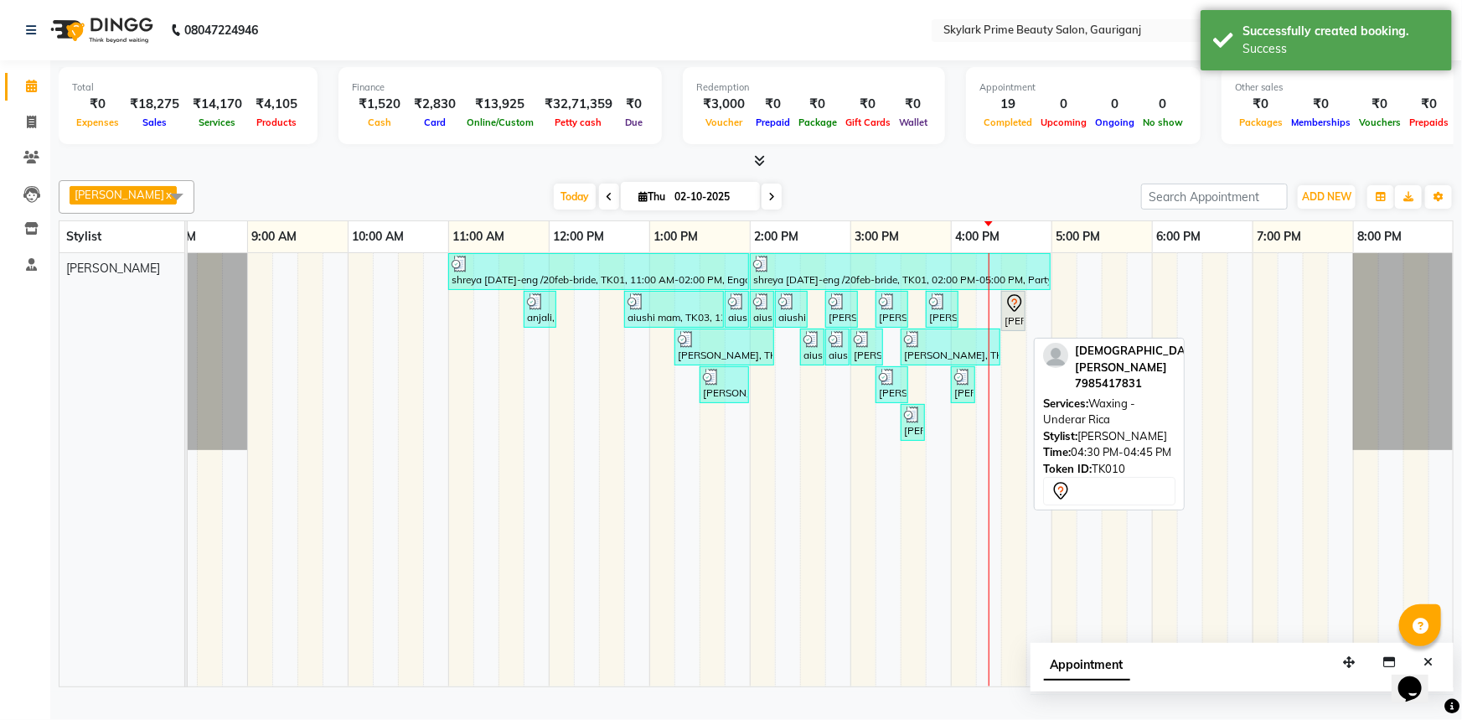
click at [1014, 313] on icon at bounding box center [1014, 303] width 20 height 20
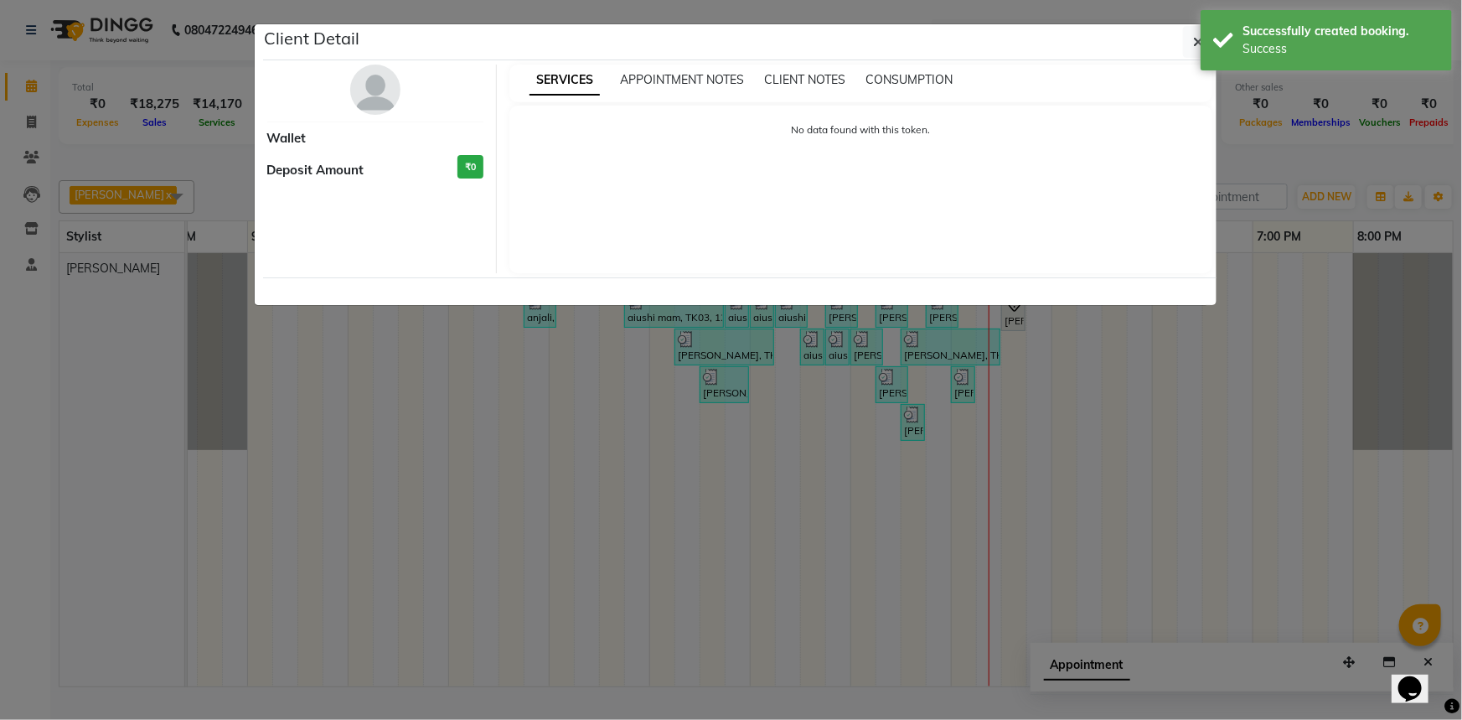
select select "7"
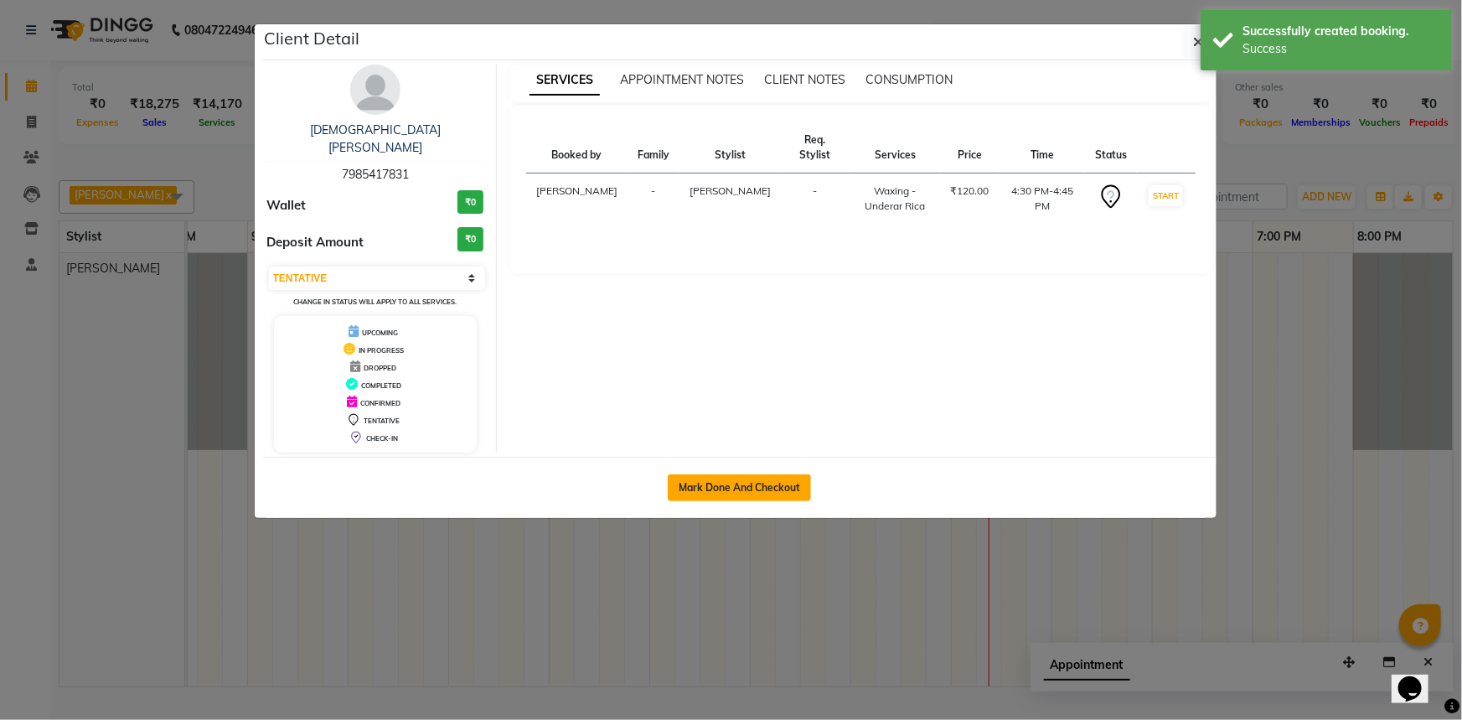
click at [757, 474] on button "Mark Done And Checkout" at bounding box center [739, 487] width 143 height 27
select select "service"
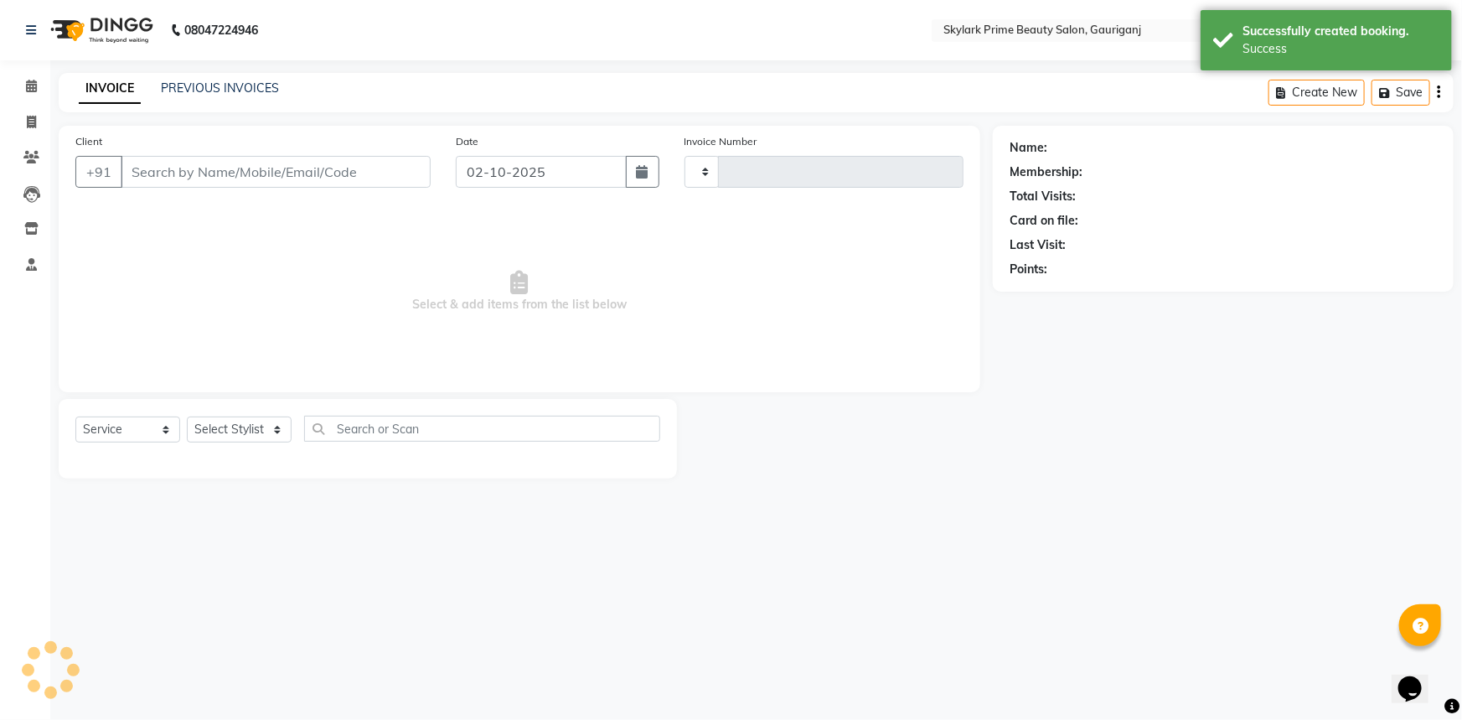
type input "3685"
select select "4735"
type input "7985417831"
select select "30218"
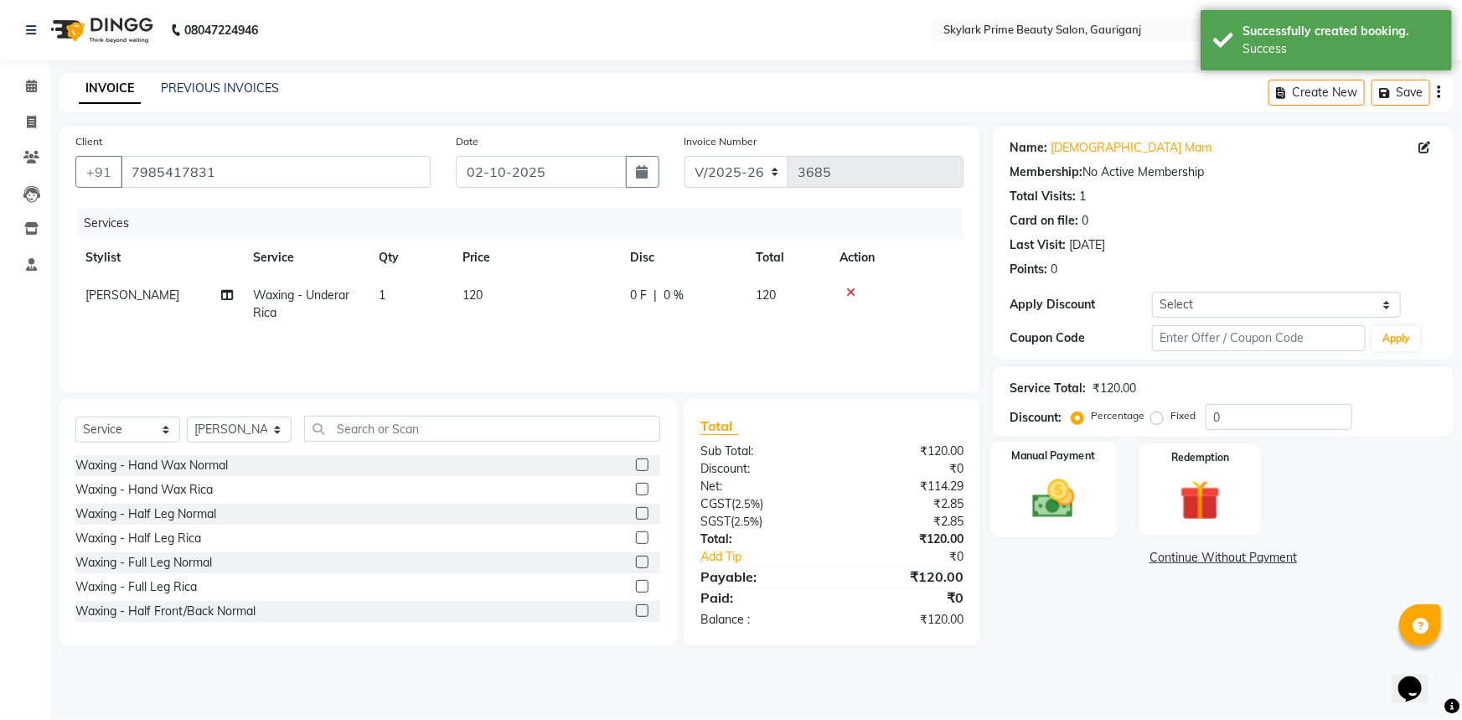
click at [1056, 489] on img at bounding box center [1054, 498] width 69 height 49
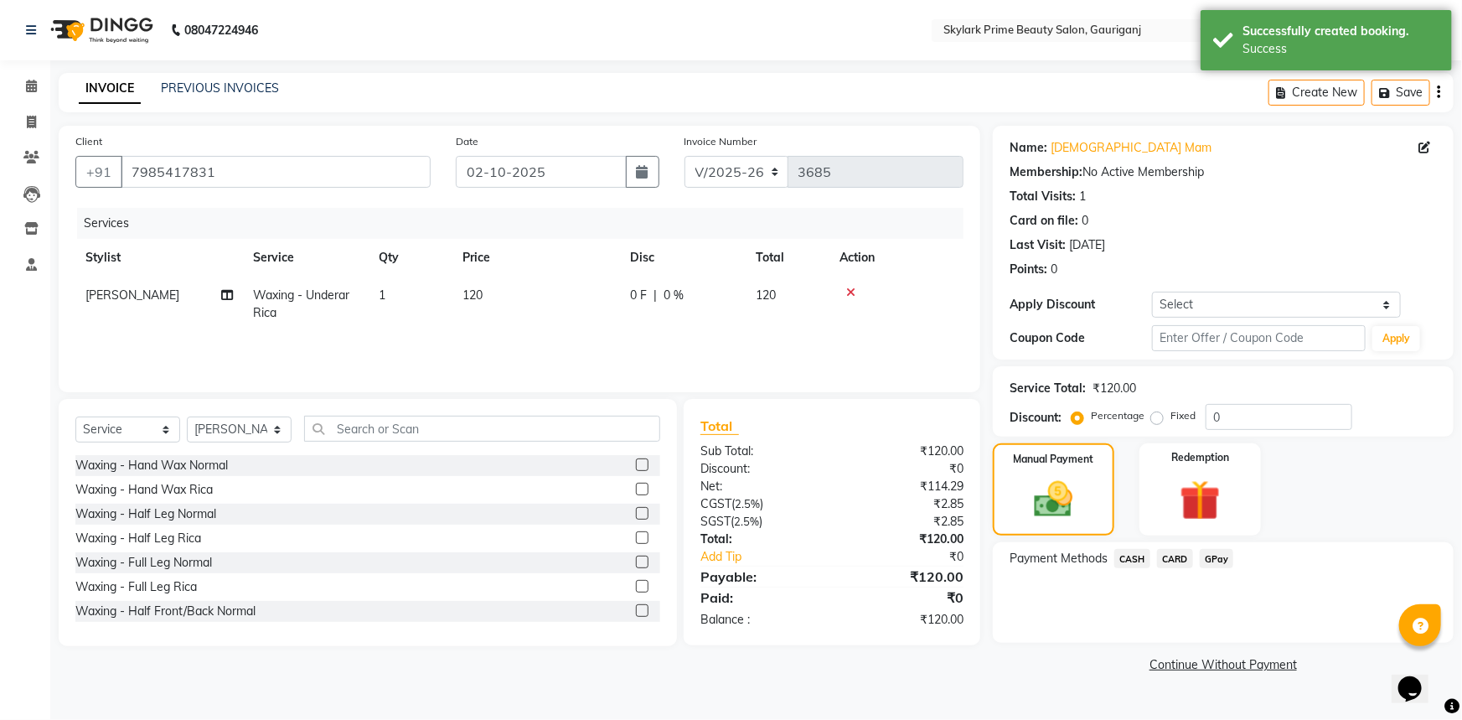
click at [1115, 561] on span "CASH" at bounding box center [1132, 558] width 36 height 19
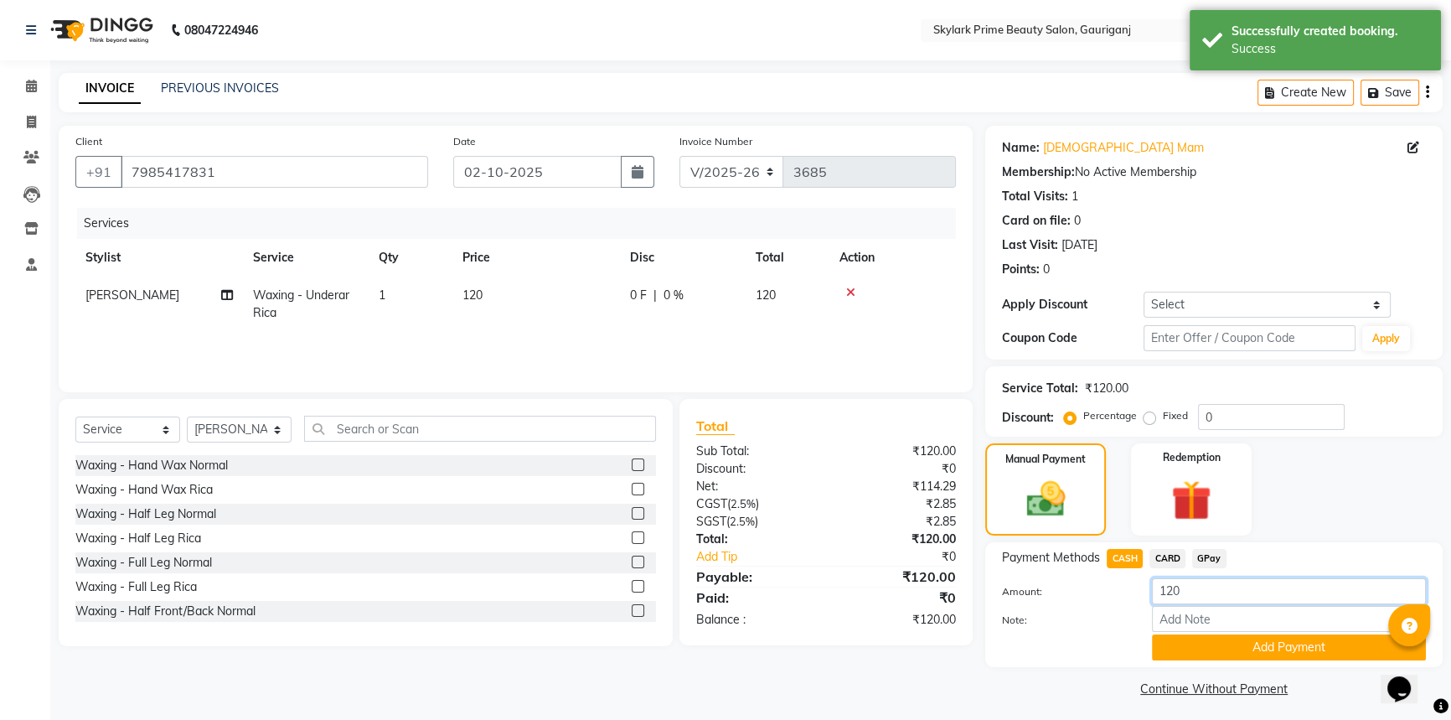
click at [1178, 588] on input "120" at bounding box center [1289, 591] width 274 height 26
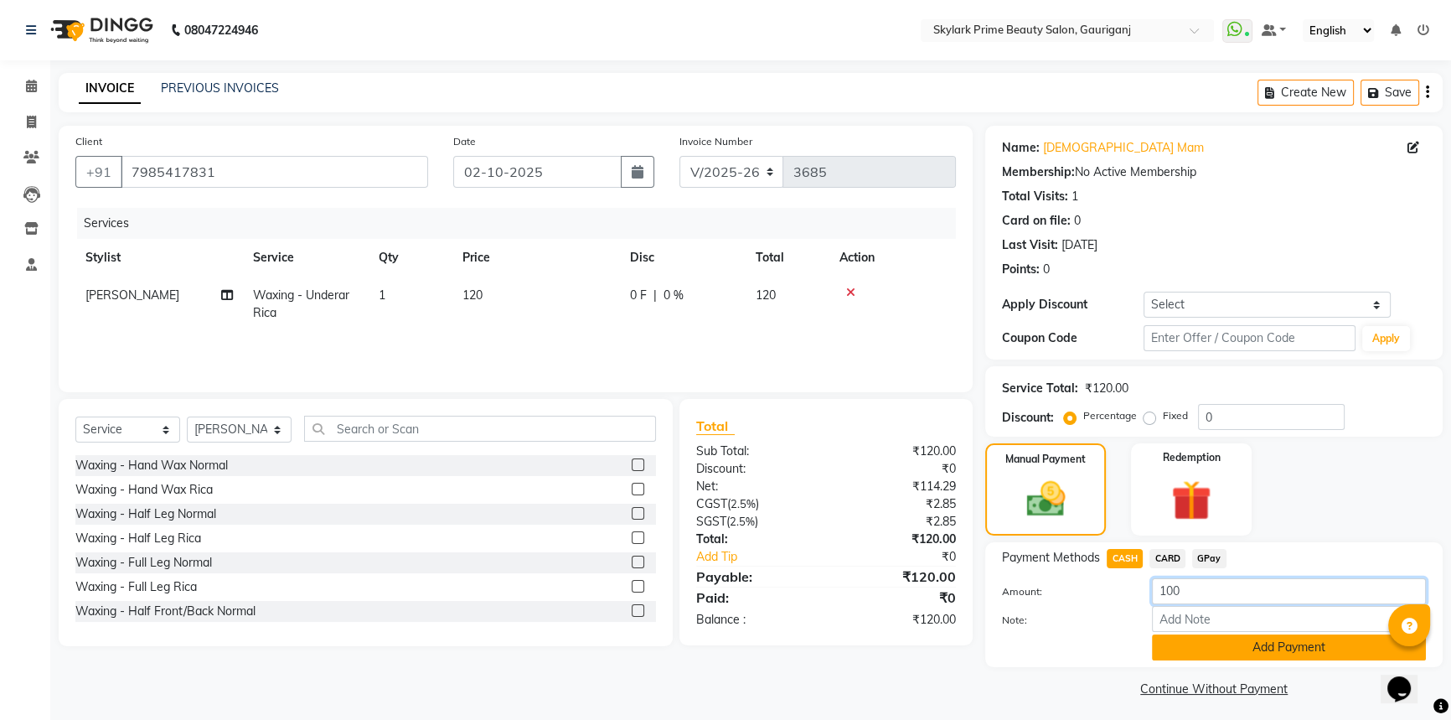
type input "100"
click at [1180, 648] on button "Add Payment" at bounding box center [1289, 647] width 274 height 26
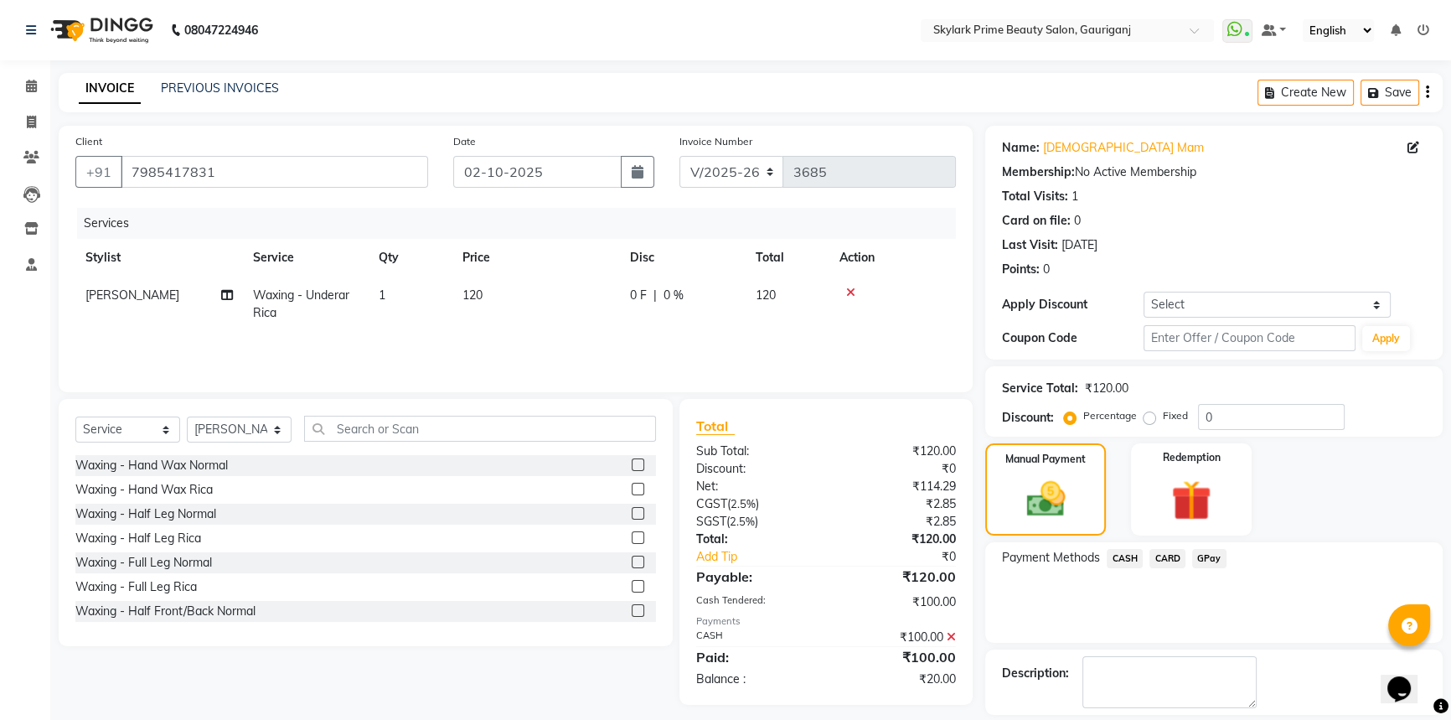
click at [1207, 557] on span "GPay" at bounding box center [1209, 558] width 34 height 19
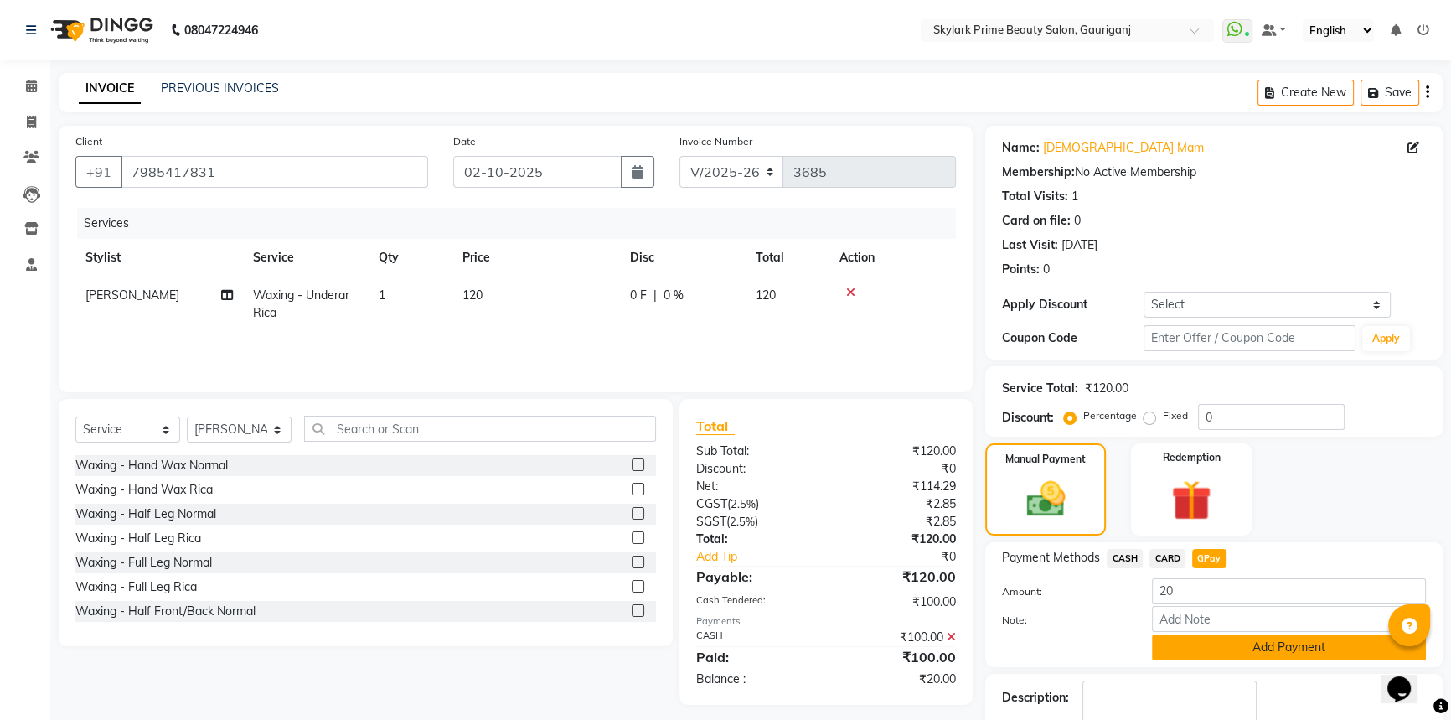
click at [1189, 651] on button "Add Payment" at bounding box center [1289, 647] width 274 height 26
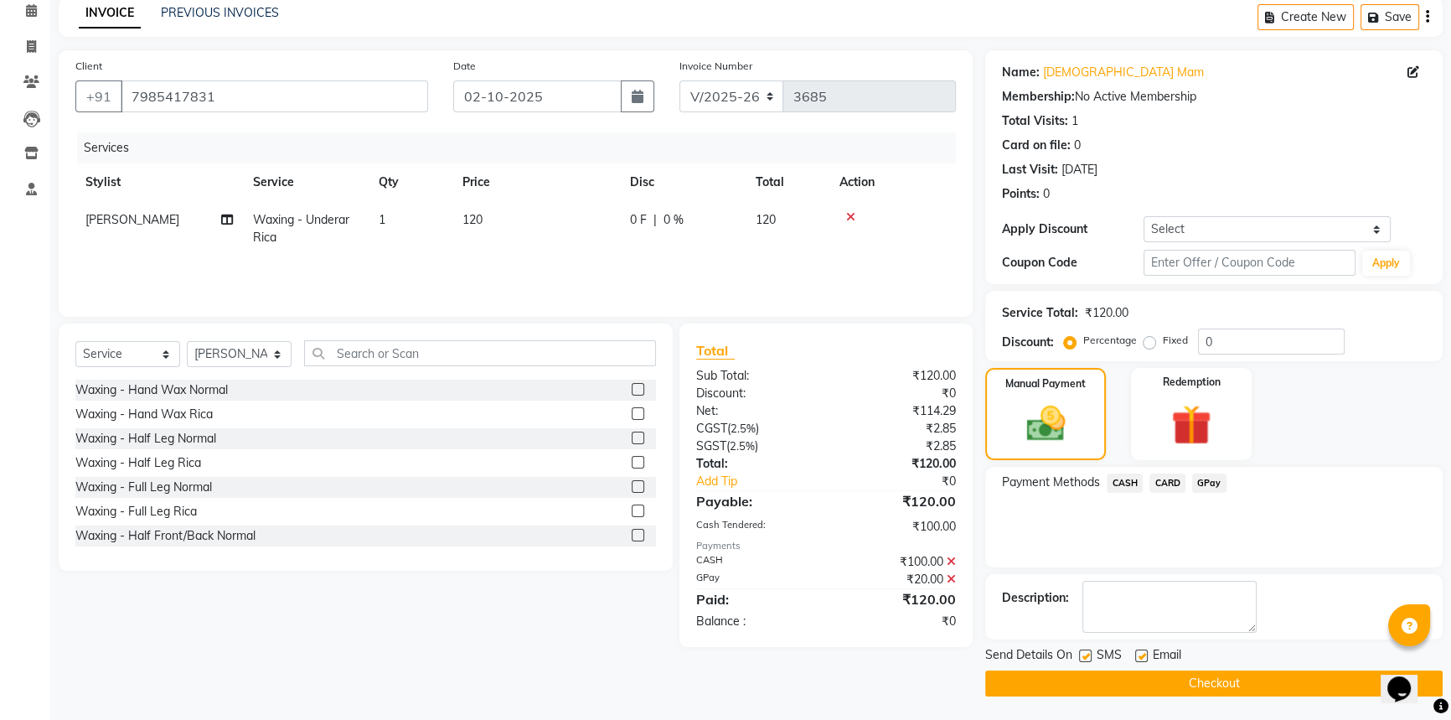
scroll to position [75, 0]
click at [1155, 675] on button "Checkout" at bounding box center [1213, 683] width 457 height 26
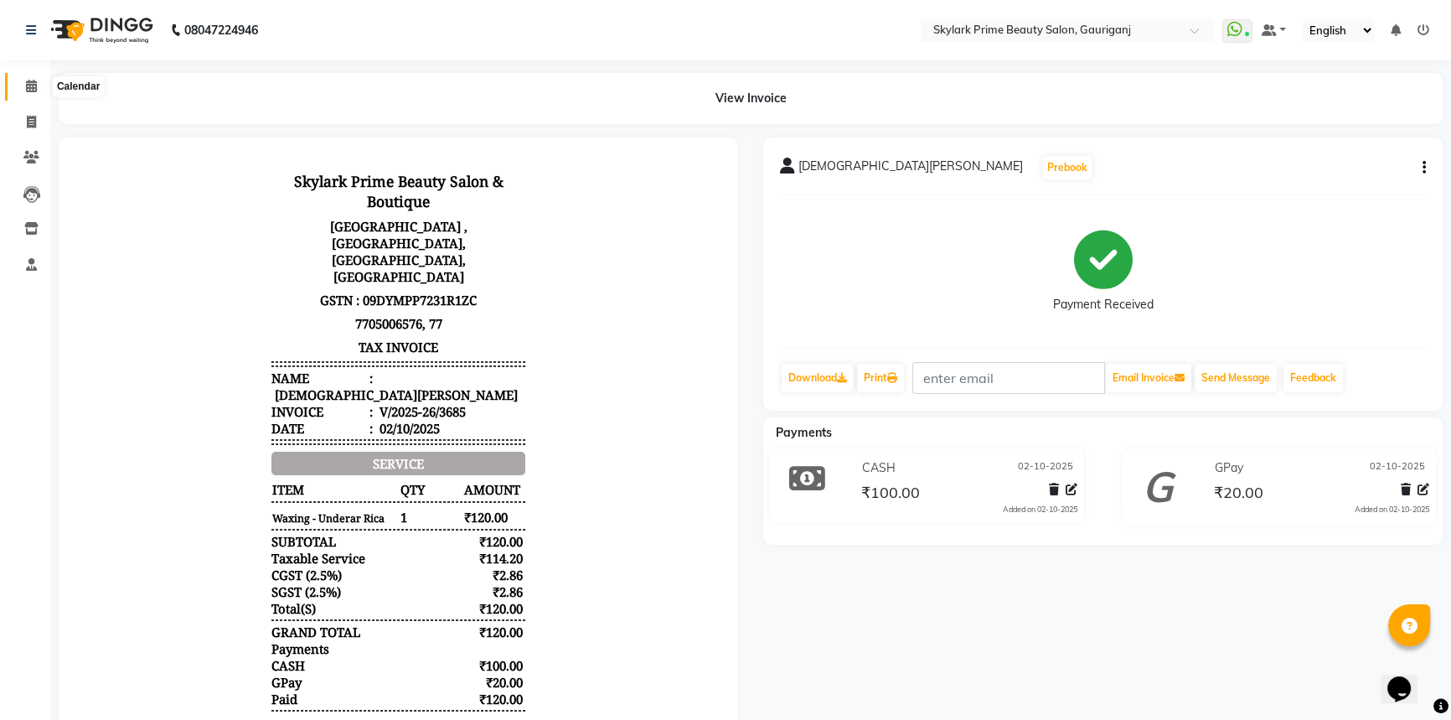
click at [28, 86] on icon at bounding box center [31, 86] width 11 height 13
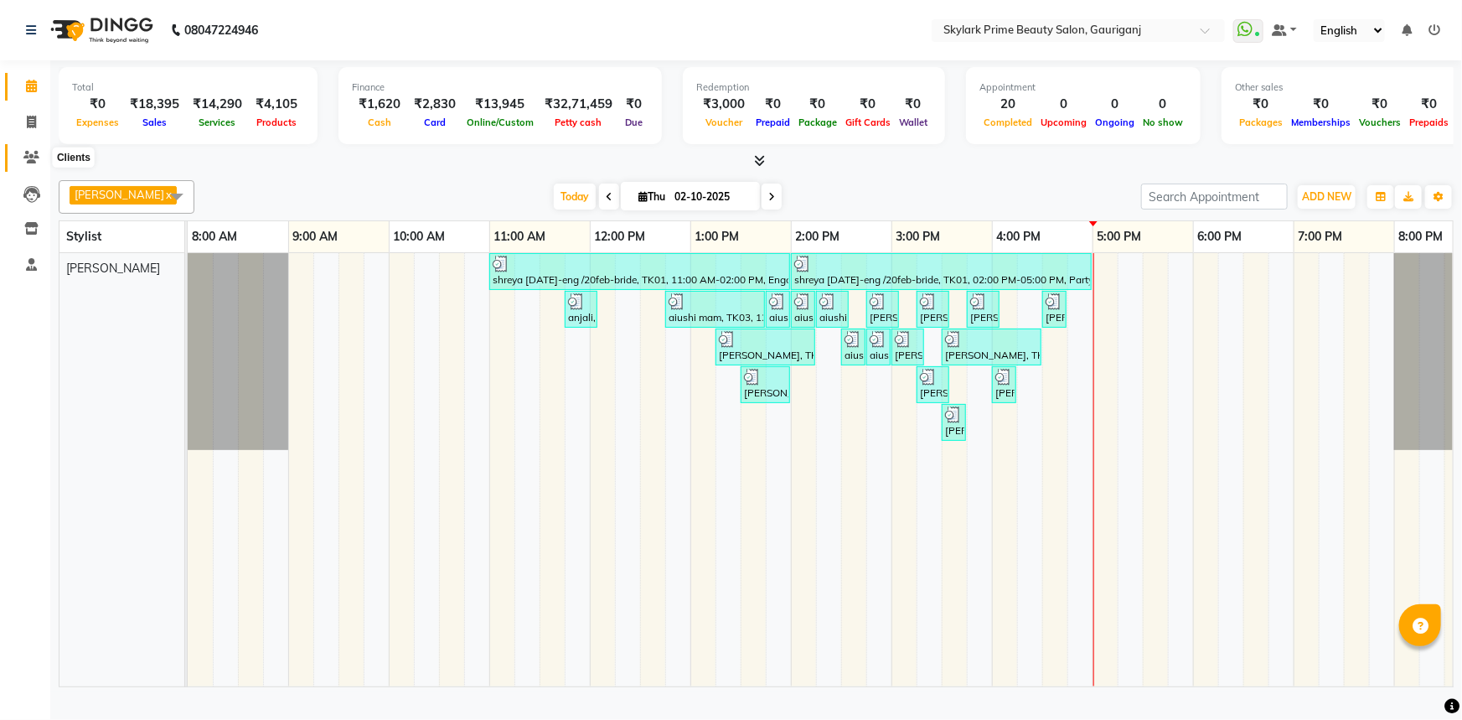
click at [30, 156] on icon at bounding box center [31, 157] width 16 height 13
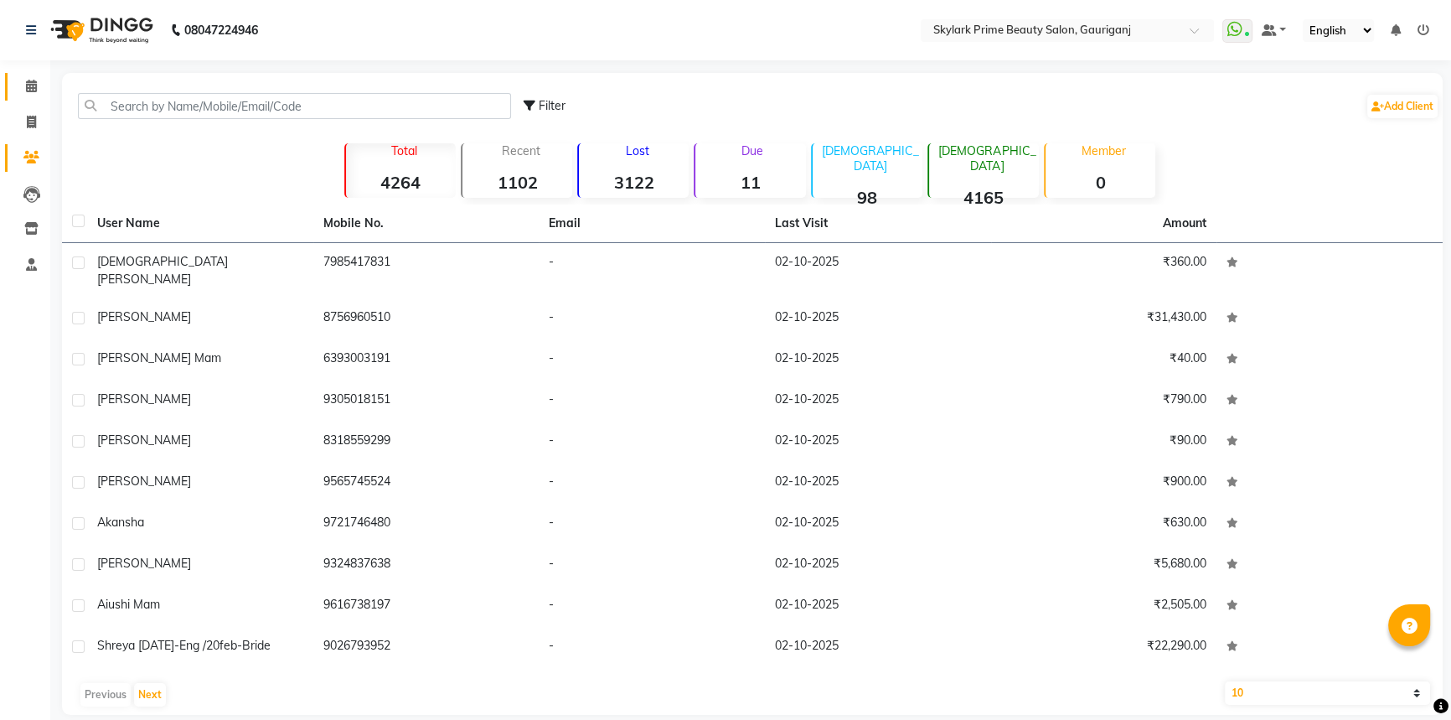
click at [27, 75] on link "Calendar" at bounding box center [25, 87] width 40 height 28
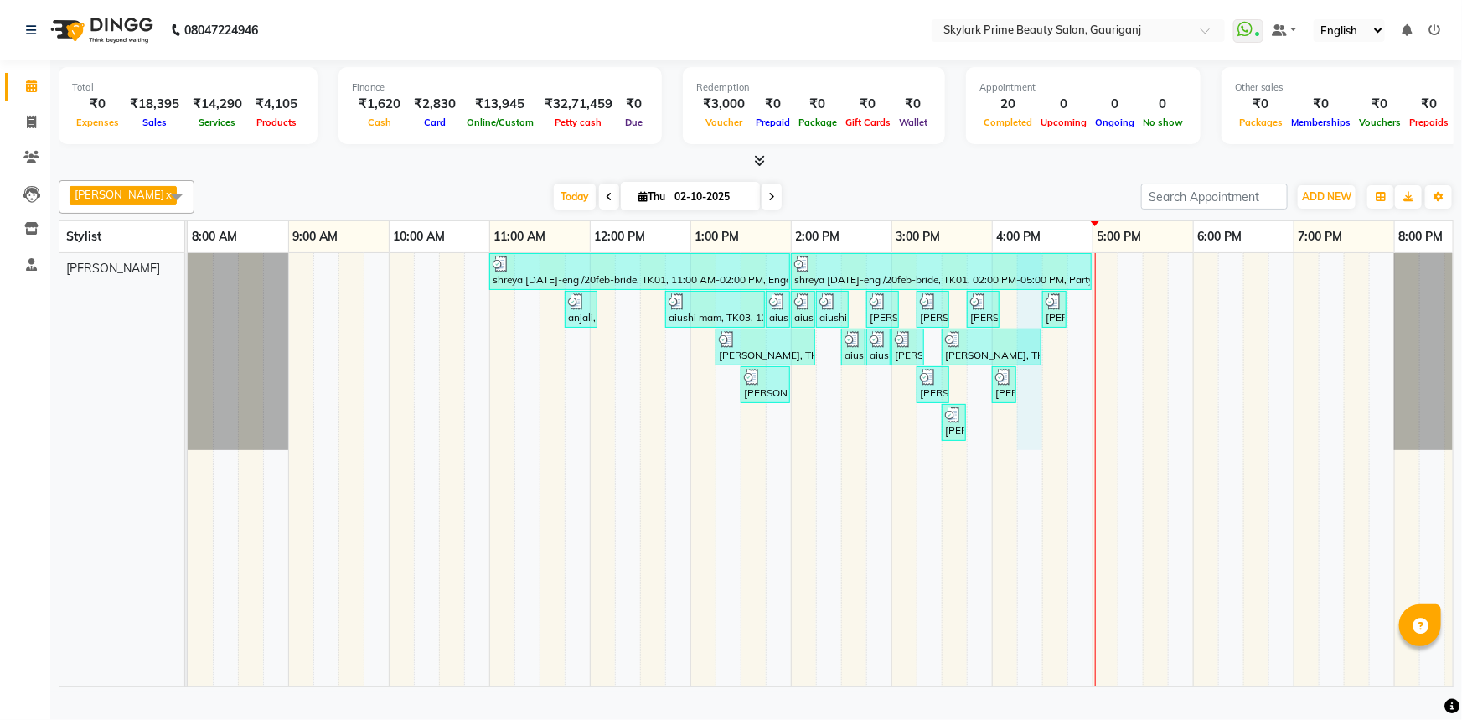
click at [1030, 405] on div "shreya 2oct-eng /20feb-bride, TK01, 11:00 AM-02:00 PM, Engagement Brazillian sh…" at bounding box center [841, 469] width 1307 height 433
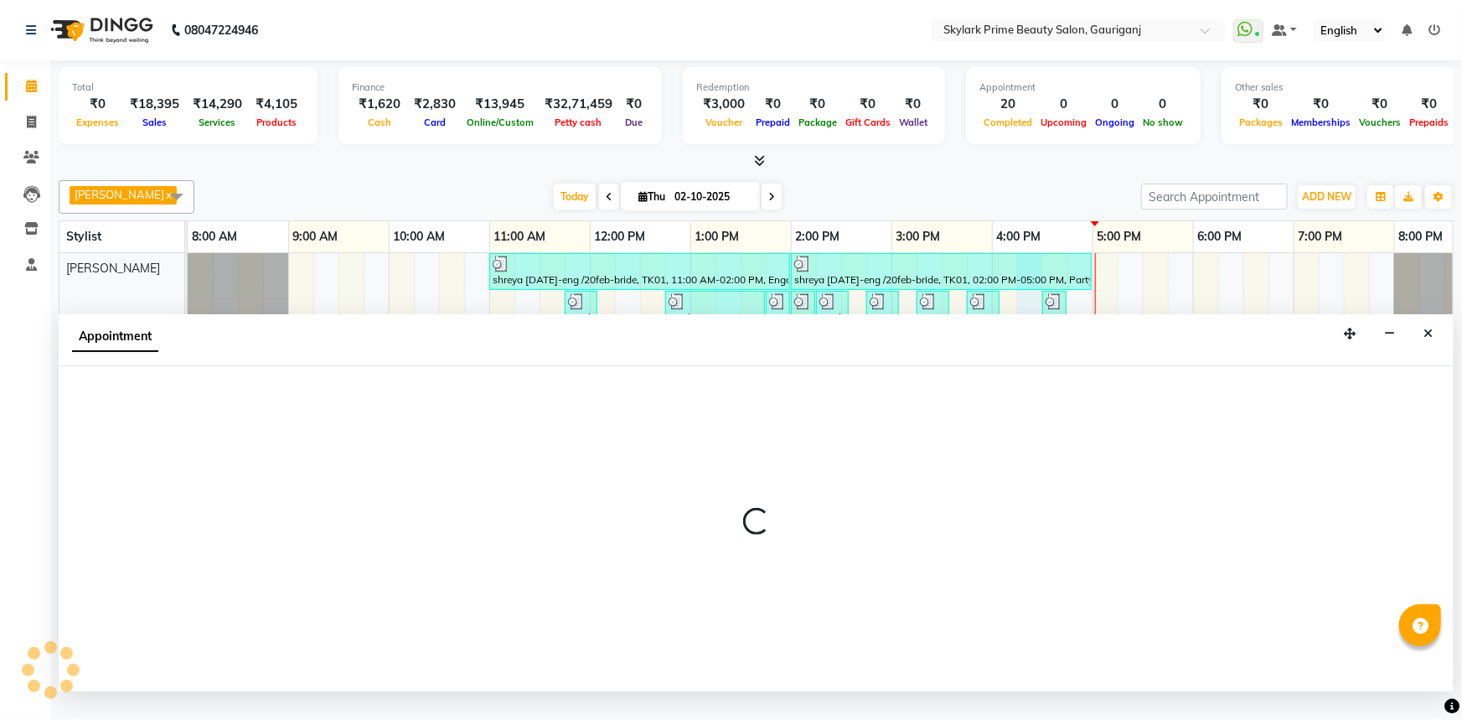
select select "30218"
select select "975"
select select "tentative"
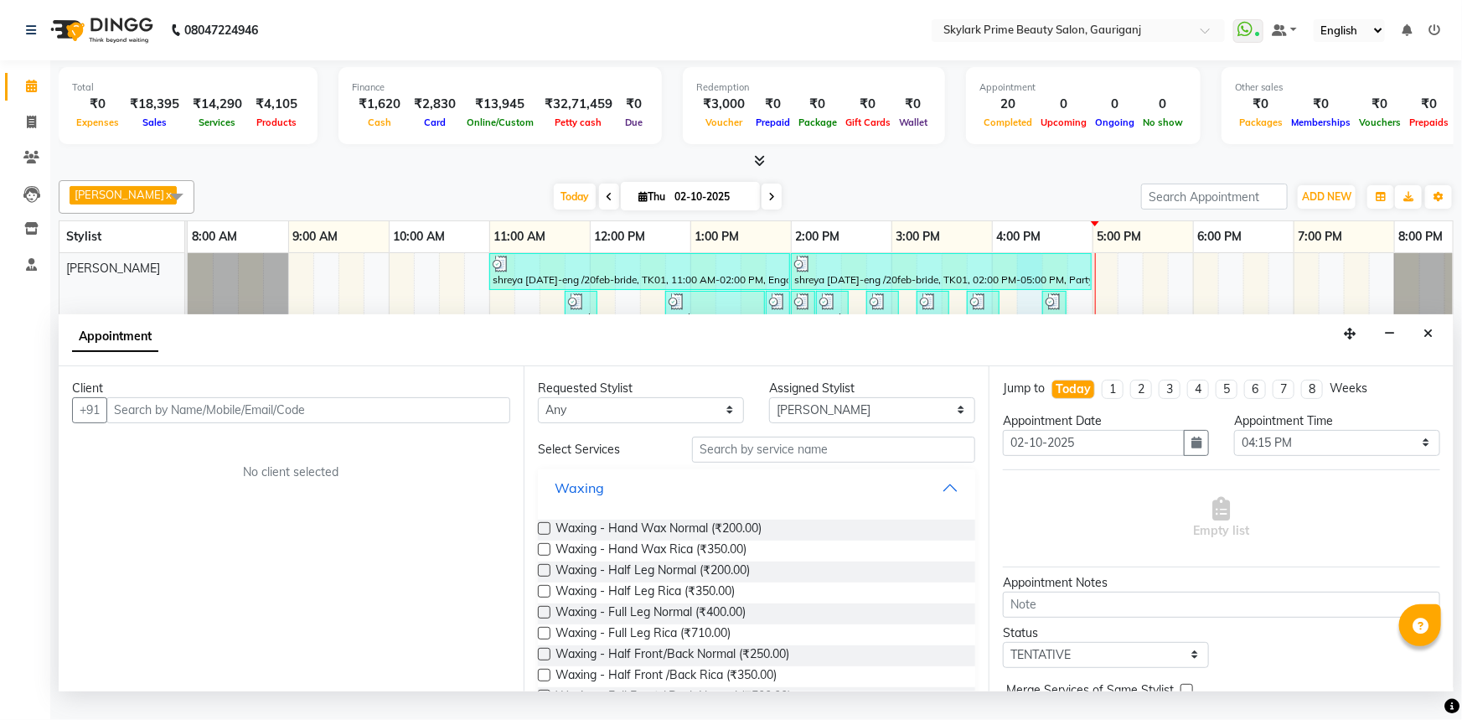
click at [938, 493] on button "Waxing" at bounding box center [757, 487] width 424 height 30
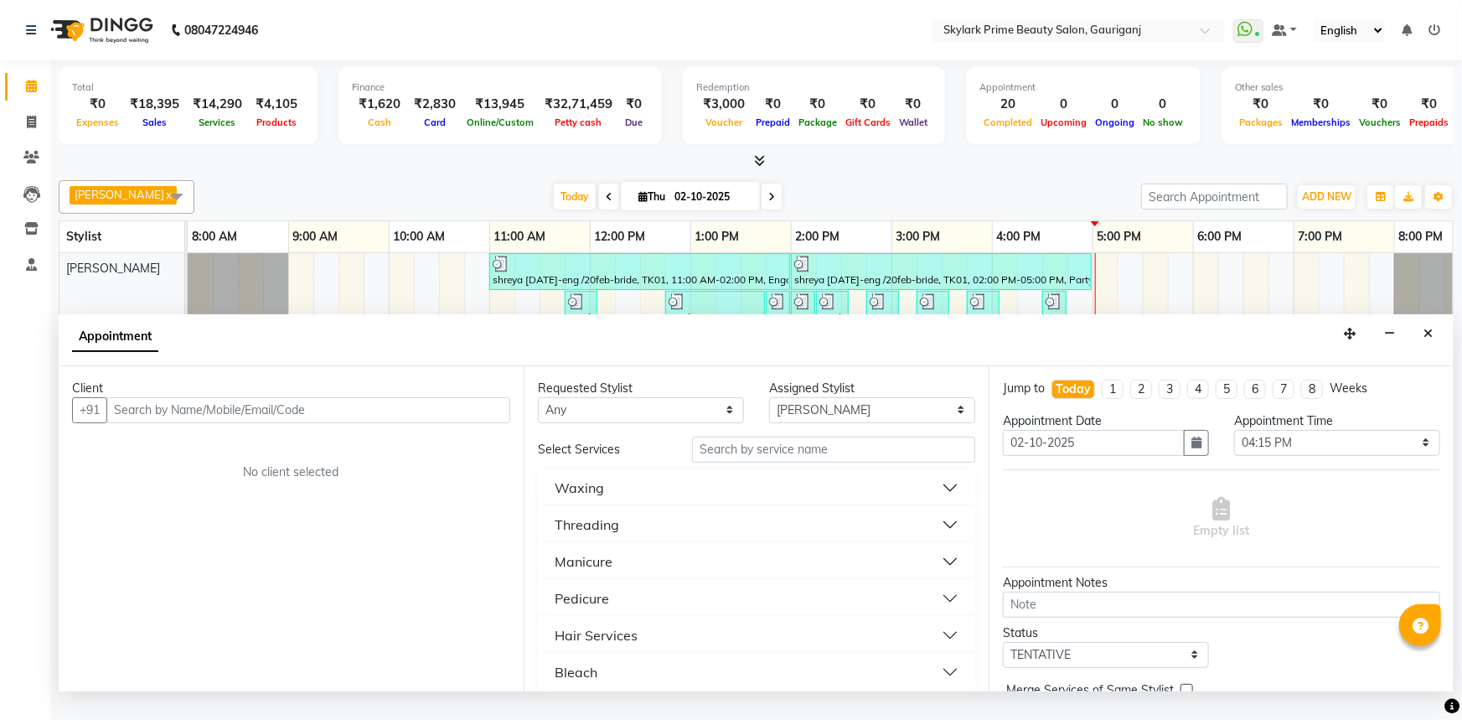
click at [581, 534] on div "Threading" at bounding box center [587, 524] width 65 height 20
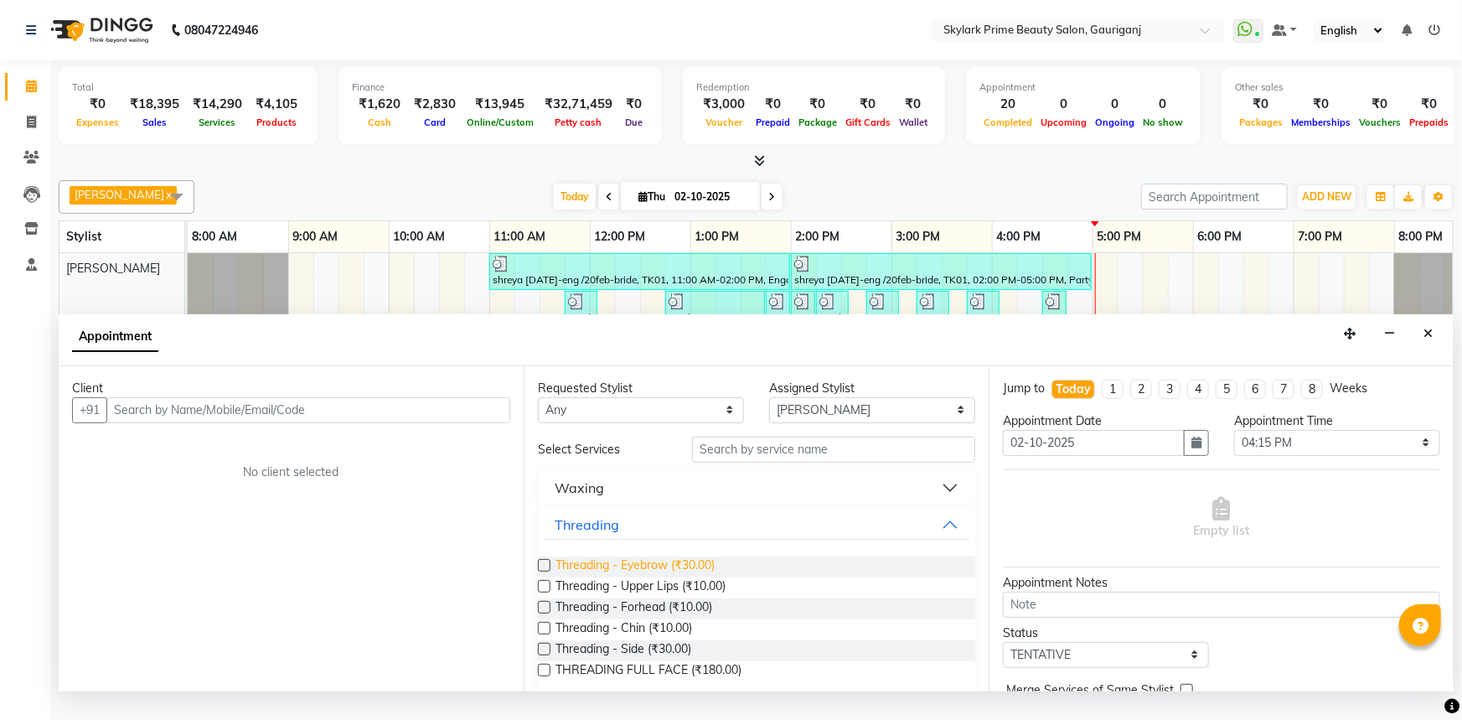
click at [594, 577] on span "Threading - Eyebrow (₹30.00)" at bounding box center [634, 566] width 159 height 21
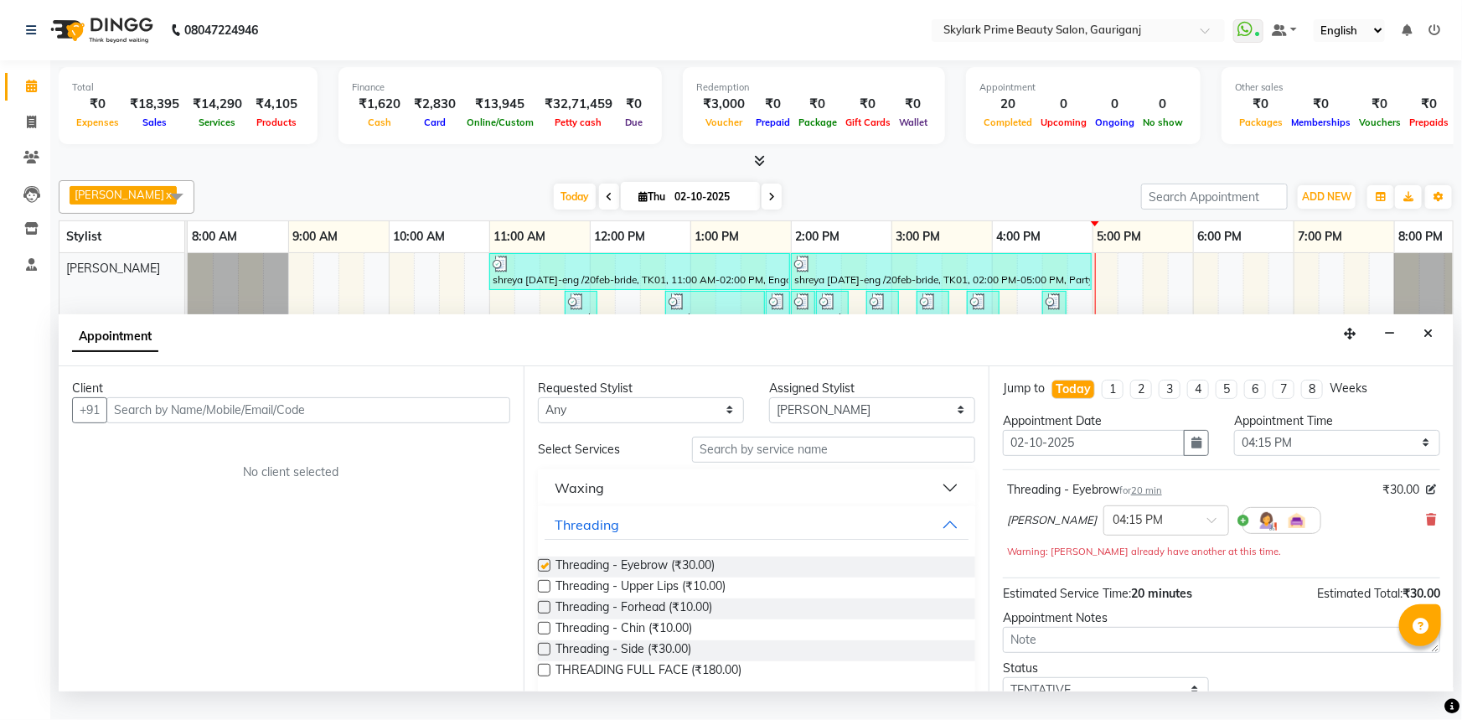
checkbox input "false"
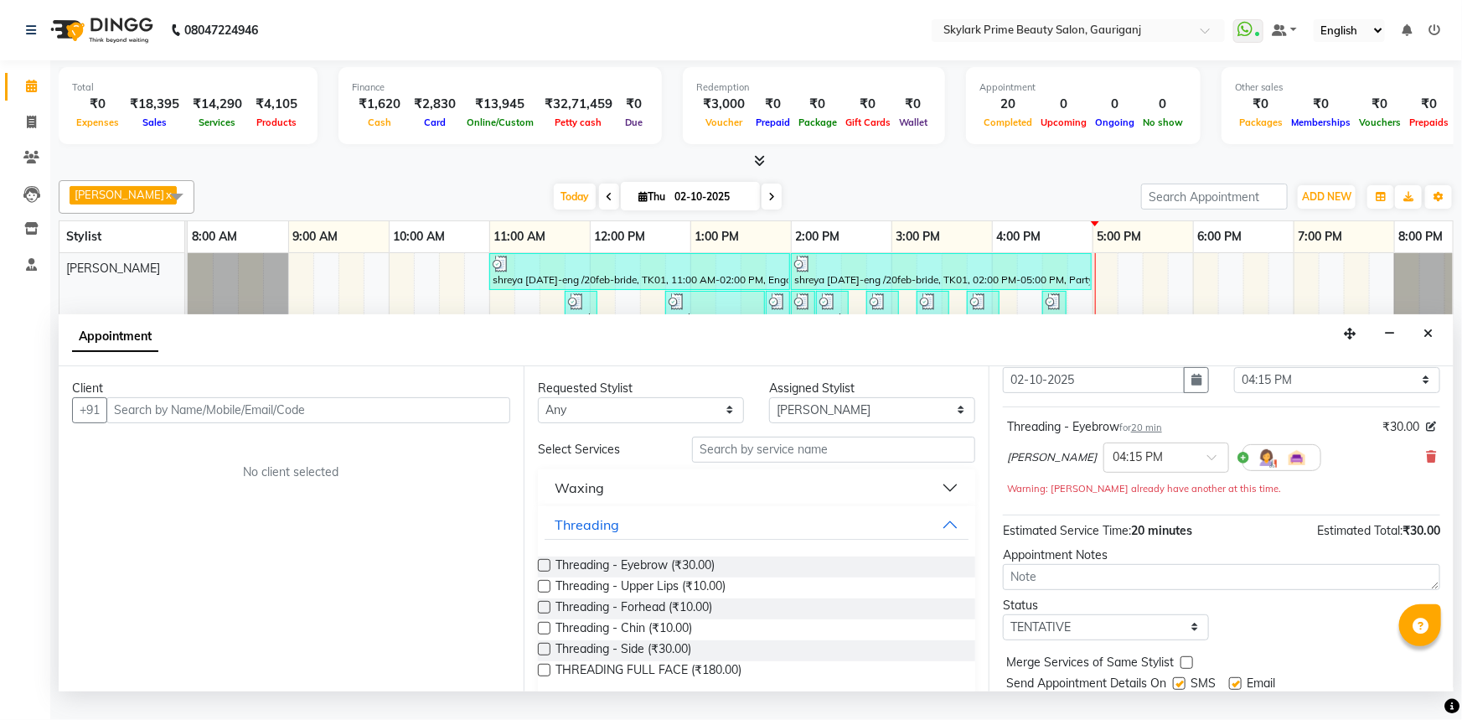
scroll to position [117, 0]
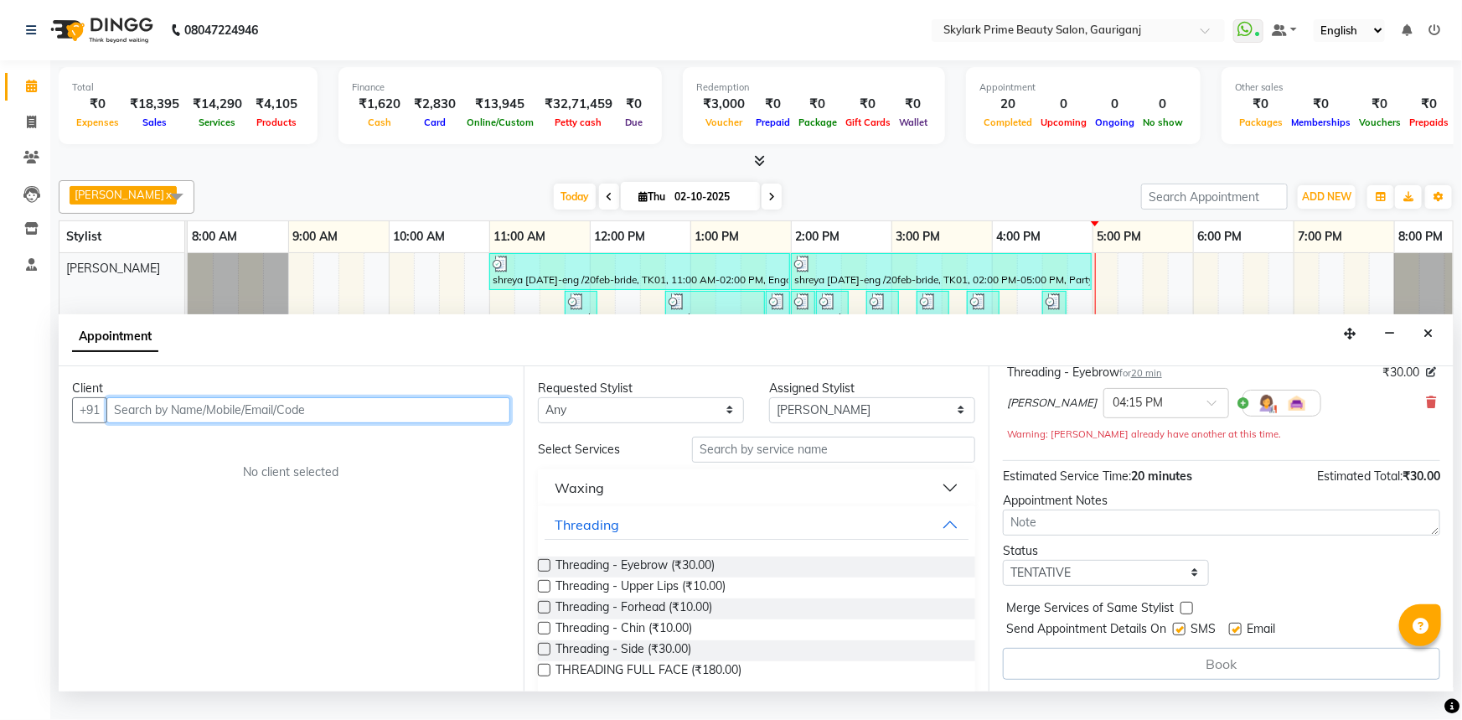
click at [256, 418] on input "text" at bounding box center [308, 410] width 404 height 26
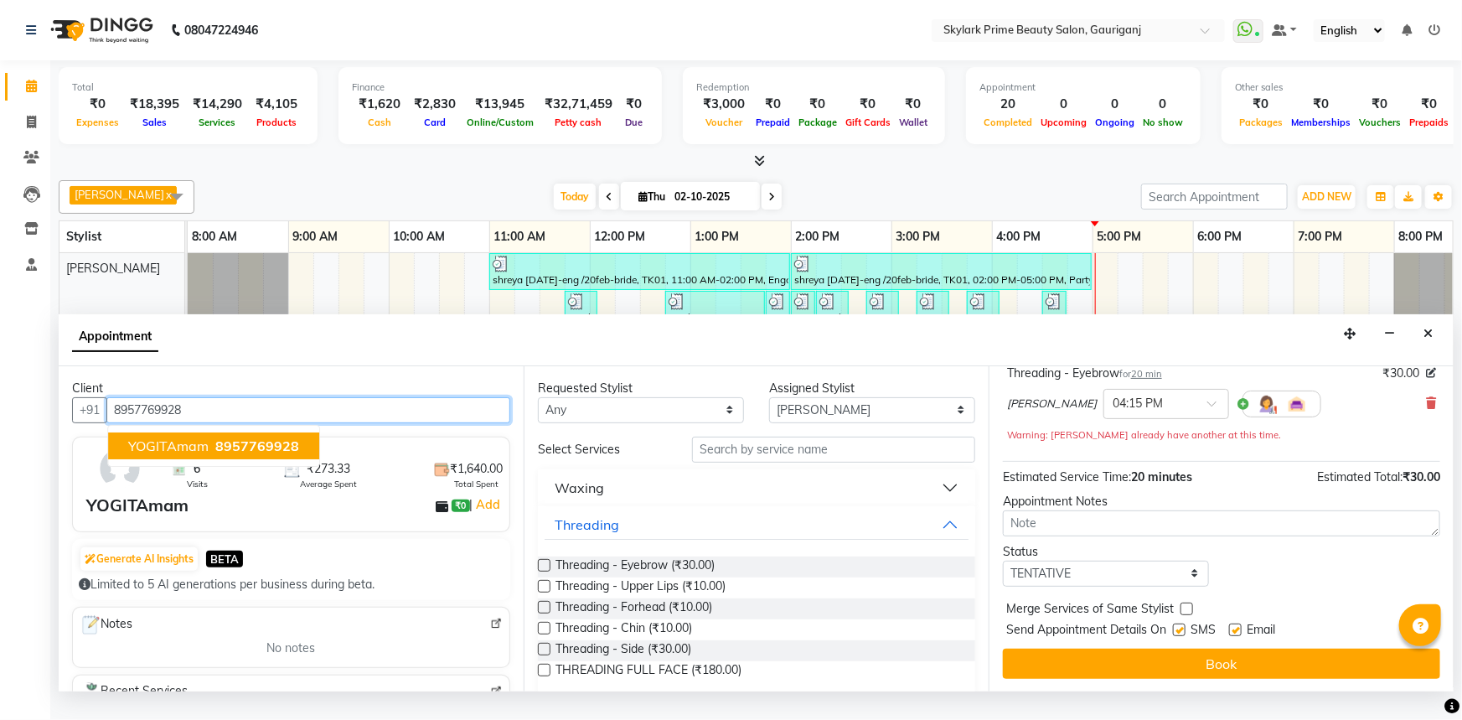
click at [197, 454] on span "YOGITAmam" at bounding box center [168, 445] width 80 height 17
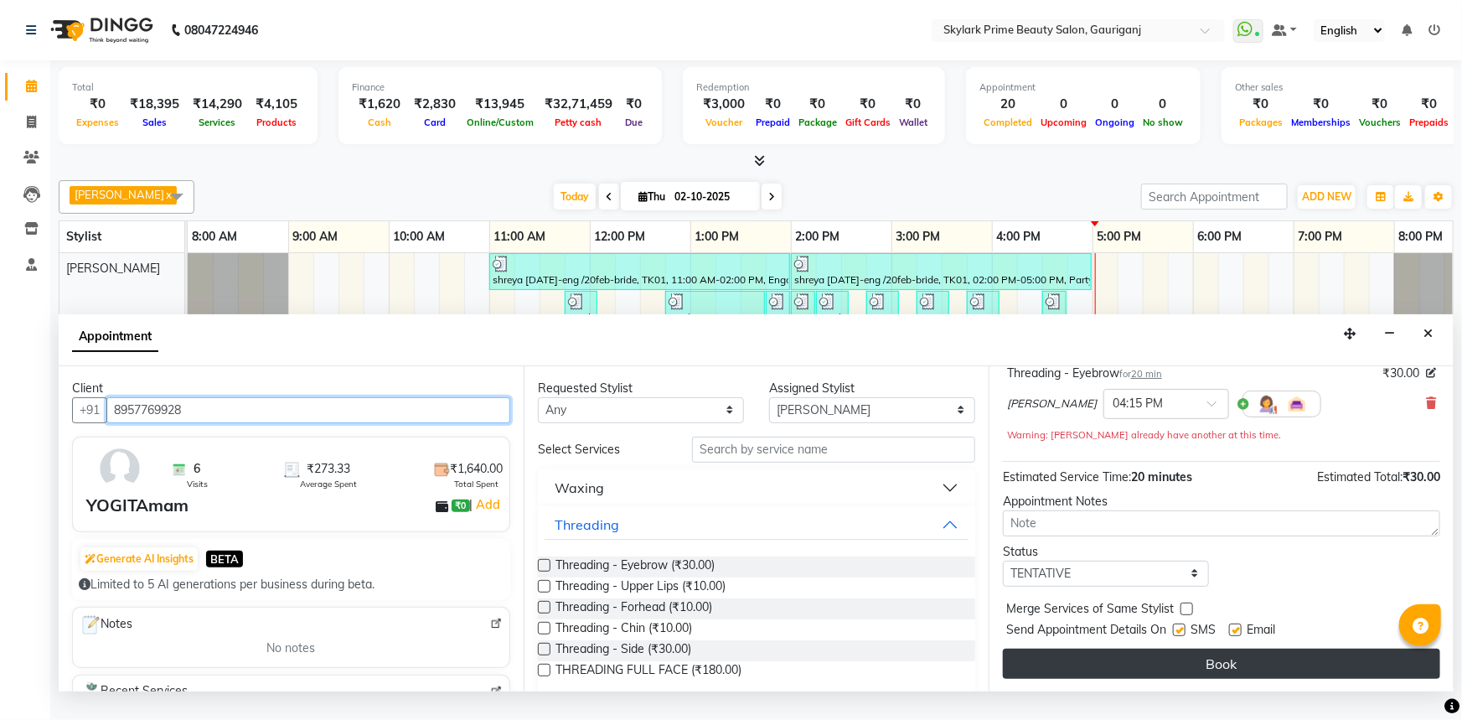
type input "8957769928"
click at [1140, 679] on button "Book" at bounding box center [1221, 663] width 437 height 30
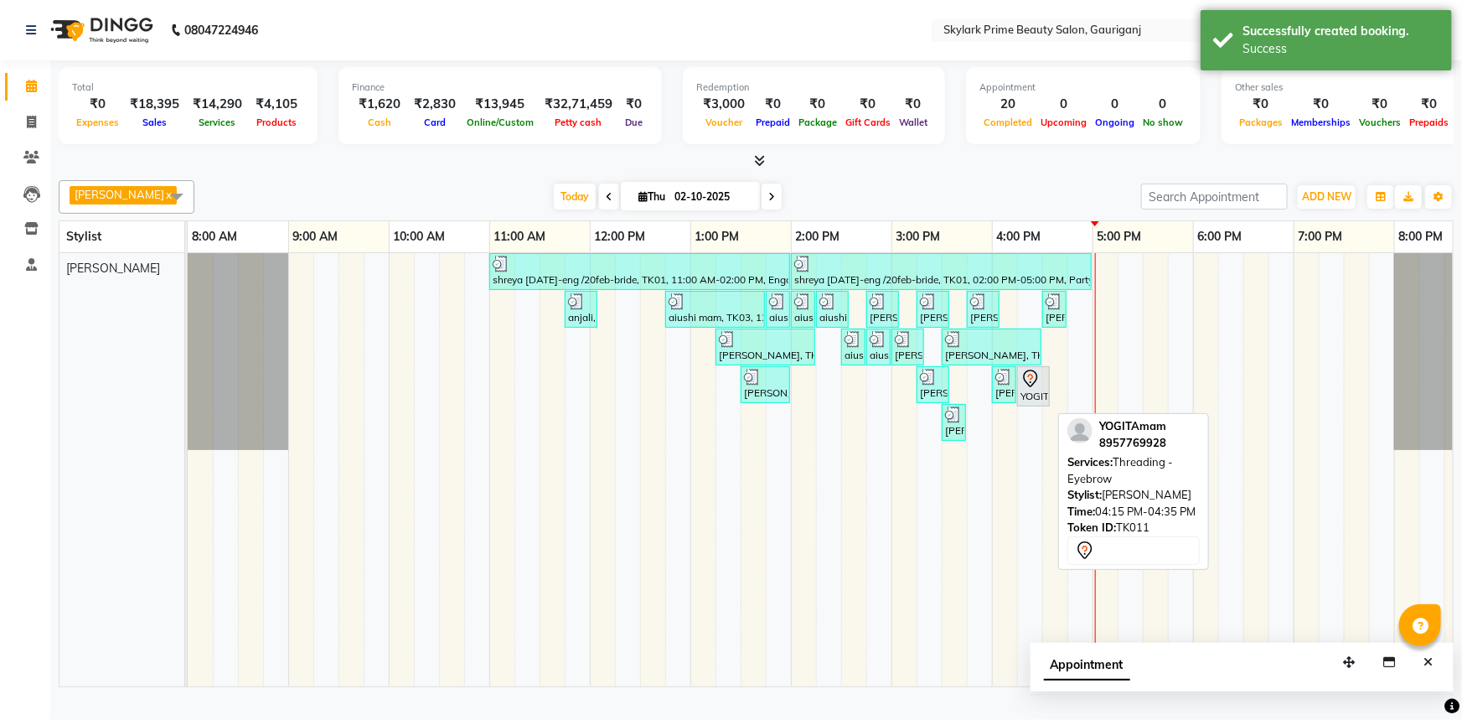
click at [1038, 389] on icon at bounding box center [1030, 379] width 20 height 20
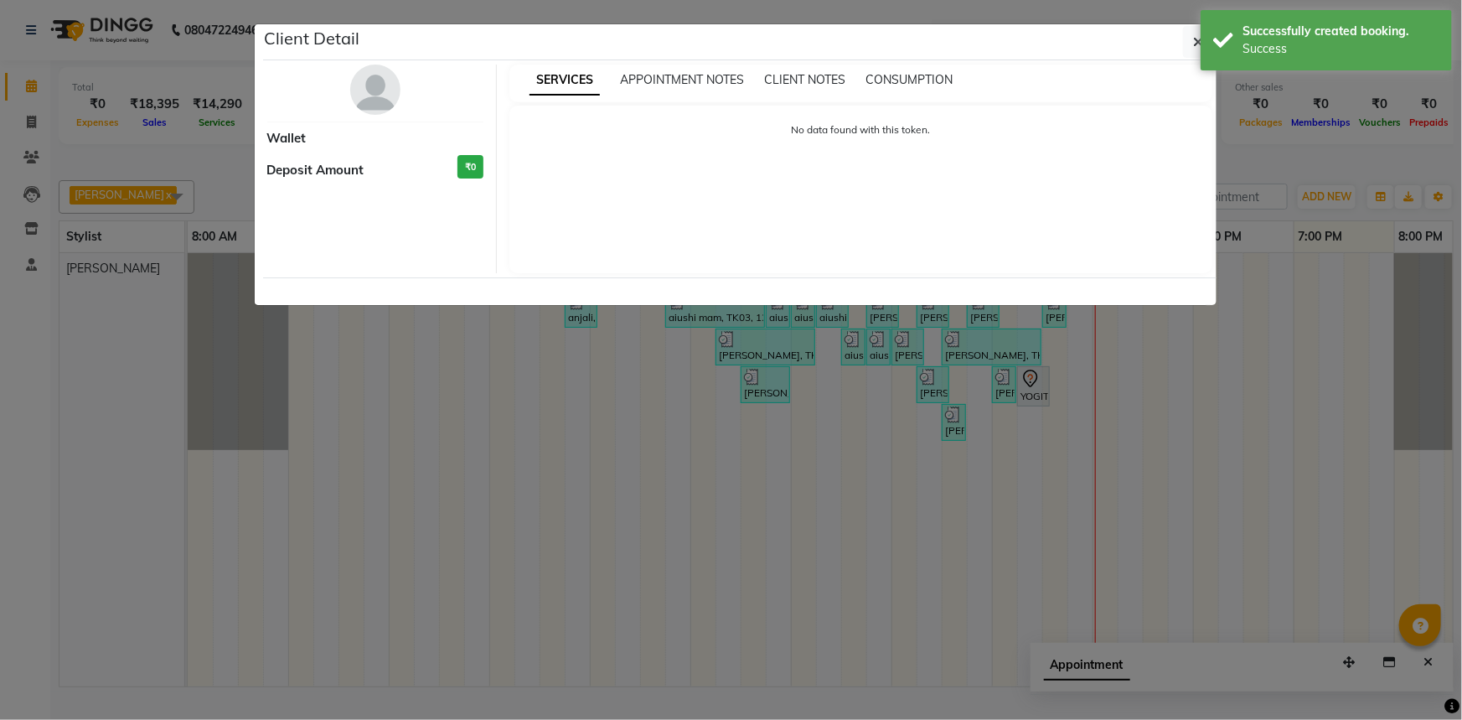
select select "7"
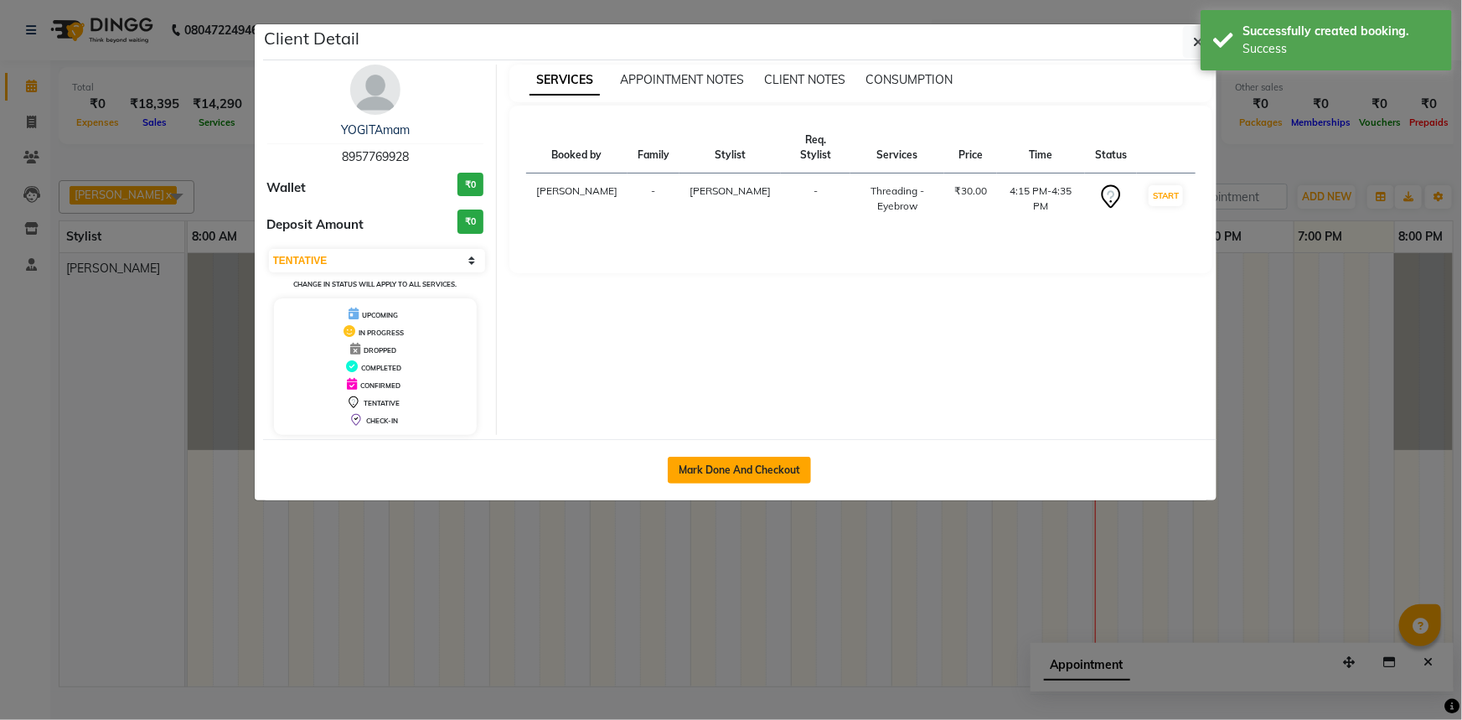
click at [779, 461] on button "Mark Done And Checkout" at bounding box center [739, 470] width 143 height 27
select select "service"
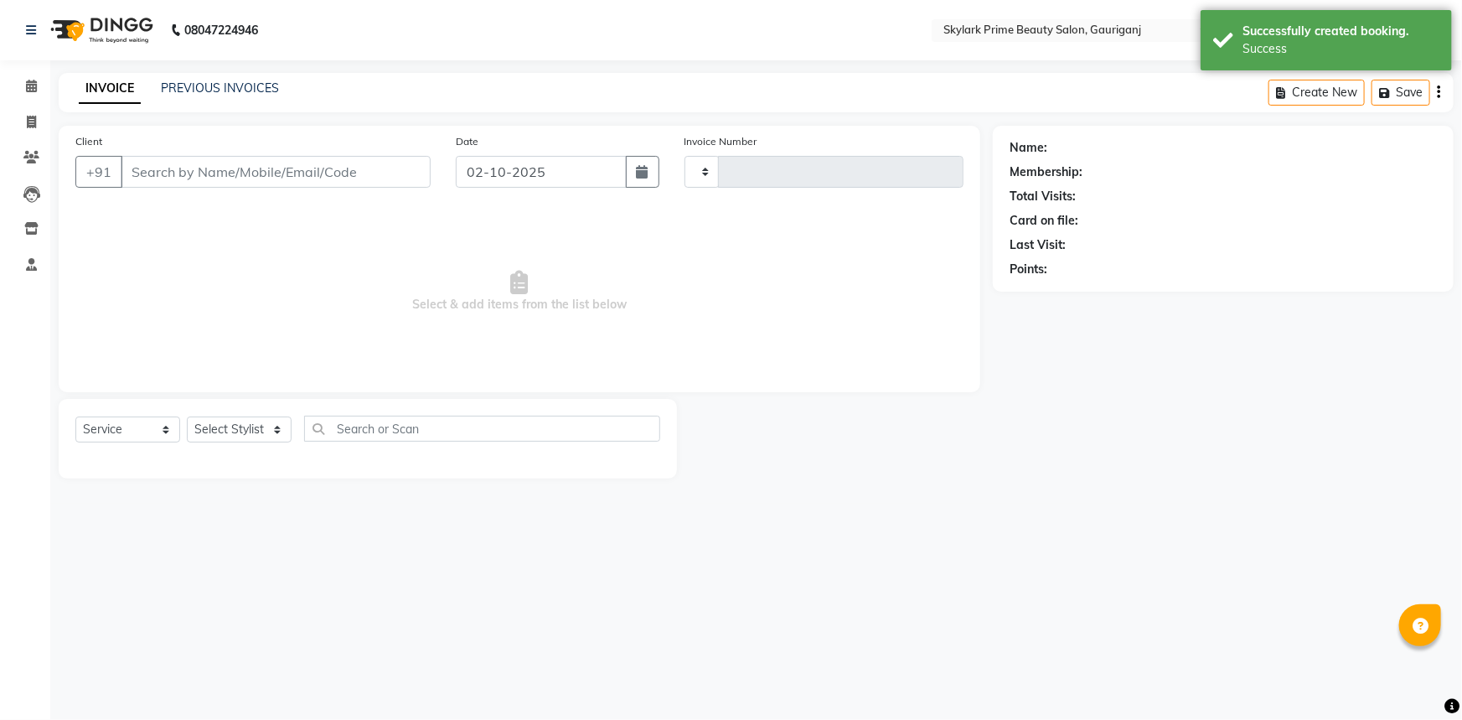
type input "3686"
select select "4735"
type input "8957769928"
select select "30218"
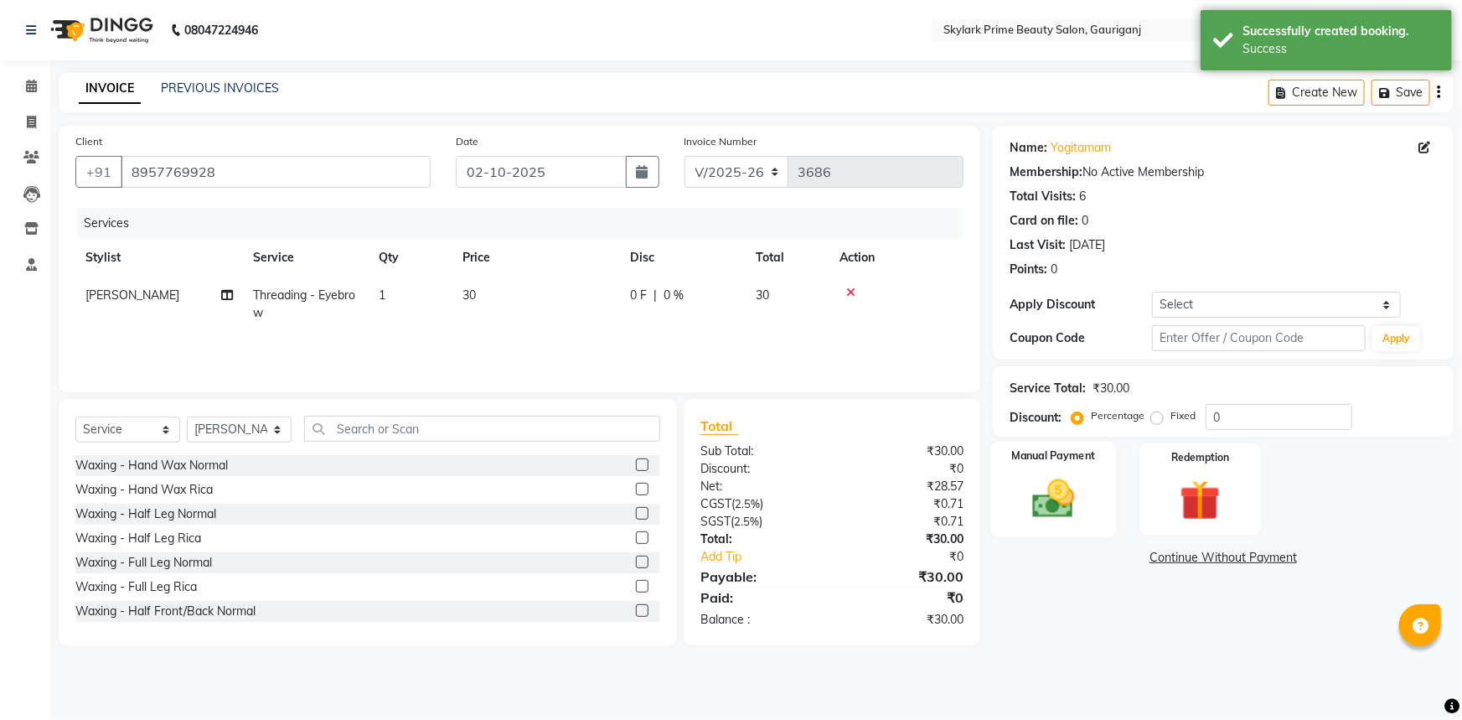
click at [1055, 507] on img at bounding box center [1054, 498] width 69 height 49
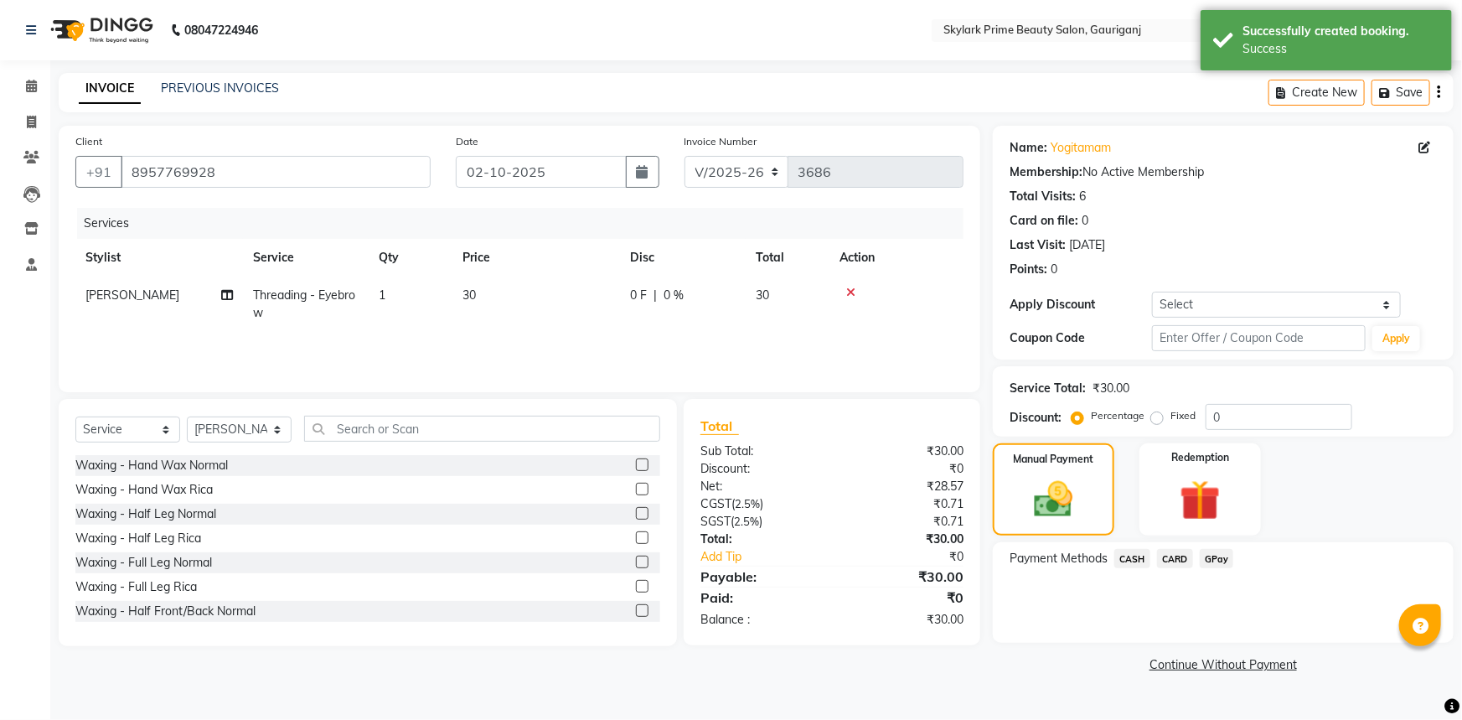
click at [1216, 552] on span "GPay" at bounding box center [1217, 558] width 34 height 19
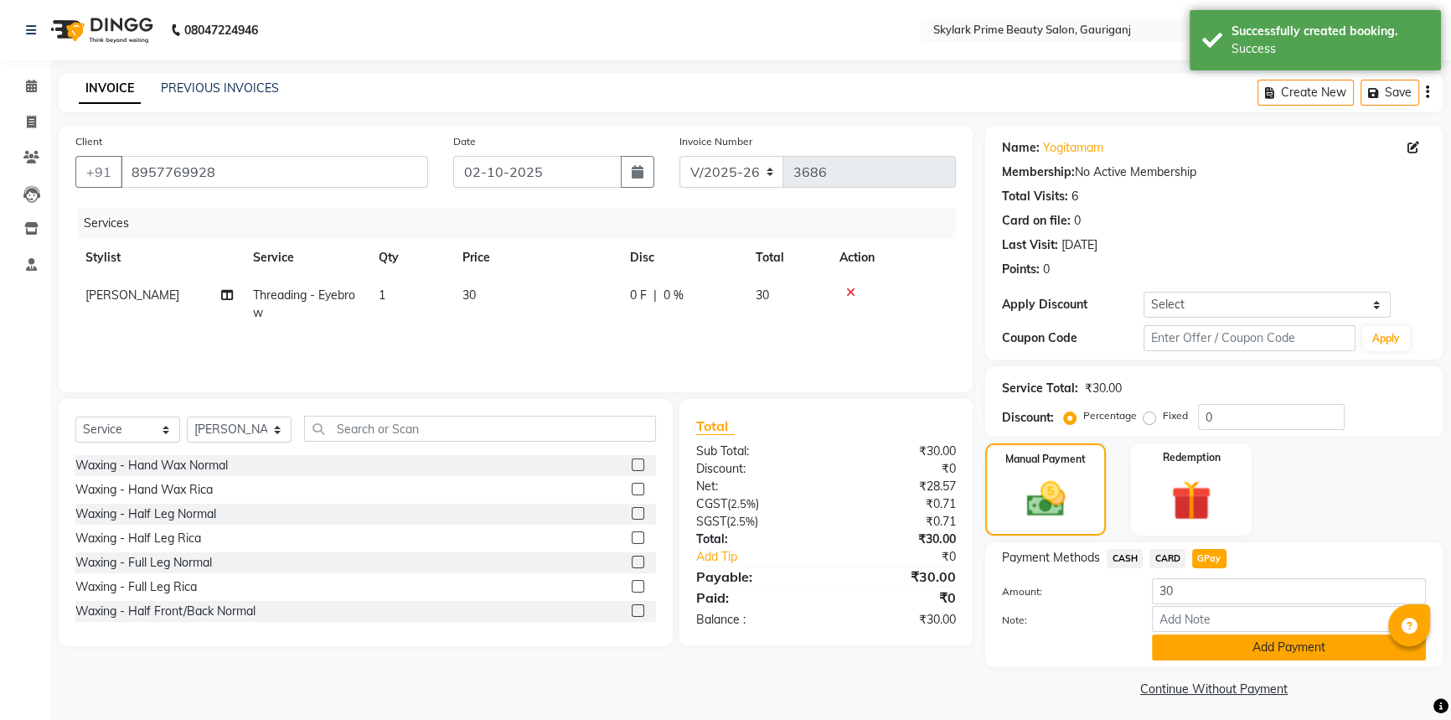
click at [1207, 653] on button "Add Payment" at bounding box center [1289, 647] width 274 height 26
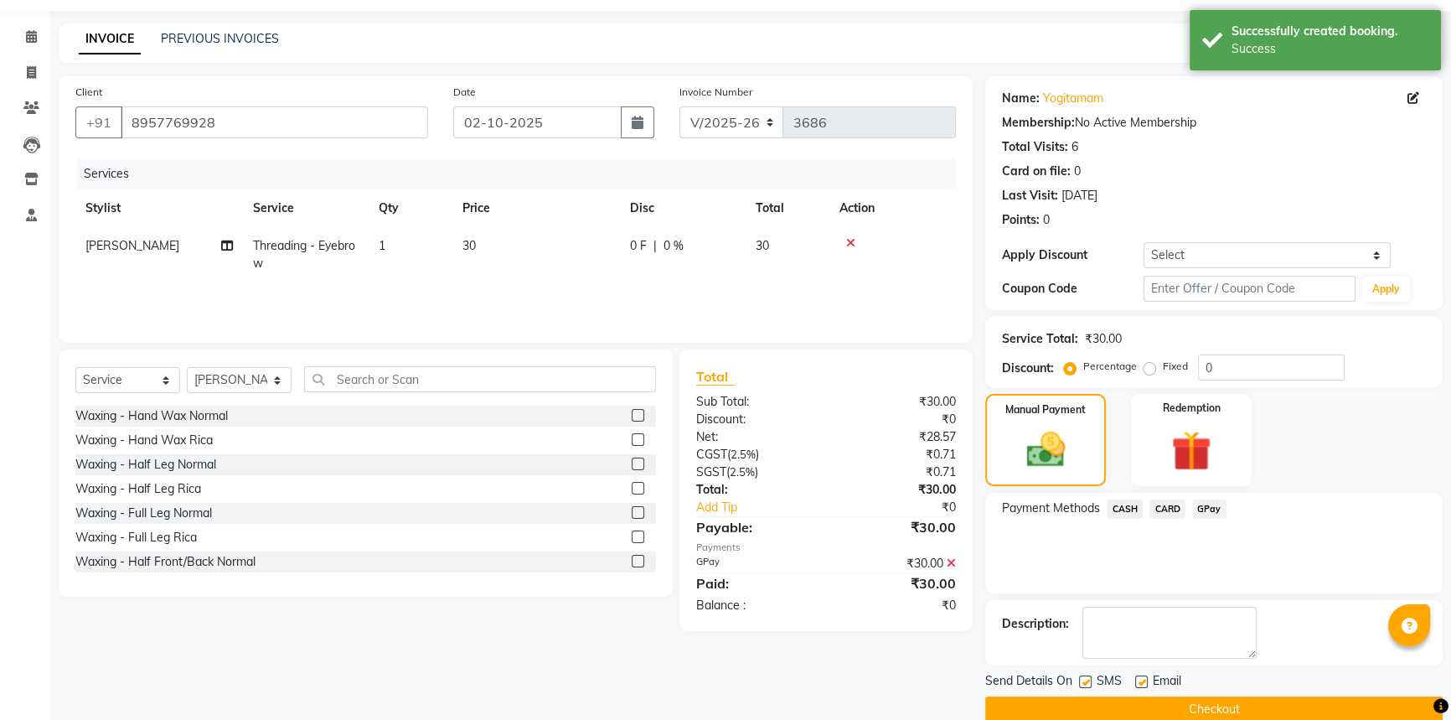
scroll to position [75, 0]
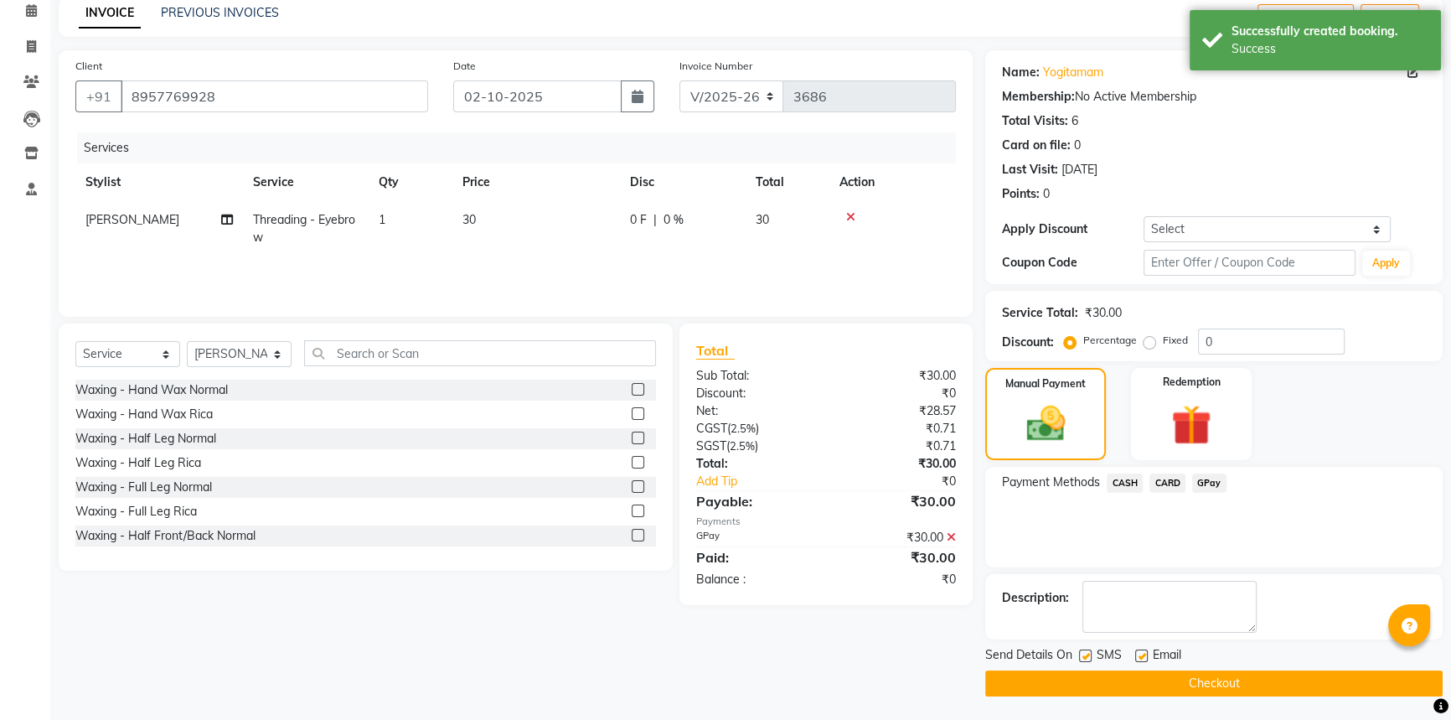
click at [1190, 694] on button "Checkout" at bounding box center [1213, 683] width 457 height 26
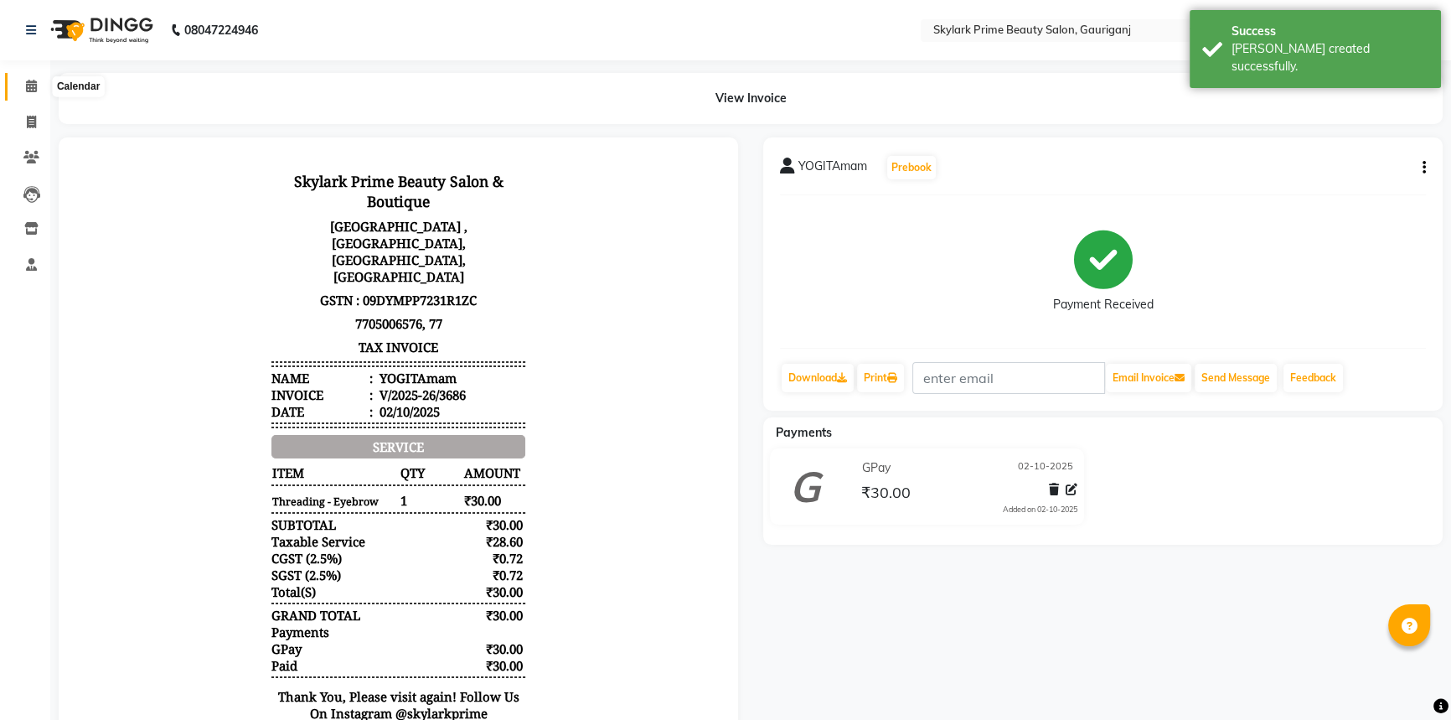
click at [28, 80] on icon at bounding box center [31, 86] width 11 height 13
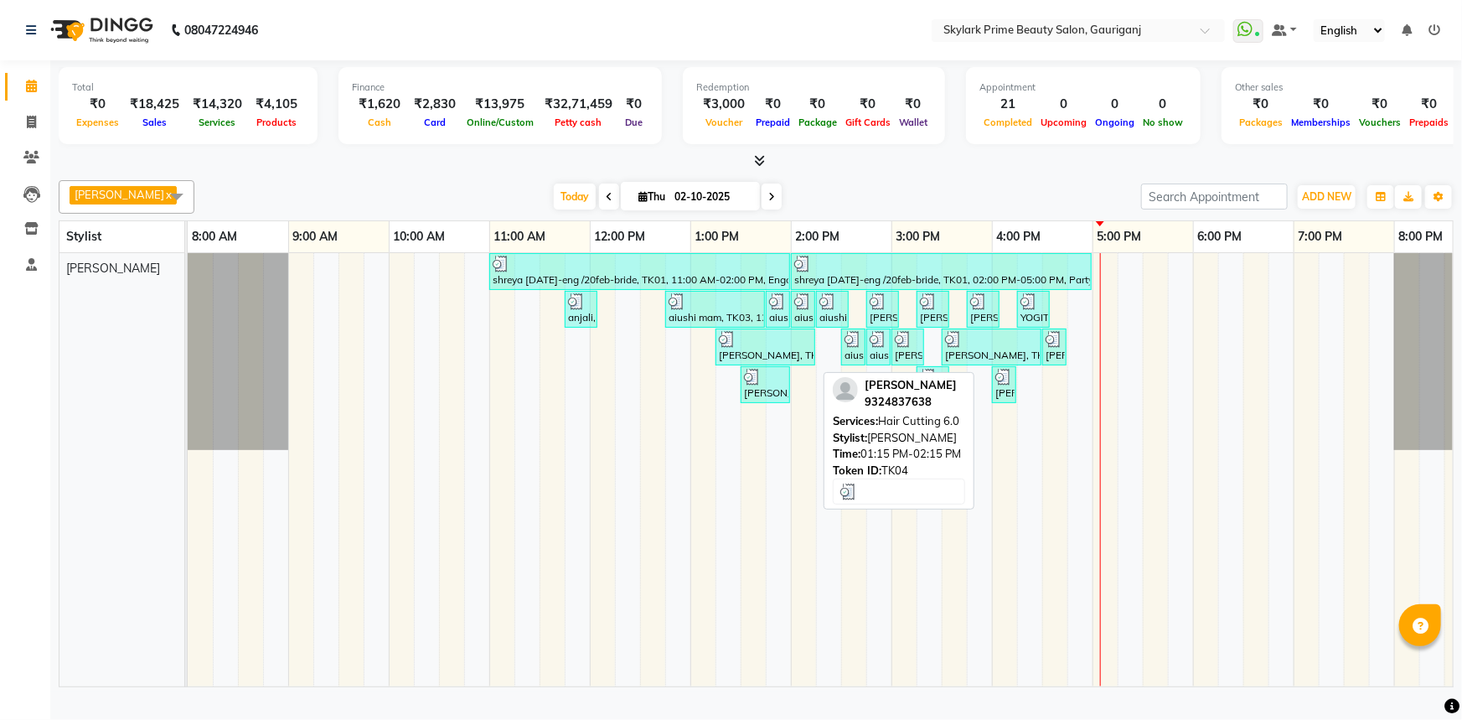
click at [785, 363] on div "[PERSON_NAME], TK04, 01:15 PM-02:15 PM, Hair Cutting 6.0" at bounding box center [765, 347] width 96 height 32
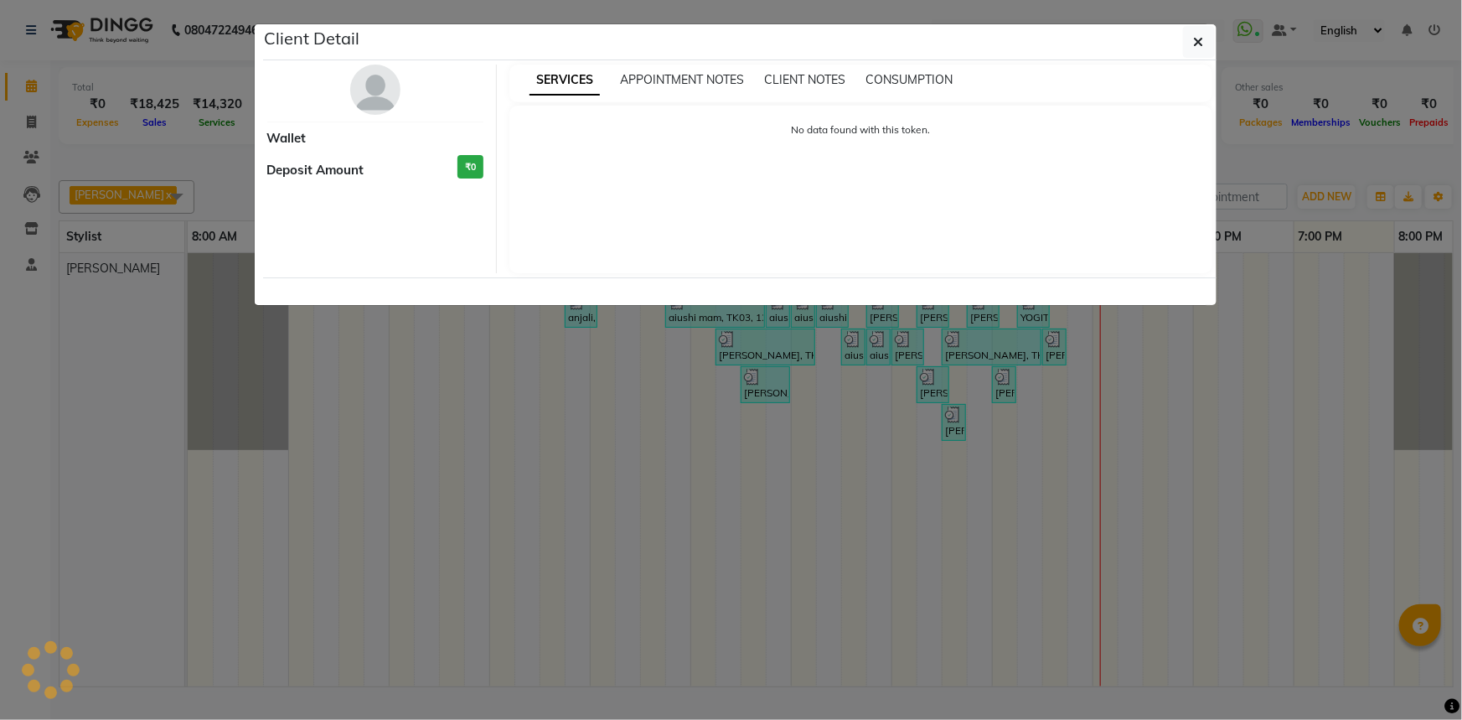
select select "3"
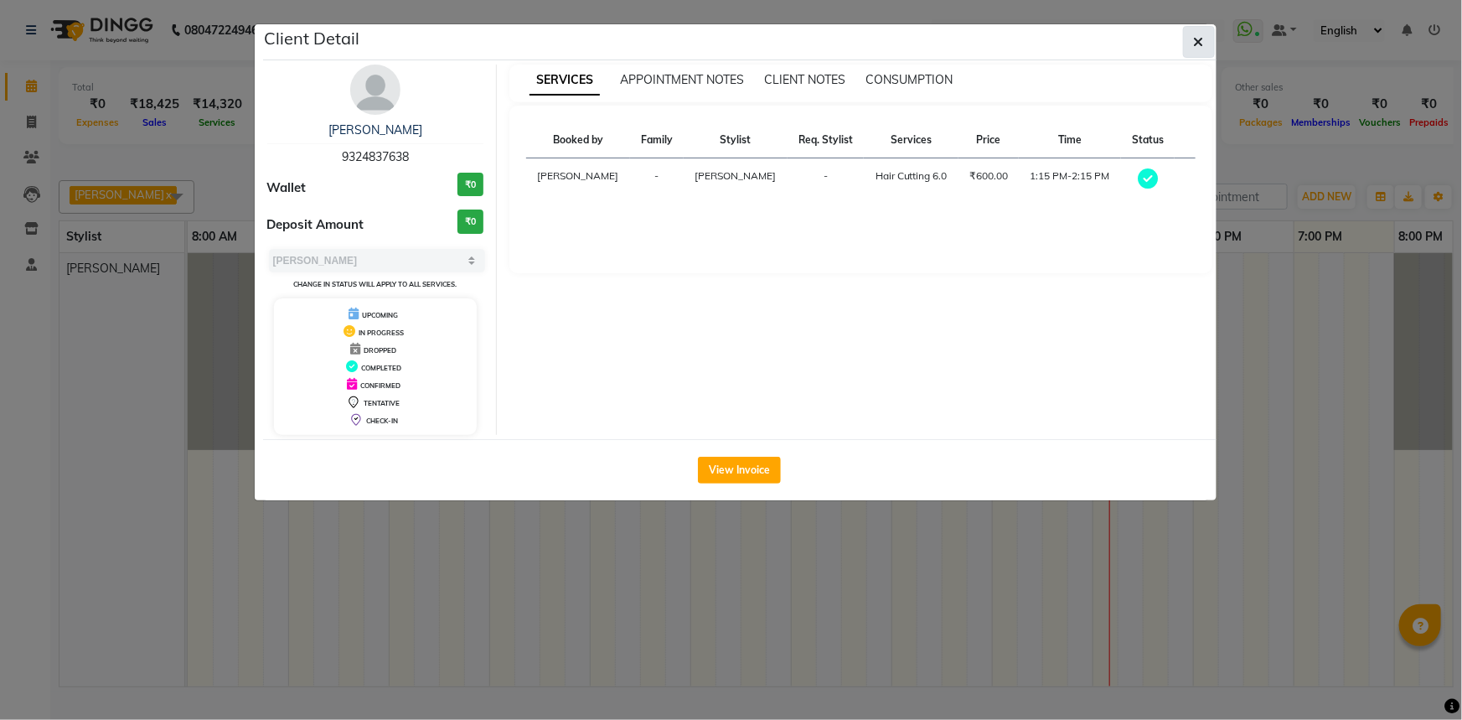
click at [1202, 44] on icon "button" at bounding box center [1199, 41] width 10 height 13
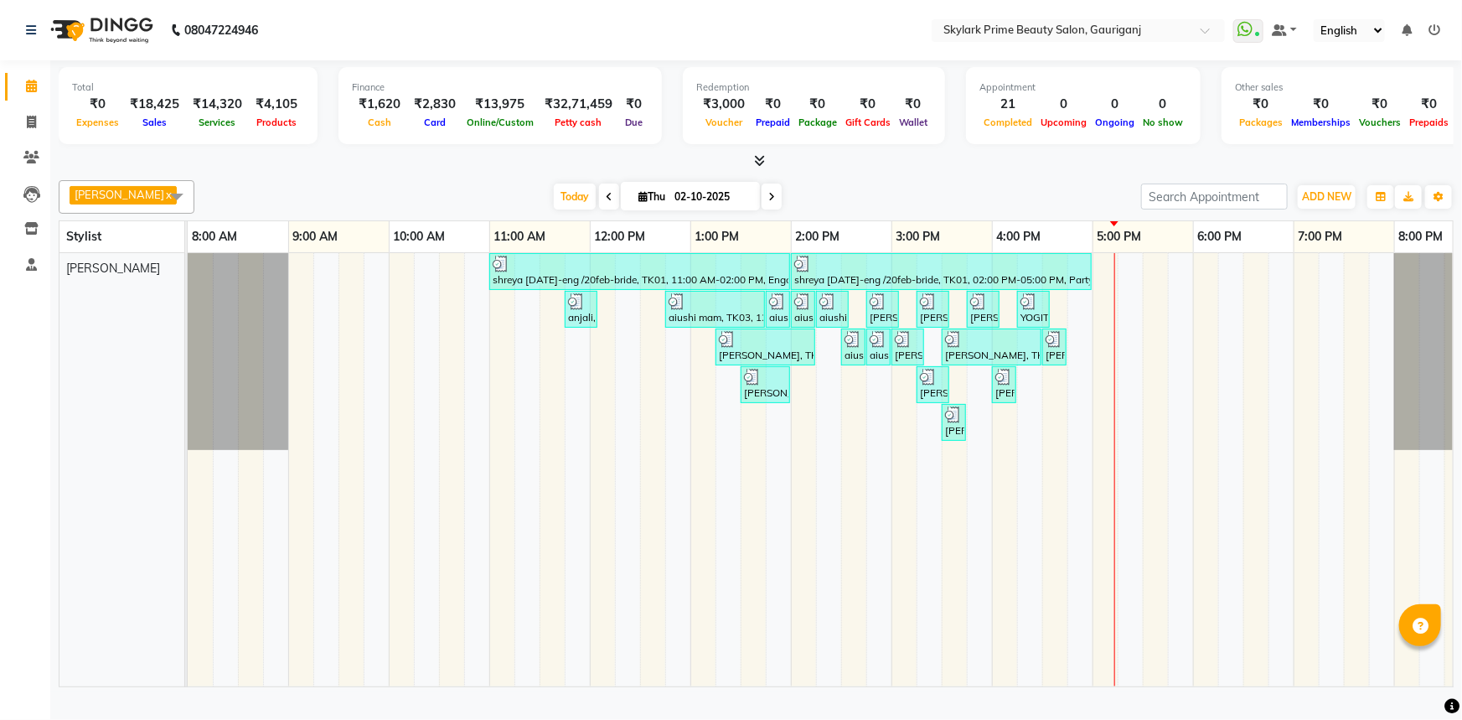
click at [1123, 295] on div "shreya 2oct-eng /20feb-bride, TK01, 11:00 AM-02:00 PM, Engagement Brazillian sh…" at bounding box center [841, 469] width 1307 height 433
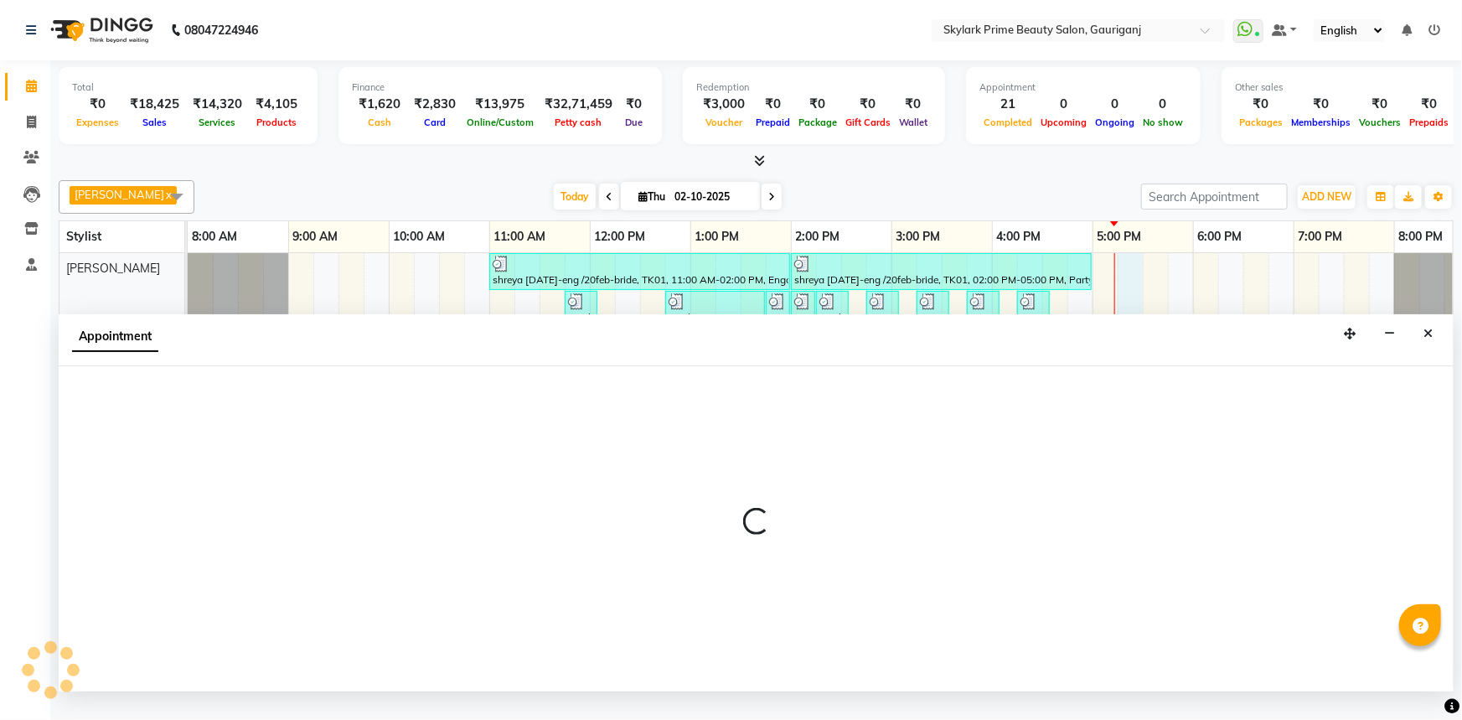
select select "30218"
select select "tentative"
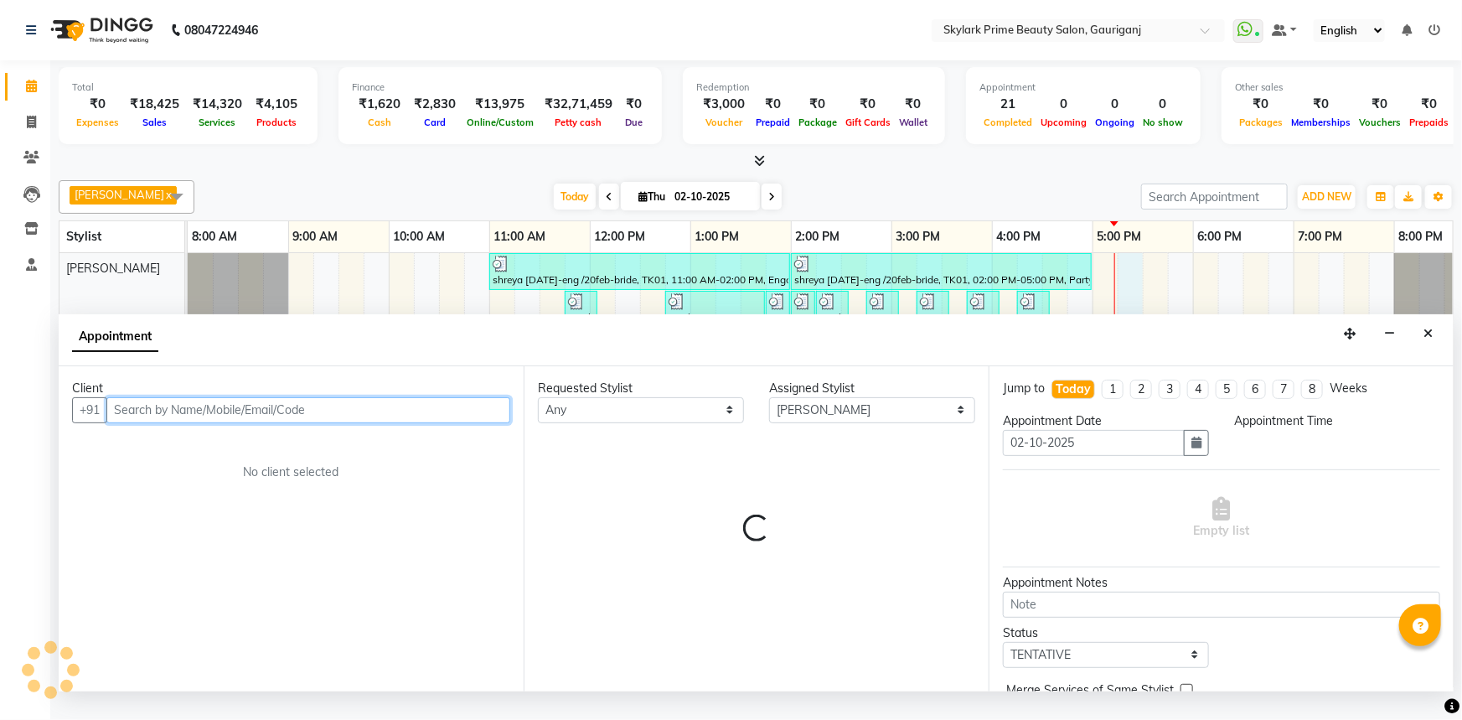
select select "1035"
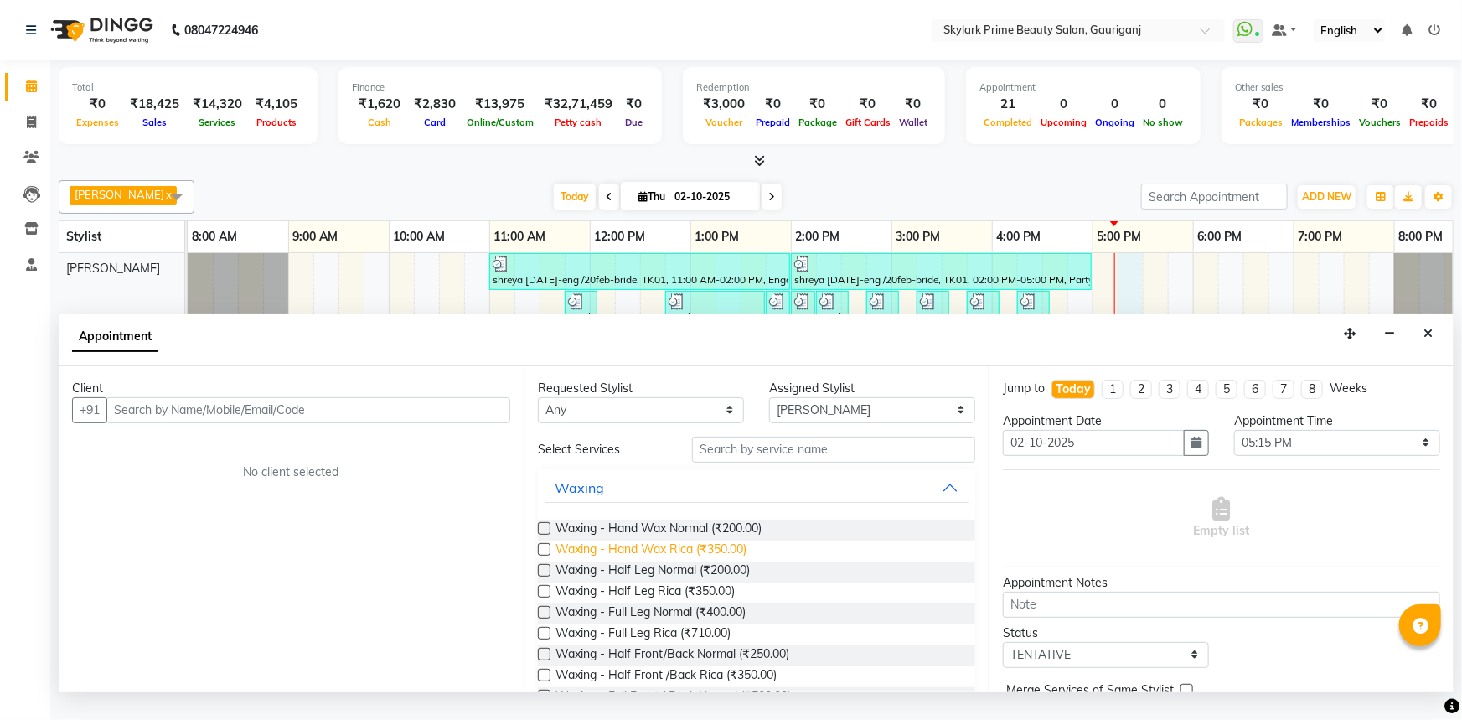
click at [663, 561] on span "Waxing - Hand Wax Rica (₹350.00)" at bounding box center [650, 550] width 191 height 21
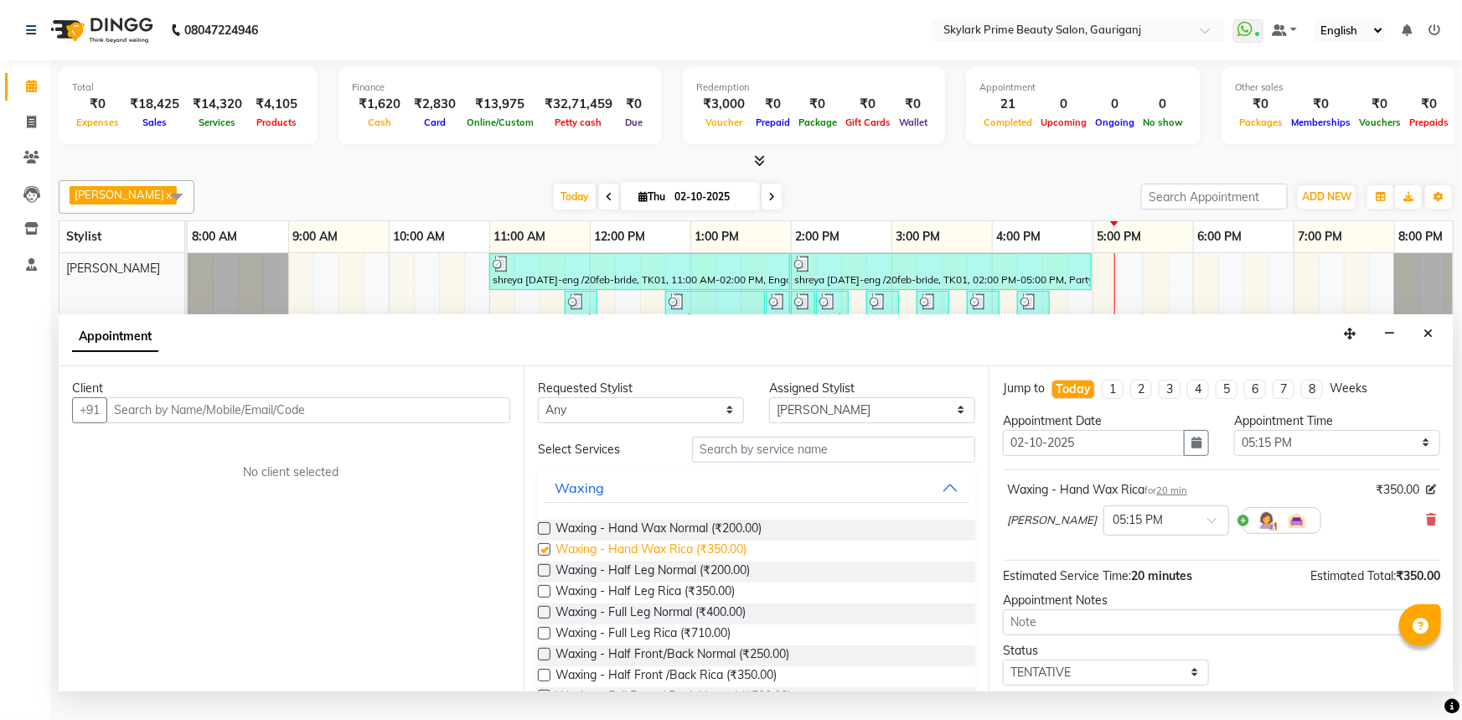
checkbox input "false"
click at [652, 644] on span "Waxing - Full Leg Rica (₹710.00)" at bounding box center [642, 634] width 175 height 21
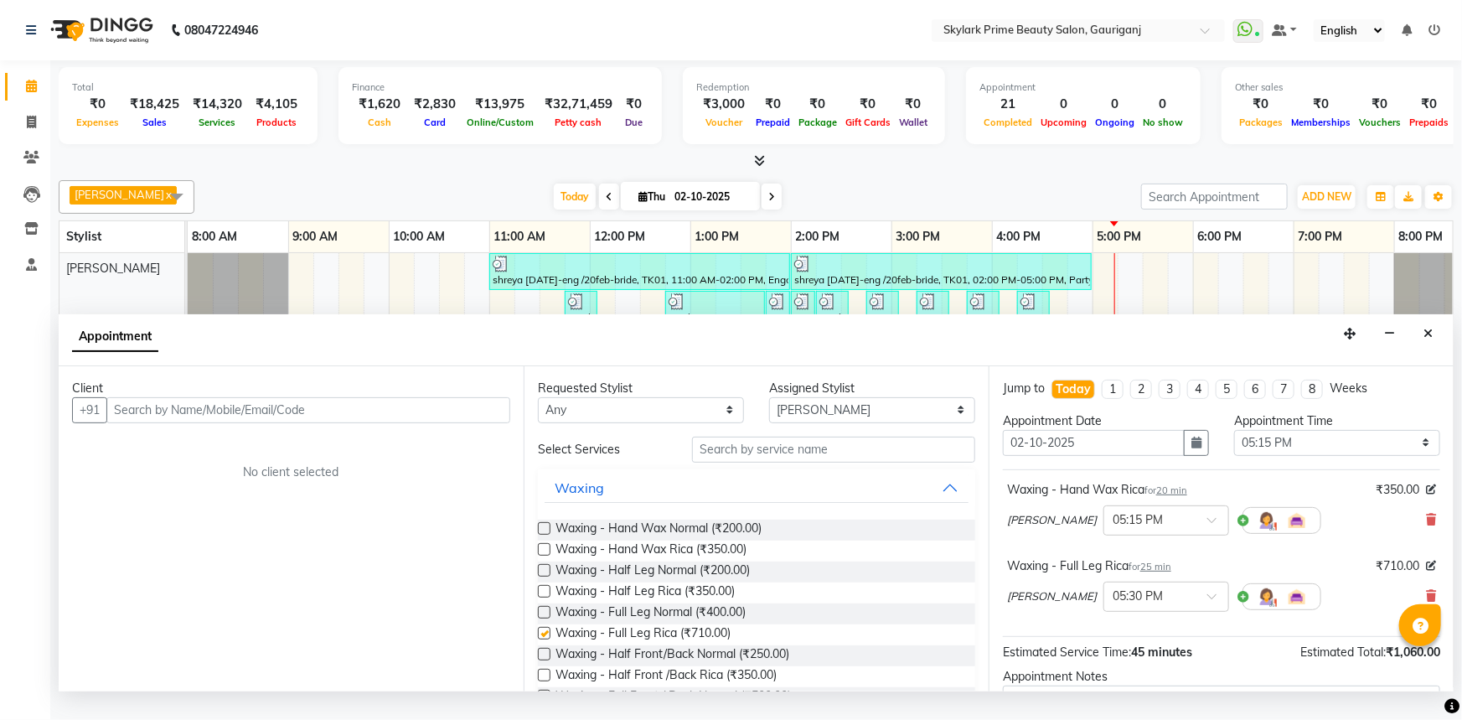
checkbox input "false"
click at [926, 503] on button "Waxing" at bounding box center [757, 487] width 424 height 30
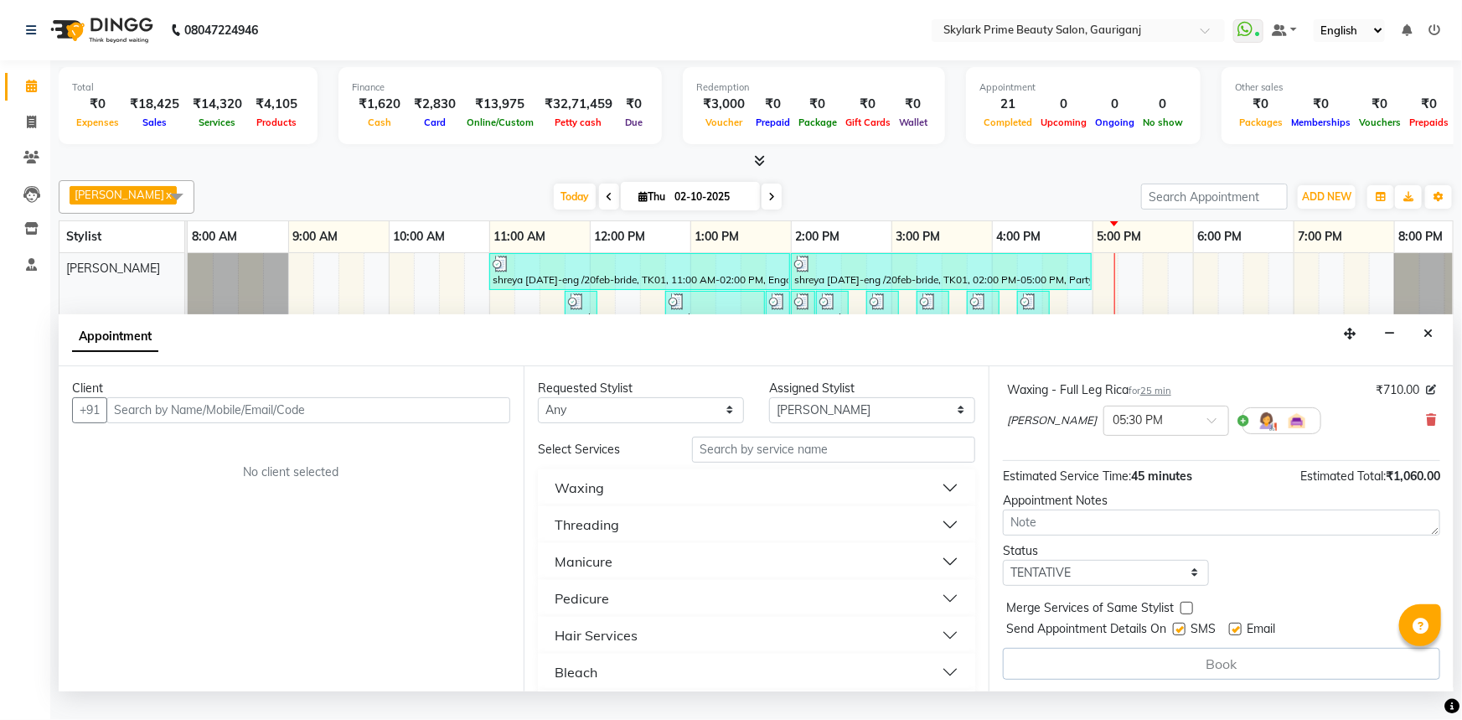
scroll to position [25, 0]
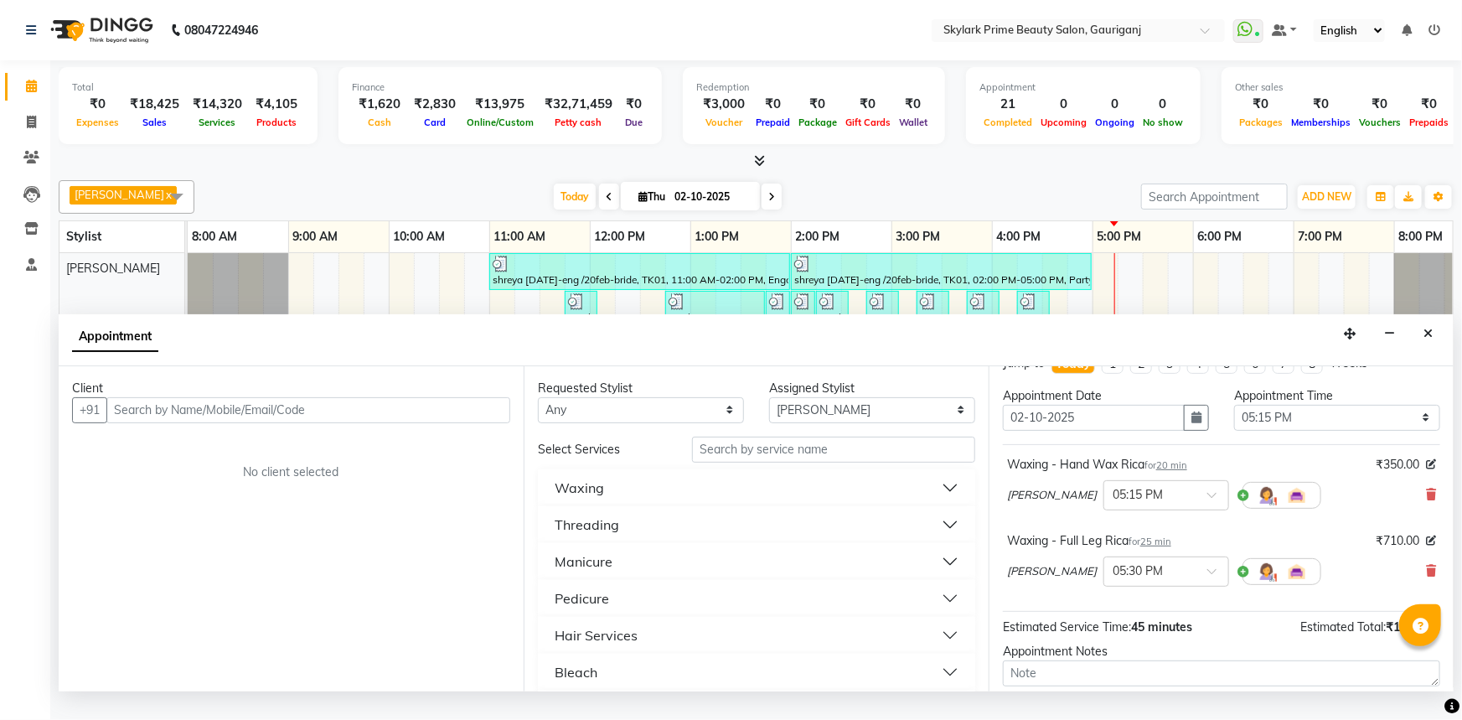
click at [612, 503] on button "Waxing" at bounding box center [757, 487] width 424 height 30
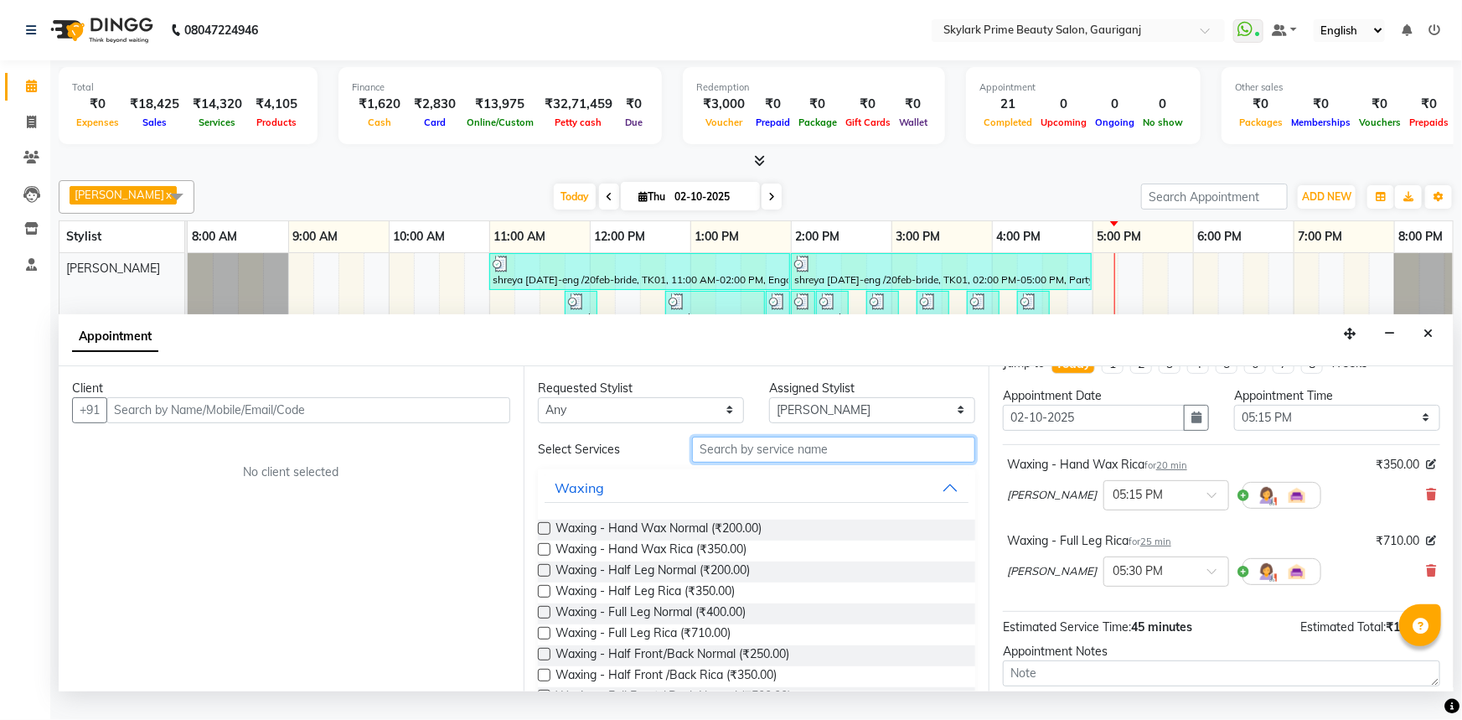
click at [751, 460] on input "text" at bounding box center [833, 449] width 283 height 26
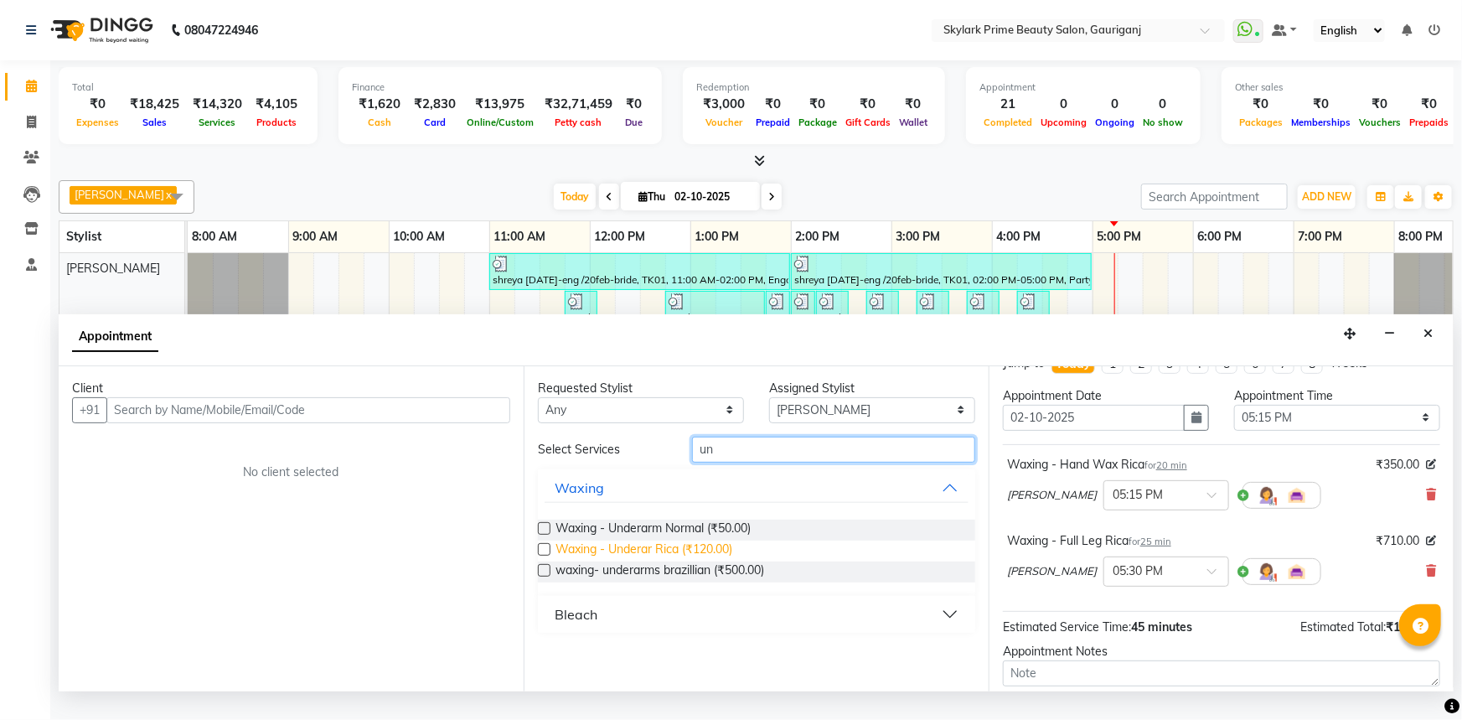
type input "un"
click at [647, 558] on span "Waxing - Underar Rica (₹120.00)" at bounding box center [643, 550] width 177 height 21
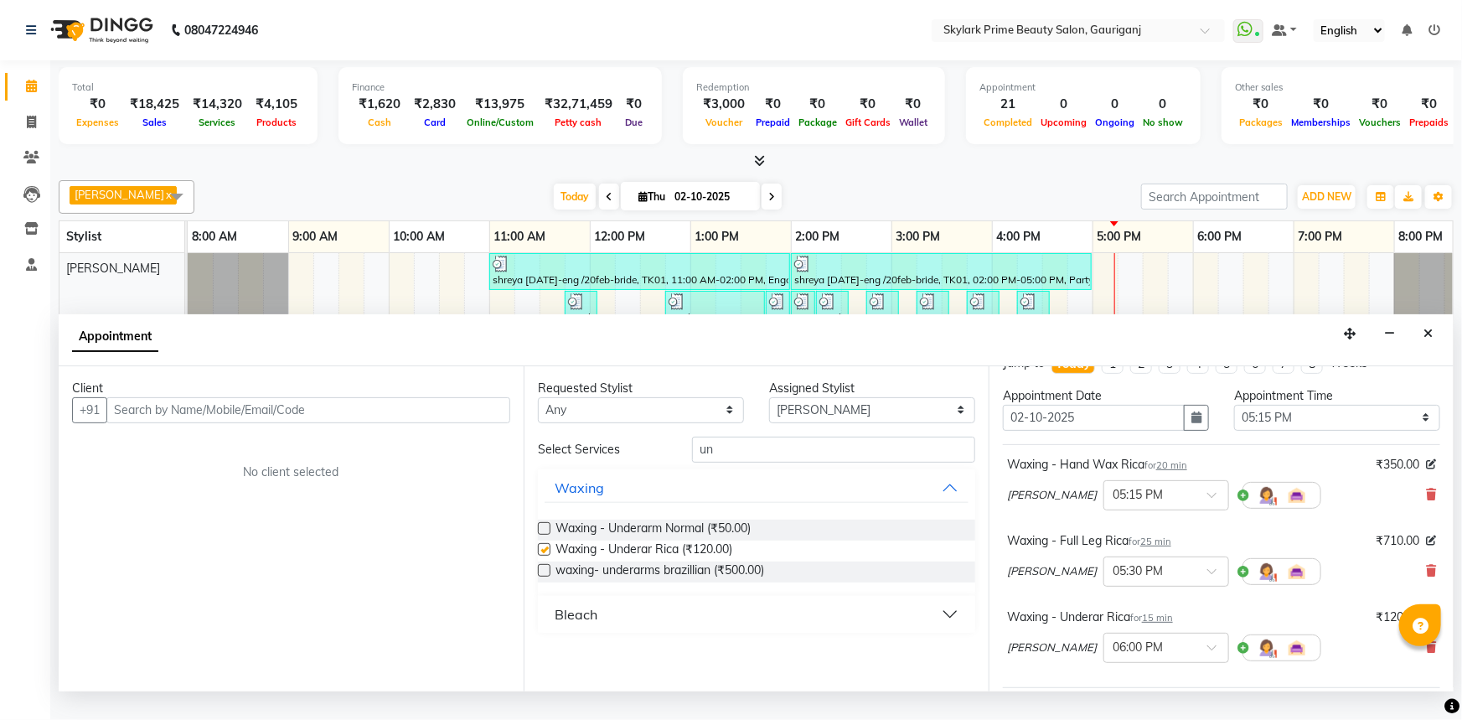
checkbox input "false"
click at [725, 462] on input "un" at bounding box center [833, 449] width 283 height 26
type input "u"
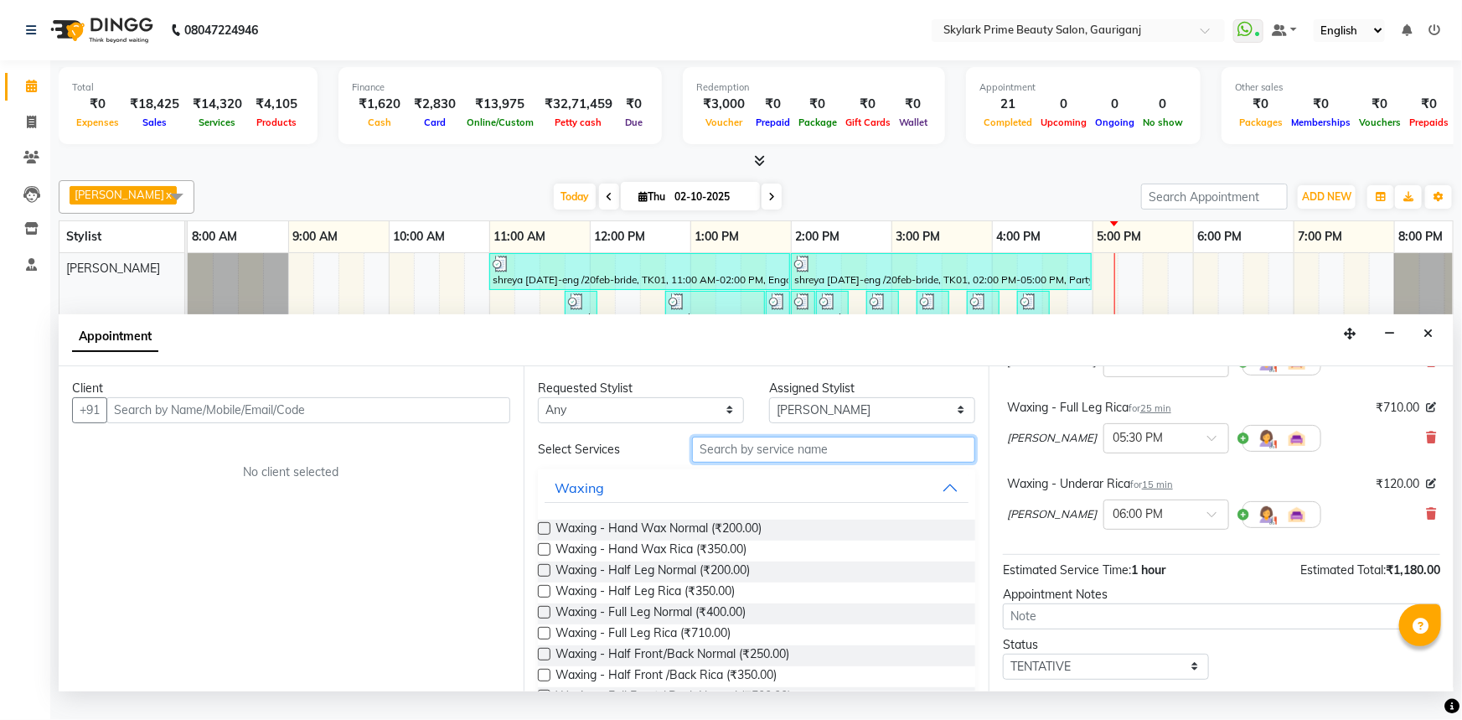
scroll to position [177, 0]
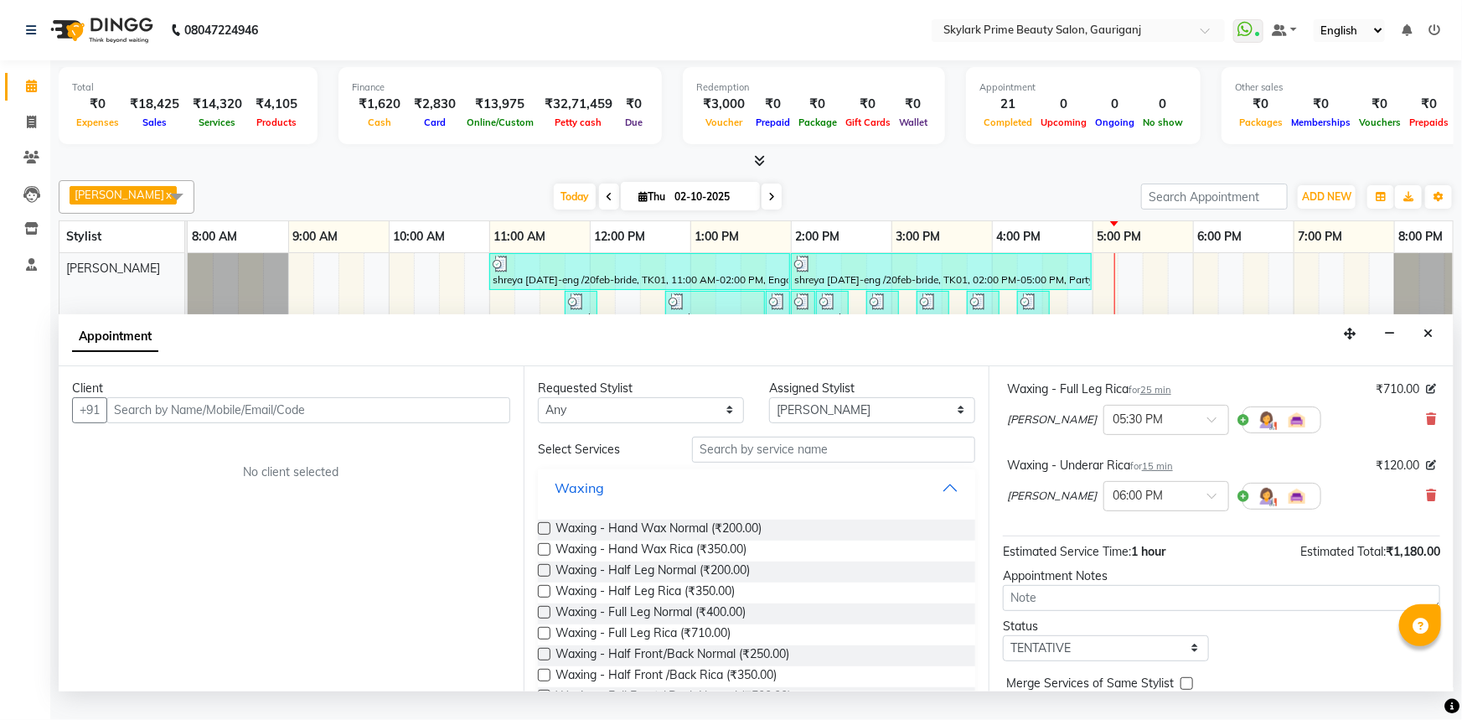
click at [949, 503] on button "Waxing" at bounding box center [757, 487] width 424 height 30
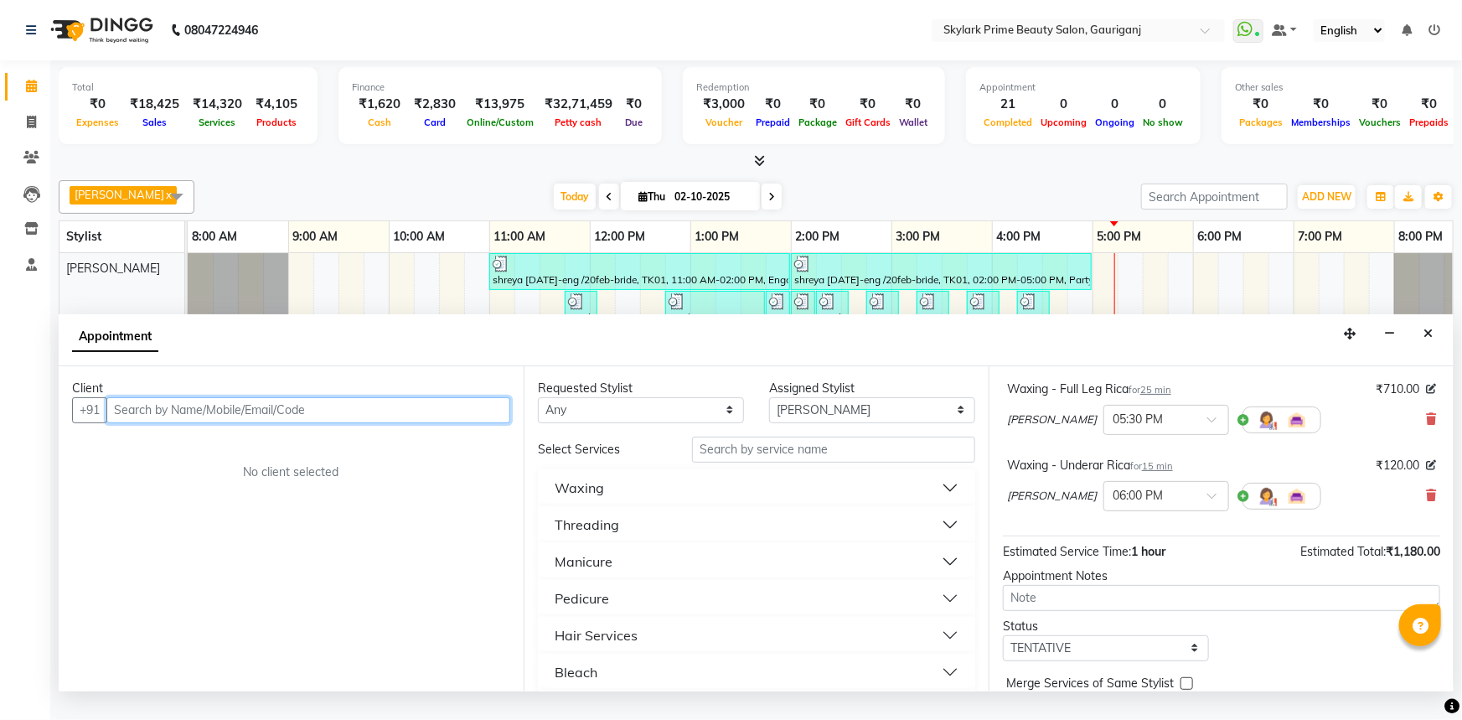
click at [426, 420] on input "text" at bounding box center [308, 410] width 404 height 26
click at [352, 423] on input "text" at bounding box center [308, 410] width 404 height 26
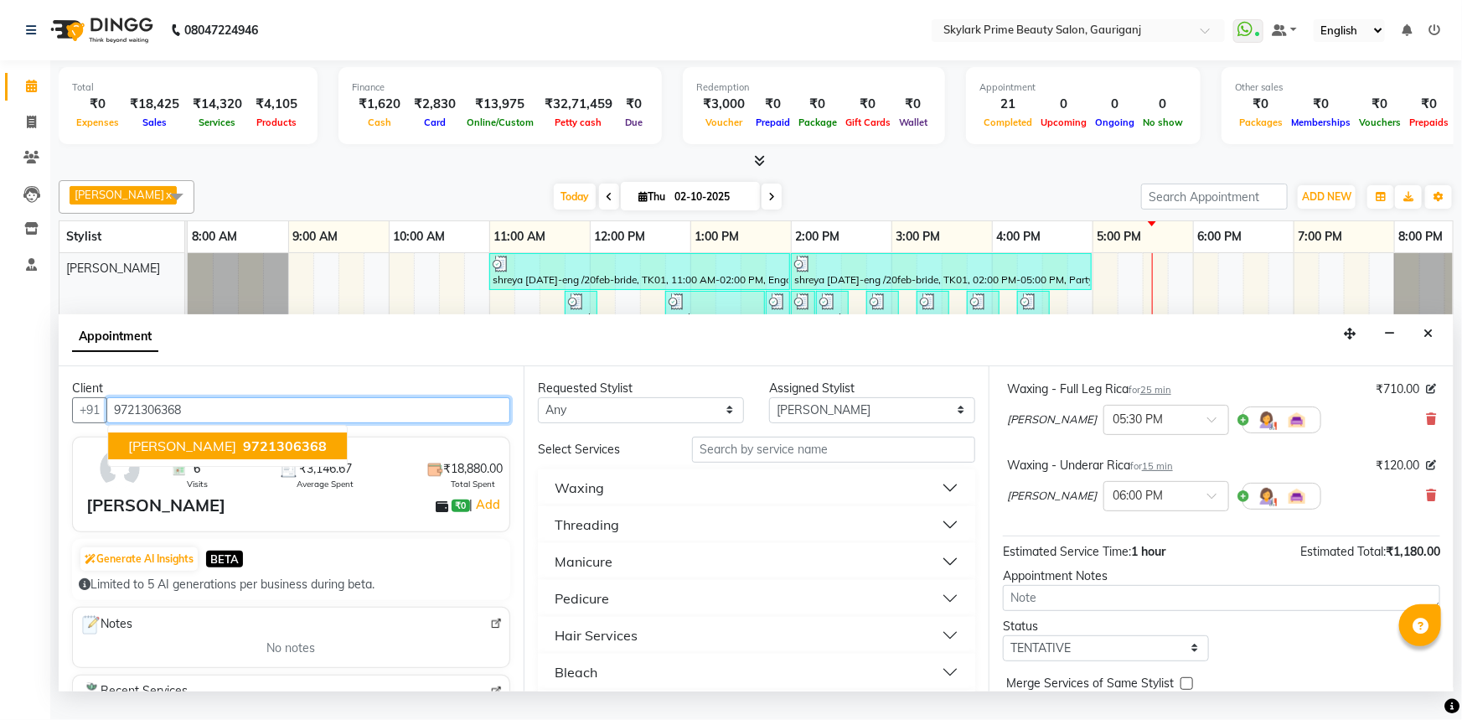
click at [204, 454] on span "shalini singh" at bounding box center [182, 445] width 108 height 17
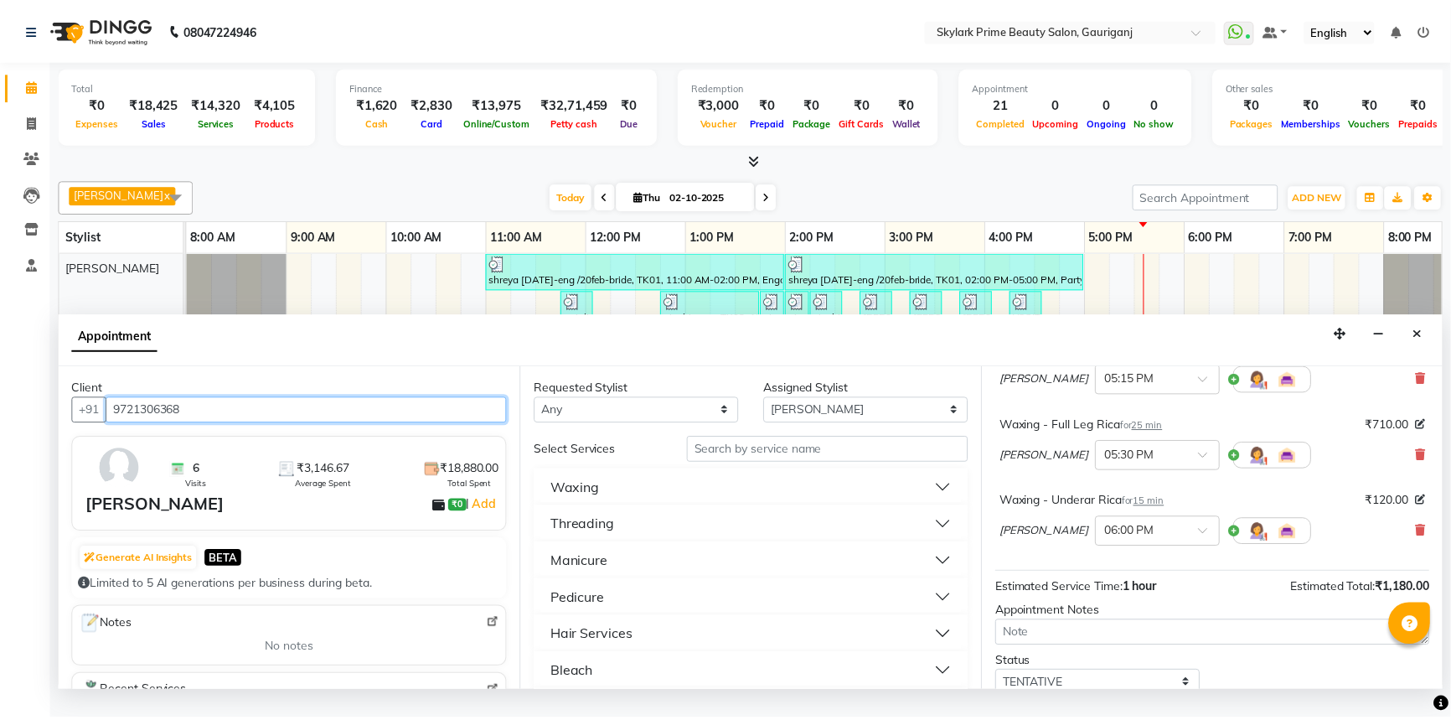
scroll to position [251, 0]
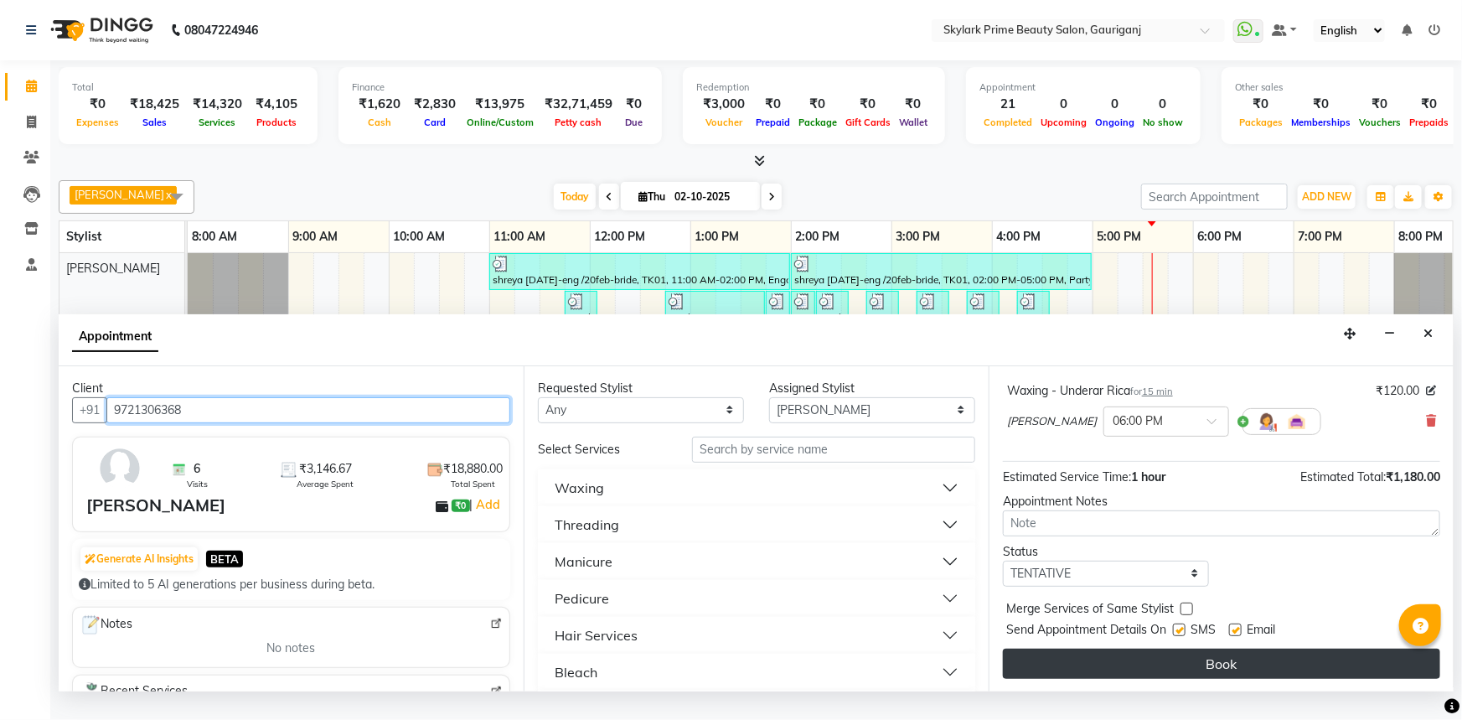
type input "9721306368"
click at [1197, 679] on button "Book" at bounding box center [1221, 663] width 437 height 30
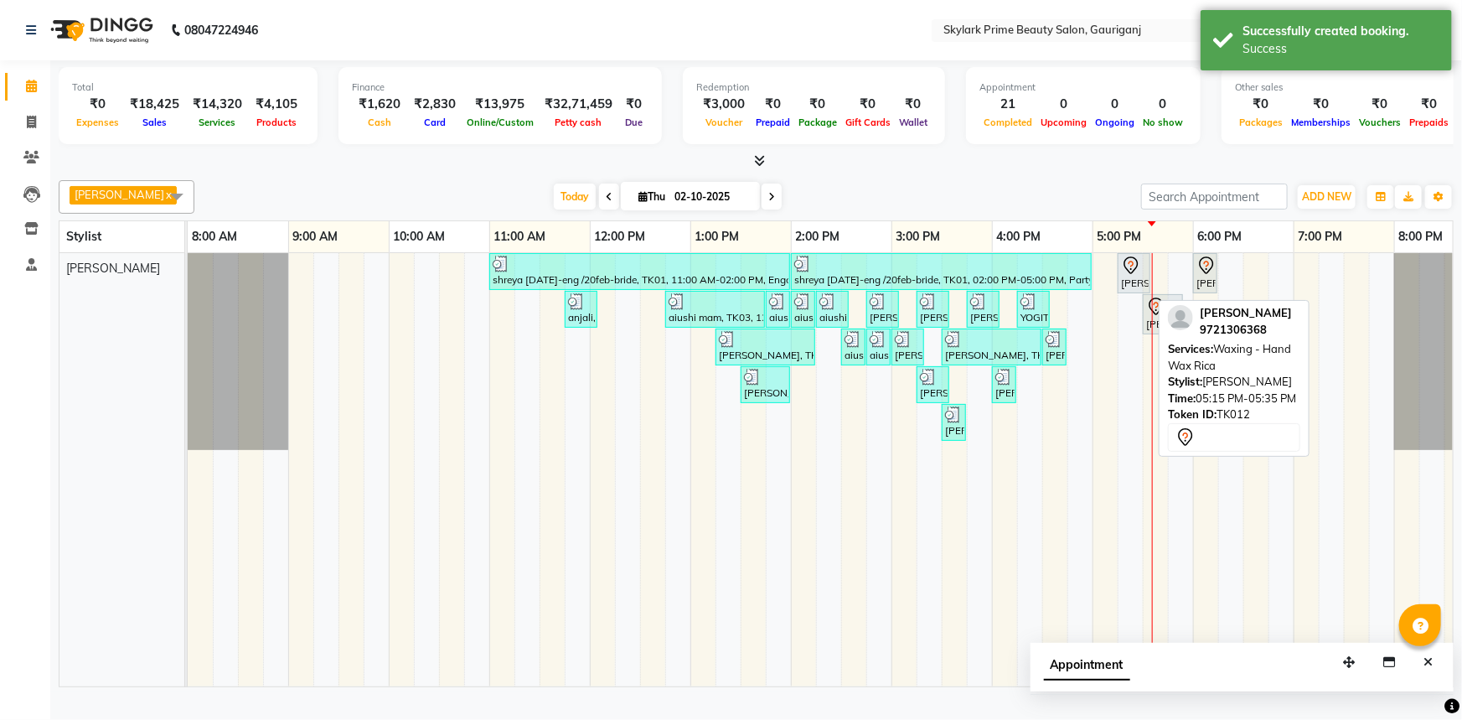
click at [1129, 276] on icon at bounding box center [1131, 266] width 20 height 20
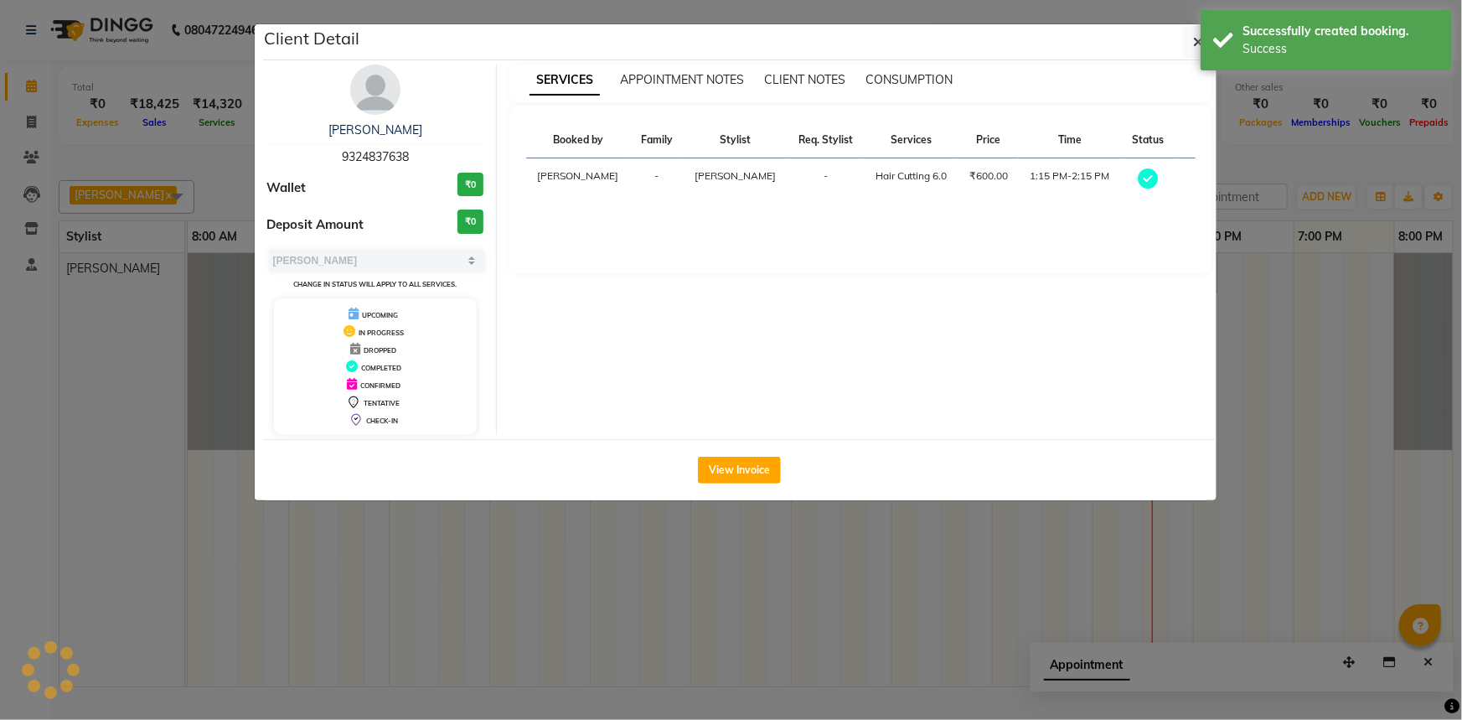
select select "7"
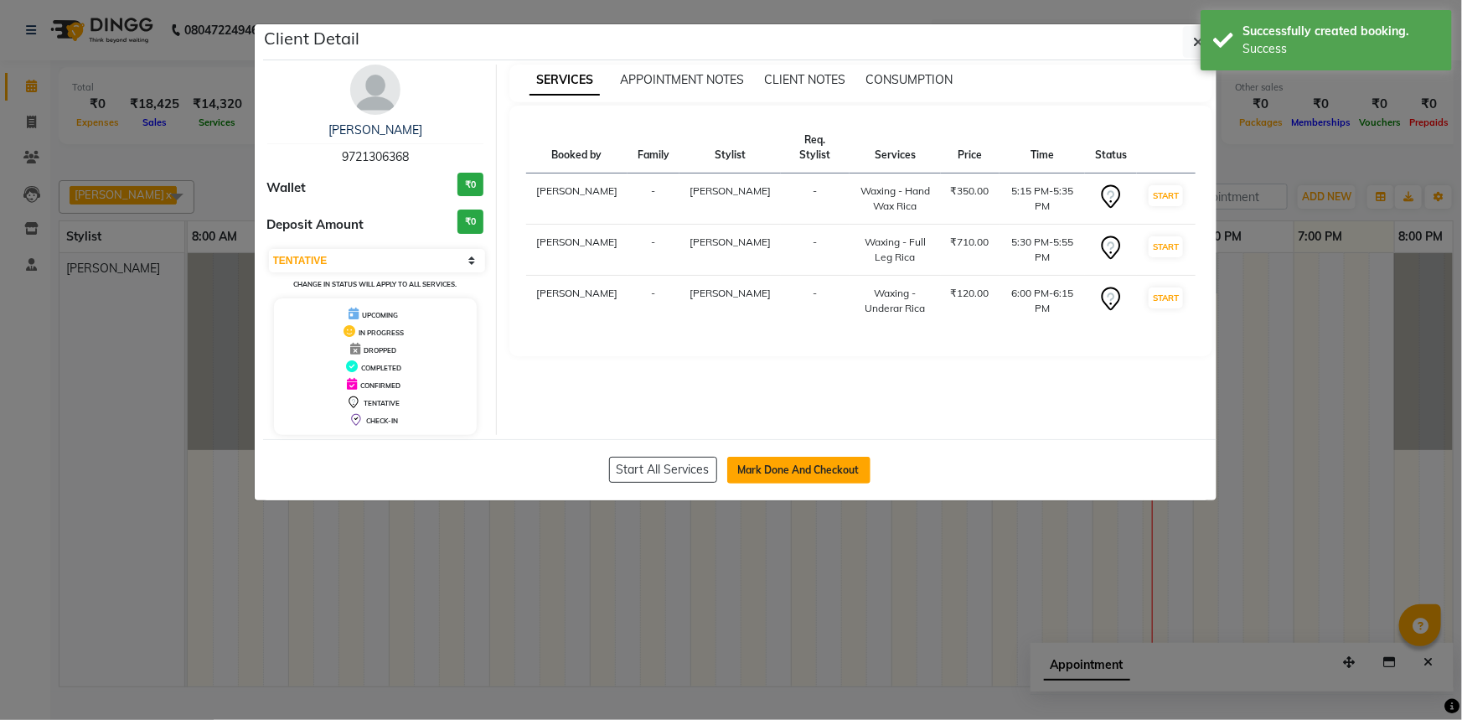
click at [800, 475] on button "Mark Done And Checkout" at bounding box center [798, 470] width 143 height 27
select select "service"
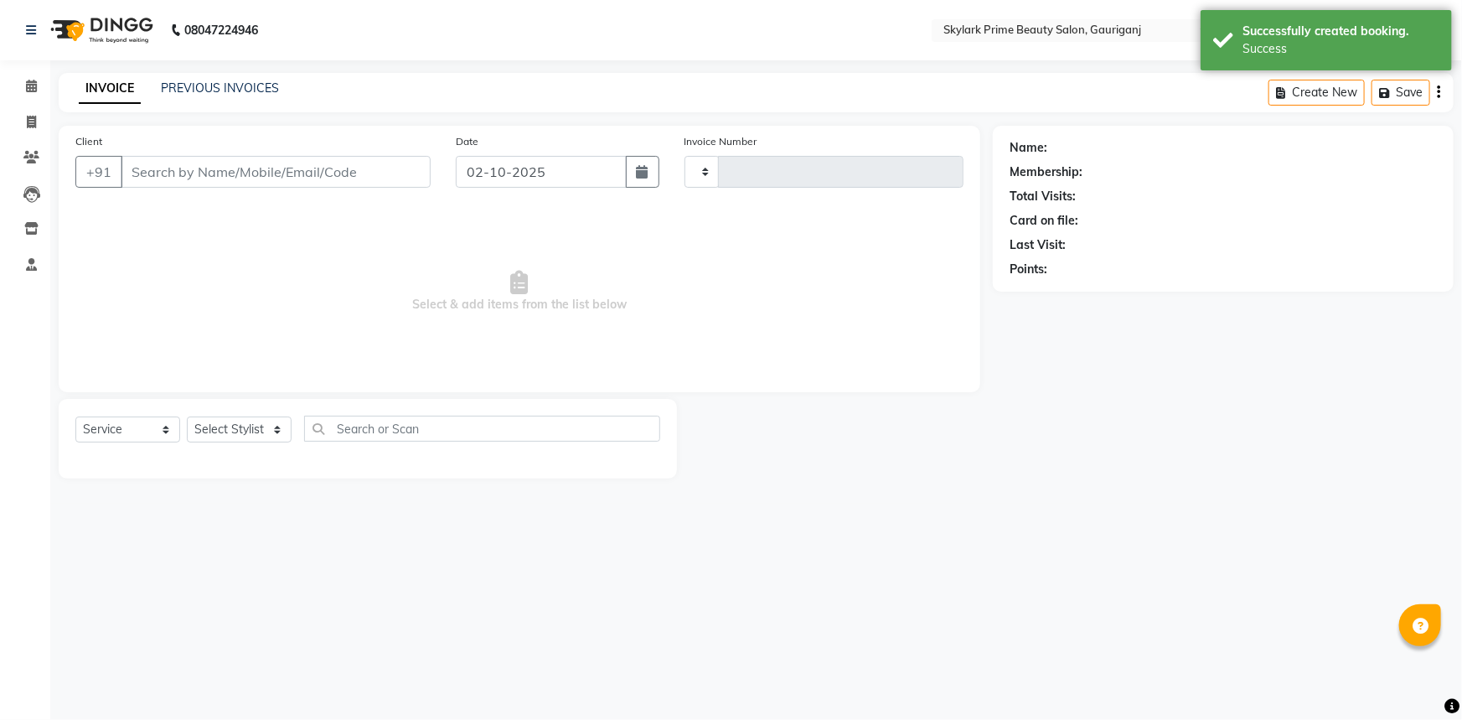
type input "3687"
select select "4735"
type input "9721306368"
select select "30218"
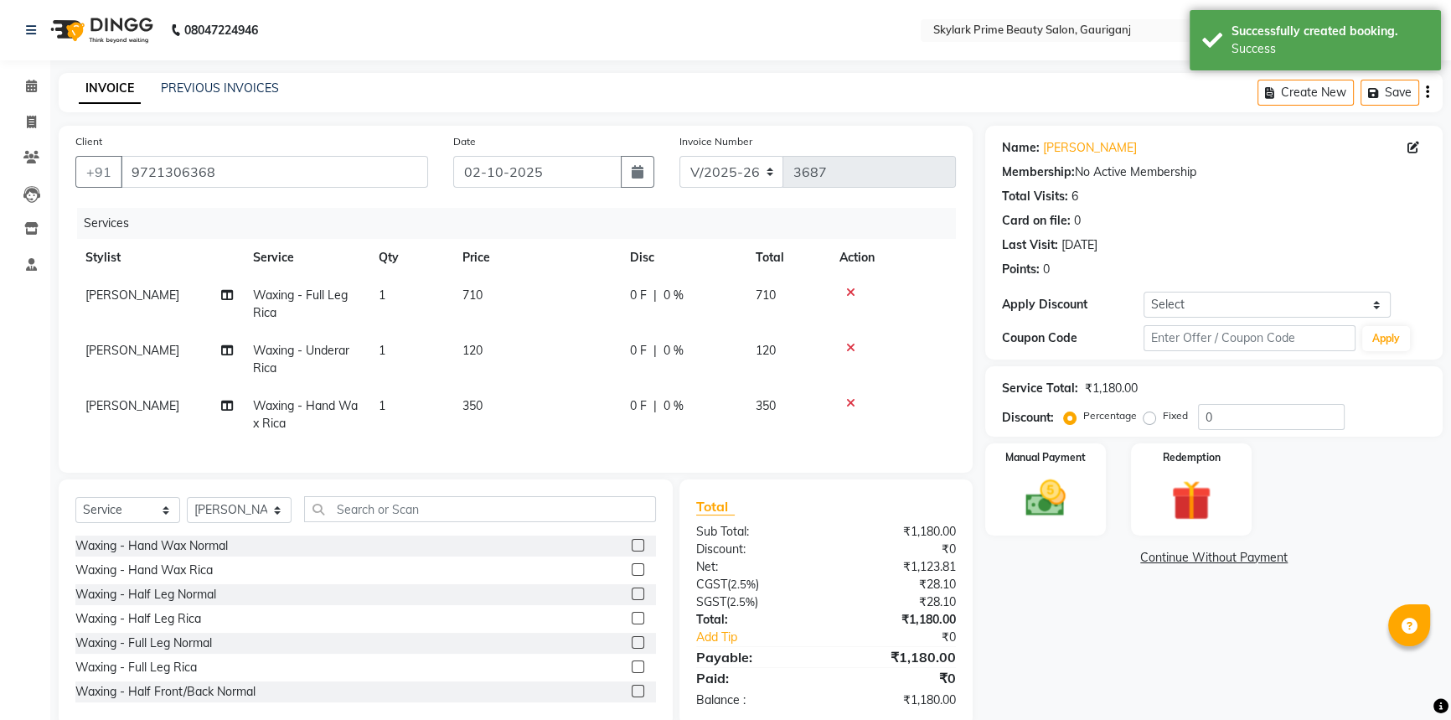
click at [480, 293] on span "710" at bounding box center [472, 294] width 20 height 15
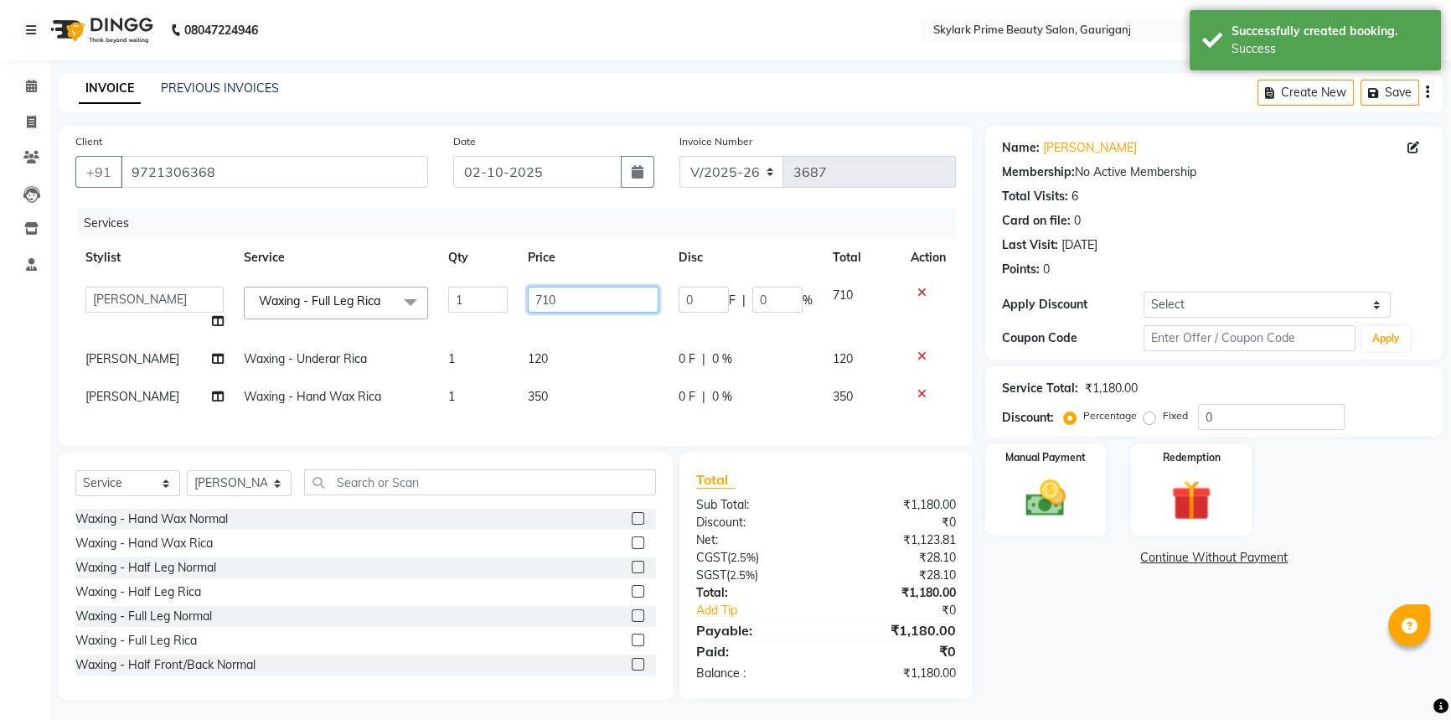
click at [570, 299] on input "710" at bounding box center [593, 300] width 131 height 26
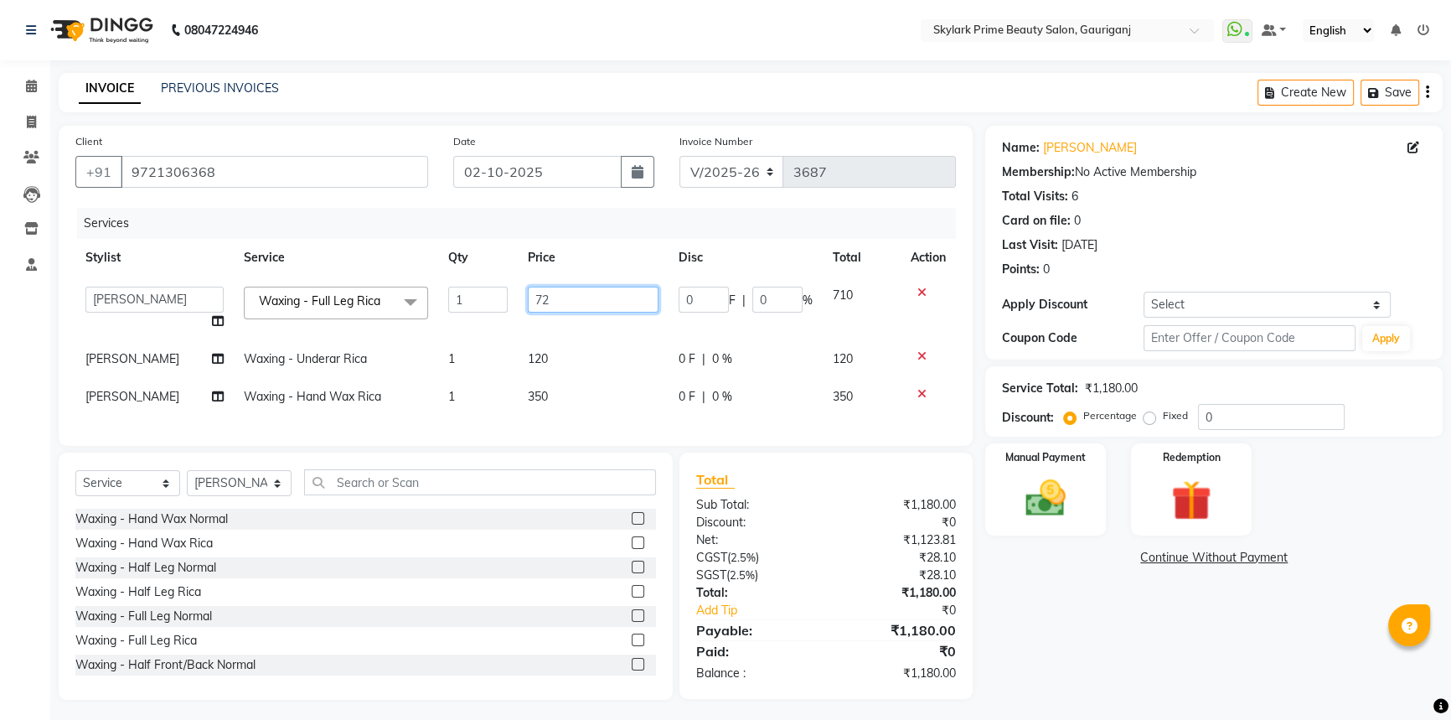
type input "720"
click at [1097, 601] on div "Name: Shalini Singh Membership: No Active Membership Total Visits: 6 Card on fi…" at bounding box center [1220, 413] width 470 height 574
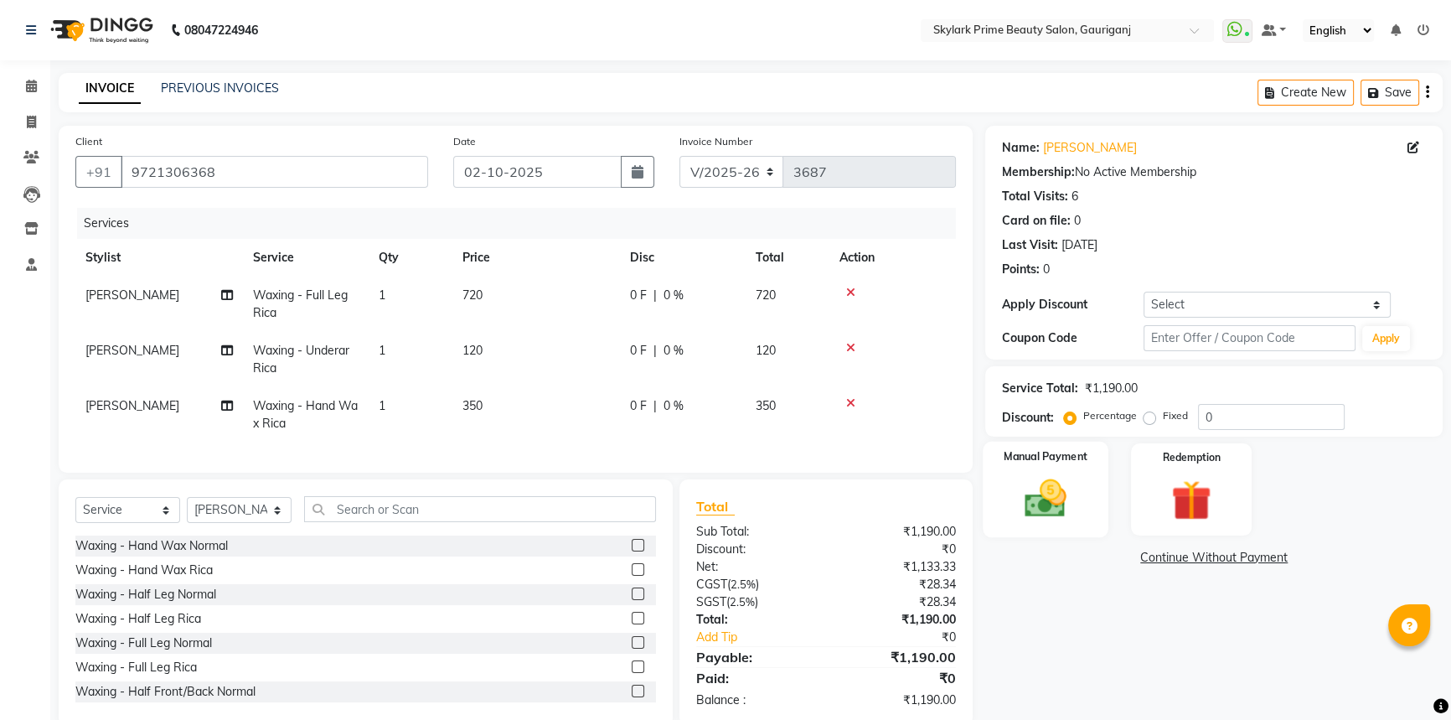
click at [1062, 502] on img at bounding box center [1046, 498] width 68 height 48
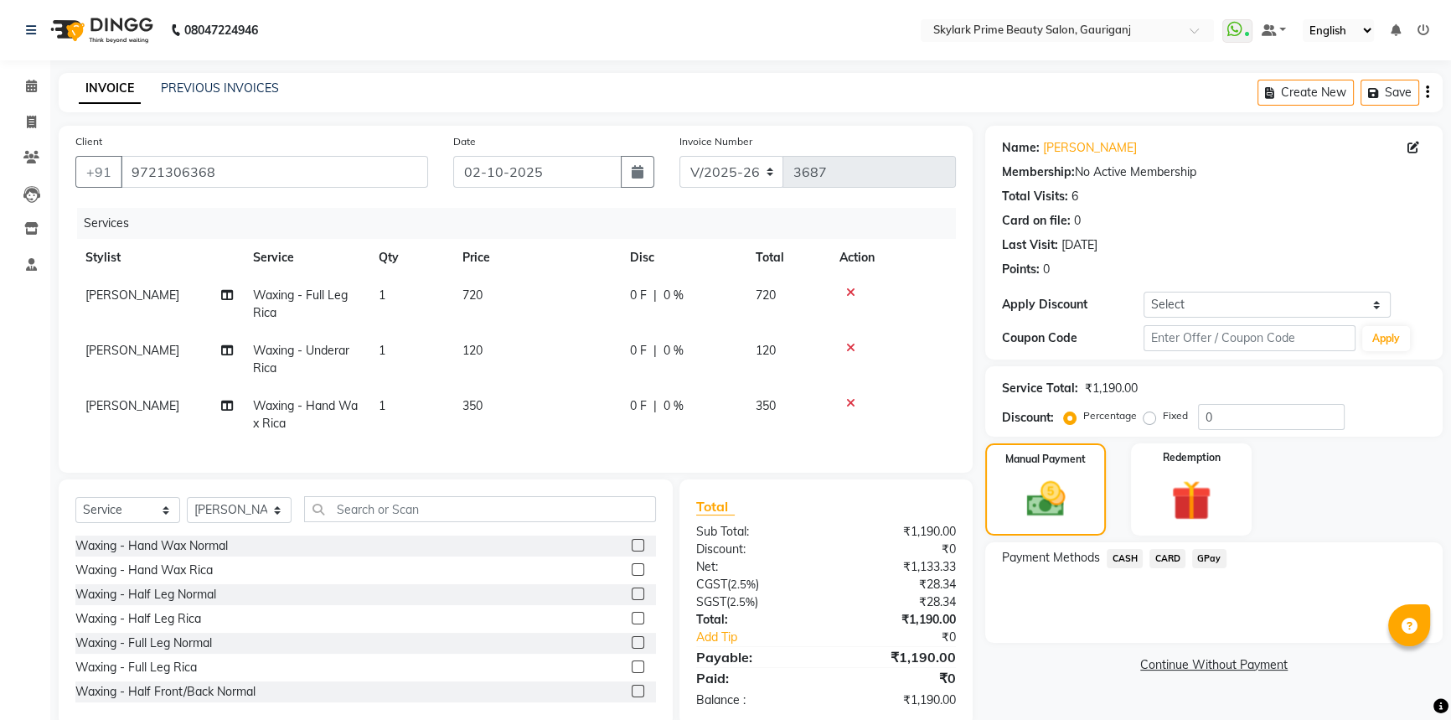
click at [1207, 552] on span "GPay" at bounding box center [1209, 558] width 34 height 19
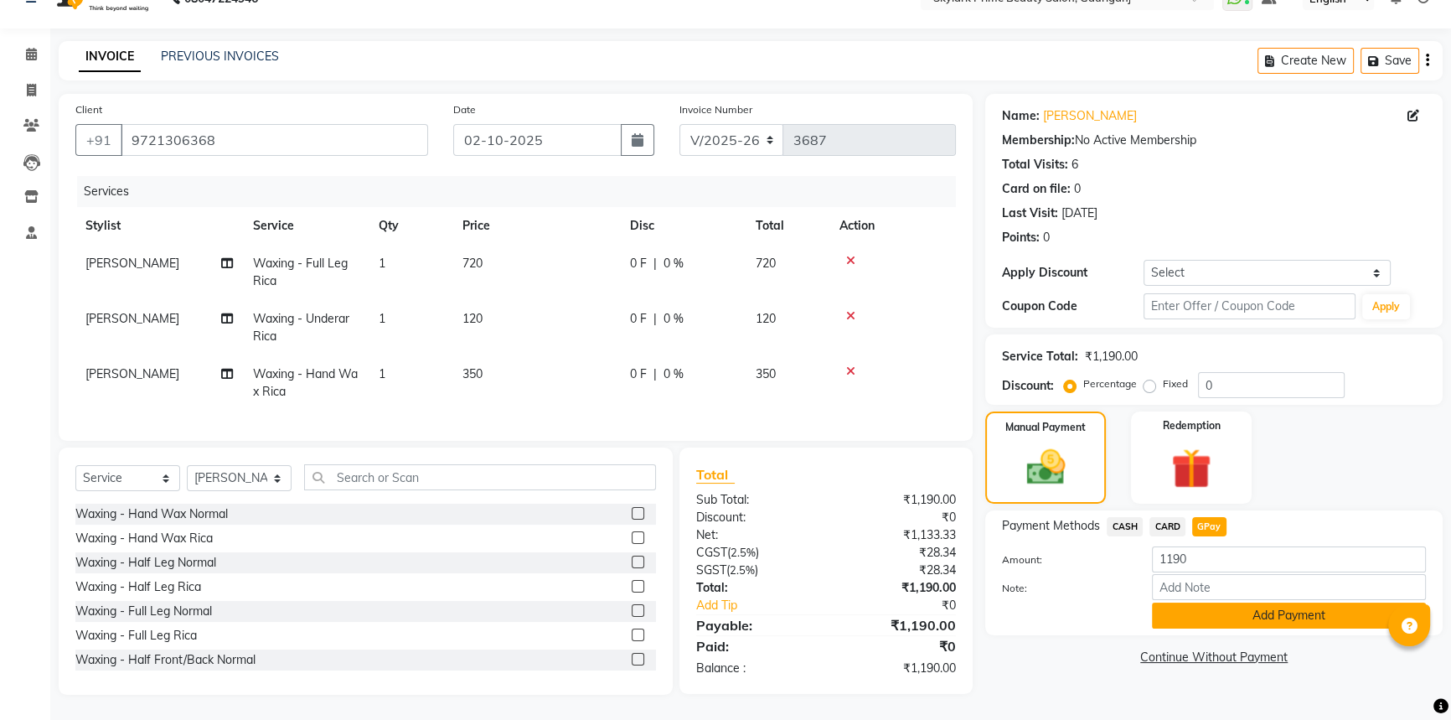
click at [1208, 607] on button "Add Payment" at bounding box center [1289, 615] width 274 height 26
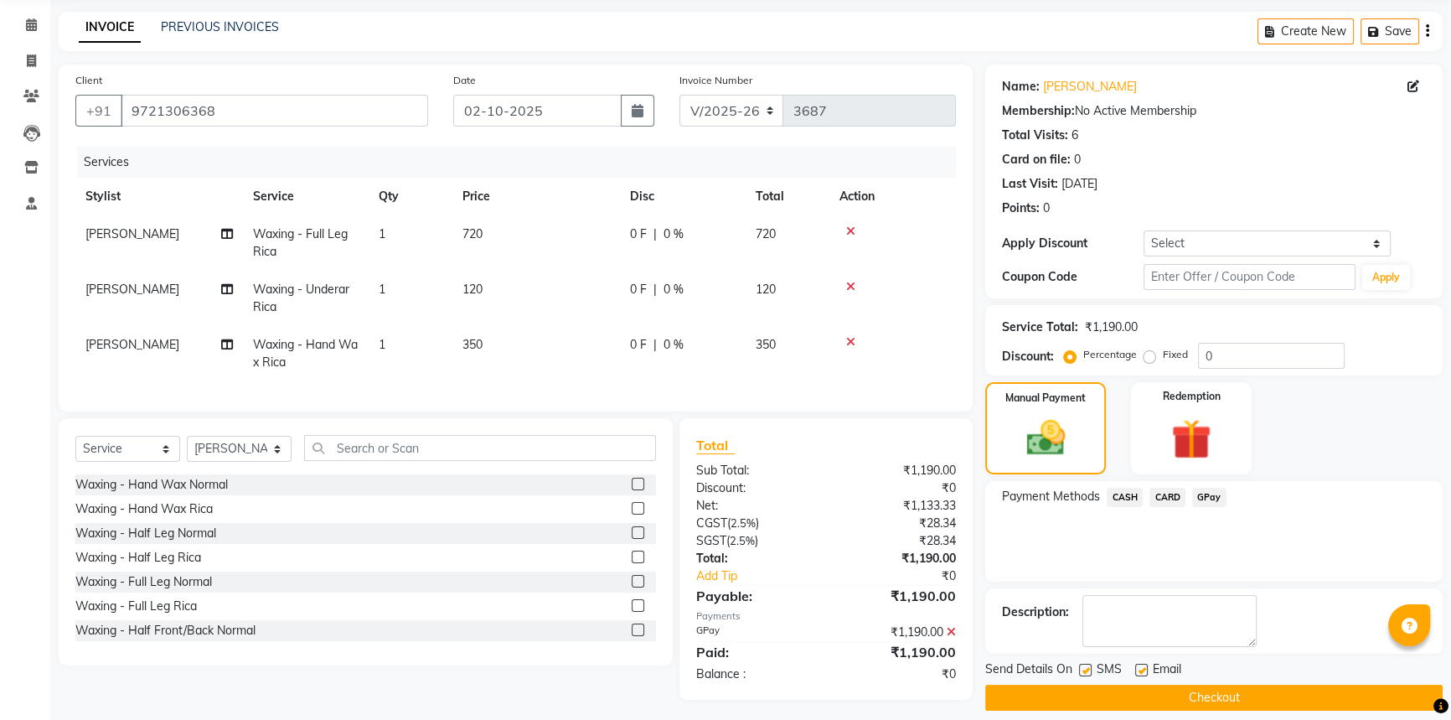
scroll to position [78, 0]
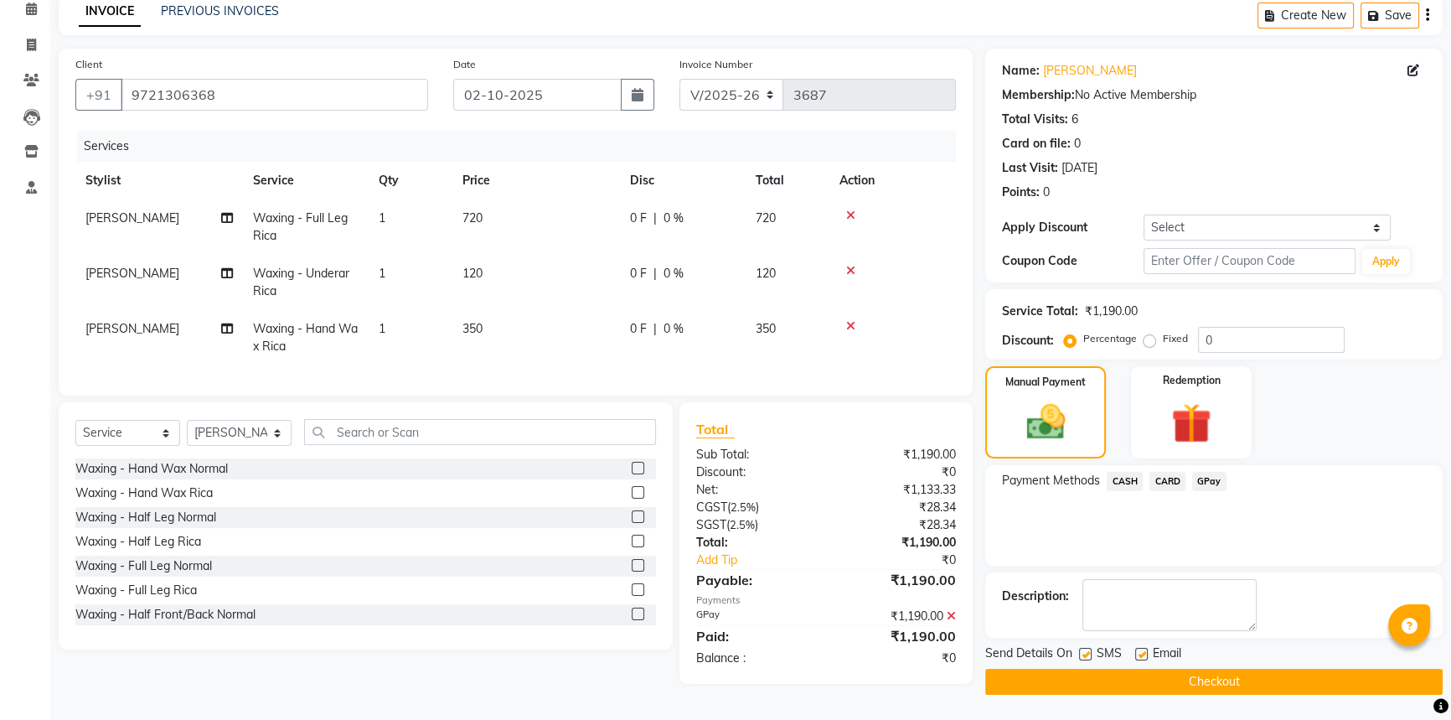
click at [1169, 680] on button "Checkout" at bounding box center [1213, 682] width 457 height 26
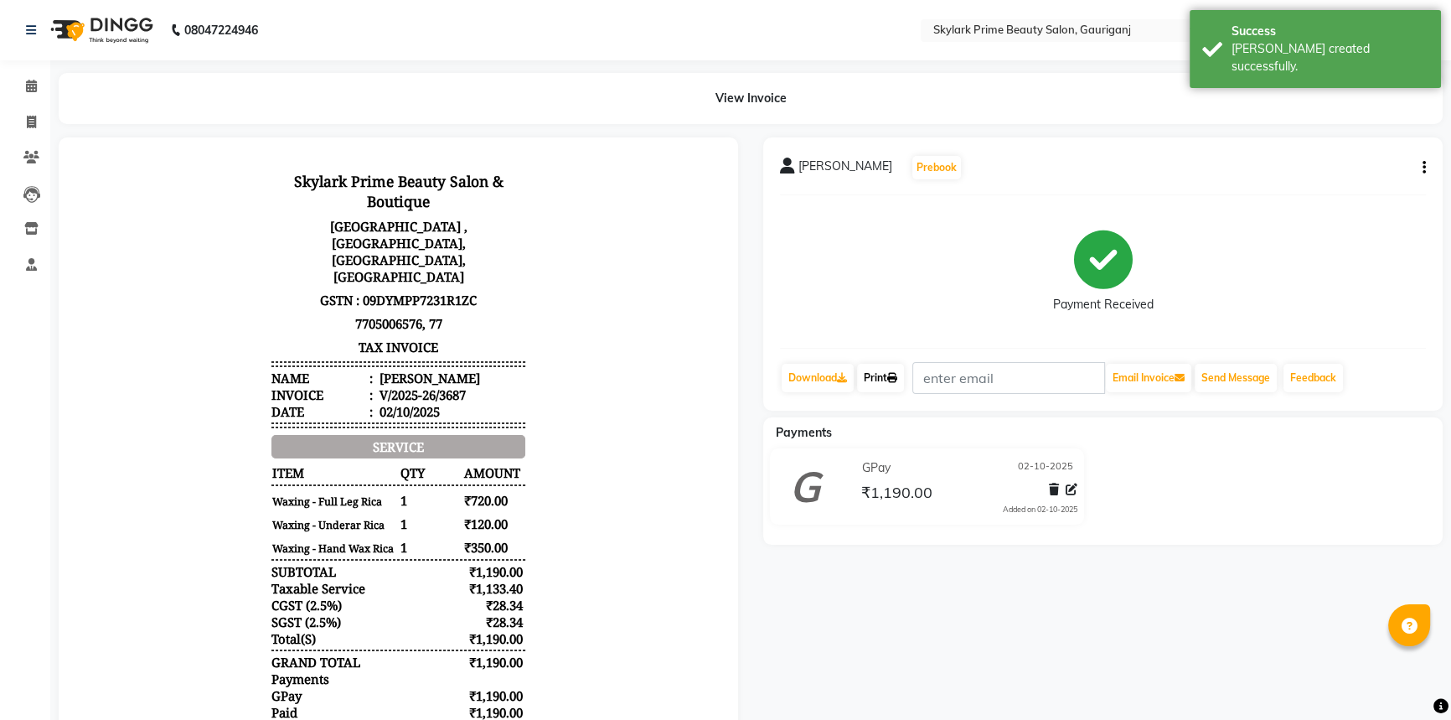
click at [881, 368] on link "Print" at bounding box center [880, 378] width 47 height 28
click at [19, 80] on span at bounding box center [31, 86] width 29 height 19
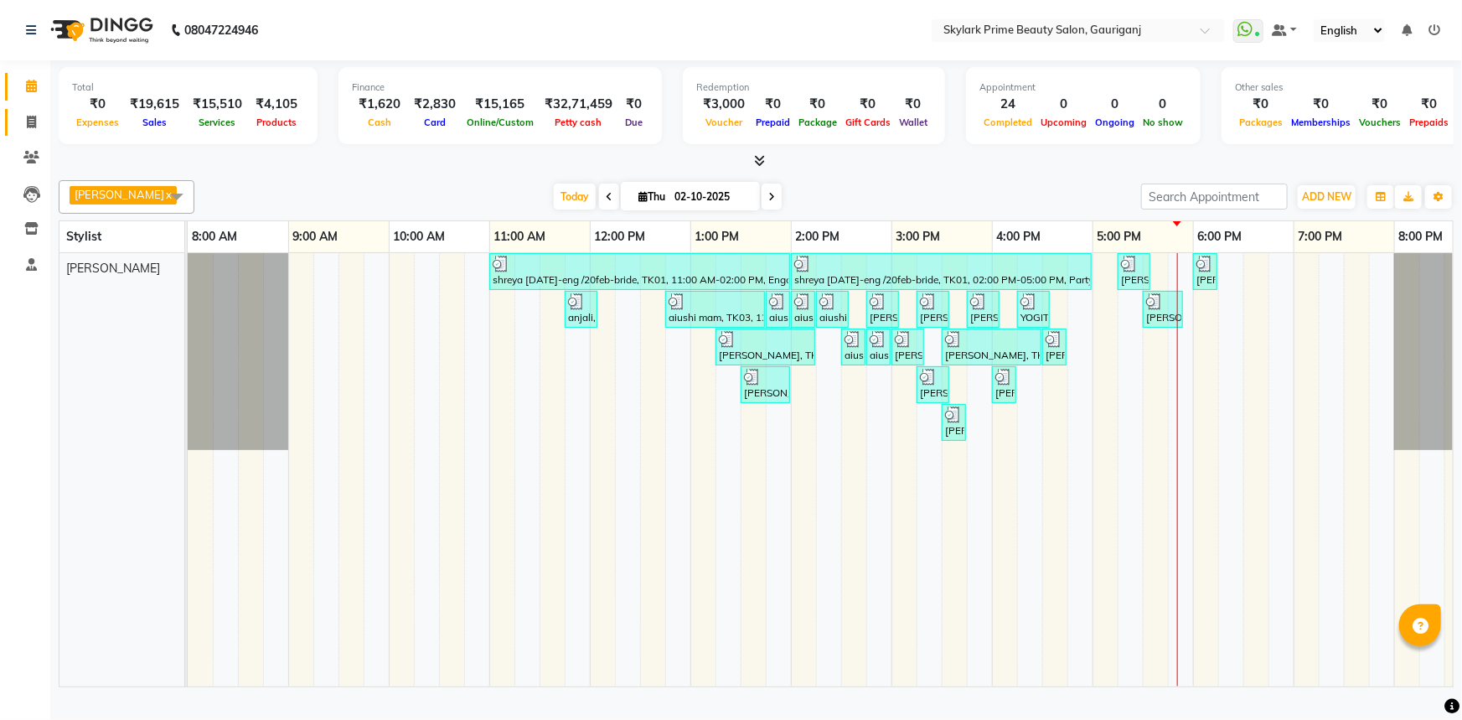
click at [34, 109] on link "Invoice" at bounding box center [25, 123] width 40 height 28
select select "service"
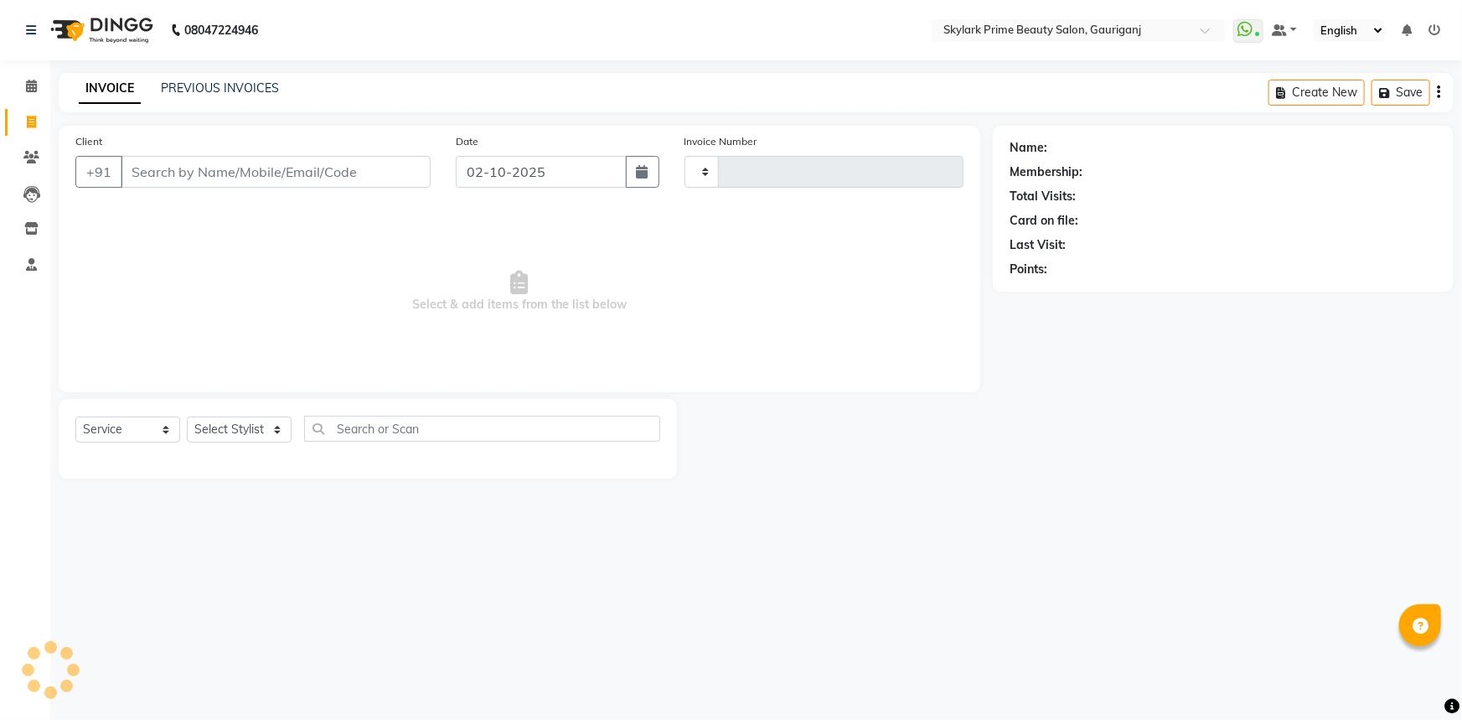
type input "3688"
select select "4735"
click at [204, 80] on link "PREVIOUS INVOICES" at bounding box center [220, 87] width 118 height 15
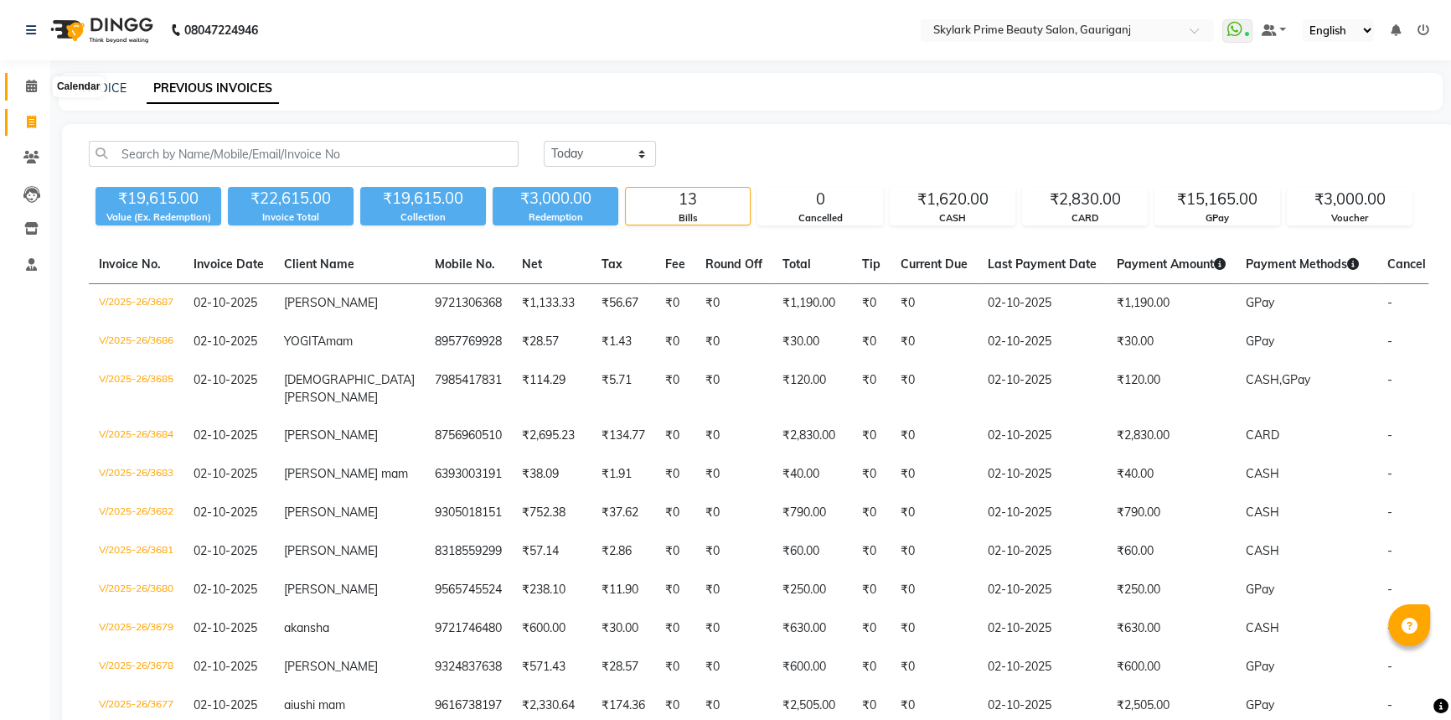
click at [30, 80] on icon at bounding box center [31, 86] width 11 height 13
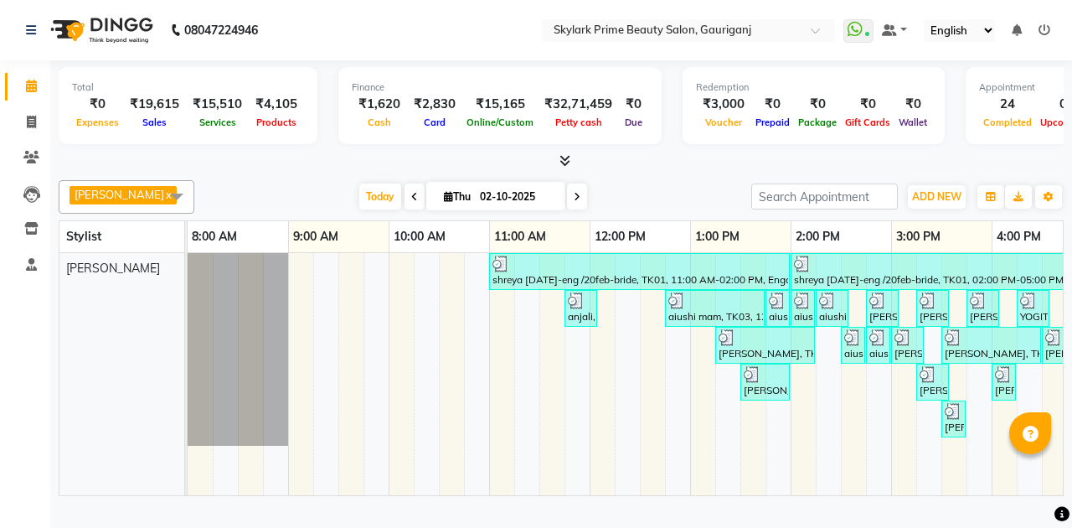
click at [1041, 33] on icon at bounding box center [1045, 30] width 12 height 12
